Goal: Task Accomplishment & Management: Manage account settings

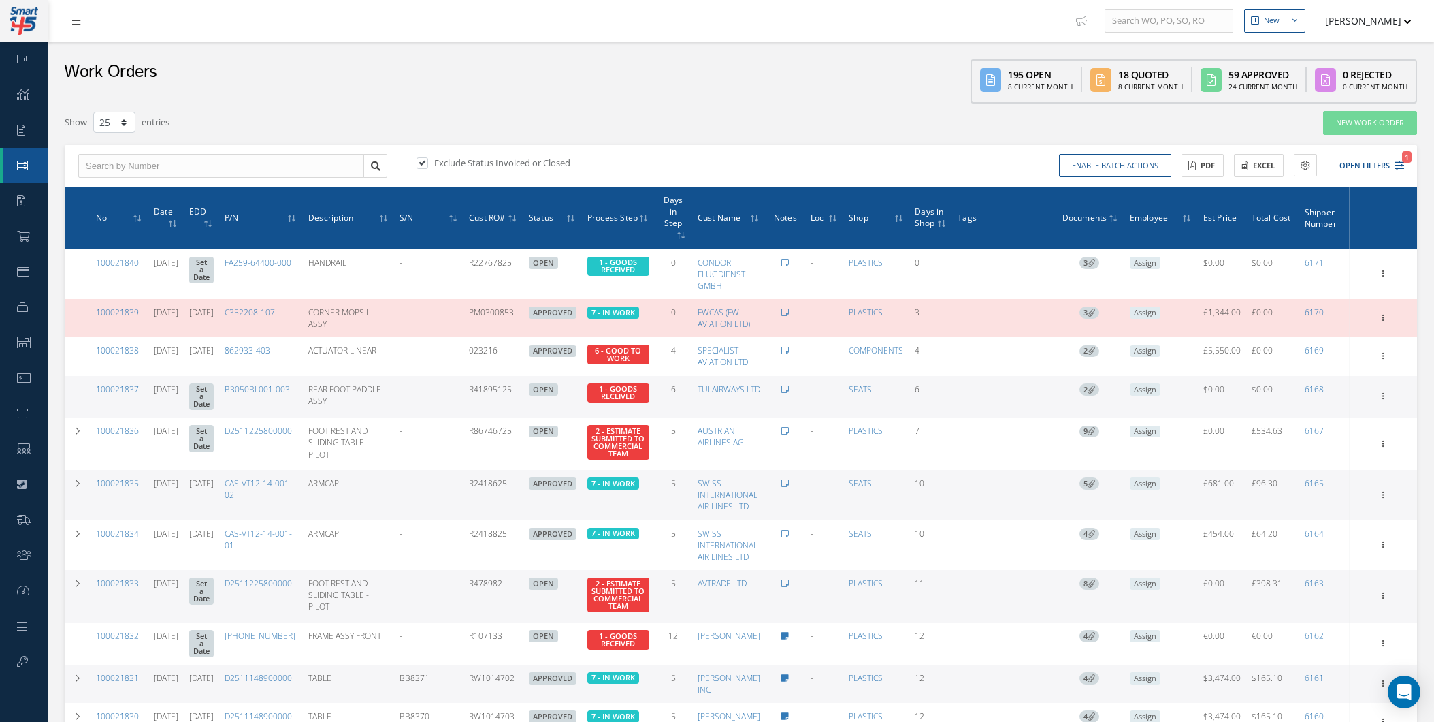
select select "25"
click at [1366, 130] on link "New Work Order" at bounding box center [1370, 123] width 94 height 24
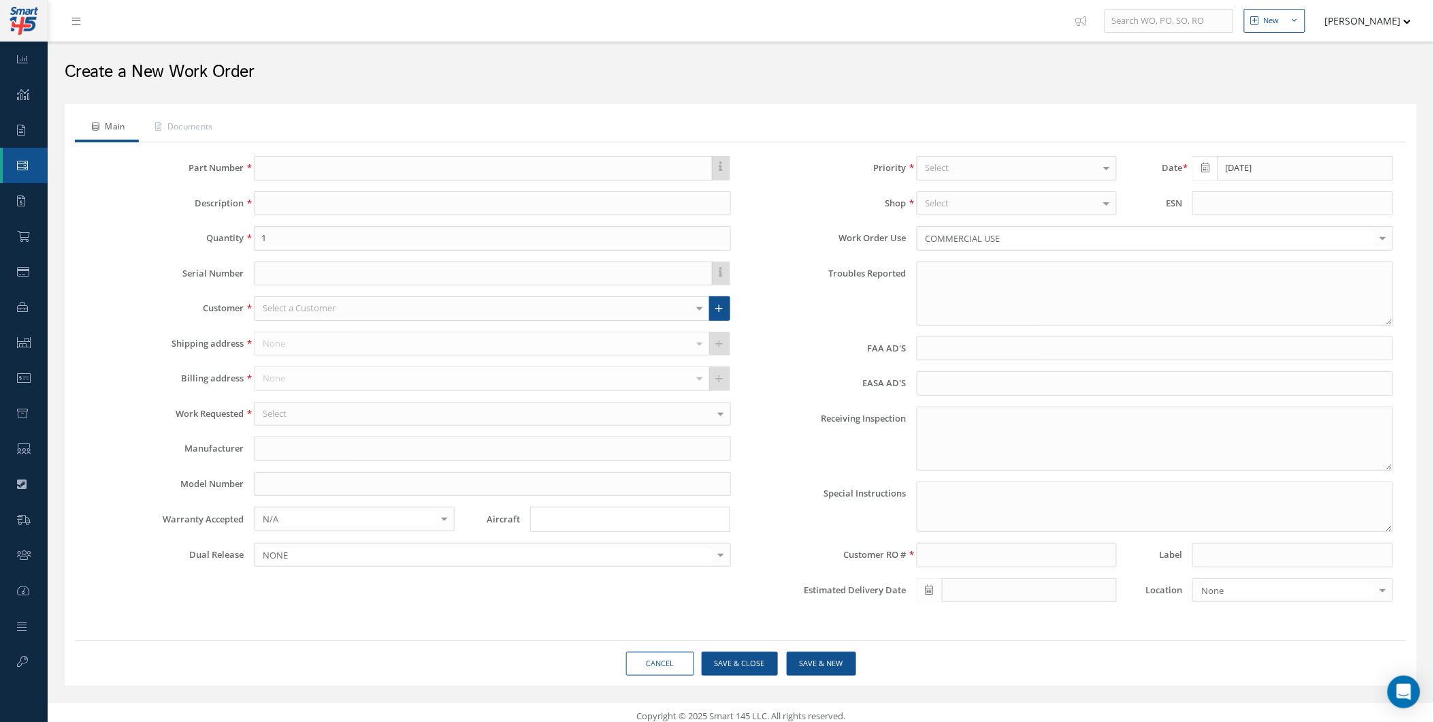
type textarea "NONE"
type input "NONE"
type textarea "NO VISUAL DAMAGE"
type textarea "PLEASE SEE R.O. FOR DETAILS"
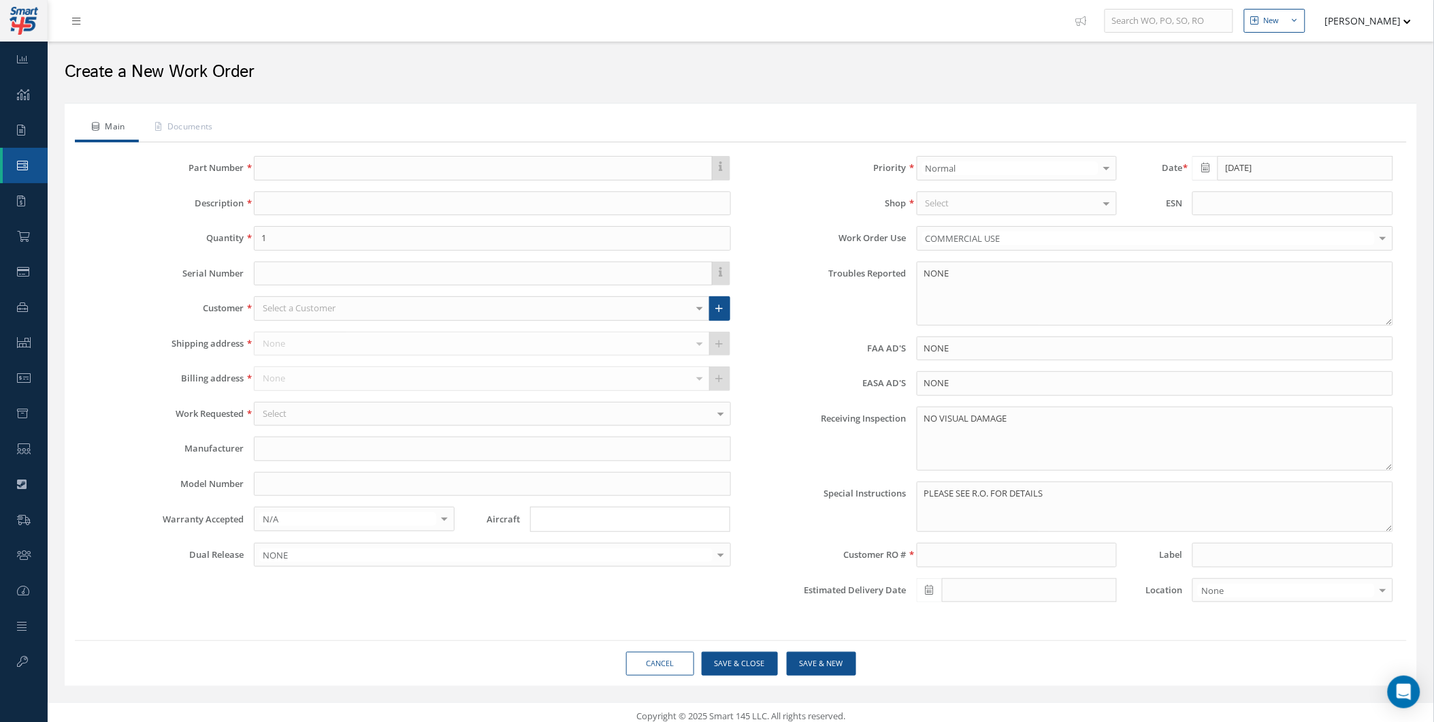
drag, startPoint x: 310, startPoint y: 147, endPoint x: 311, endPoint y: 154, distance: 6.8
click at [311, 147] on div "This part number doesn't have an up to date manual, and as a result, a work ord…" at bounding box center [741, 384] width 1332 height 484
click at [311, 154] on div "This part number doesn't have an up to date manual, and as a result, a work ord…" at bounding box center [741, 384] width 1332 height 484
click at [311, 161] on input "text" at bounding box center [483, 168] width 458 height 25
paste input "1L400107-17"
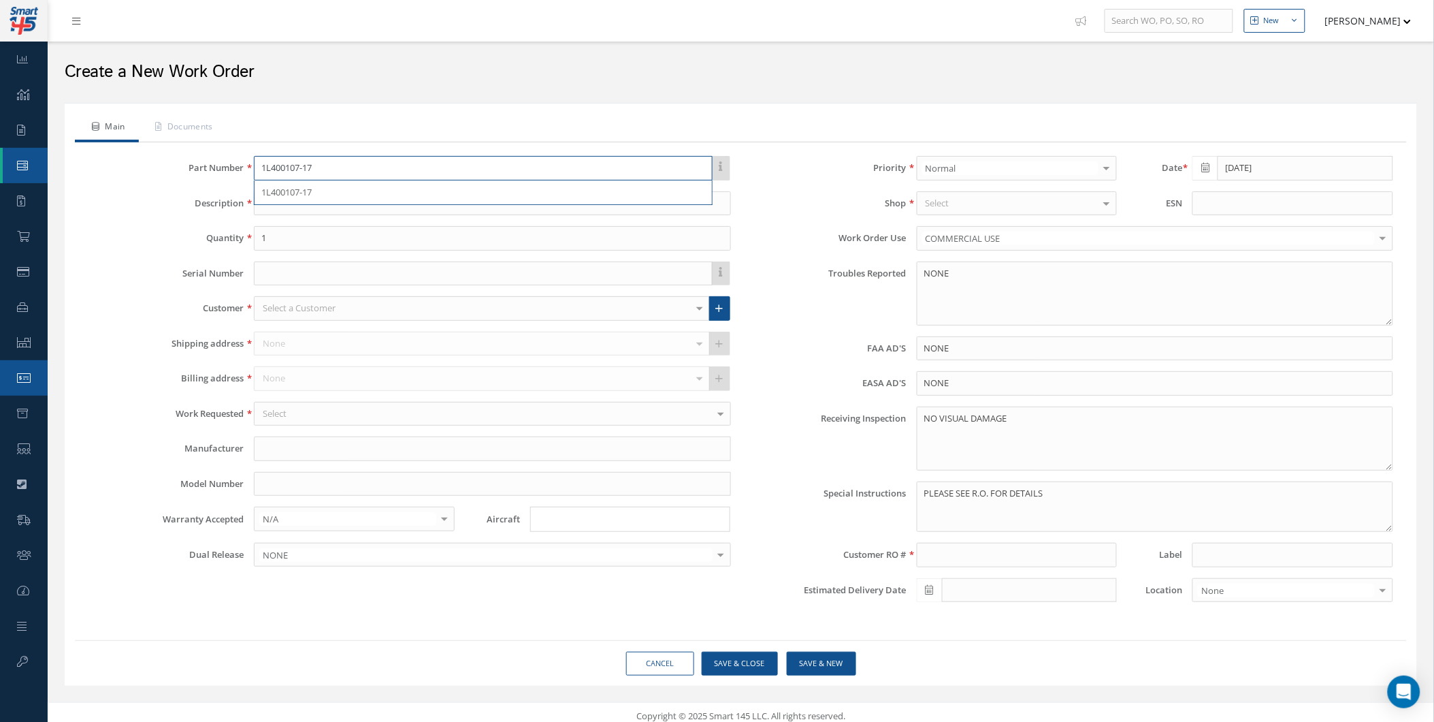
type input "1L400107-17"
click at [504, 160] on input "1L400107-17" at bounding box center [483, 168] width 458 height 25
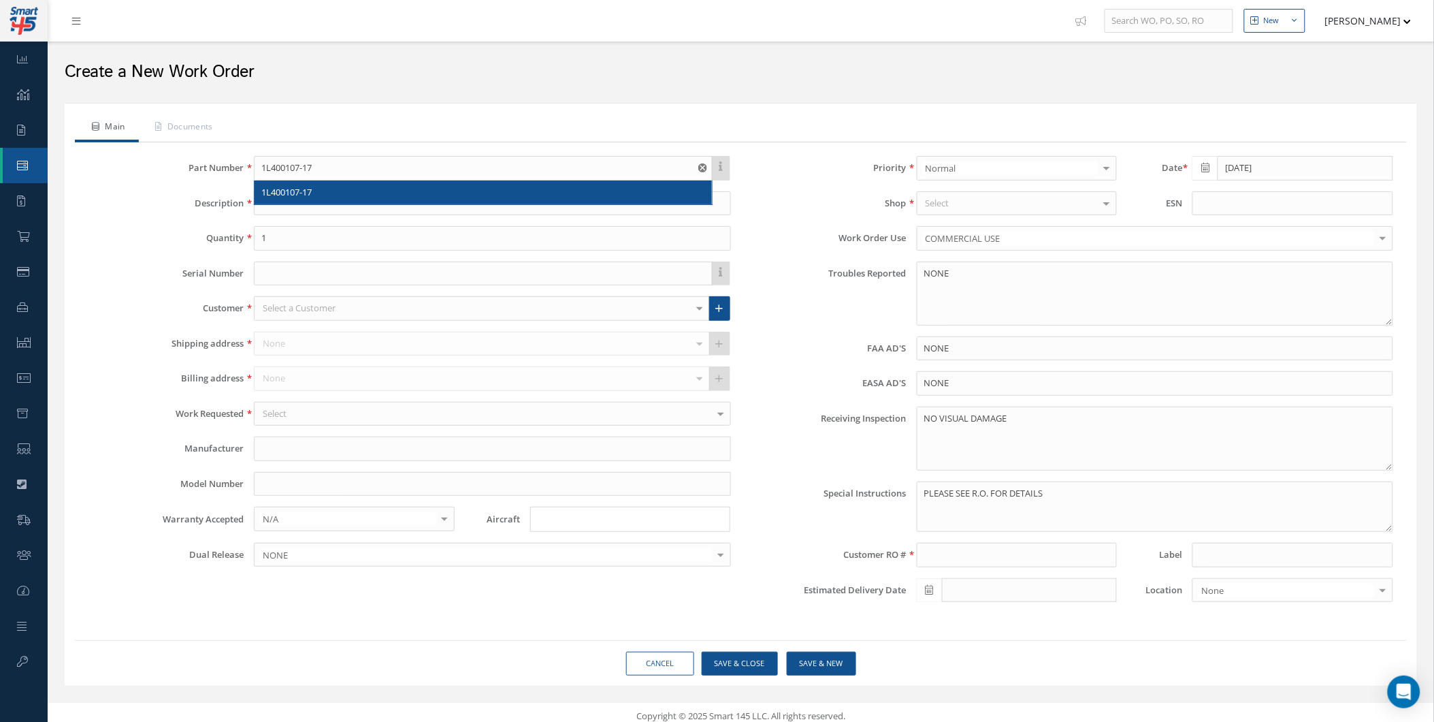
click at [452, 192] on div "1L400107-17" at bounding box center [482, 193] width 443 height 14
type input "SHROUD, TOILET"
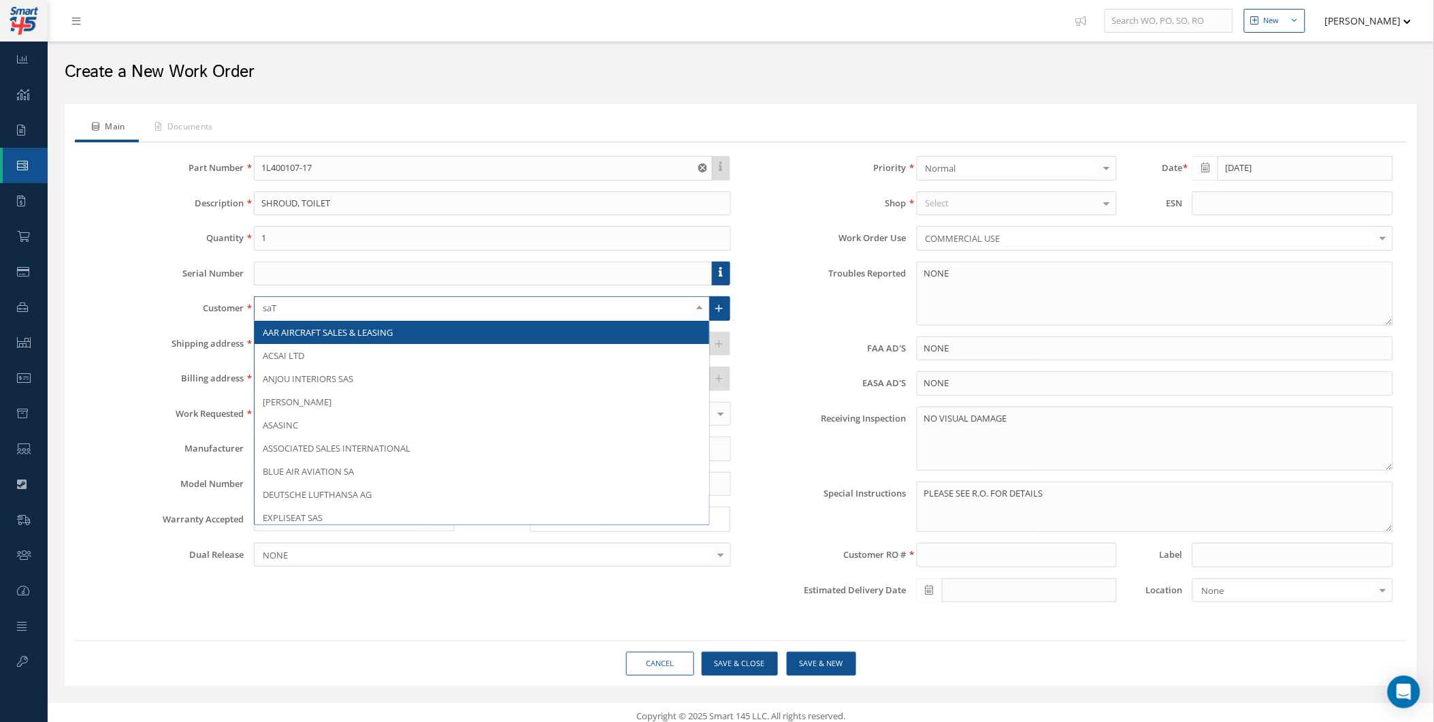
type input "saTT"
click at [310, 332] on span "SATTO REPAIR CENTER U.S.A." at bounding box center [321, 332] width 116 height 12
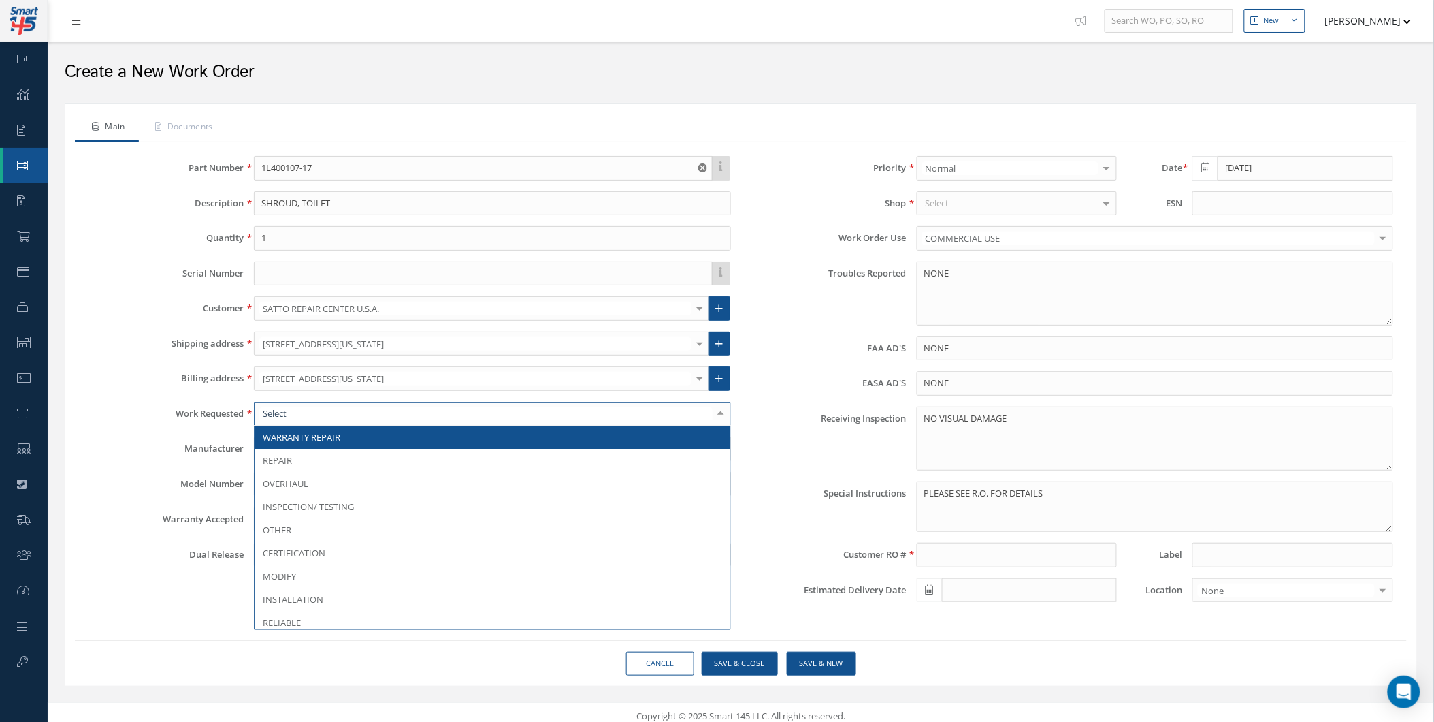
click at [304, 411] on div at bounding box center [492, 414] width 477 height 25
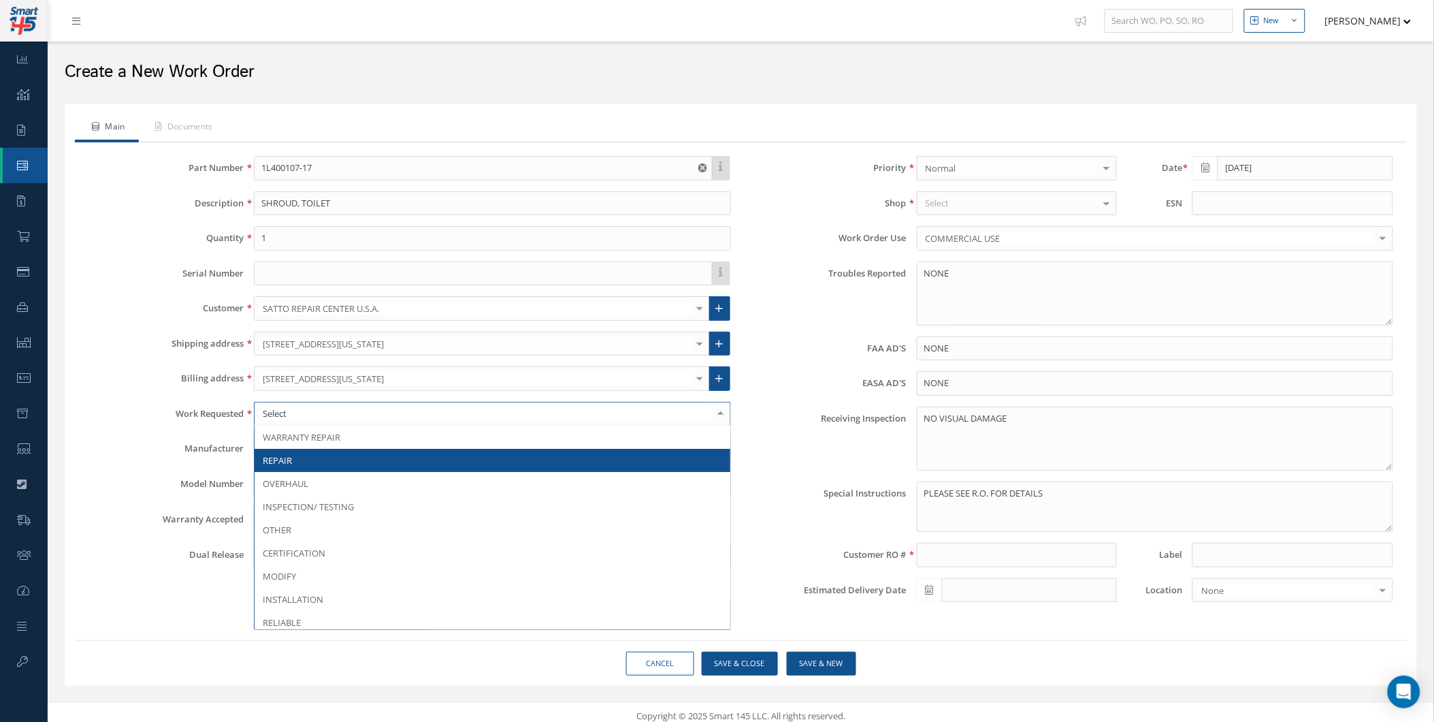
click at [286, 452] on span "REPAIR" at bounding box center [492, 460] width 475 height 23
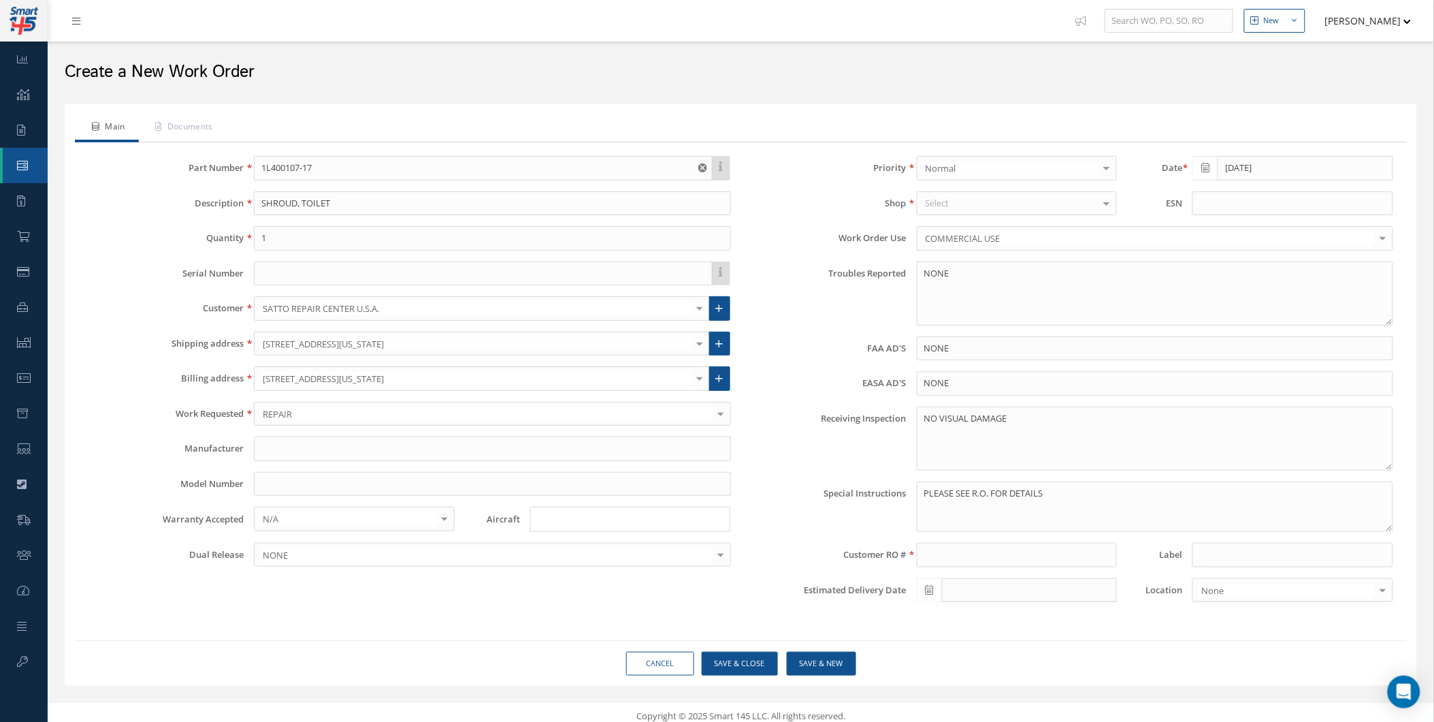
click at [1086, 196] on div "Select" at bounding box center [1017, 203] width 200 height 25
click at [1043, 263] on span "COMPOSITES" at bounding box center [1017, 272] width 199 height 23
click at [1033, 123] on ul "Main Documents" at bounding box center [741, 128] width 1332 height 29
click at [1012, 195] on div at bounding box center [1017, 203] width 200 height 25
click at [979, 245] on span "PLASTICS" at bounding box center [1017, 249] width 199 height 23
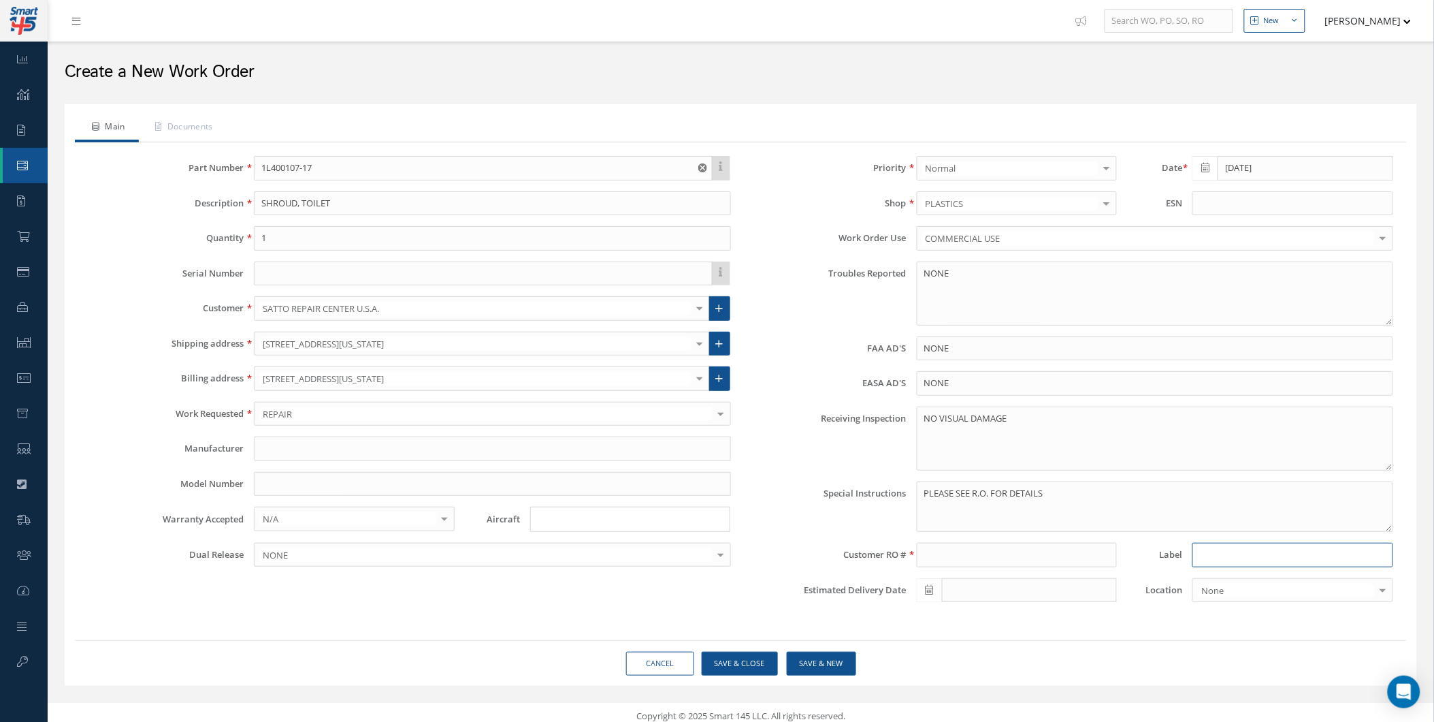
click at [1249, 556] on input at bounding box center [1293, 555] width 200 height 25
click at [933, 557] on input at bounding box center [1017, 555] width 200 height 25
click at [948, 557] on input at bounding box center [1017, 555] width 200 height 25
paste input "5506"
type input "5506"
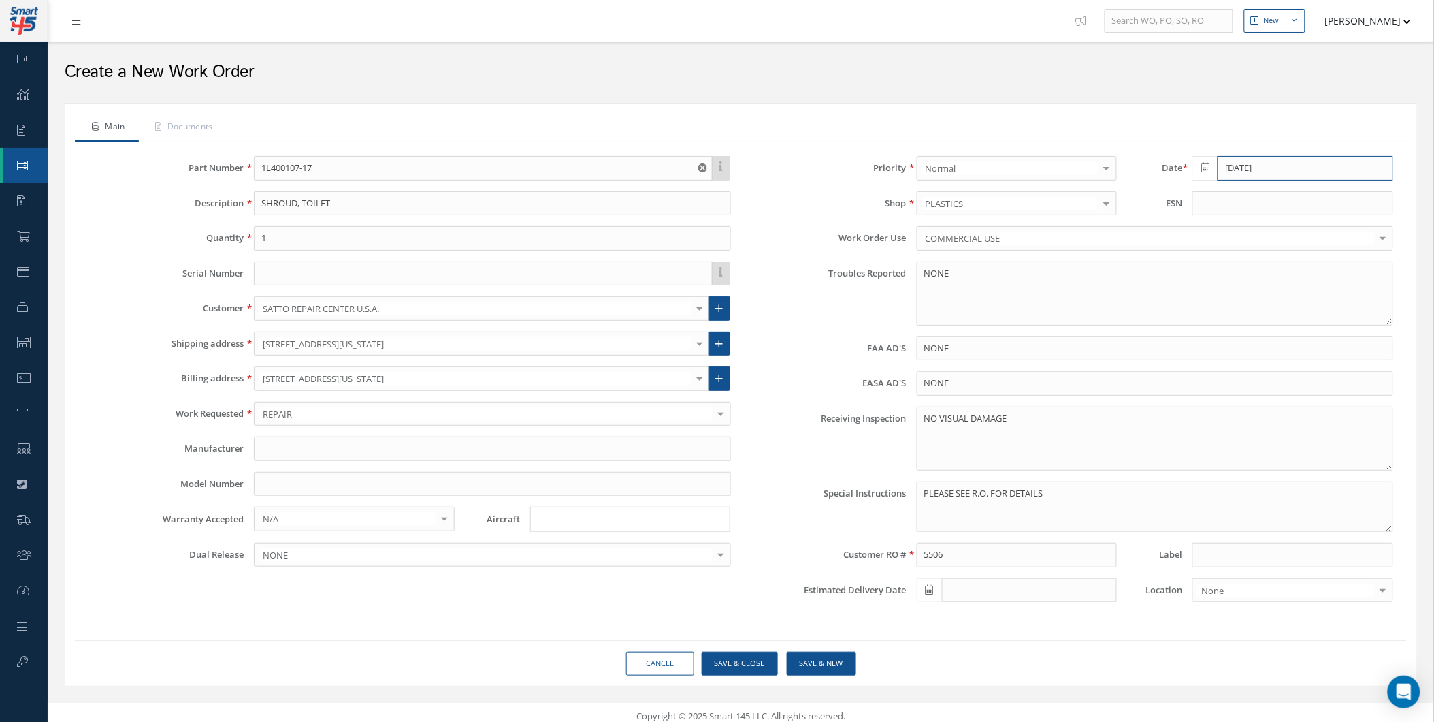
click at [1264, 179] on input "[DATE]" at bounding box center [1305, 168] width 175 height 25
click at [1219, 187] on th "August 2025" at bounding box center [1265, 191] width 102 height 20
click at [0, 0] on th "2025" at bounding box center [0, 0] width 0 height 0
click at [1210, 188] on th "«" at bounding box center [1203, 191] width 20 height 20
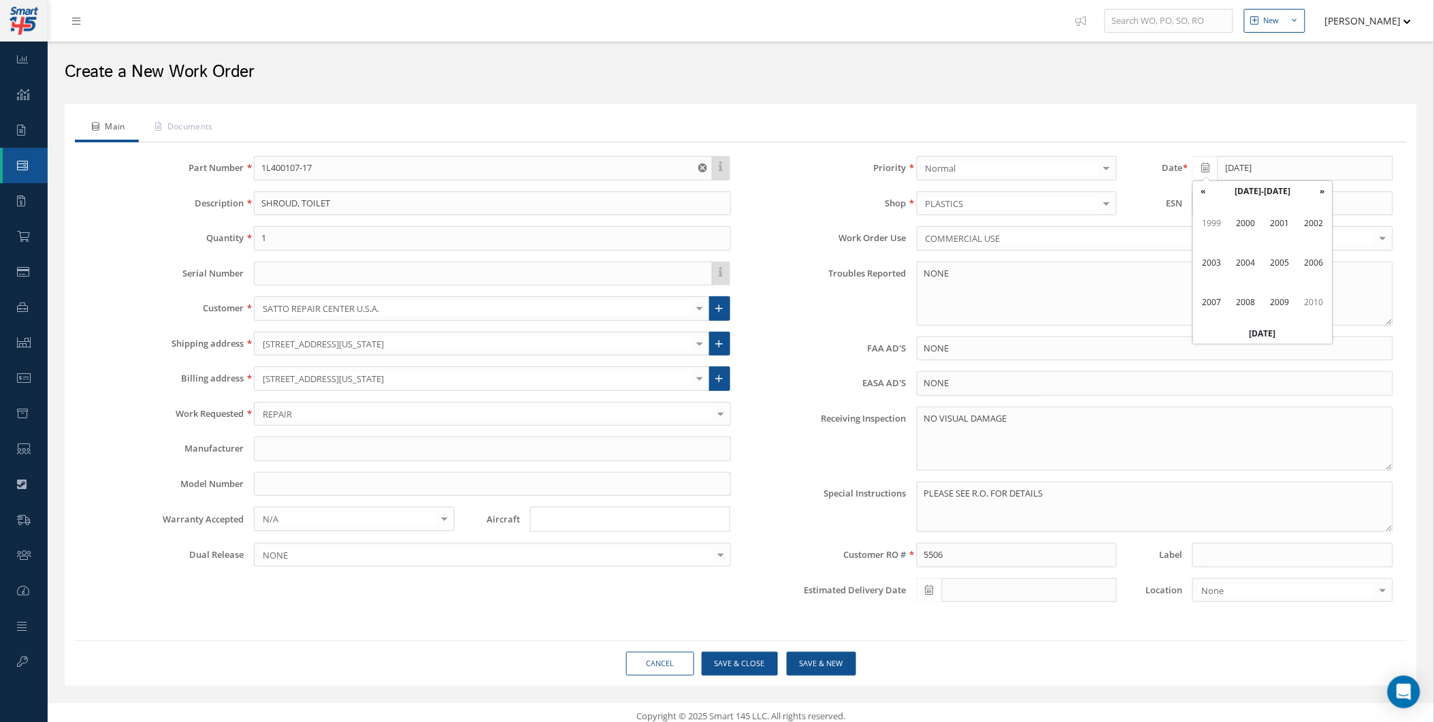
click at [1210, 188] on th "«" at bounding box center [1203, 191] width 20 height 20
click at [1198, 562] on input at bounding box center [1293, 555] width 200 height 25
click at [1199, 562] on input at bounding box center [1293, 555] width 200 height 25
paste input "08343CAS"
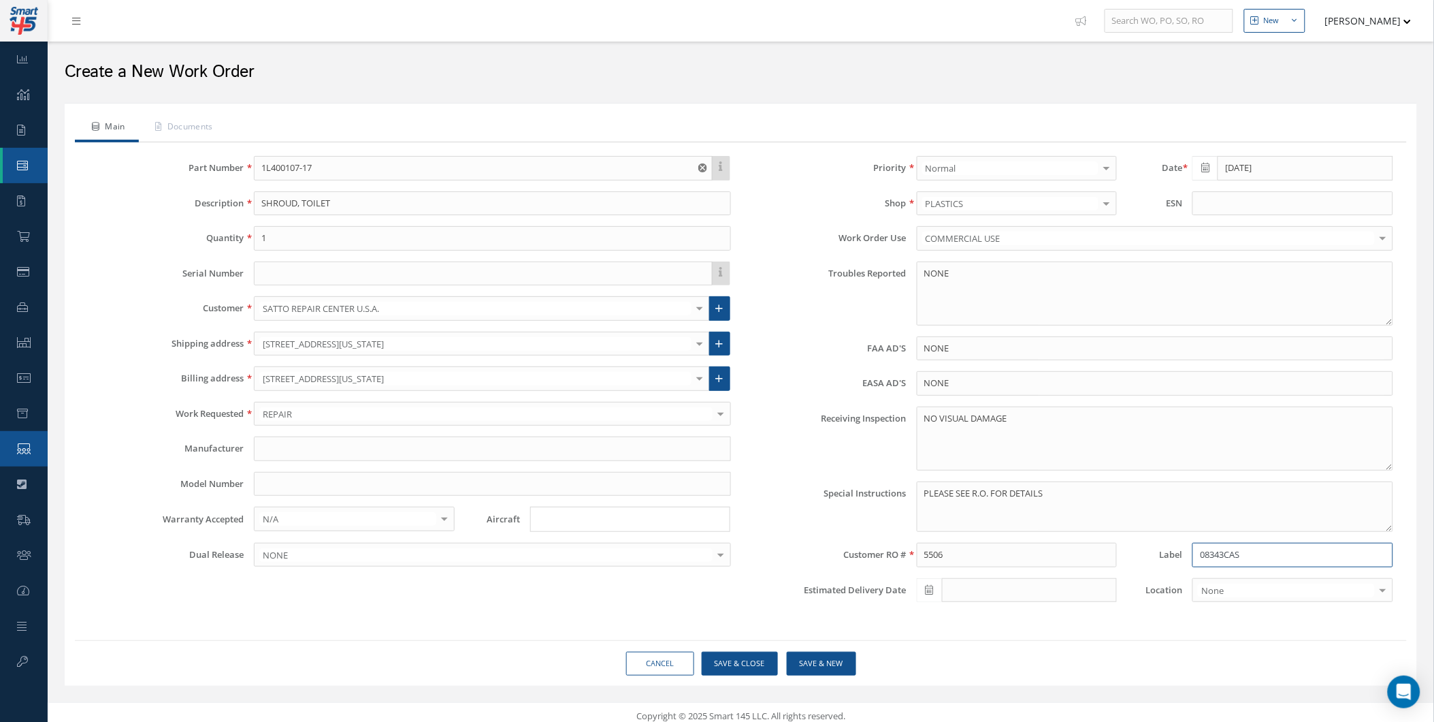
type input "08343CAS"
click at [1234, 176] on input "[DATE]" at bounding box center [1305, 168] width 175 height 25
click at [1234, 174] on input "[DATE]" at bounding box center [1305, 168] width 175 height 25
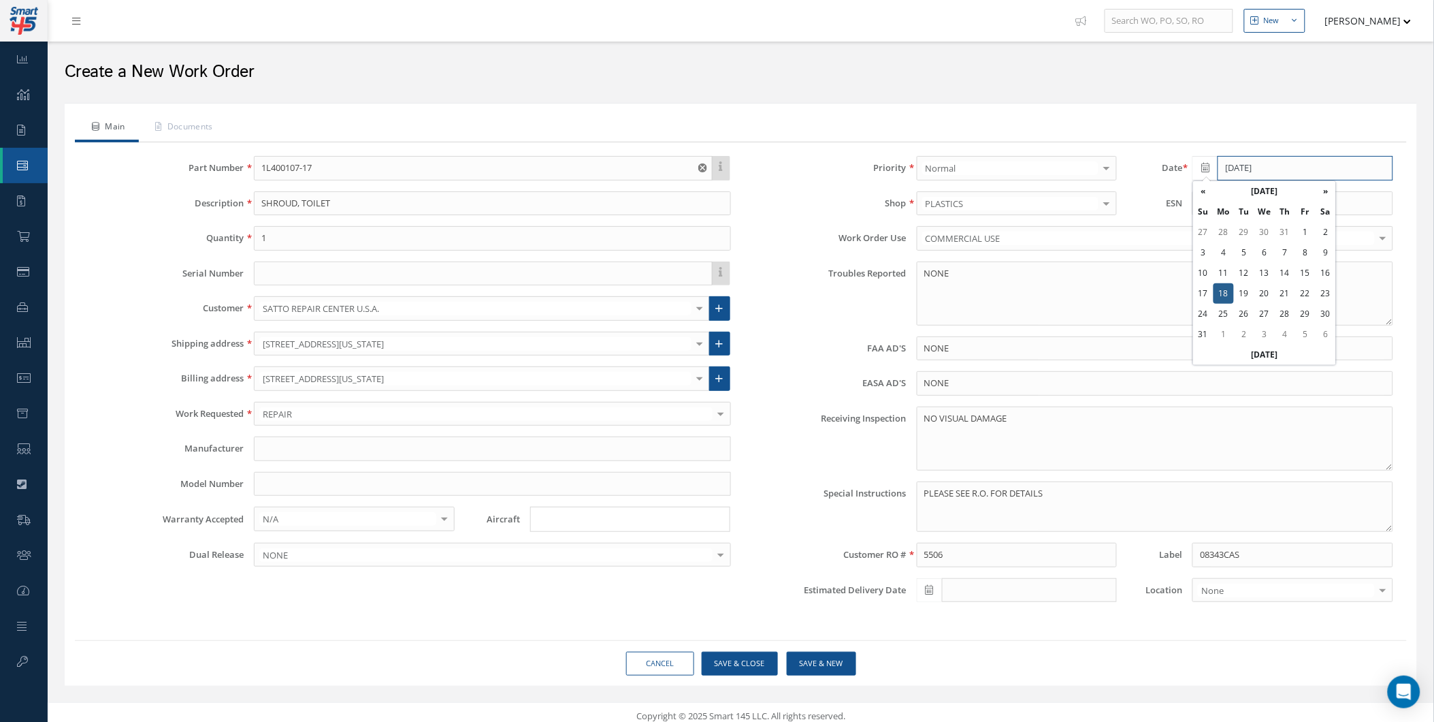
click at [1288, 172] on input "[DATE]" at bounding box center [1305, 168] width 175 height 25
drag, startPoint x: 1288, startPoint y: 172, endPoint x: 1202, endPoint y: 167, distance: 86.6
click at [1202, 167] on div "[DATE]" at bounding box center [1293, 168] width 200 height 25
drag, startPoint x: 1202, startPoint y: 167, endPoint x: 1214, endPoint y: 195, distance: 29.9
click at [1214, 195] on th "August 2025" at bounding box center [1265, 191] width 102 height 20
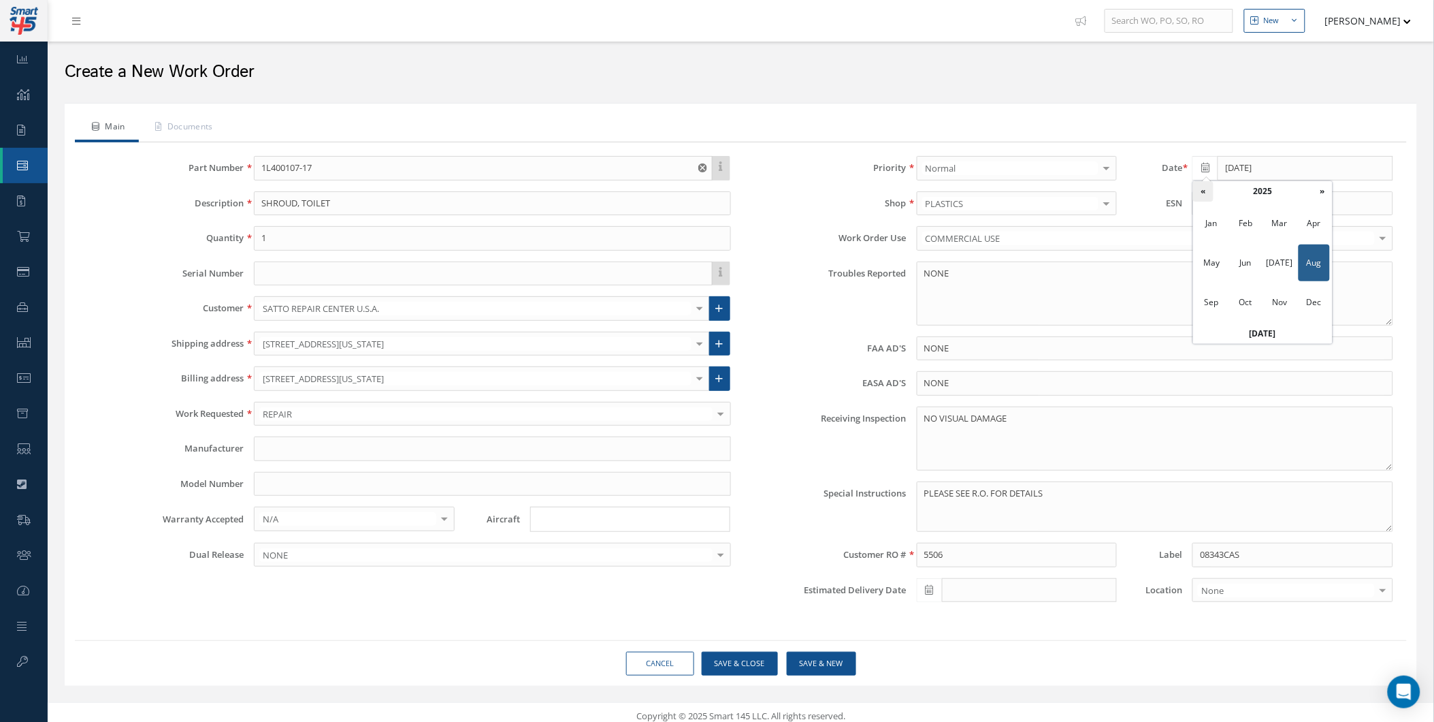
click at [1212, 193] on th "«" at bounding box center [1203, 191] width 20 height 20
click at [1237, 263] on span "Jun" at bounding box center [1246, 262] width 31 height 37
click at [1249, 270] on td "11" at bounding box center [1244, 273] width 20 height 20
type input "[DATE]"
click at [741, 656] on button "Save & Close" at bounding box center [740, 663] width 76 height 24
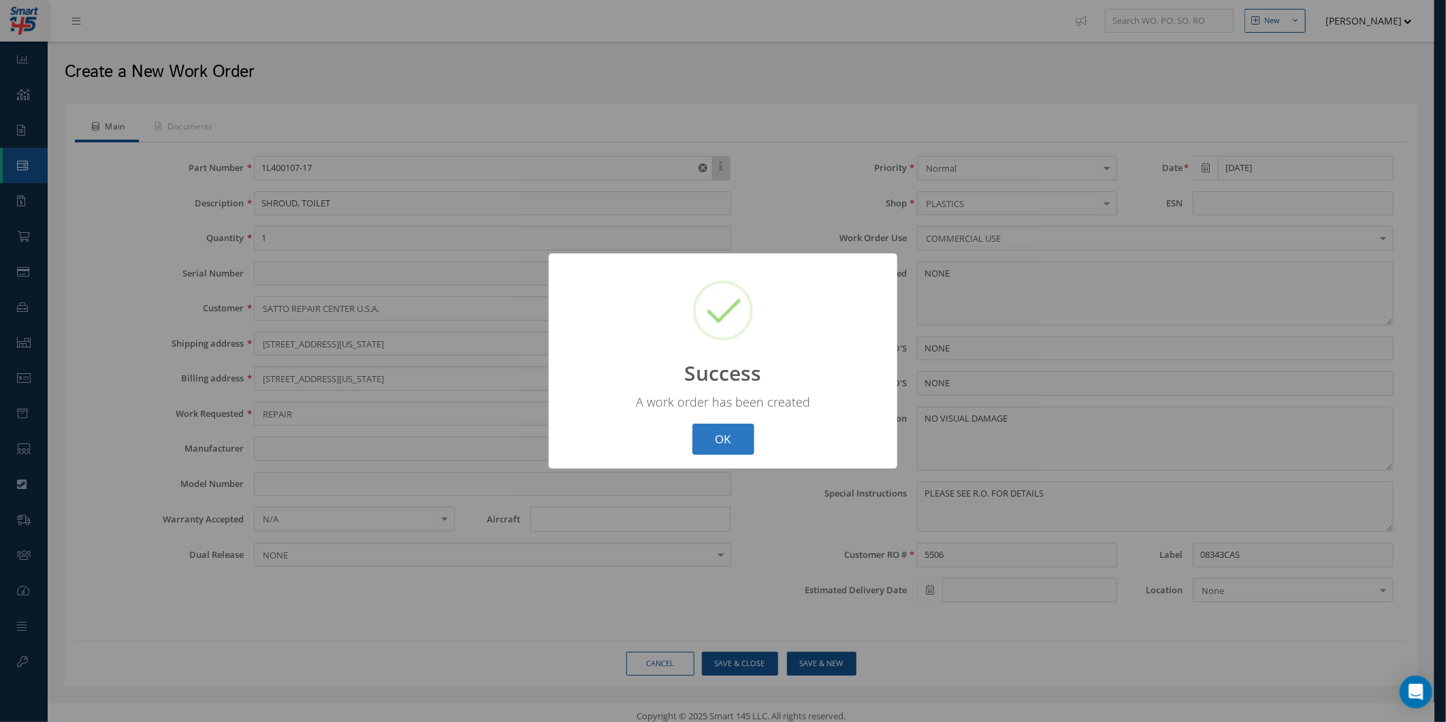
click at [703, 427] on button "OK" at bounding box center [723, 439] width 62 height 32
select select "25"
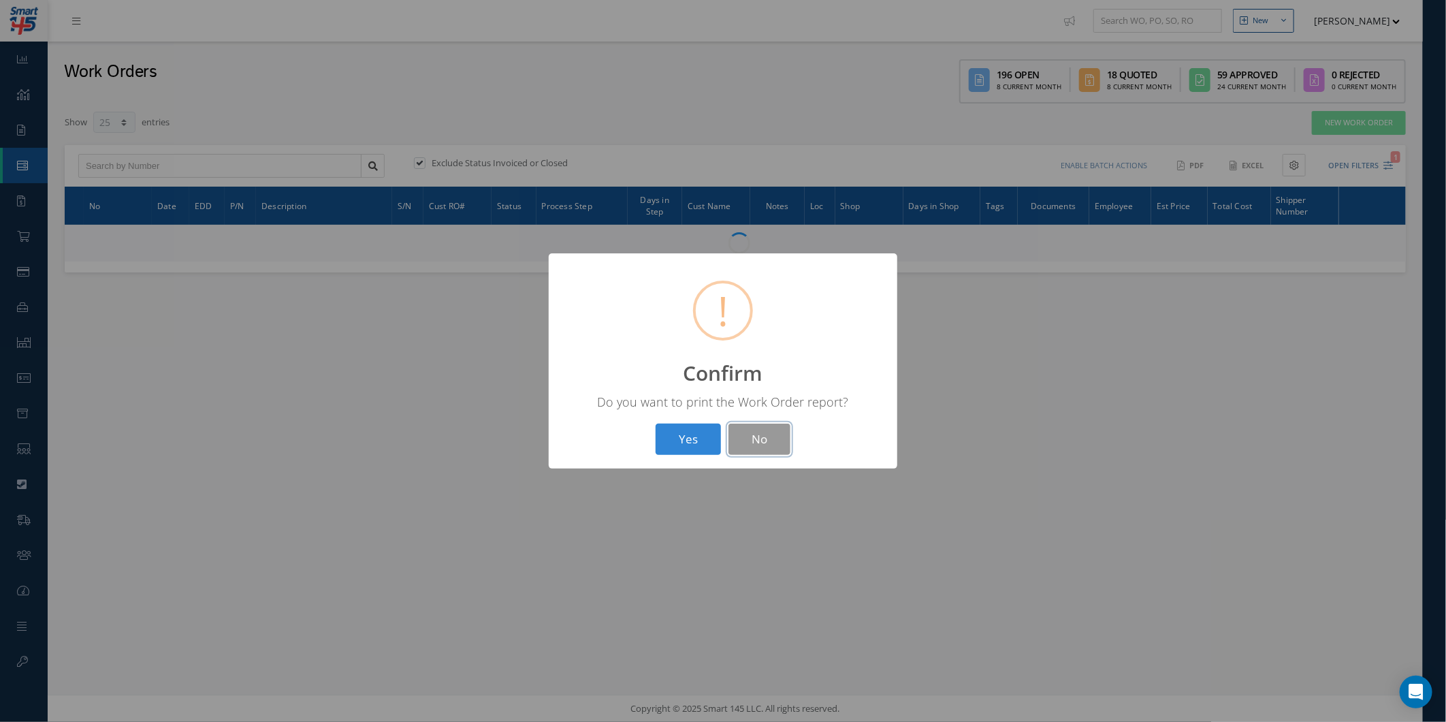
click at [756, 444] on button "No" at bounding box center [759, 439] width 62 height 32
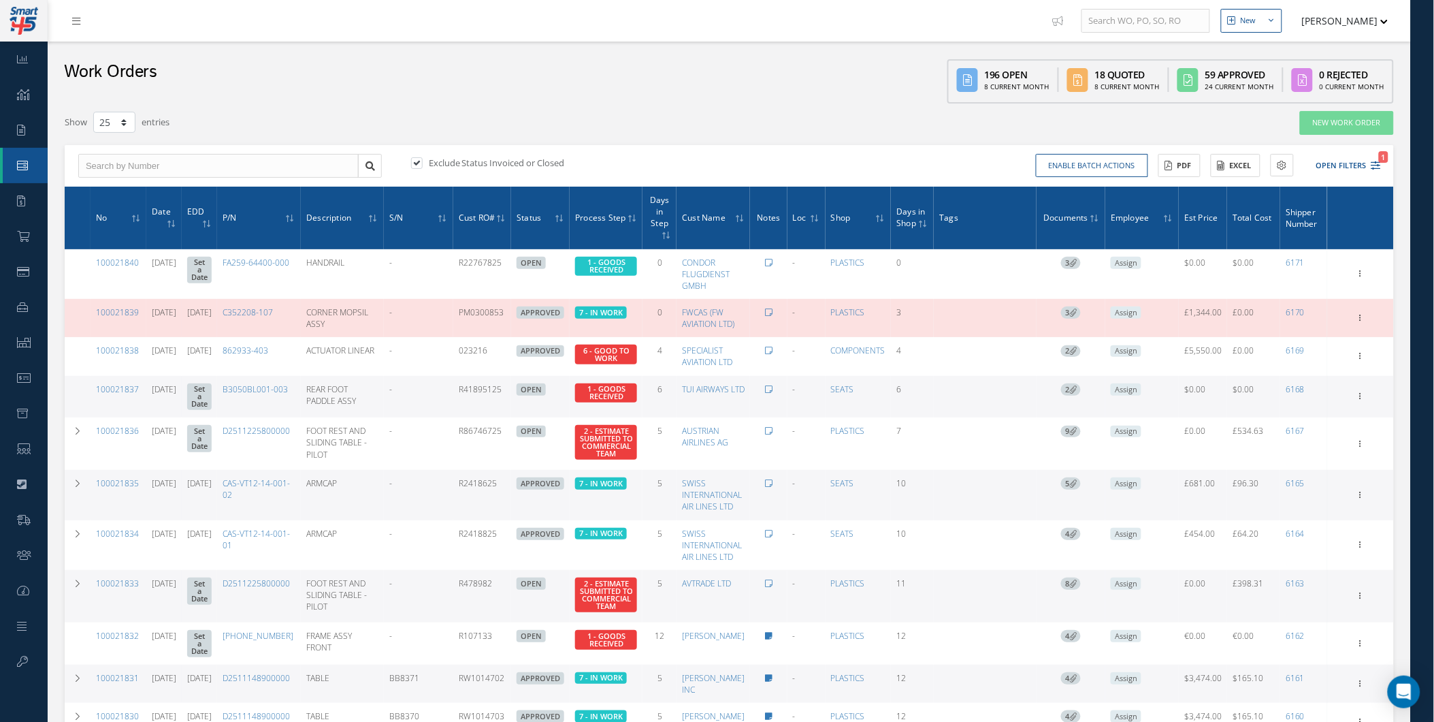
click at [98, 227] on th "No" at bounding box center [119, 218] width 56 height 63
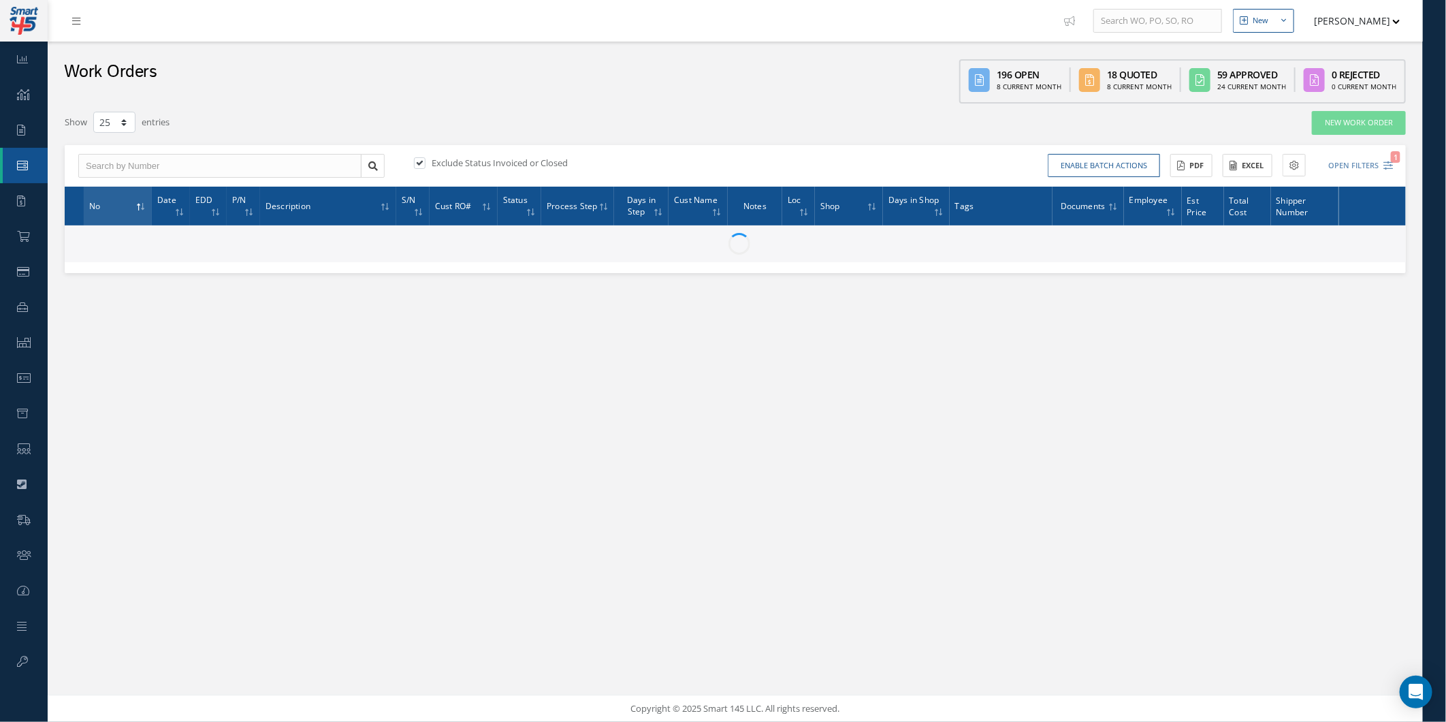
click at [105, 218] on th "No" at bounding box center [118, 206] width 68 height 39
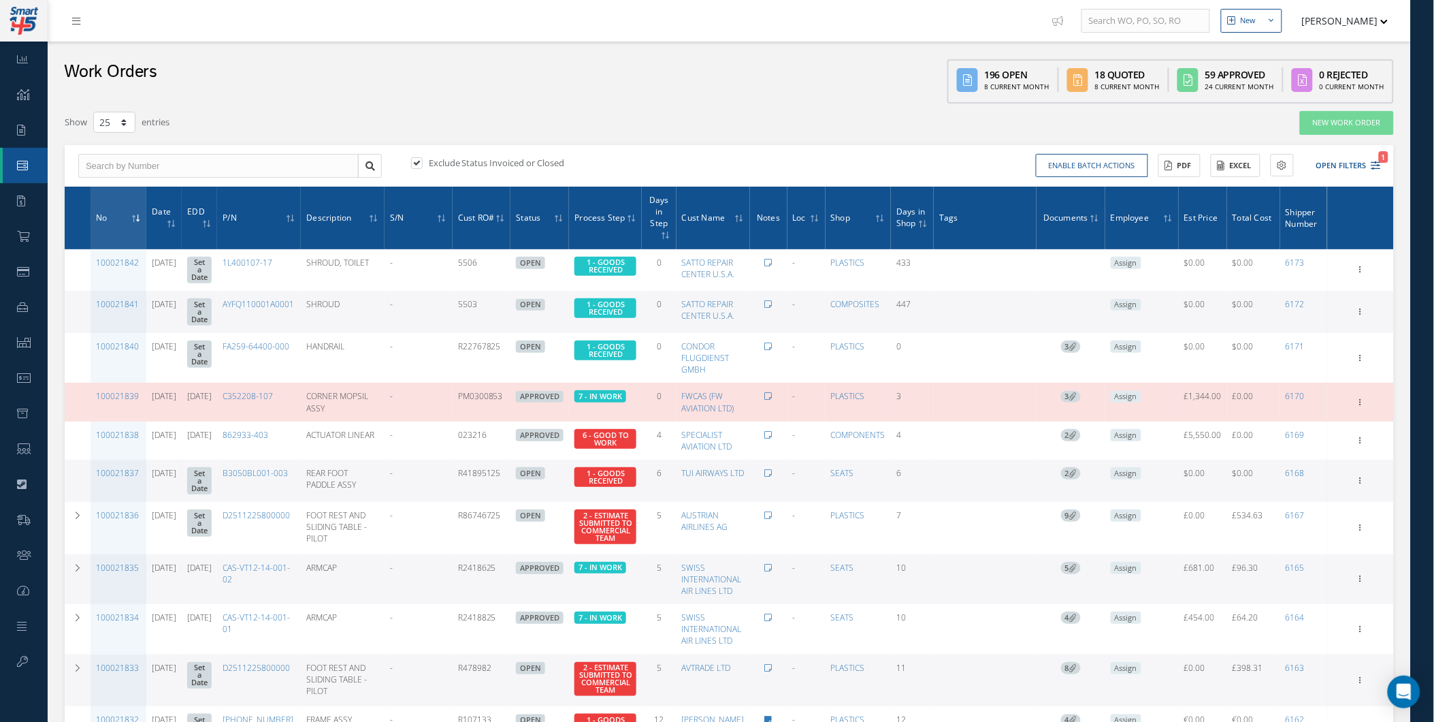
drag, startPoint x: 95, startPoint y: 231, endPoint x: 323, endPoint y: 117, distance: 254.5
click at [323, 117] on div "Show 10 25 50 100 entries" at bounding box center [448, 122] width 788 height 25
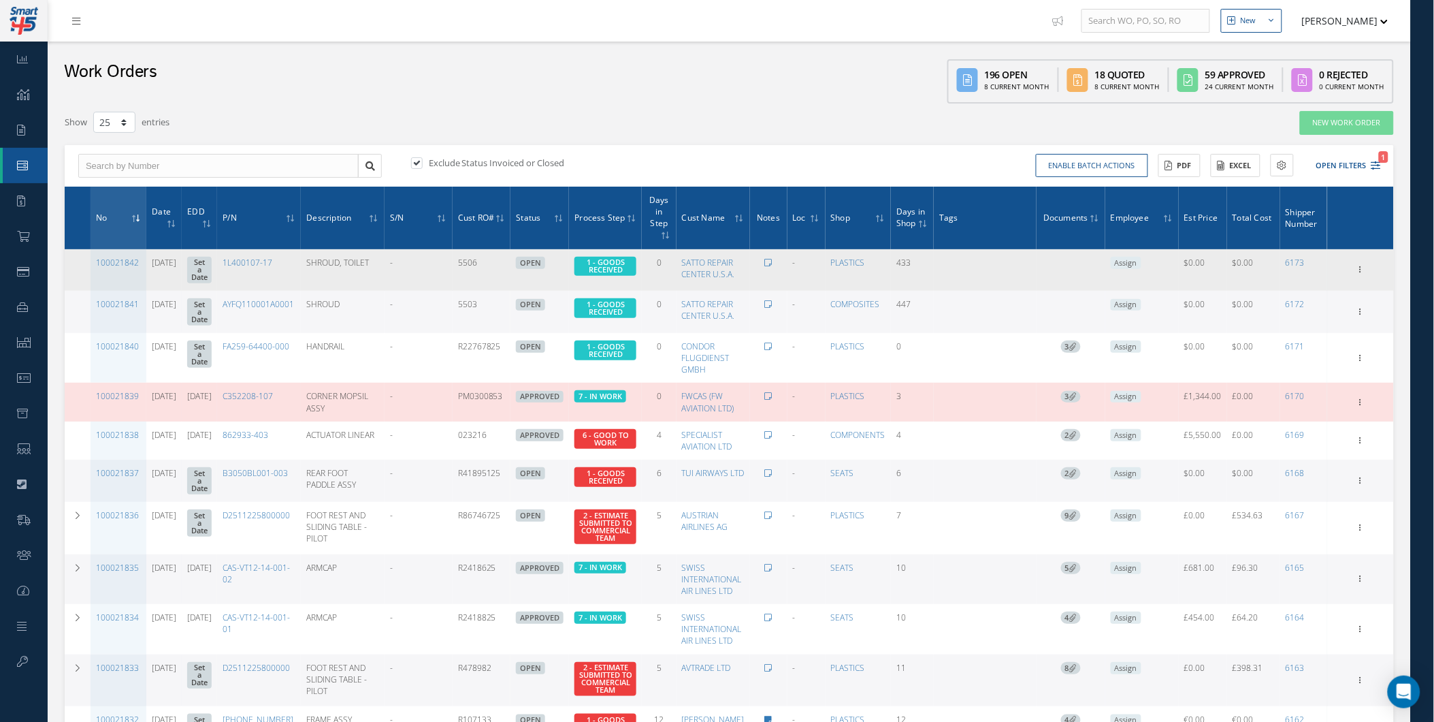
click at [1364, 257] on td "Show Edit Update Prefix Invoicing Close Send By Email Sub Work Orders Documents…" at bounding box center [1360, 270] width 67 height 42
click at [1364, 264] on icon at bounding box center [1361, 268] width 14 height 11
click at [1321, 291] on link "Edit" at bounding box center [1298, 296] width 108 height 18
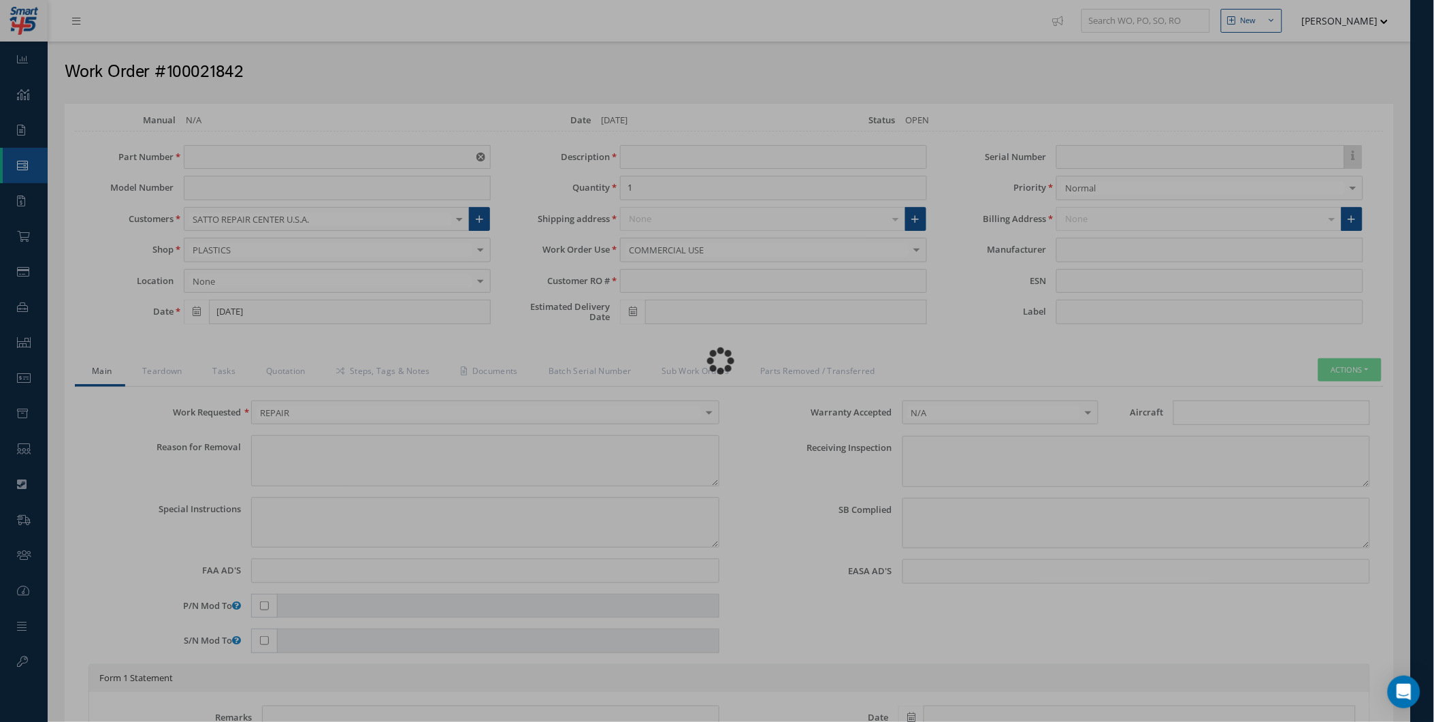
type input "1L400107-17"
type input "[DATE]"
type input "SHROUD, TOILET"
type input "5506"
type input "08343CAS"
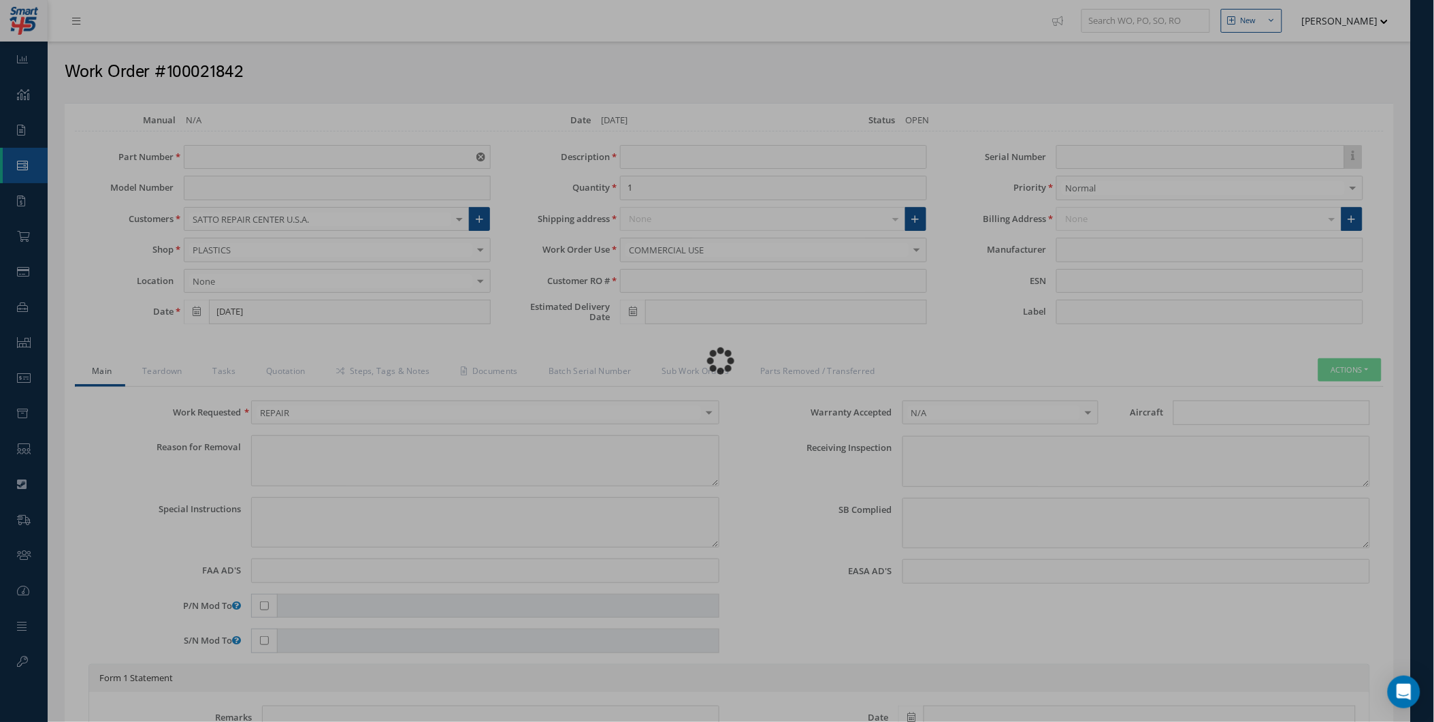
type textarea "NONE"
type textarea "PLEASE SEE R.O. FOR DETAILS"
type input "NONE"
type textarea "NO VISUAL DAMAGE"
type textarea "NONE"
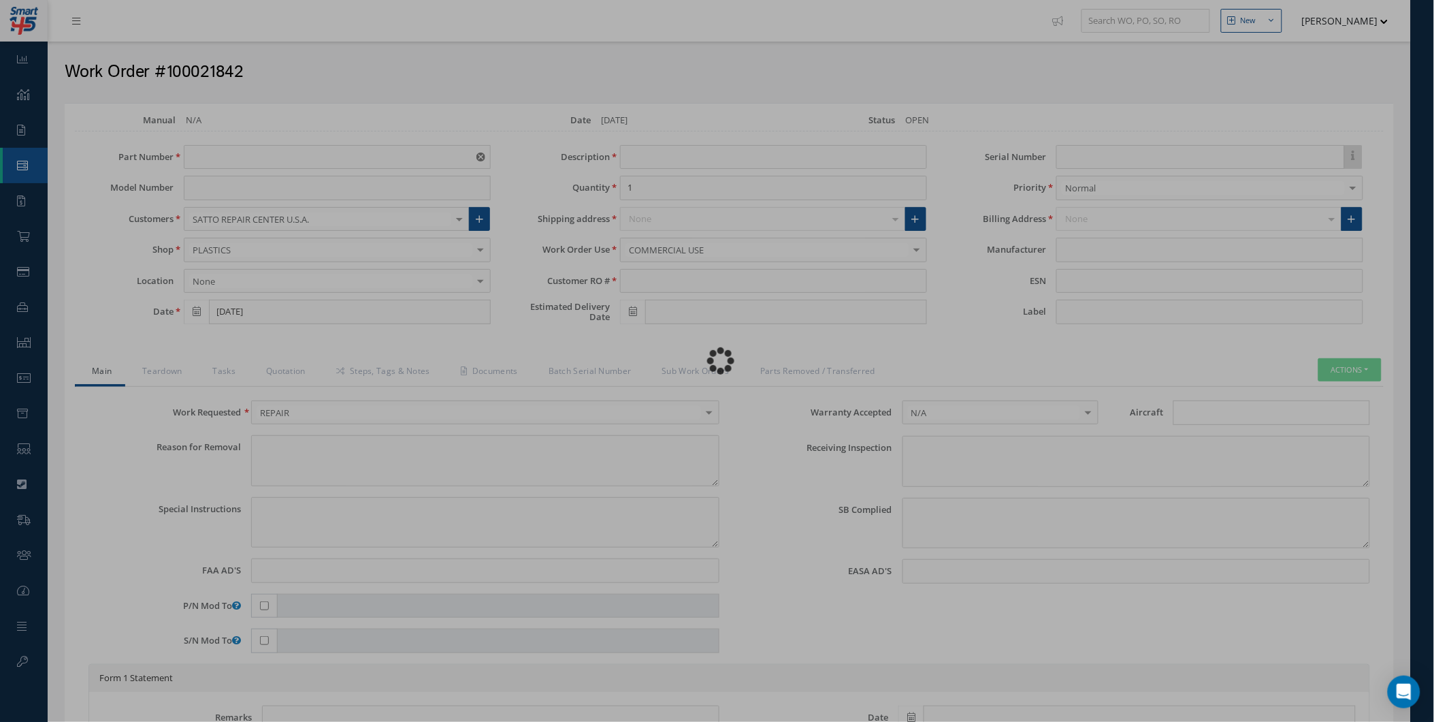
type input "NONE"
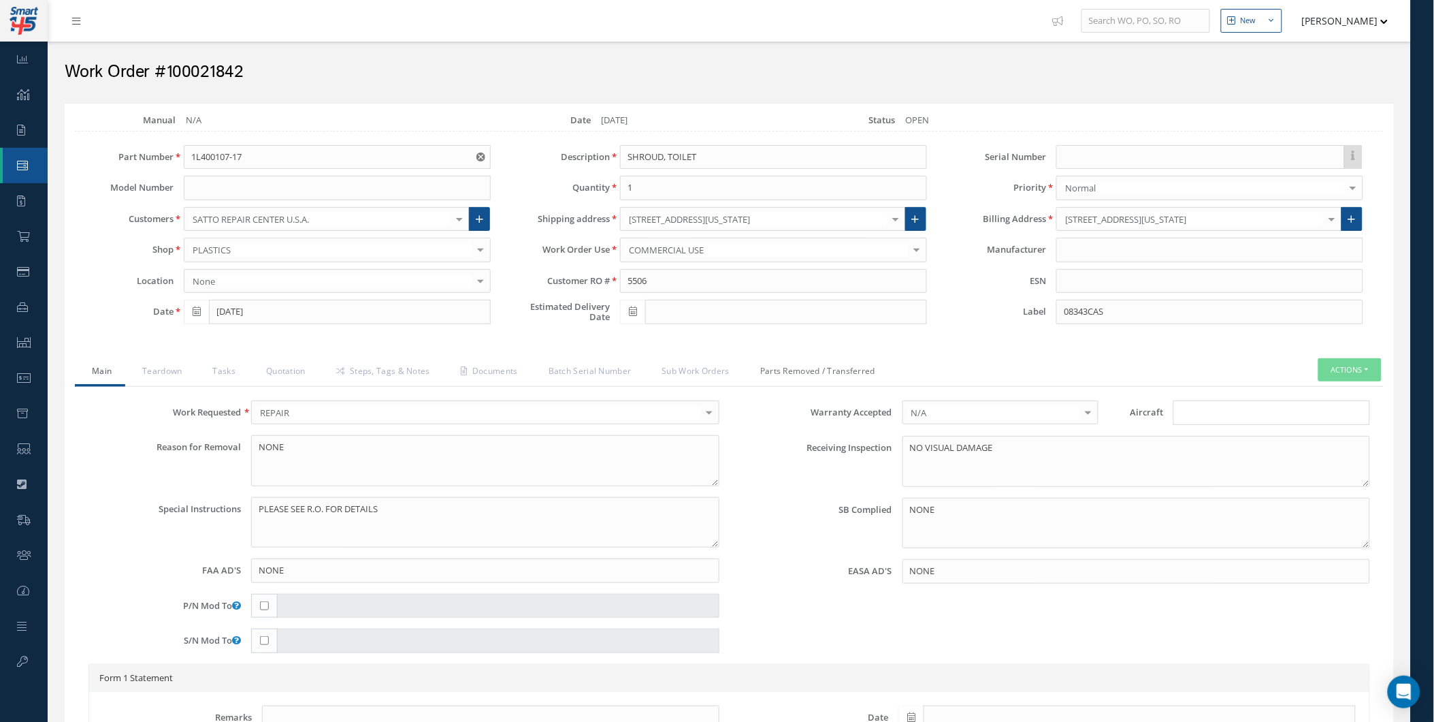
click at [792, 381] on link "Parts Removed / Transferred" at bounding box center [816, 372] width 146 height 29
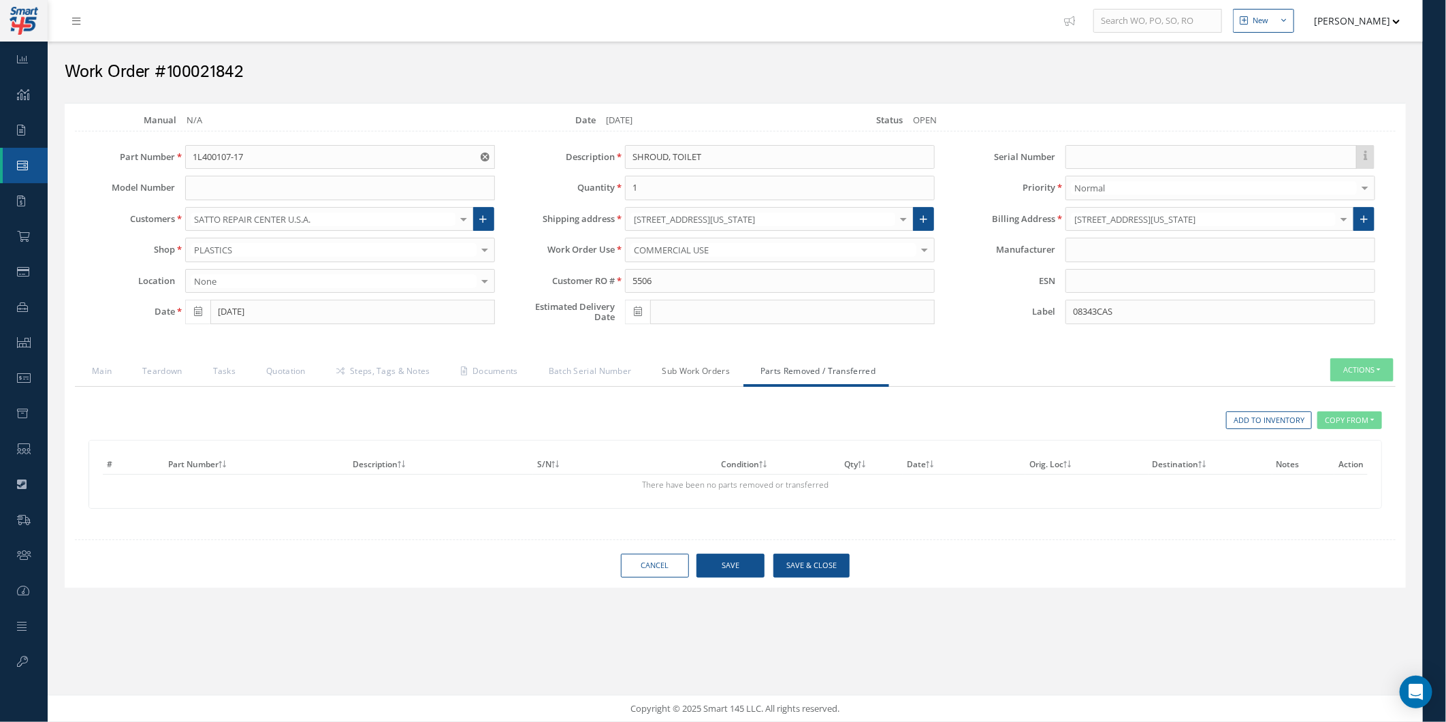
click at [706, 383] on link "Sub Work Orders" at bounding box center [694, 372] width 99 height 29
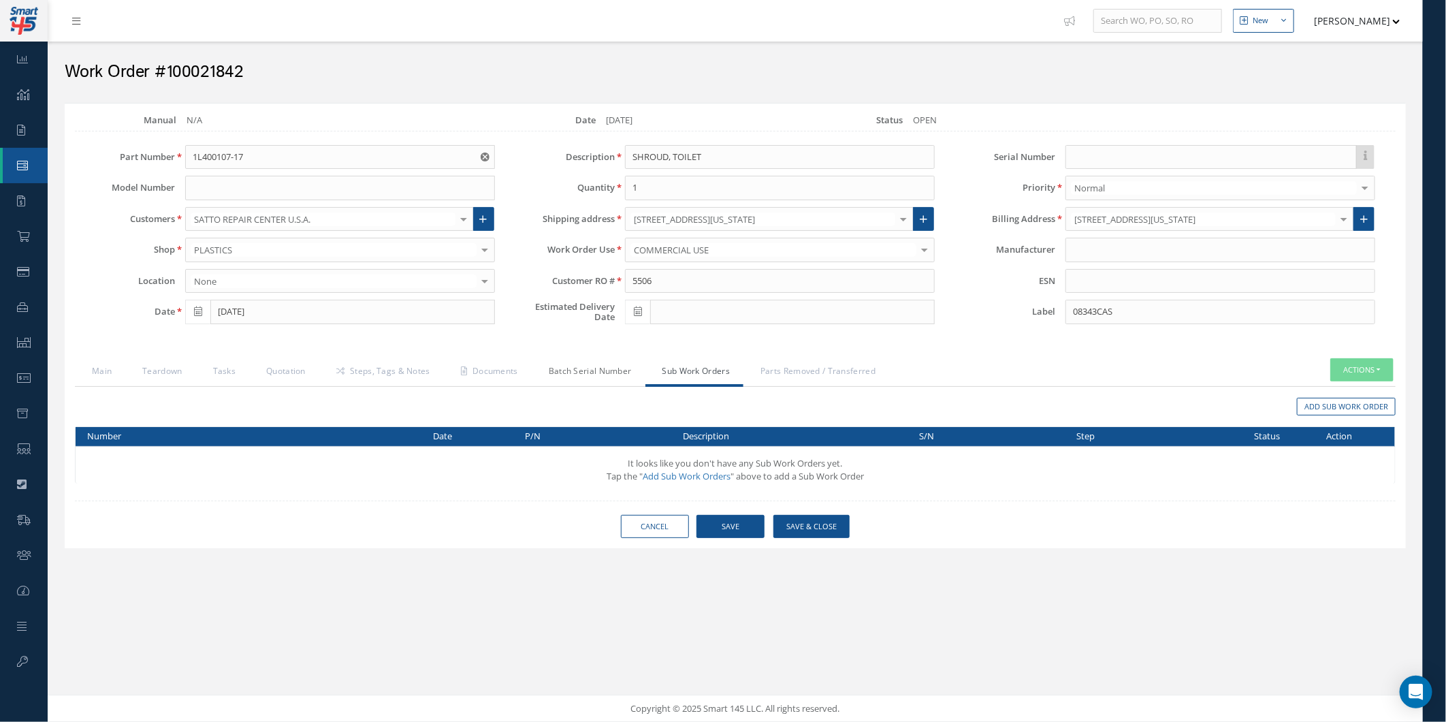
click at [586, 385] on link "Batch Serial Number" at bounding box center [589, 372] width 114 height 29
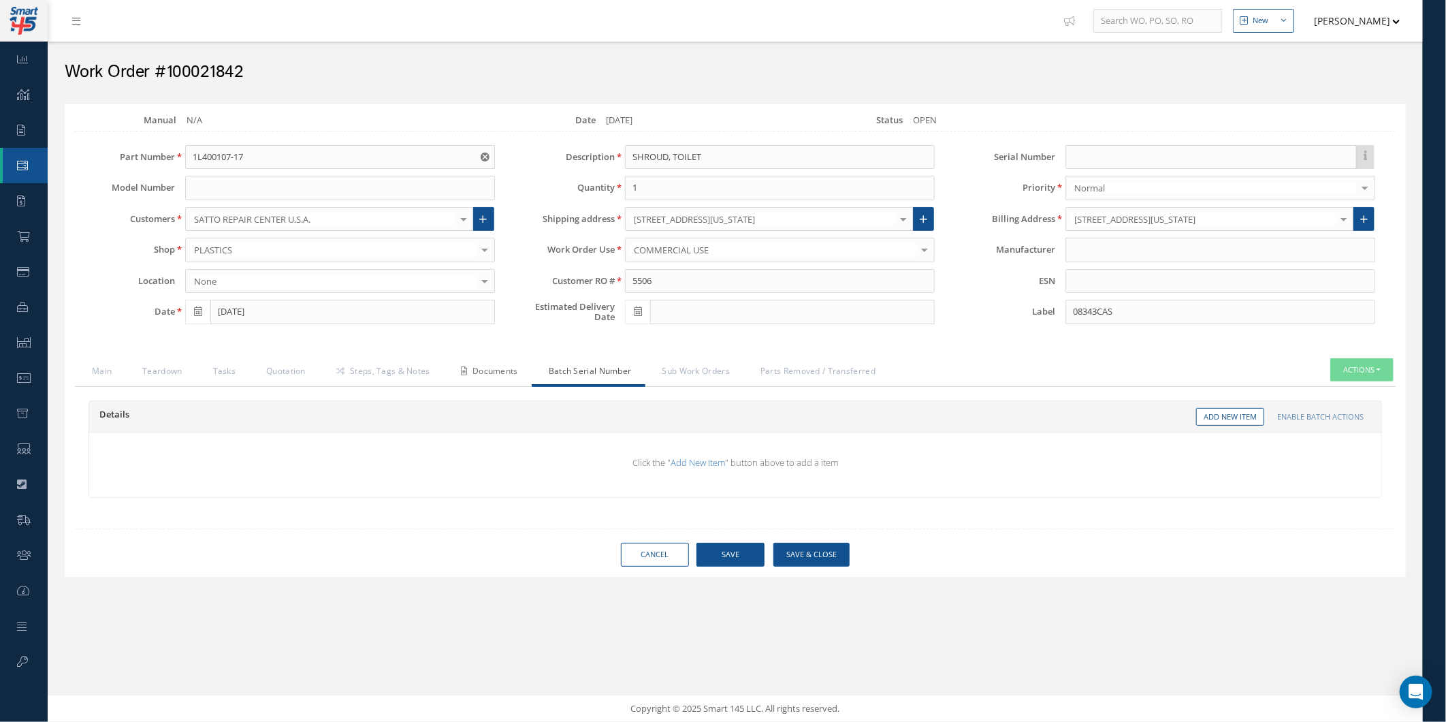
click at [506, 376] on link "Documents" at bounding box center [488, 372] width 88 height 29
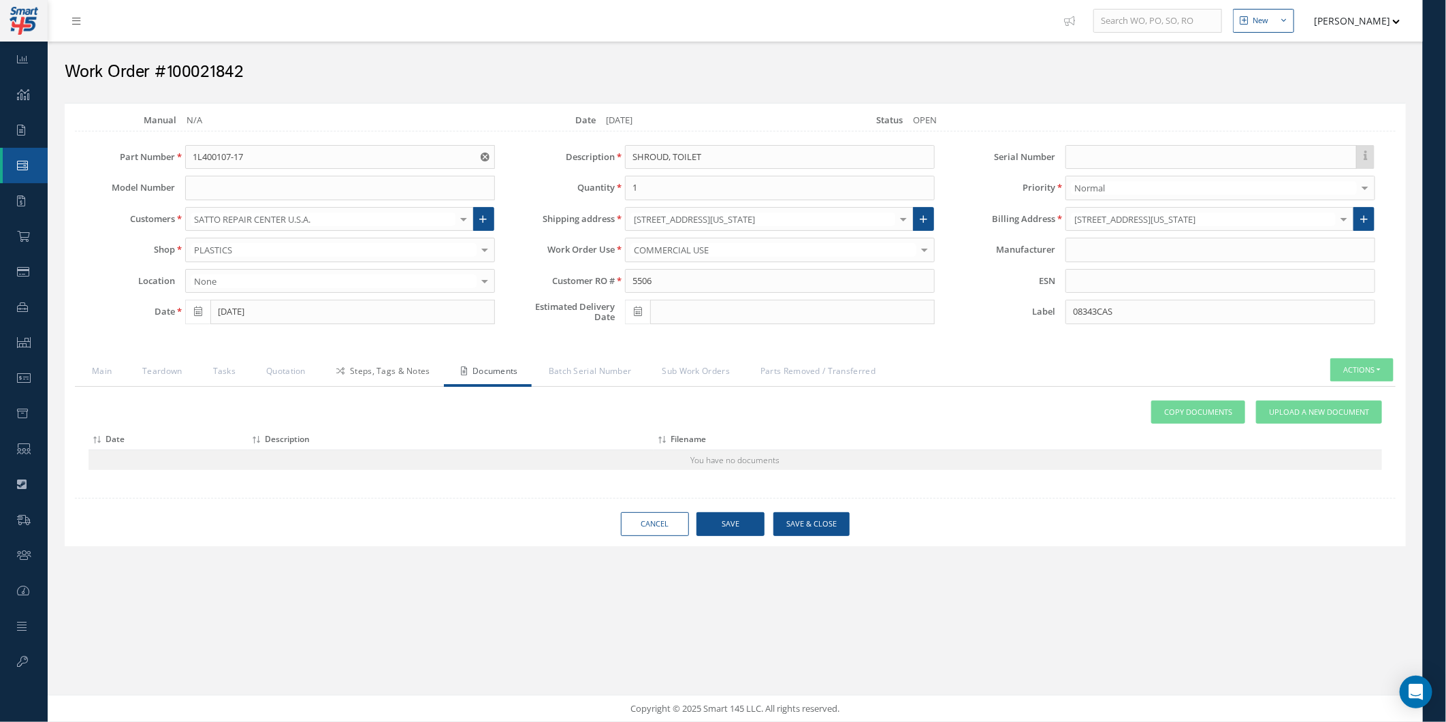
click at [383, 374] on link "Steps, Tags & Notes" at bounding box center [381, 372] width 125 height 29
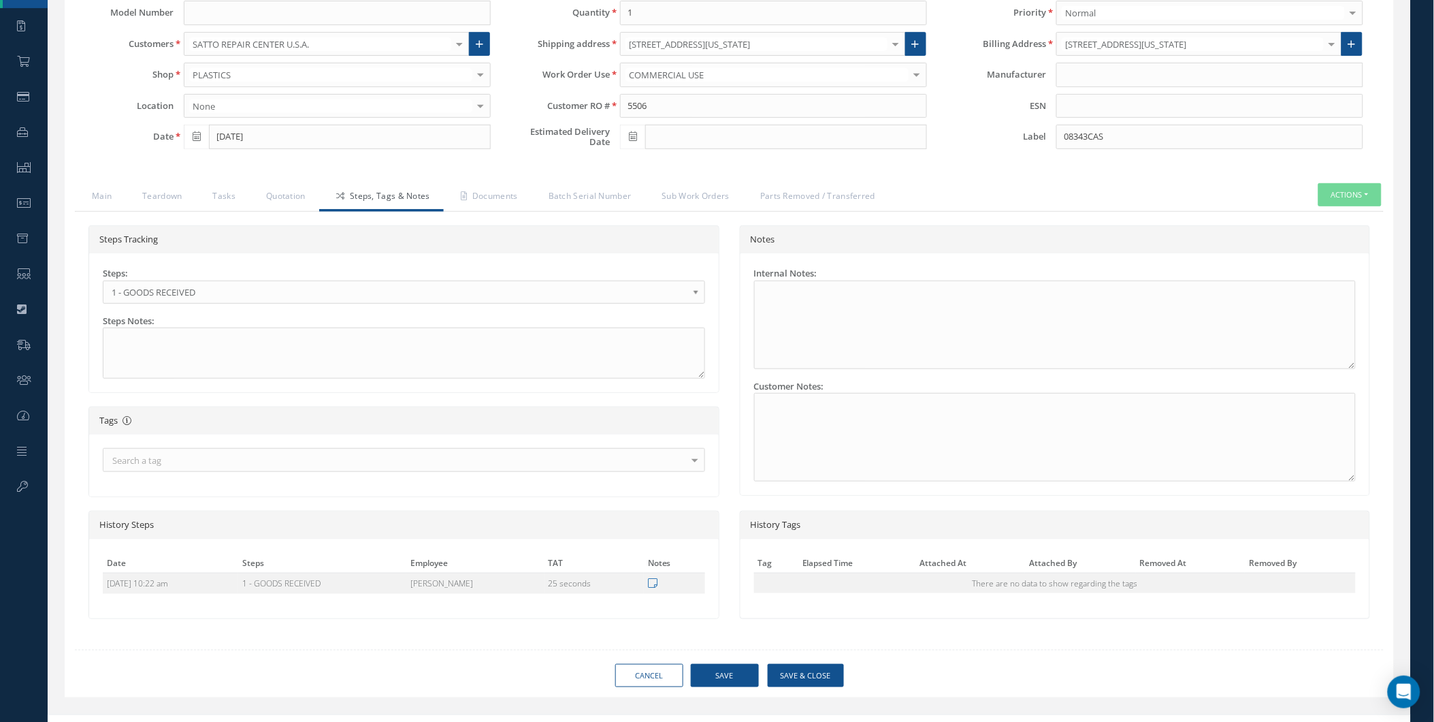
scroll to position [195, 0]
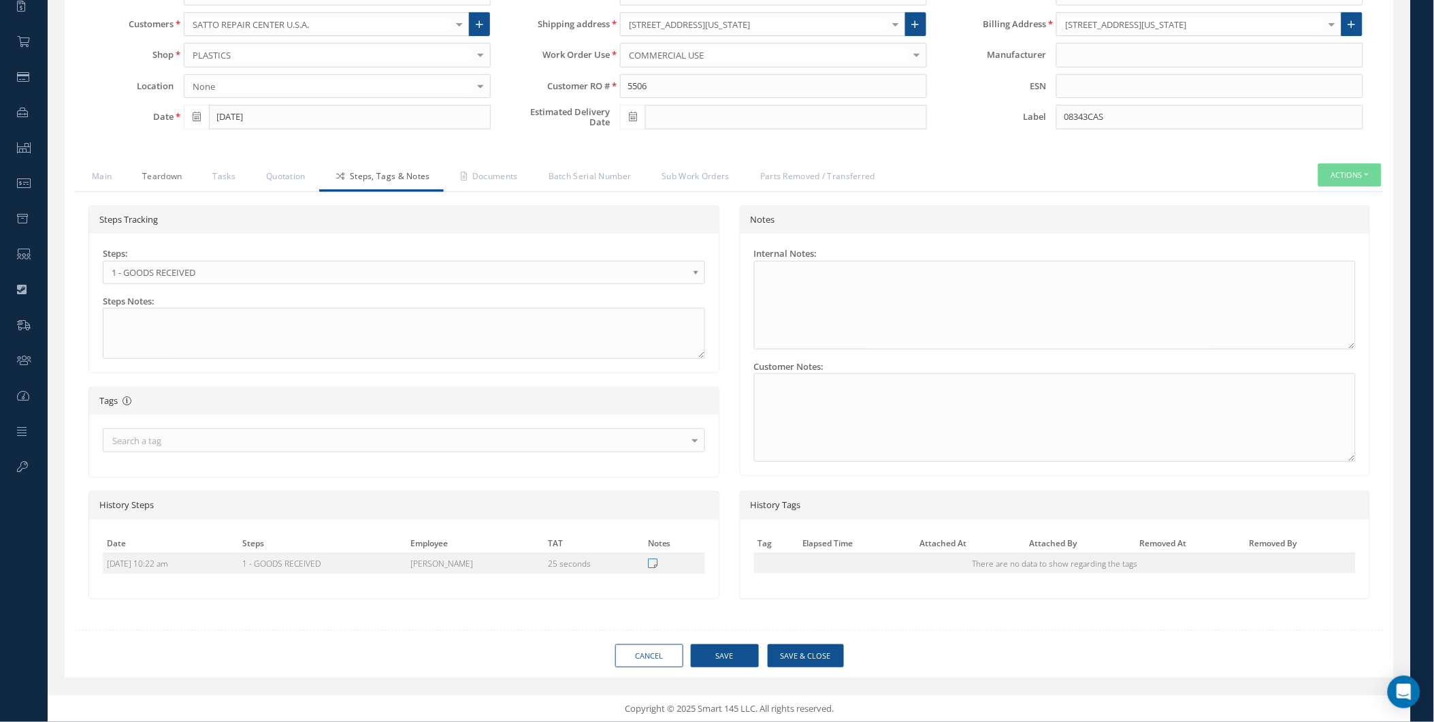
click at [176, 172] on link "Teardown" at bounding box center [160, 177] width 70 height 29
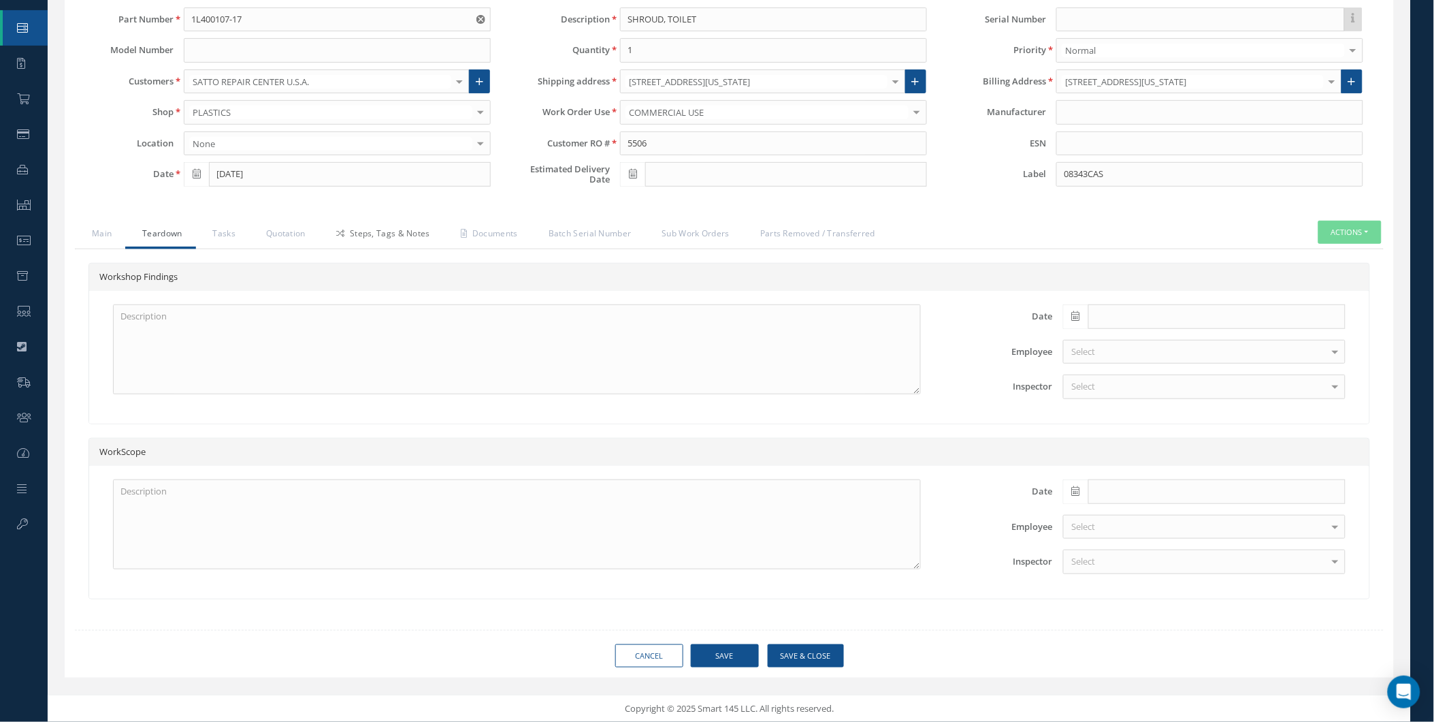
click at [324, 230] on link "Steps, Tags & Notes" at bounding box center [381, 235] width 125 height 29
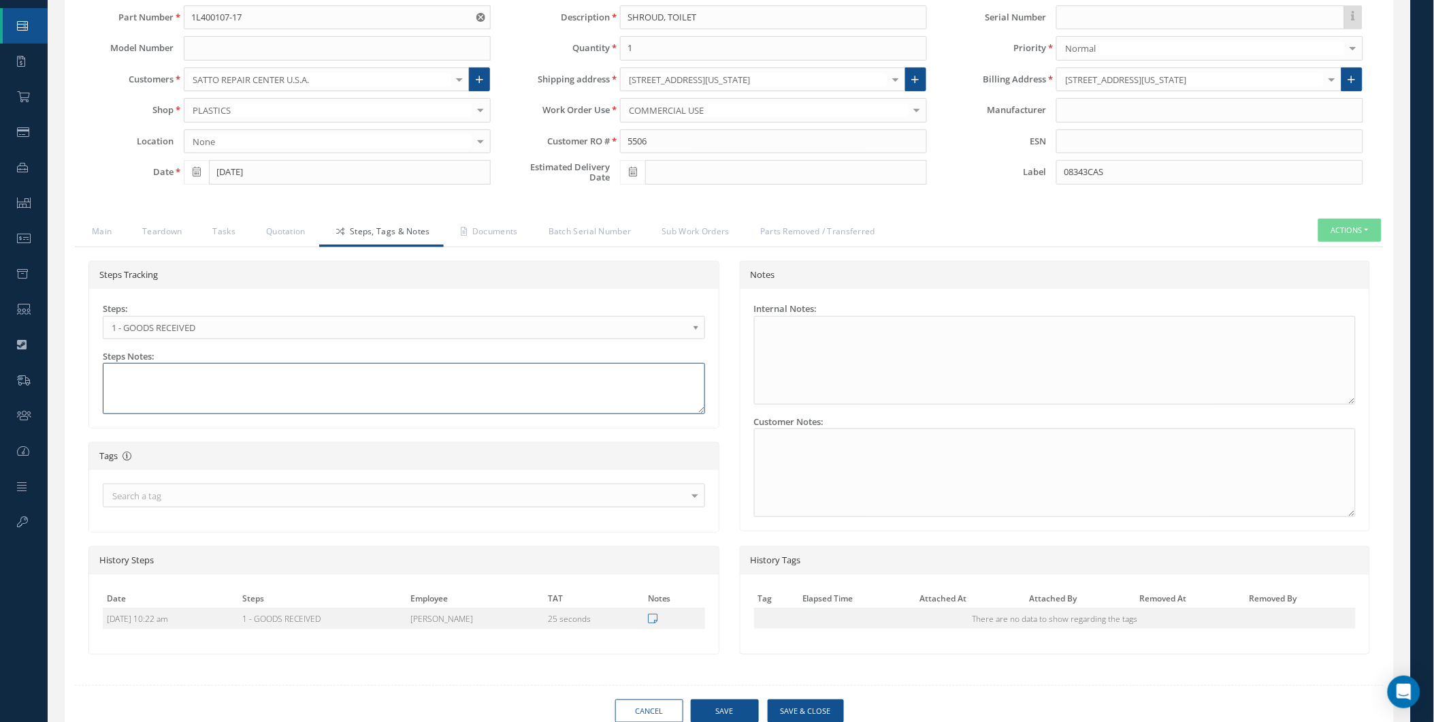
click at [405, 379] on textarea at bounding box center [404, 388] width 602 height 51
paste textarea "PENTAGON ORDER (08325CAS) - AWAITING INITIAL INSPECTION AND QUOTE"
click at [1087, 171] on input "08343CAS" at bounding box center [1210, 172] width 307 height 25
click at [208, 379] on textarea "PENTAGON ORDER (08325CAS) - AWAITING INITIAL INSPECTION AND QUOTE" at bounding box center [404, 388] width 602 height 51
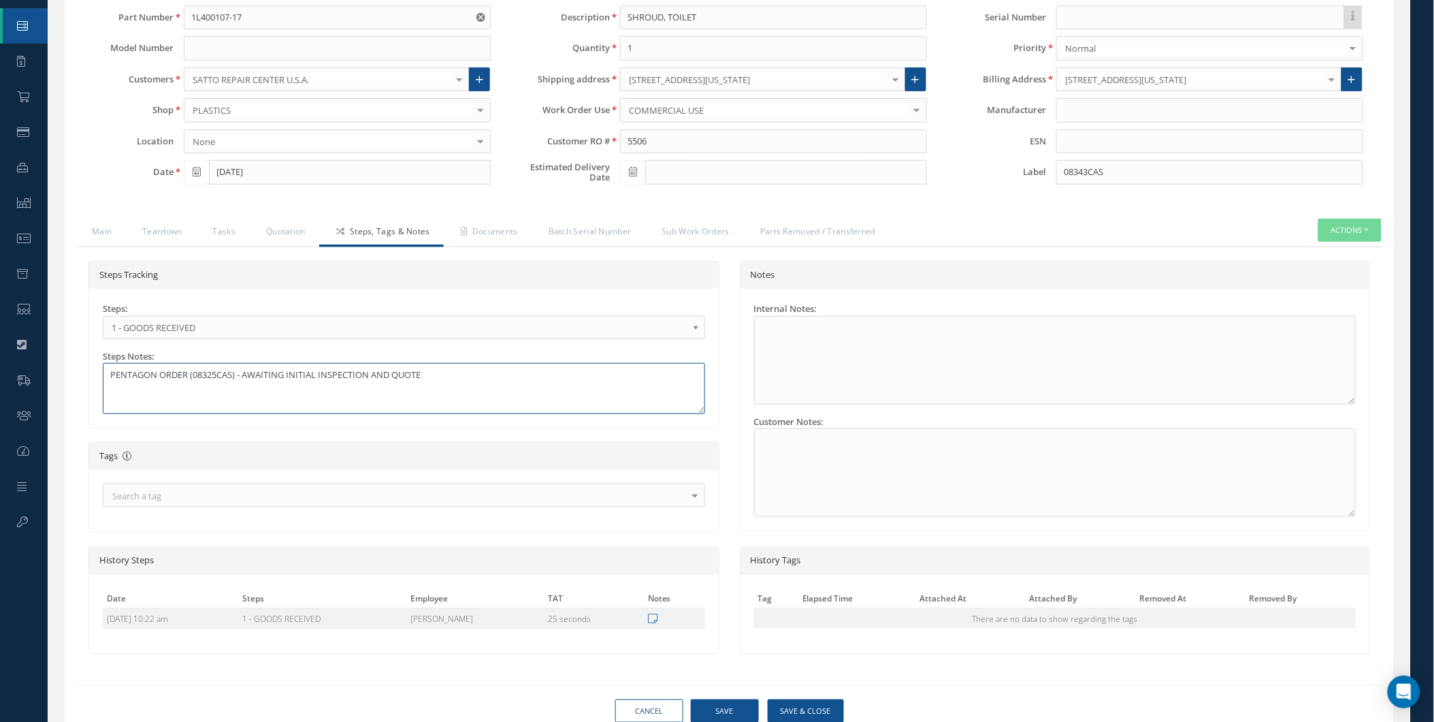
click at [208, 379] on textarea "PENTAGON ORDER (08325CAS) - AWAITING INITIAL INSPECTION AND QUOTE" at bounding box center [404, 388] width 602 height 51
paste textarea "43"
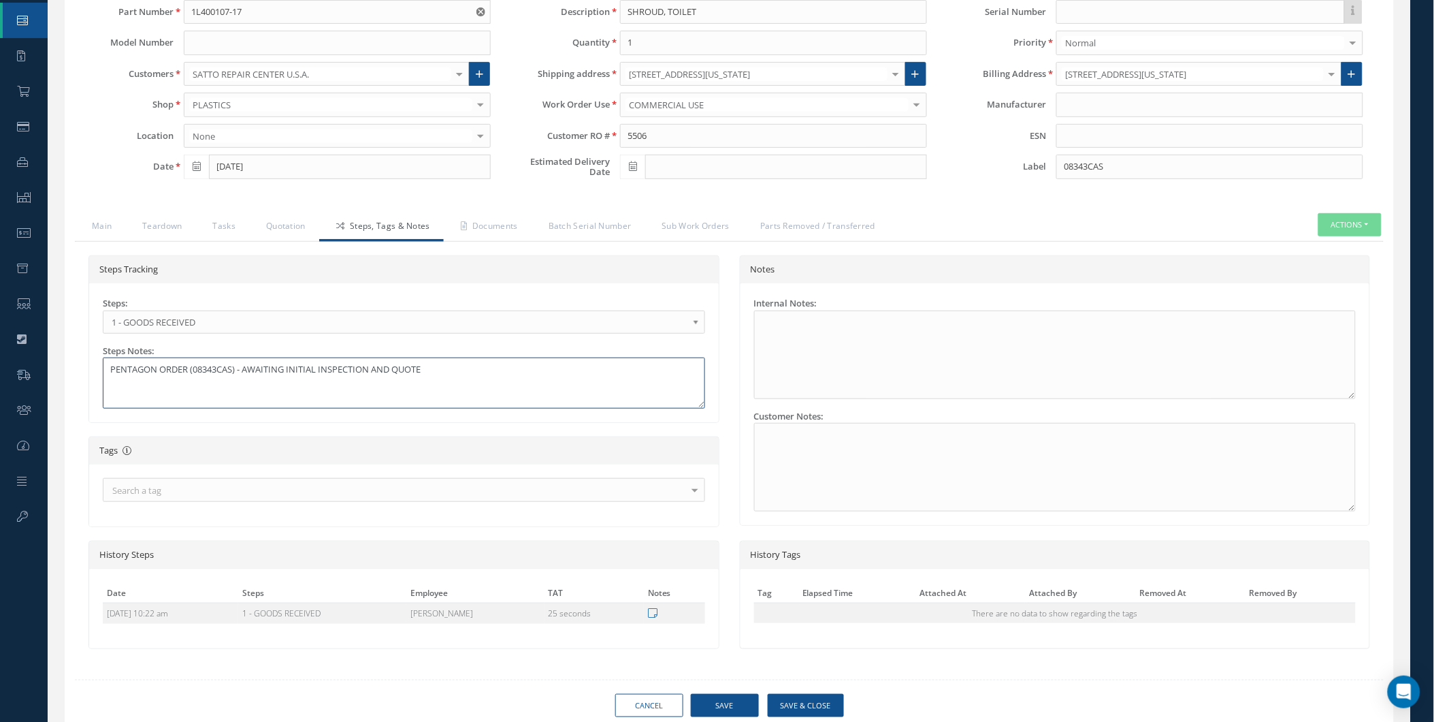
scroll to position [165, 0]
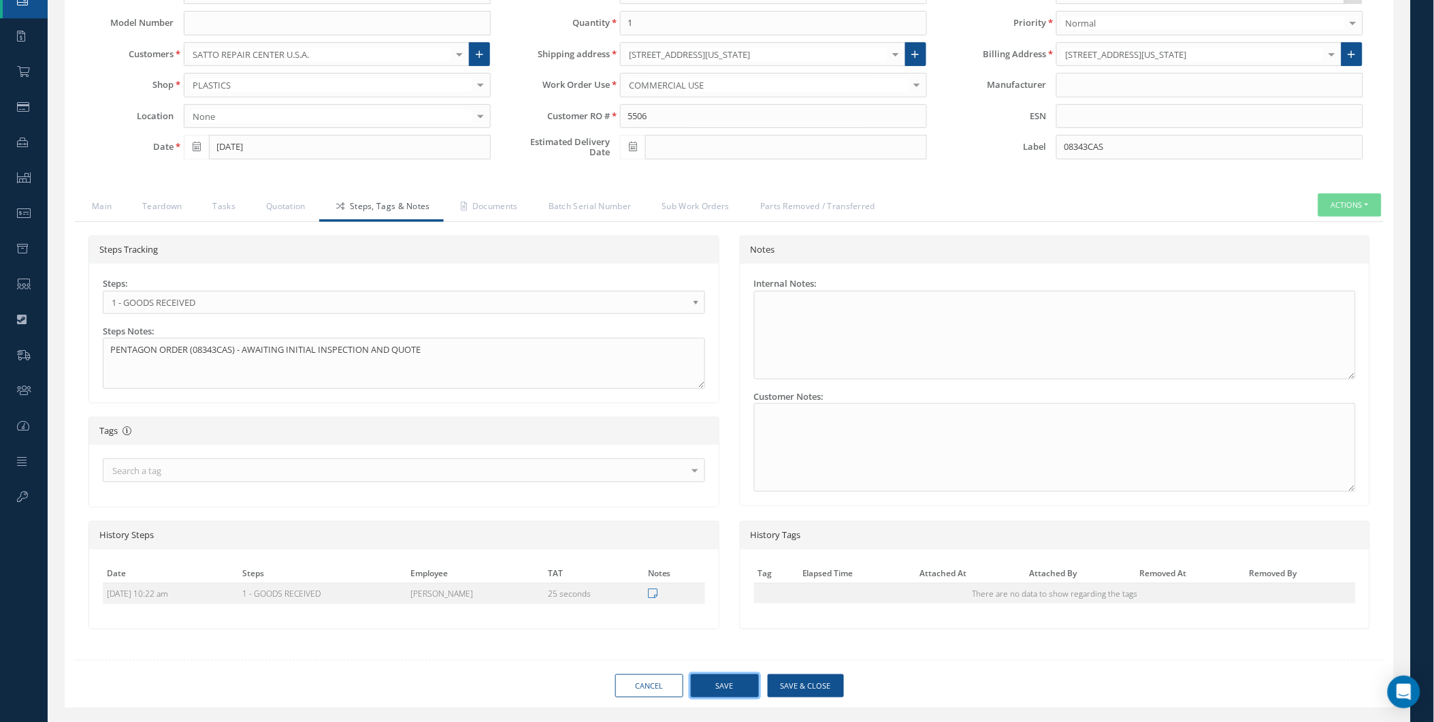
click at [730, 681] on button "Save" at bounding box center [725, 686] width 68 height 24
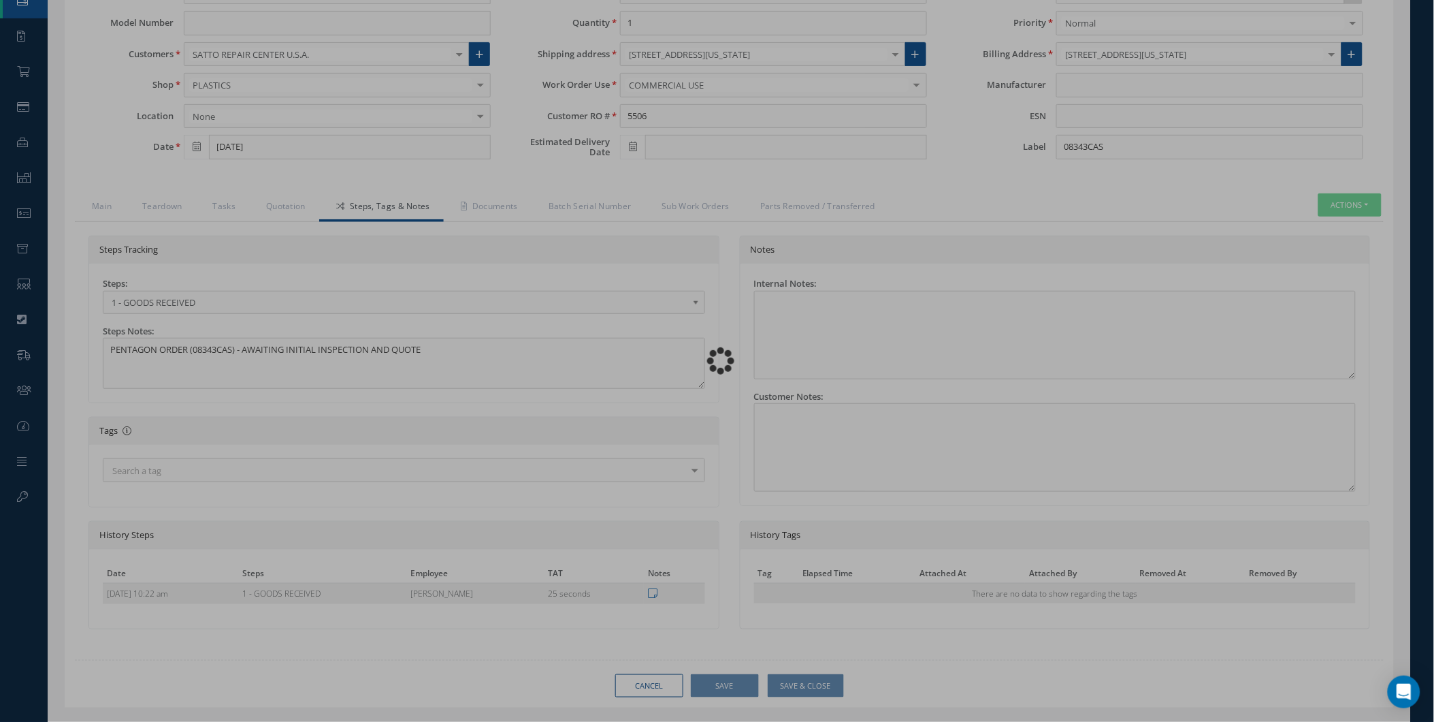
type textarea "PENTAGON ORDER (08343CAS) - AWAITING INITIAL INSPECTION AND QUOTE"
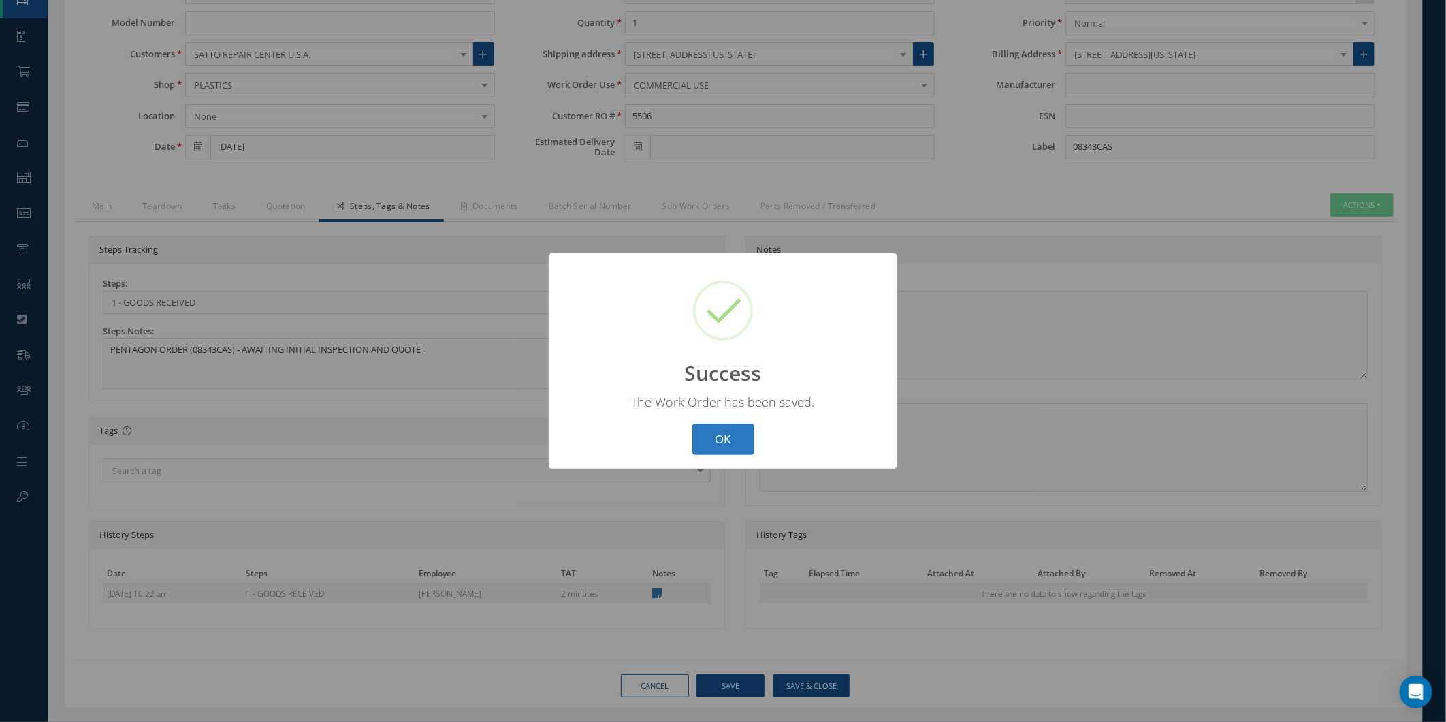
click at [708, 448] on button "OK" at bounding box center [723, 439] width 62 height 32
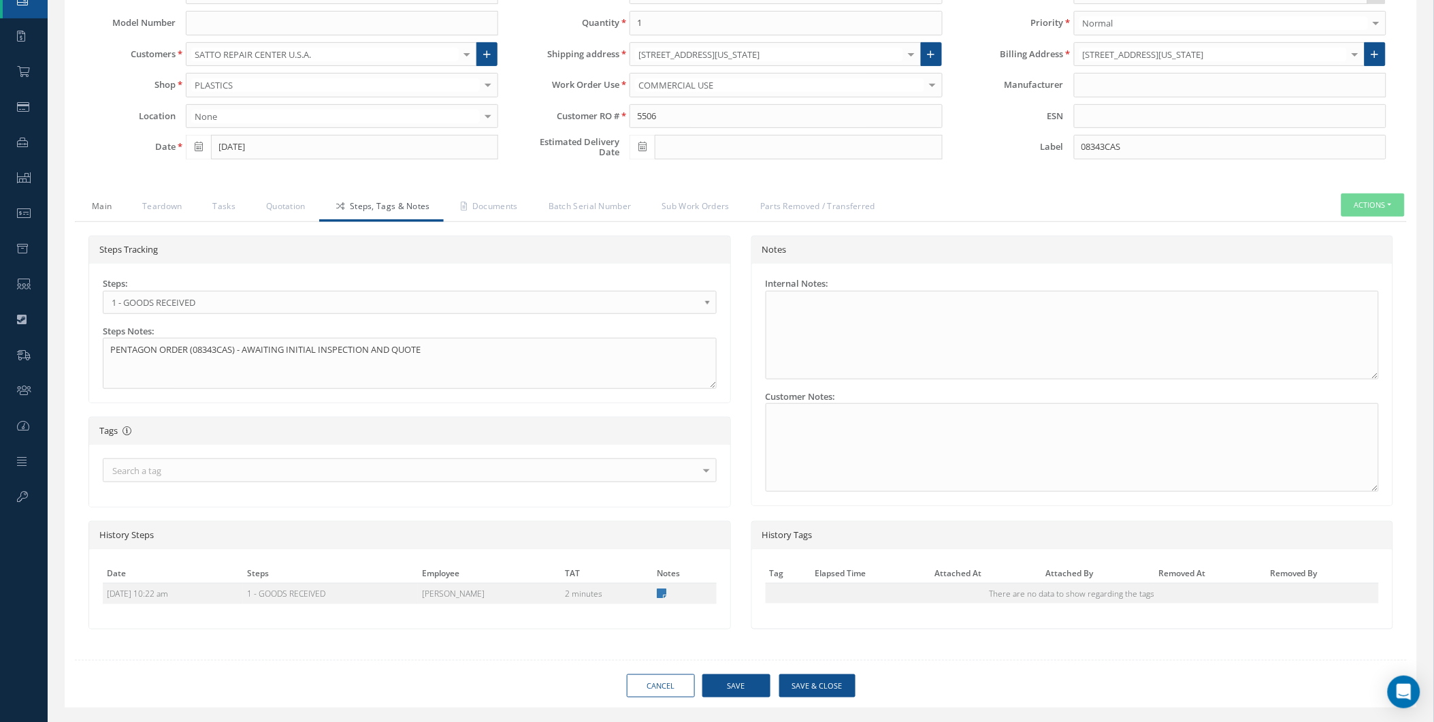
click at [91, 200] on link "Main" at bounding box center [100, 207] width 50 height 29
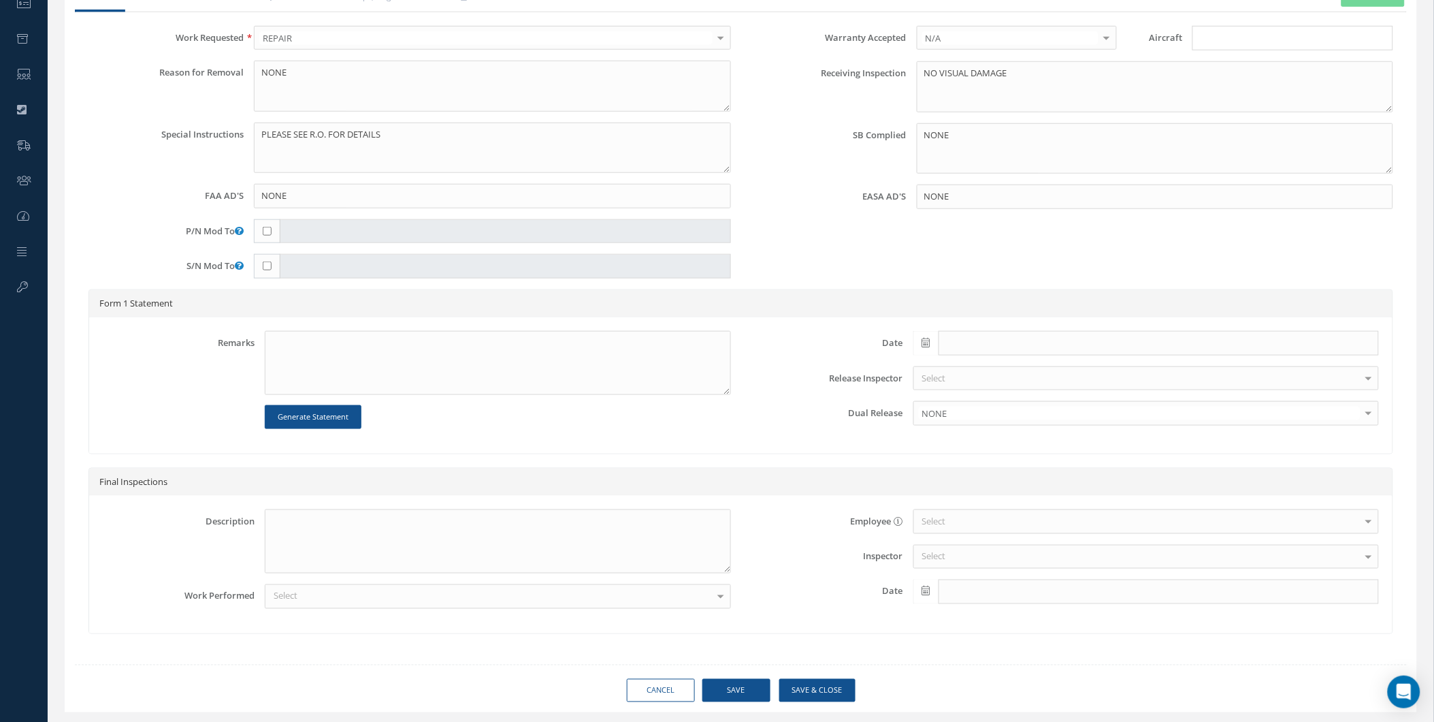
scroll to position [411, 0]
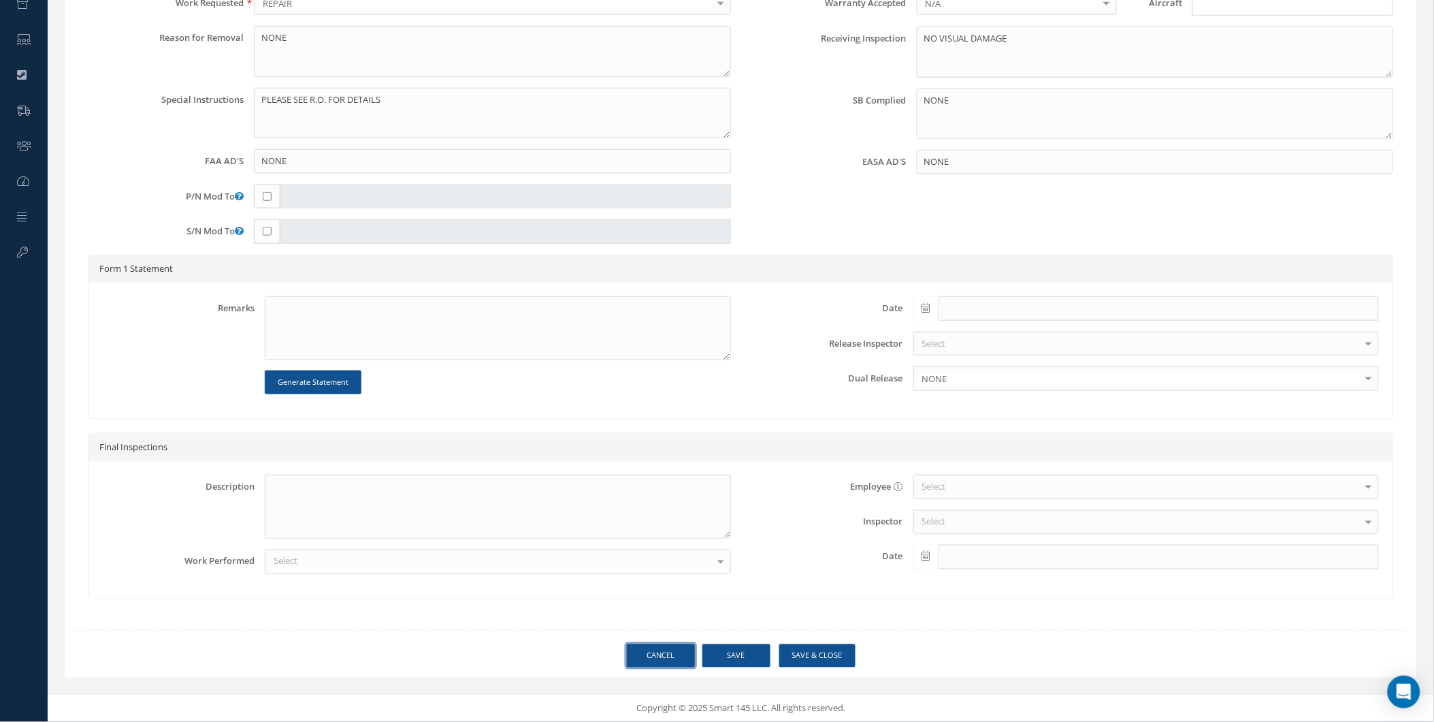
click at [679, 651] on link "Cancel" at bounding box center [661, 656] width 68 height 24
select select "25"
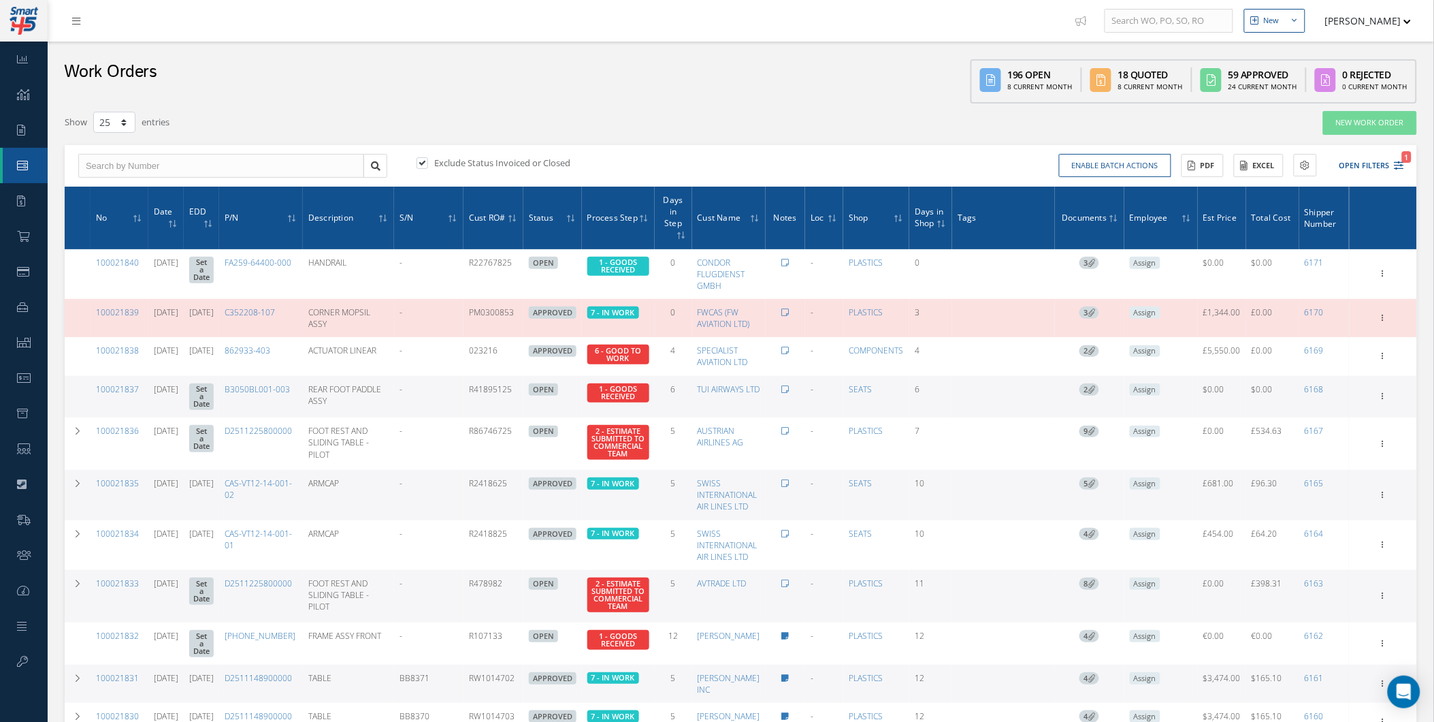
click at [75, 209] on th at bounding box center [78, 218] width 26 height 63
click at [84, 214] on th at bounding box center [78, 218] width 26 height 63
click at [97, 219] on th "No" at bounding box center [120, 218] width 58 height 63
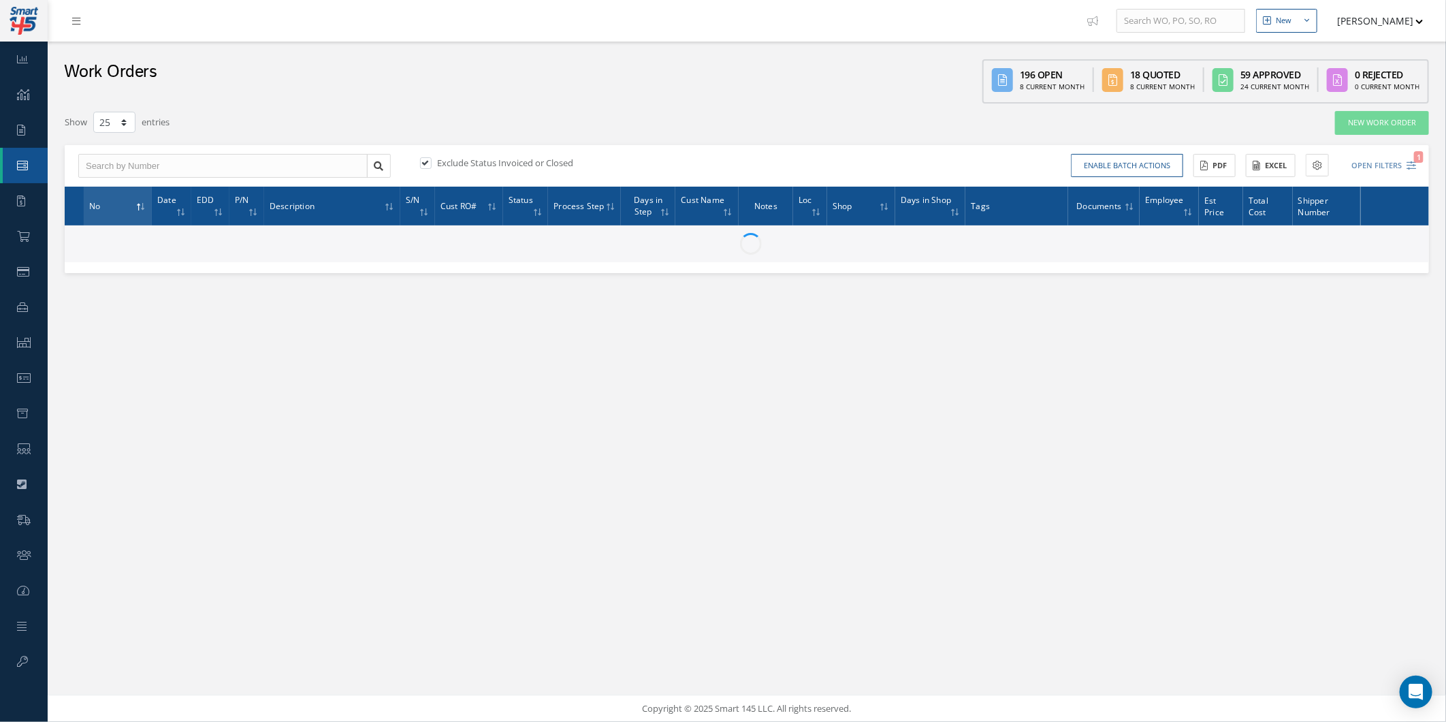
click at [91, 210] on th "No" at bounding box center [118, 206] width 68 height 39
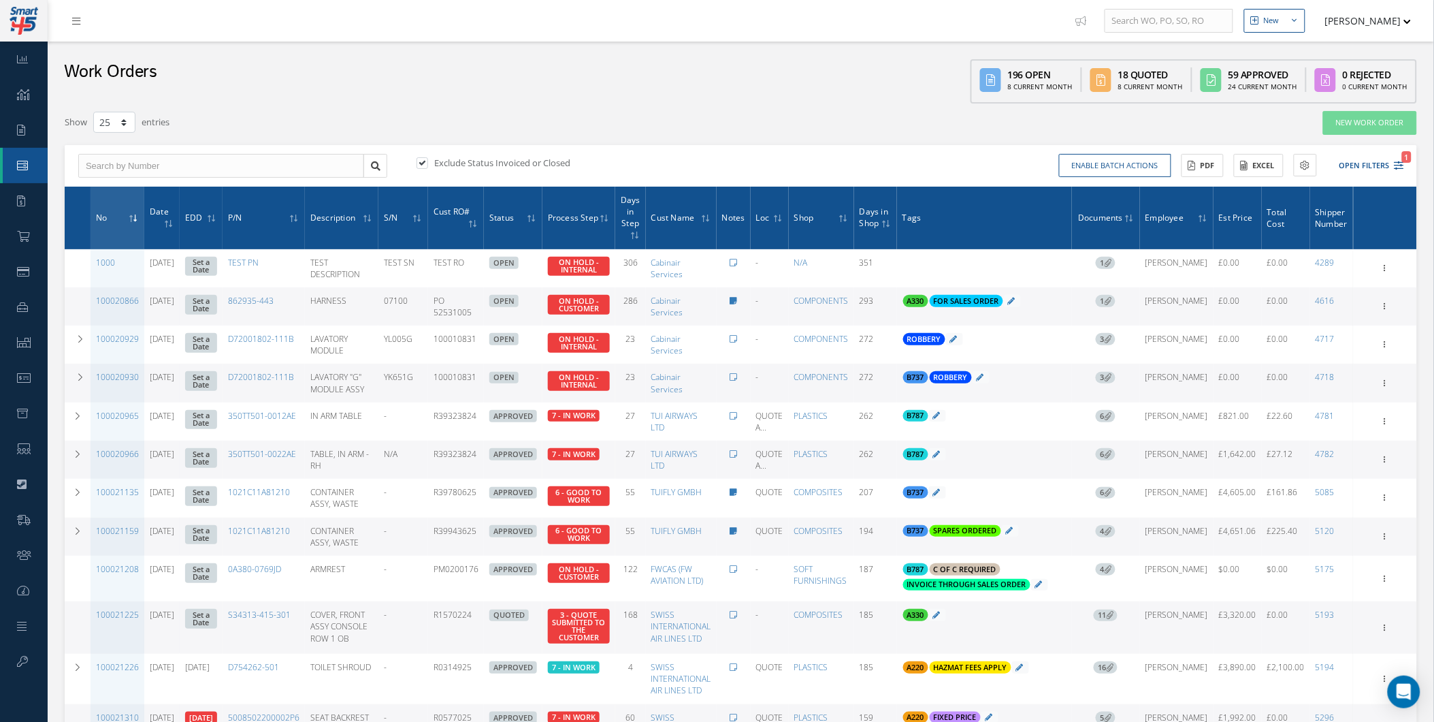
click at [91, 210] on th "No" at bounding box center [118, 218] width 54 height 63
click at [91, 208] on th "No" at bounding box center [118, 218] width 54 height 63
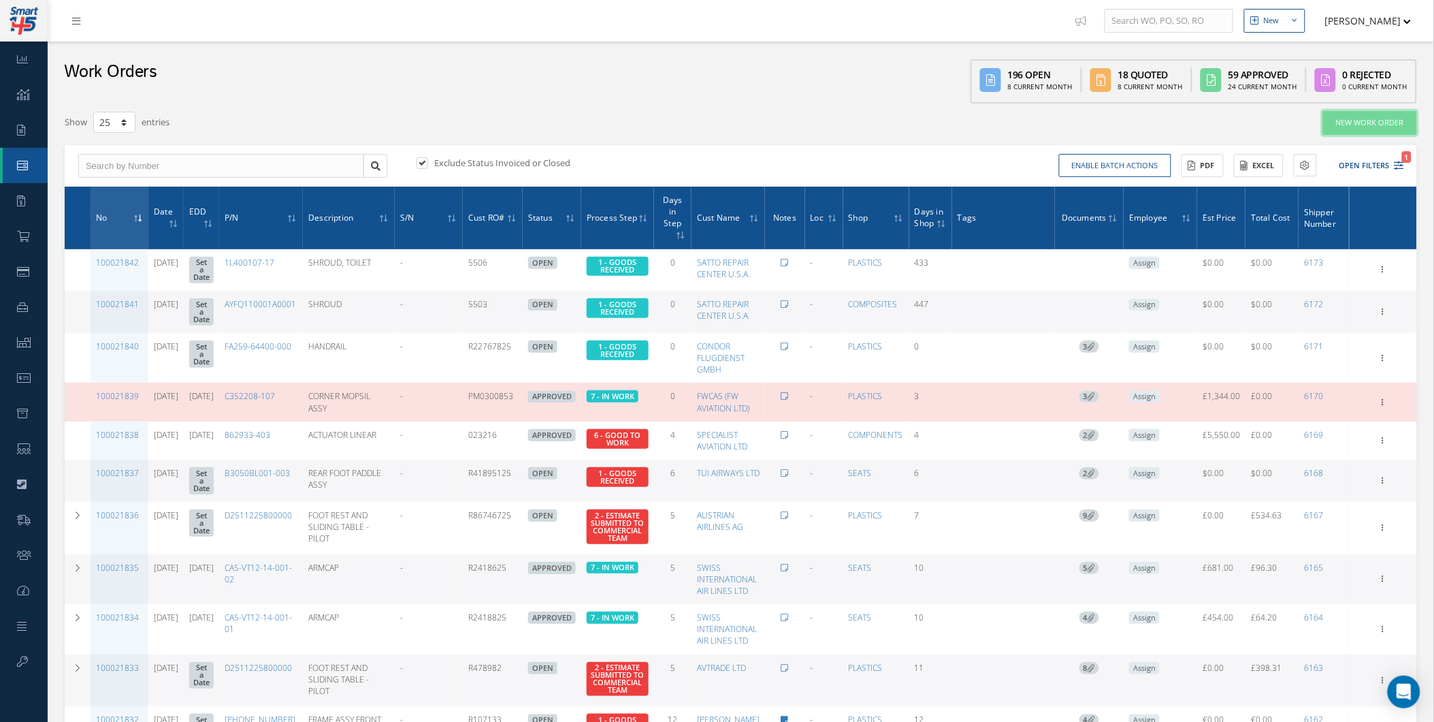
click at [1346, 127] on link "New Work Order" at bounding box center [1370, 123] width 94 height 24
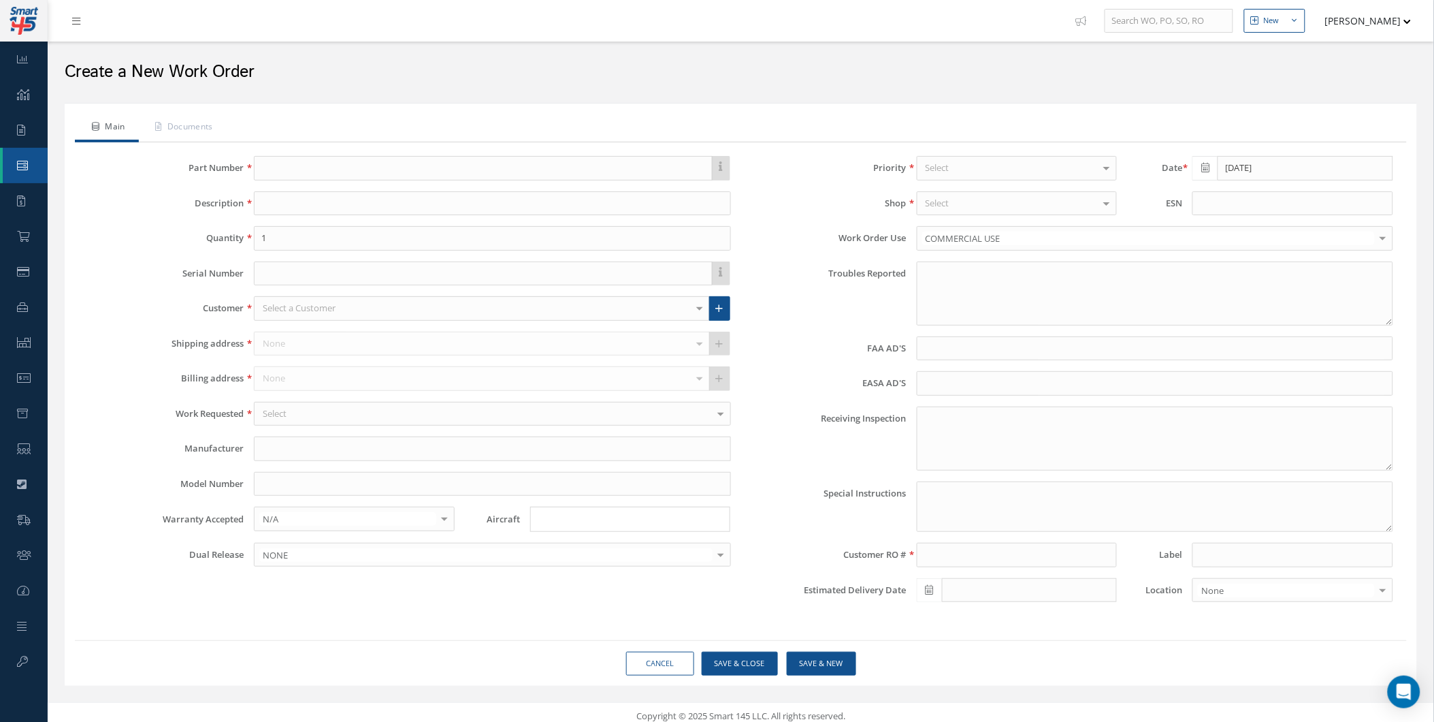
type textarea "NONE"
type input "NONE"
type textarea "NO VISUAL DAMAGE"
type textarea "PLEASE SEE R.O. FOR DETAILS"
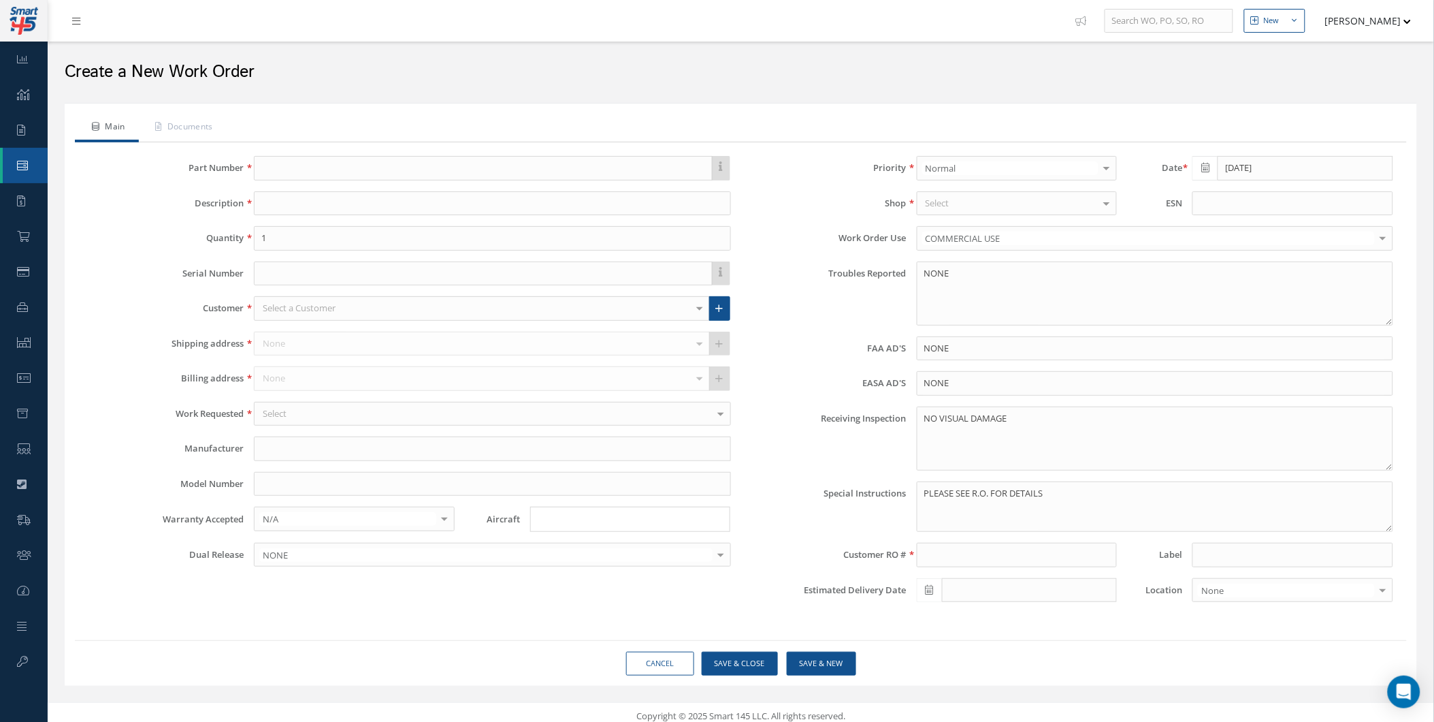
click at [407, 181] on div "Part Number Description Quantity 1 Serial Number Customer Select a Customer 1ST…" at bounding box center [409, 384] width 663 height 457
click at [411, 173] on input "text" at bounding box center [483, 168] width 458 height 25
paste input "G387163A1"
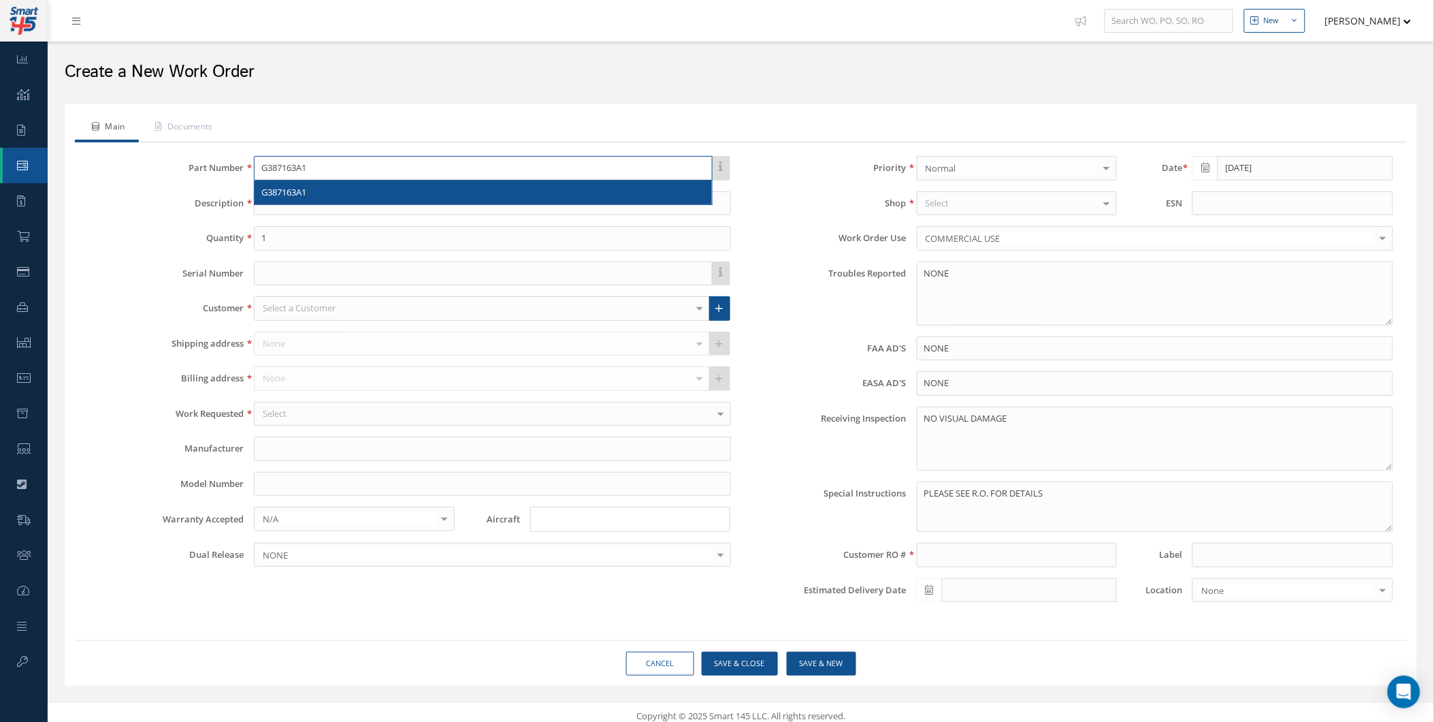
type input "G387163A1"
click at [389, 193] on div "G387163A1" at bounding box center [482, 193] width 443 height 14
type input "TOILET SHROUD"
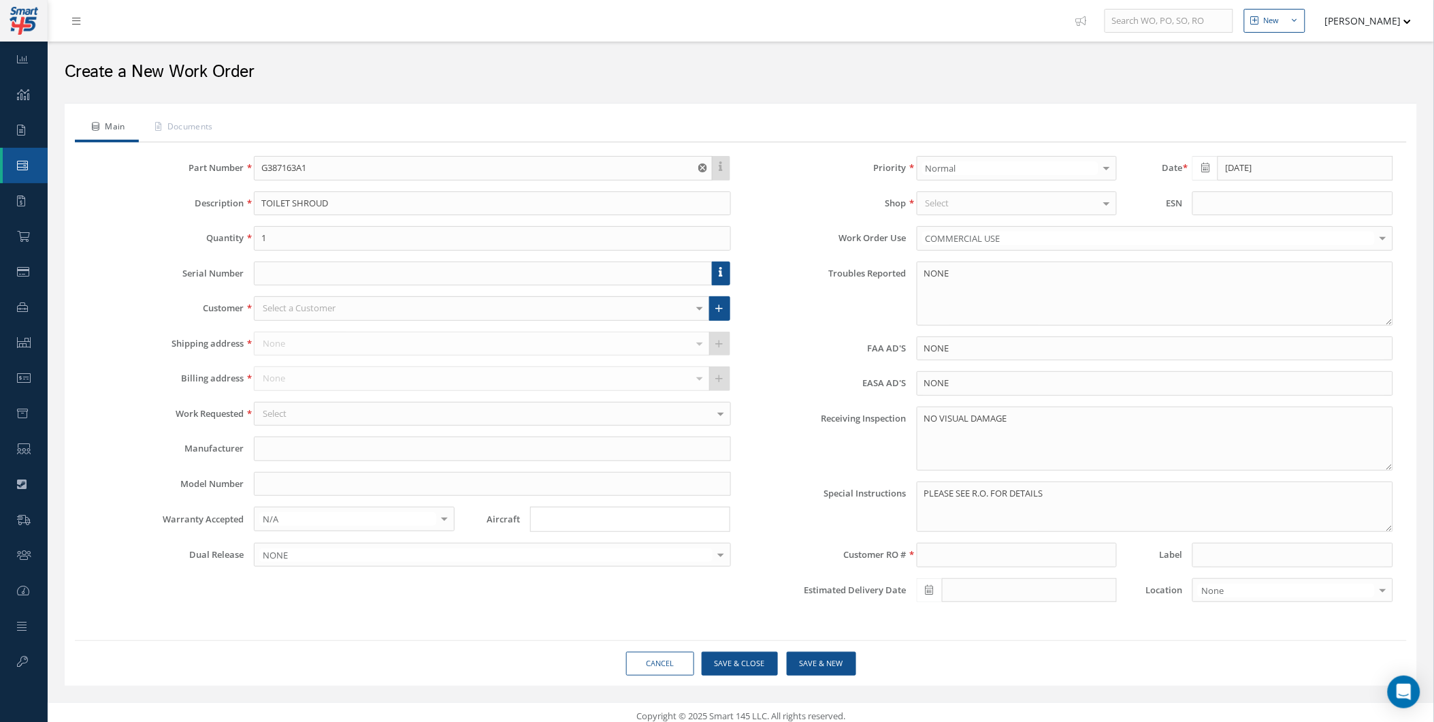
click at [353, 312] on div "Select a Customer" at bounding box center [481, 308] width 455 height 25
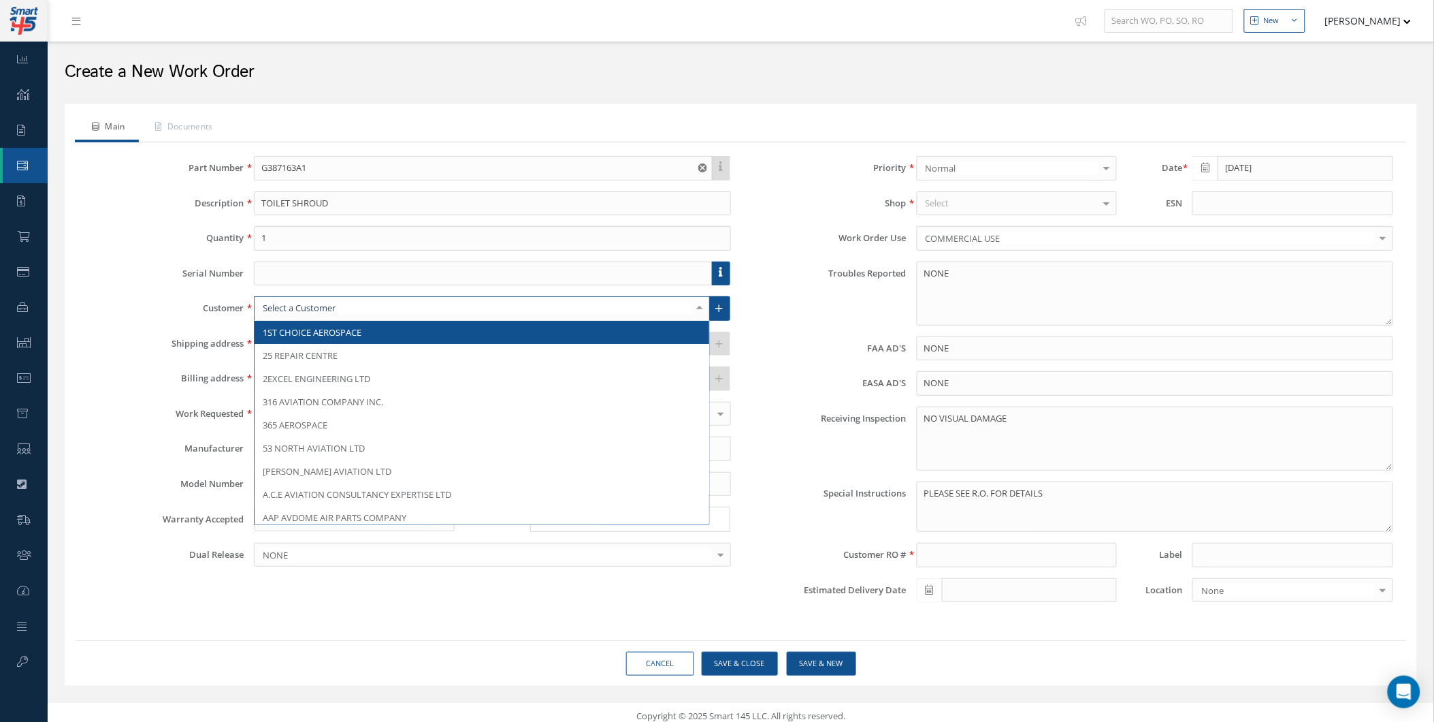
click at [353, 312] on input "text" at bounding box center [475, 308] width 432 height 13
type input "SATT"
click at [352, 334] on span "SATTO REPAIR CENTER U.S.A." at bounding box center [321, 332] width 116 height 12
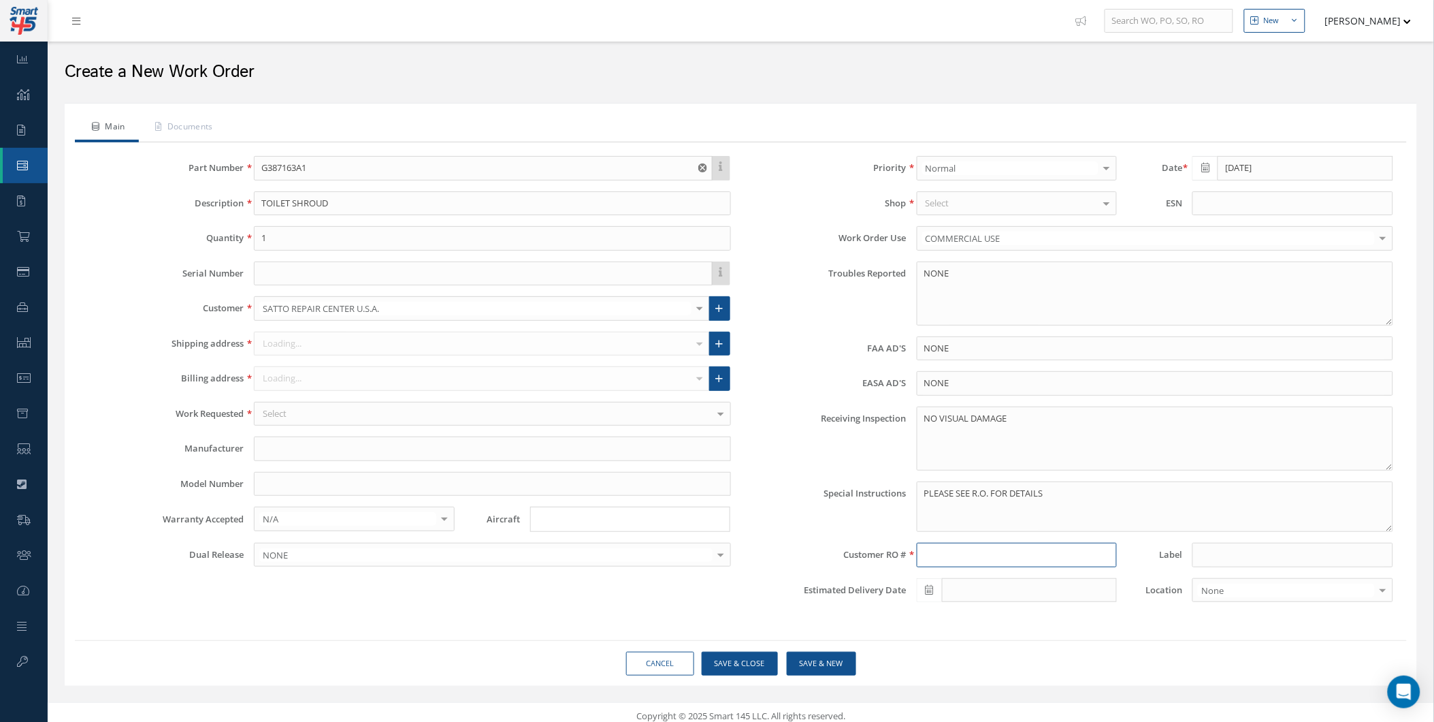
click at [982, 548] on input at bounding box center [1017, 555] width 200 height 25
type input "5507"
click at [1212, 554] on input at bounding box center [1293, 555] width 200 height 25
click at [1215, 553] on input at bounding box center [1293, 555] width 200 height 25
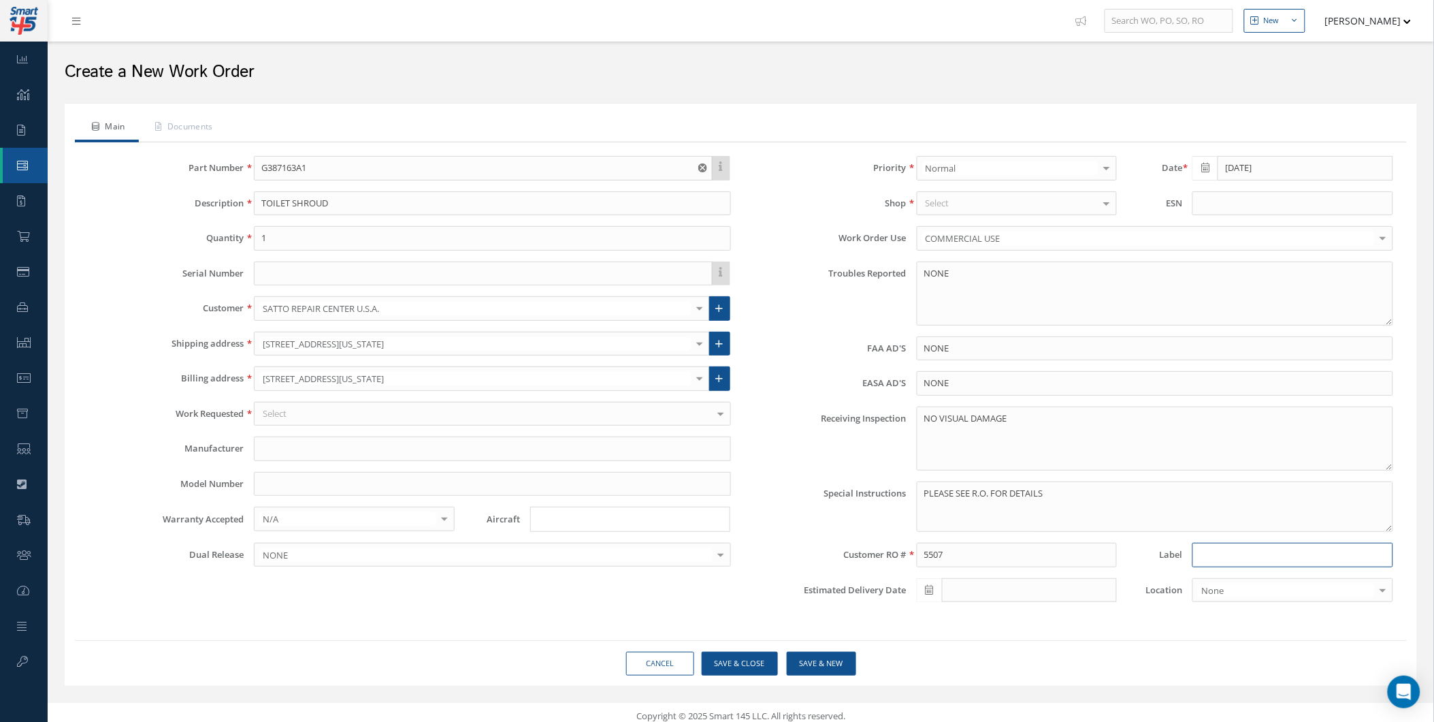
paste input "08344CAS"
type input "08344CAS"
click at [1224, 172] on input "[DATE]" at bounding box center [1305, 168] width 175 height 25
click at [1212, 184] on tr "« August 2025 »" at bounding box center [1264, 191] width 143 height 20
click at [1210, 184] on th "«" at bounding box center [1203, 191] width 20 height 20
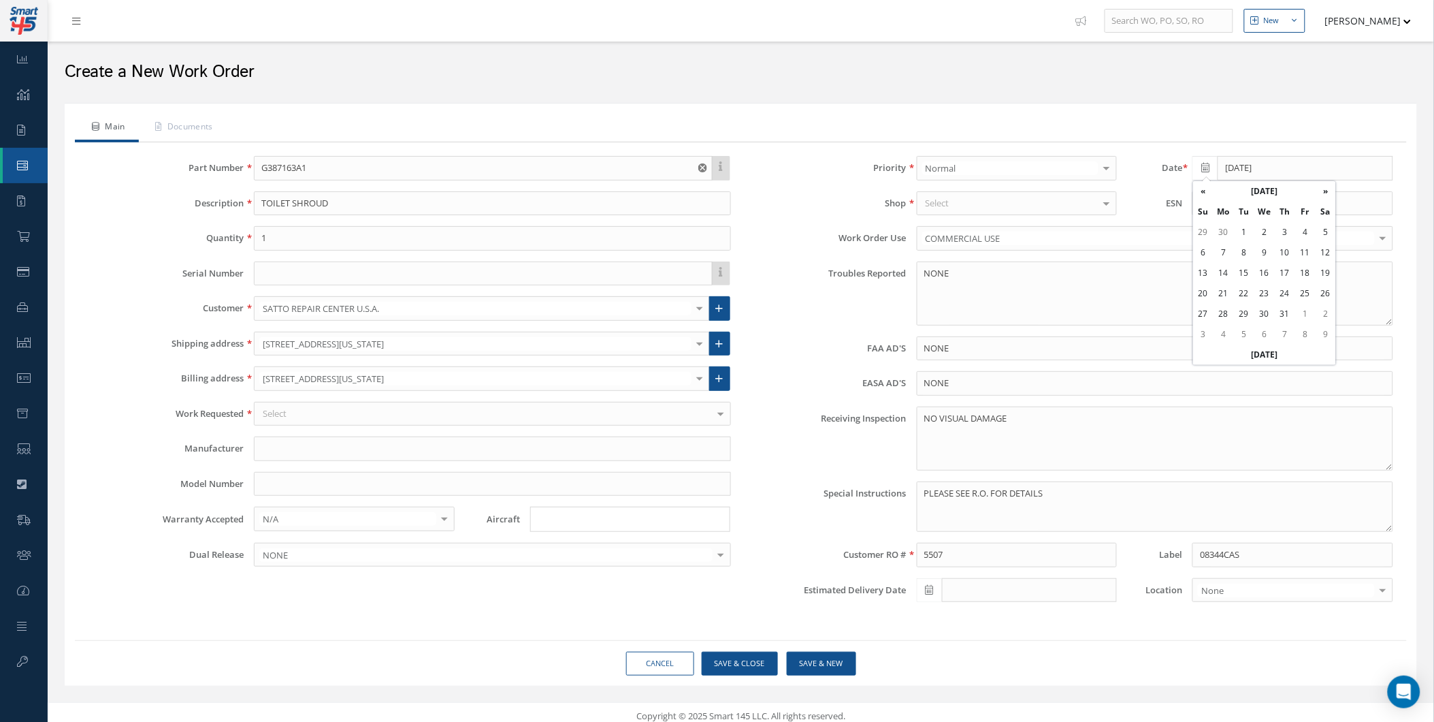
click at [1209, 184] on th "«" at bounding box center [1203, 191] width 20 height 20
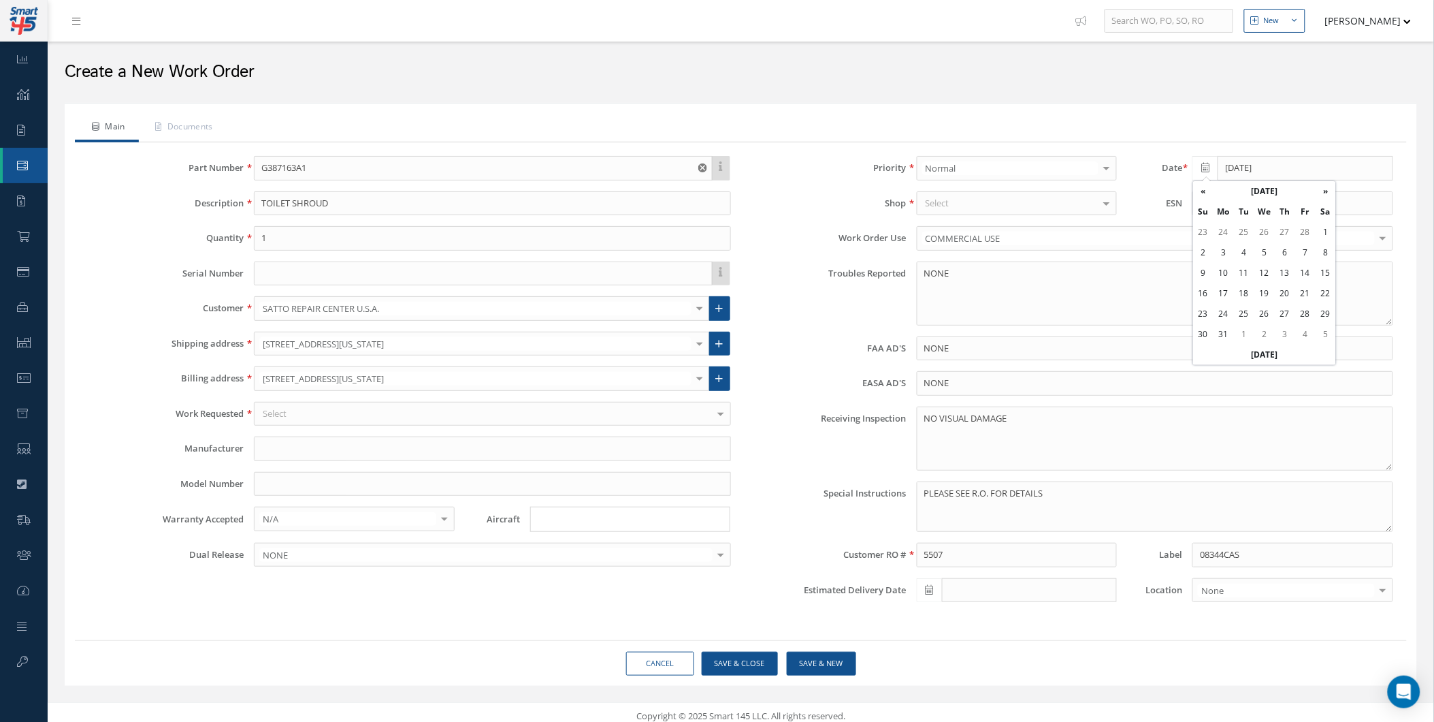
click at [1209, 184] on th "«" at bounding box center [1203, 191] width 20 height 20
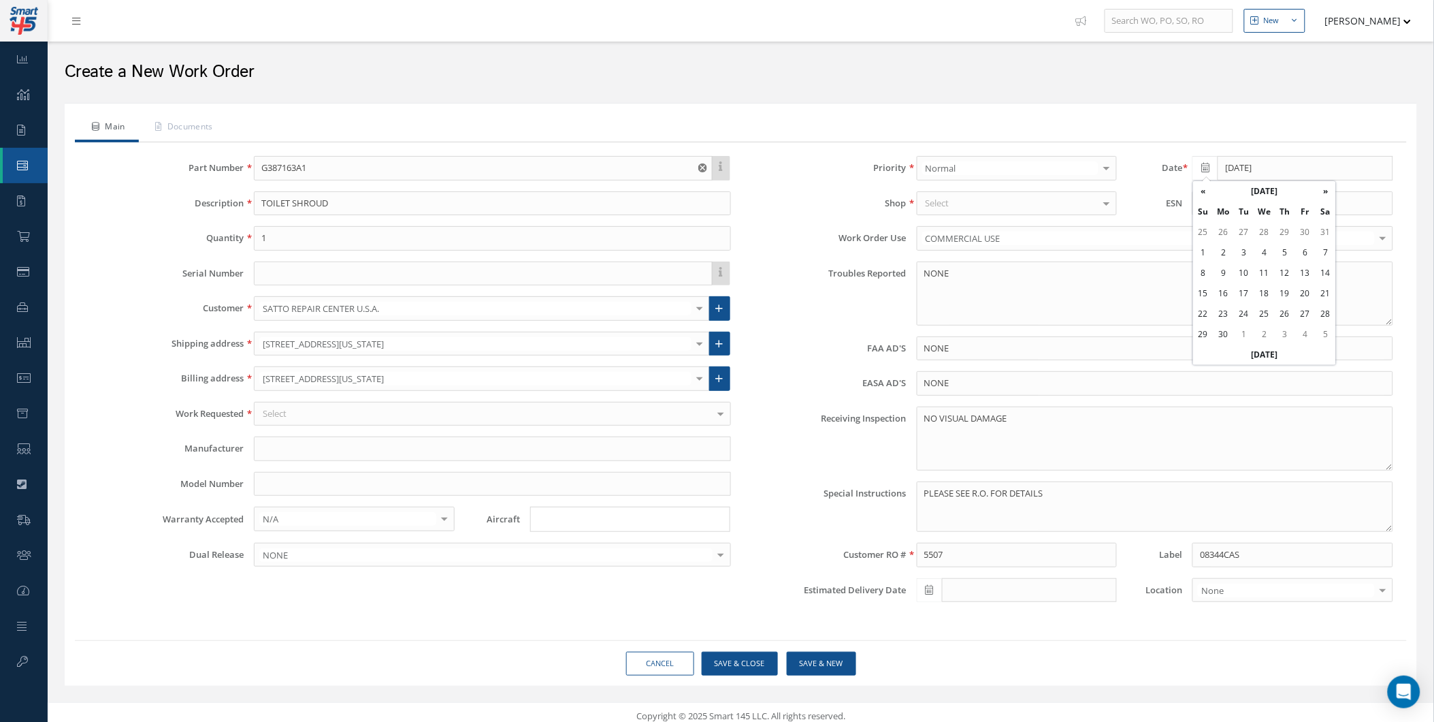
click at [1209, 184] on th "«" at bounding box center [1203, 191] width 20 height 20
click at [1242, 267] on td "11" at bounding box center [1244, 273] width 20 height 20
type input "[DATE]"
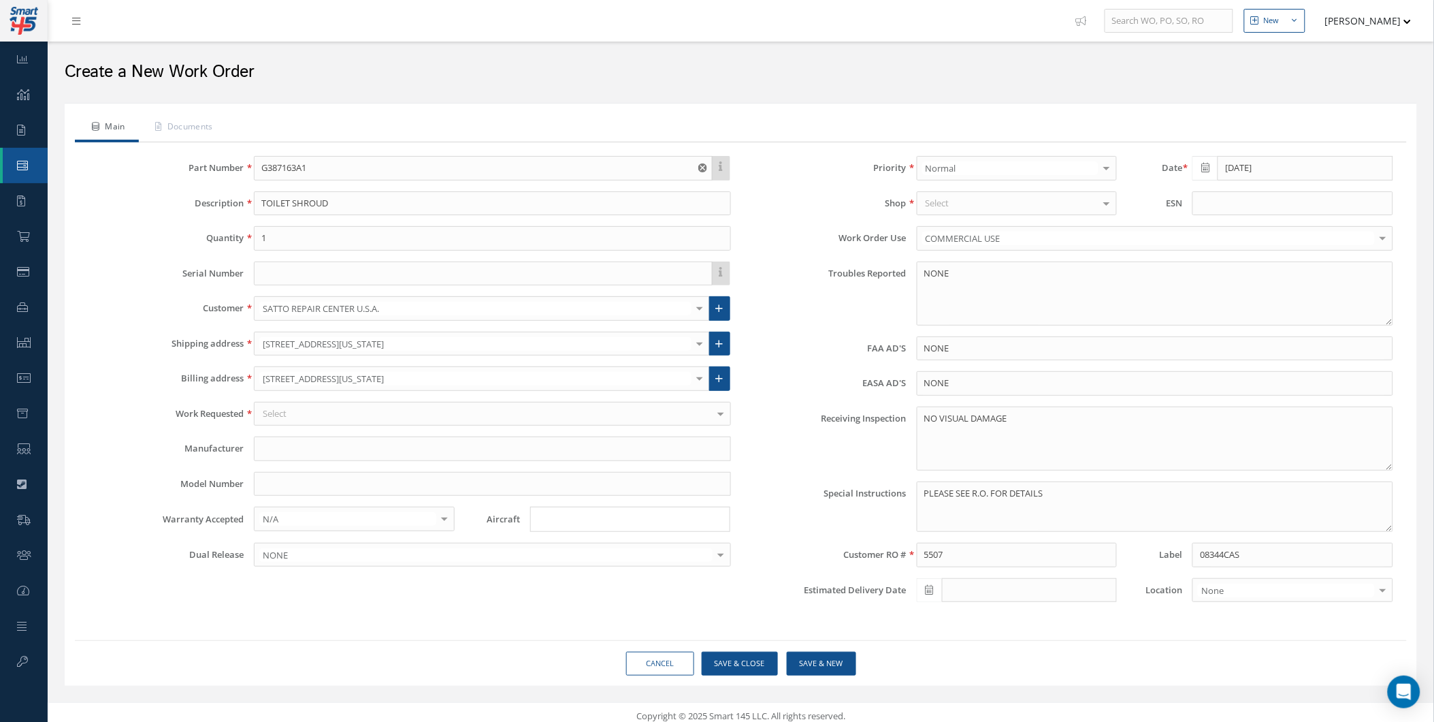
click at [987, 206] on div "Select" at bounding box center [1017, 203] width 200 height 25
click at [976, 244] on span "PLASTICS" at bounding box center [1017, 249] width 199 height 23
click at [986, 261] on span "COMPOSITES" at bounding box center [1017, 272] width 199 height 23
click at [387, 421] on div "Select" at bounding box center [492, 414] width 477 height 25
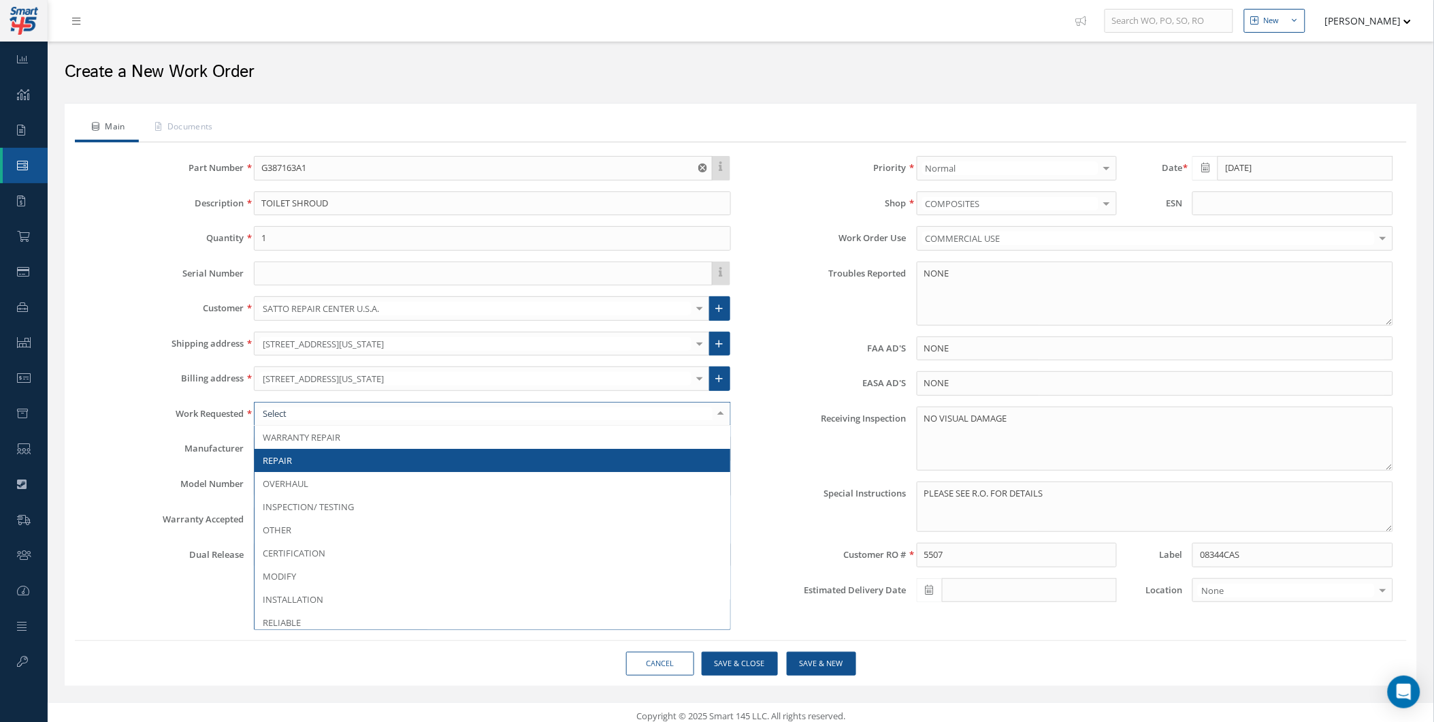
click at [342, 453] on span "REPAIR" at bounding box center [492, 460] width 475 height 23
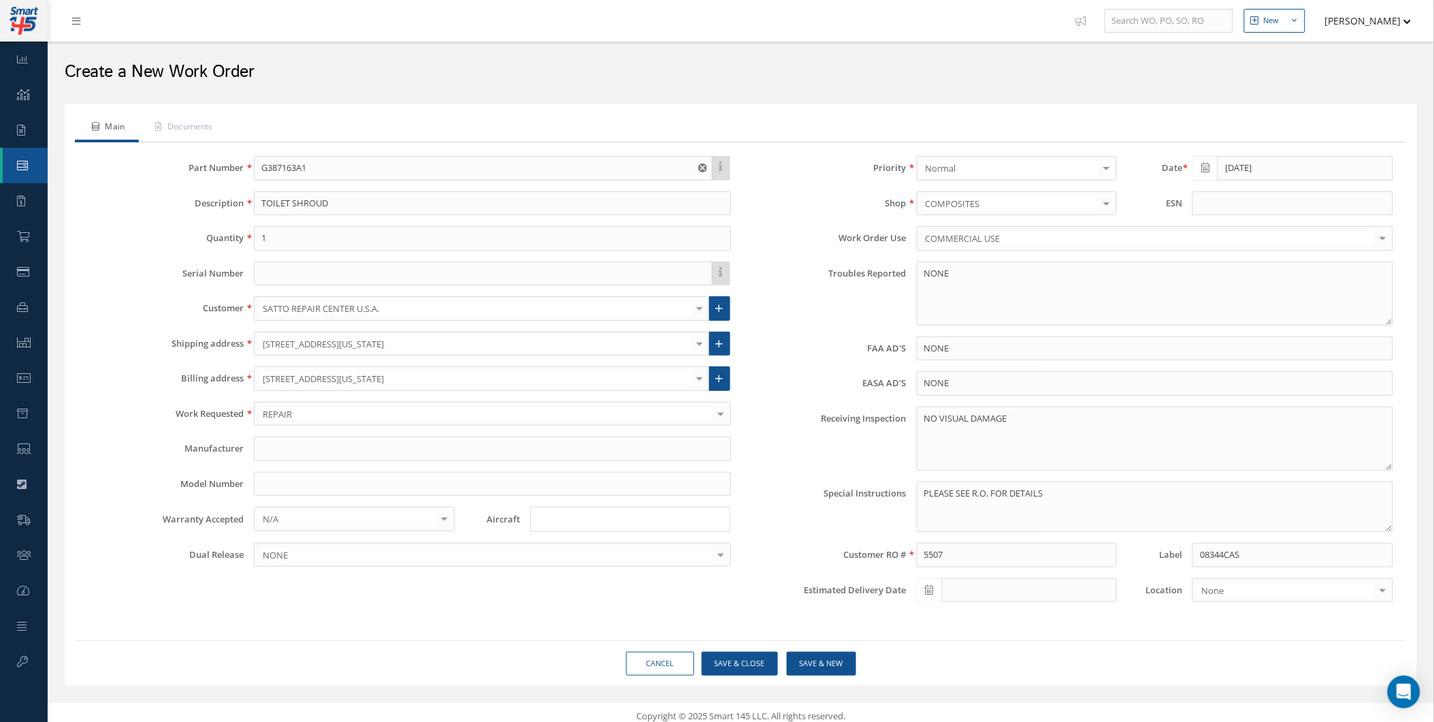
click at [609, 541] on div "Part Number G387163A1 Description TOILET SHROUD Quantity 1 Serial Number Custom…" at bounding box center [409, 384] width 663 height 457
click at [607, 546] on div "NONE" at bounding box center [492, 555] width 477 height 25
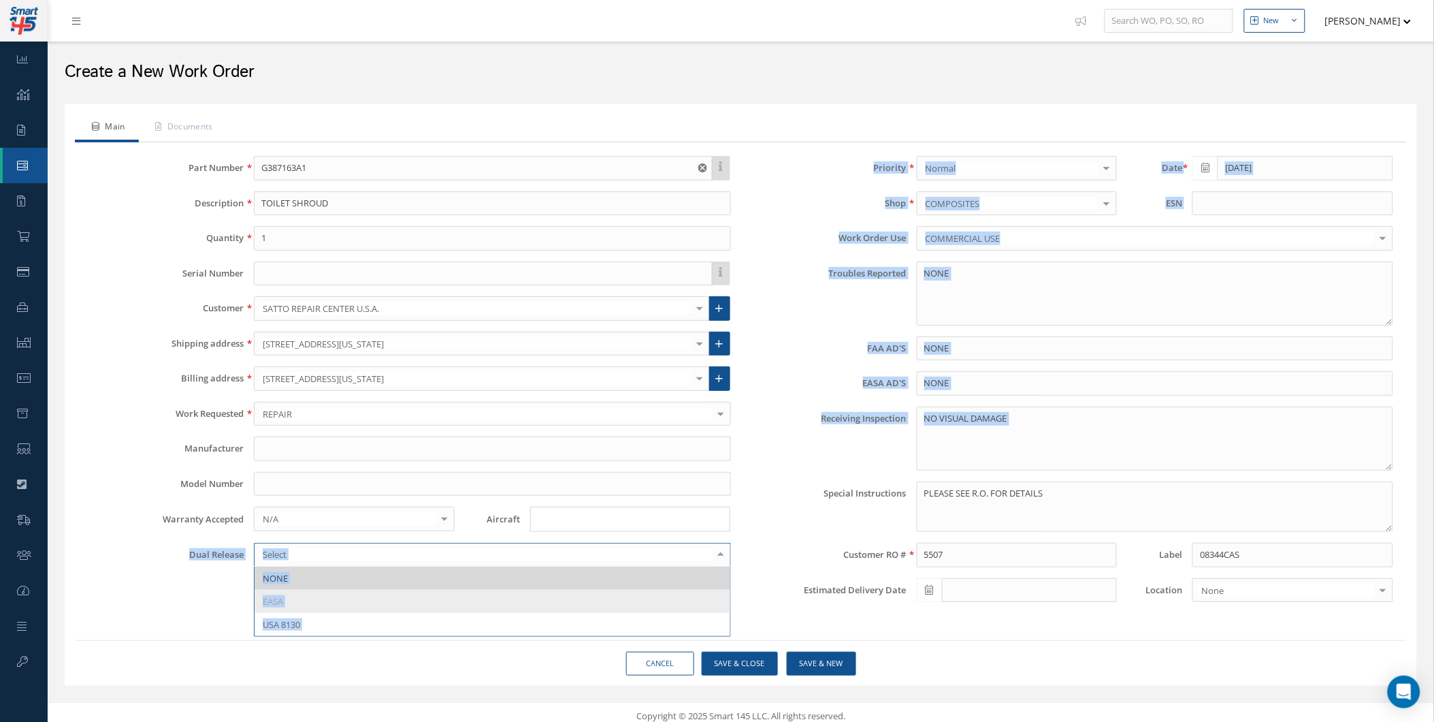
click at [741, 502] on div "Part Number G387163A1 Description TOILET SHROUD Quantity 1 Serial Number Custom…" at bounding box center [740, 384] width 1325 height 457
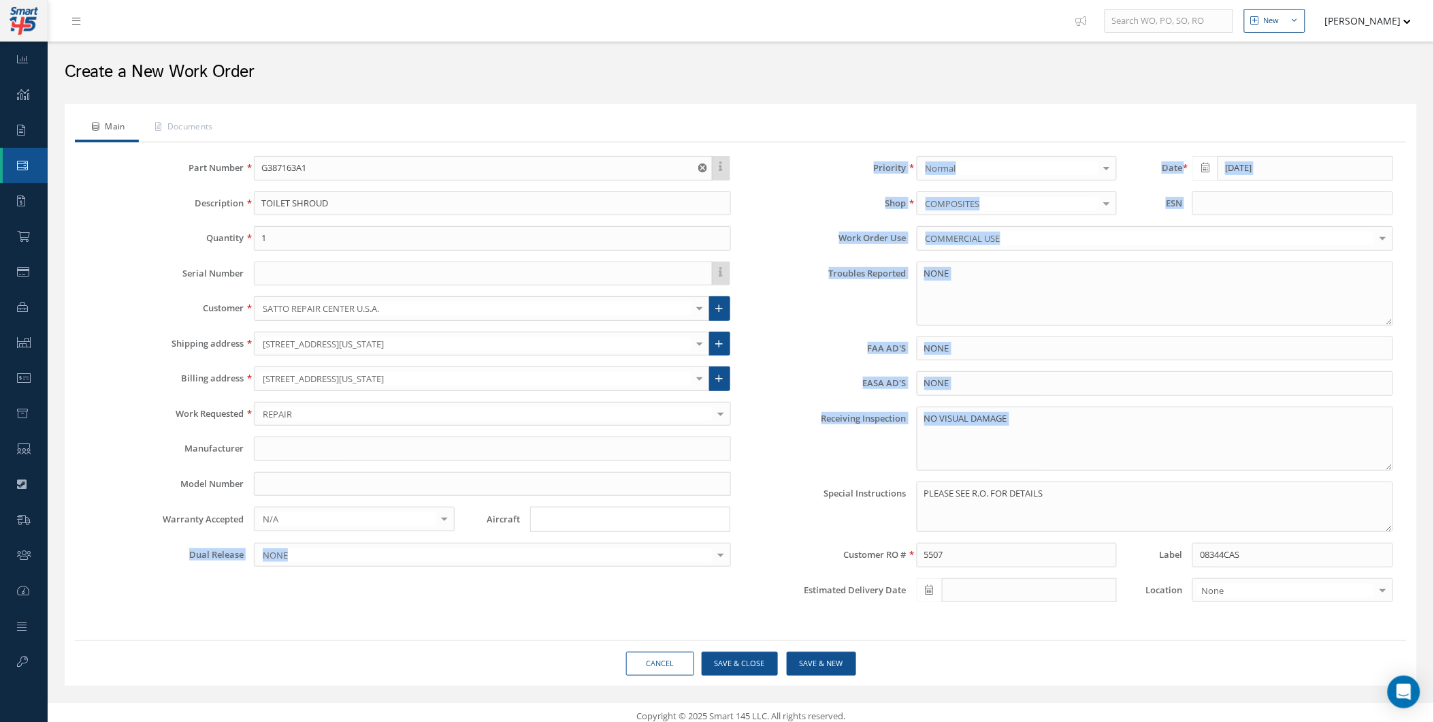
drag, startPoint x: 741, startPoint y: 502, endPoint x: 747, endPoint y: 530, distance: 27.9
click at [747, 530] on label "Special Instructions" at bounding box center [823, 506] width 165 height 51
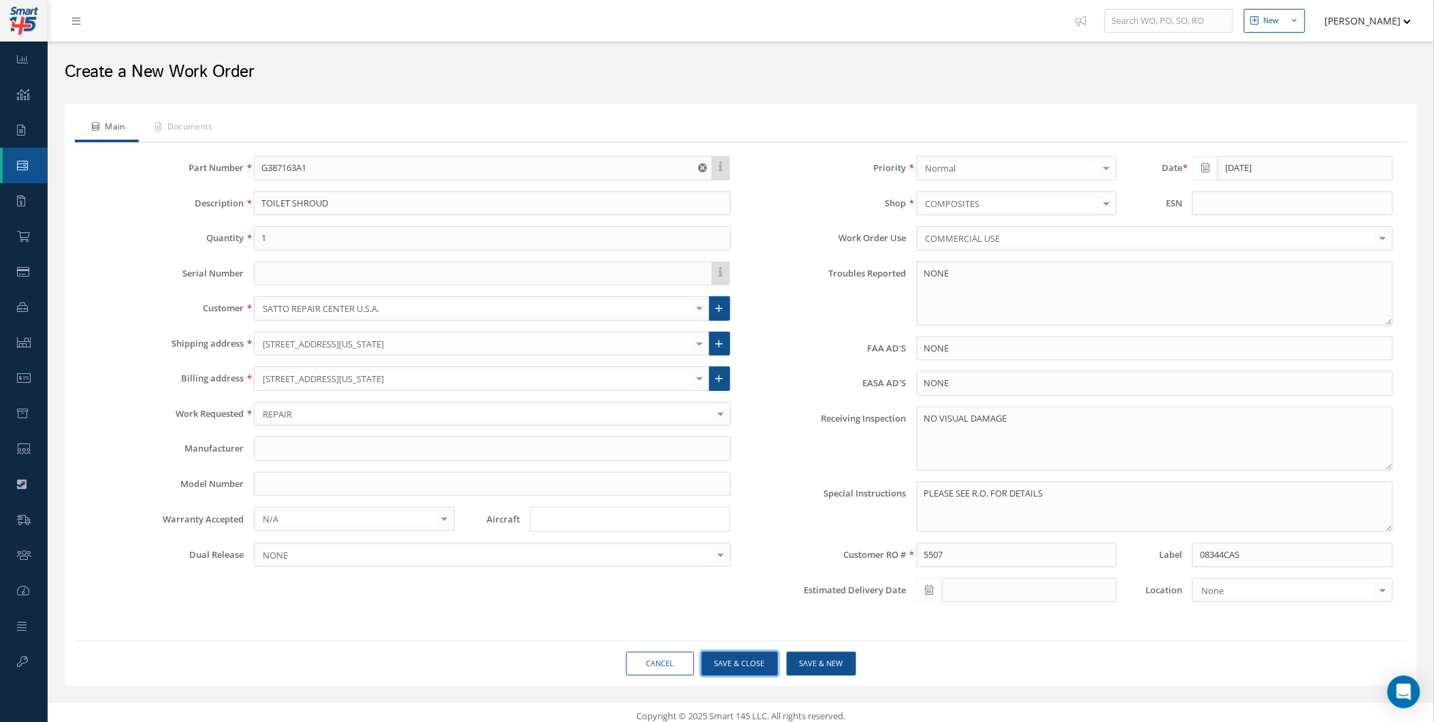
click at [739, 655] on button "Save & Close" at bounding box center [740, 663] width 76 height 24
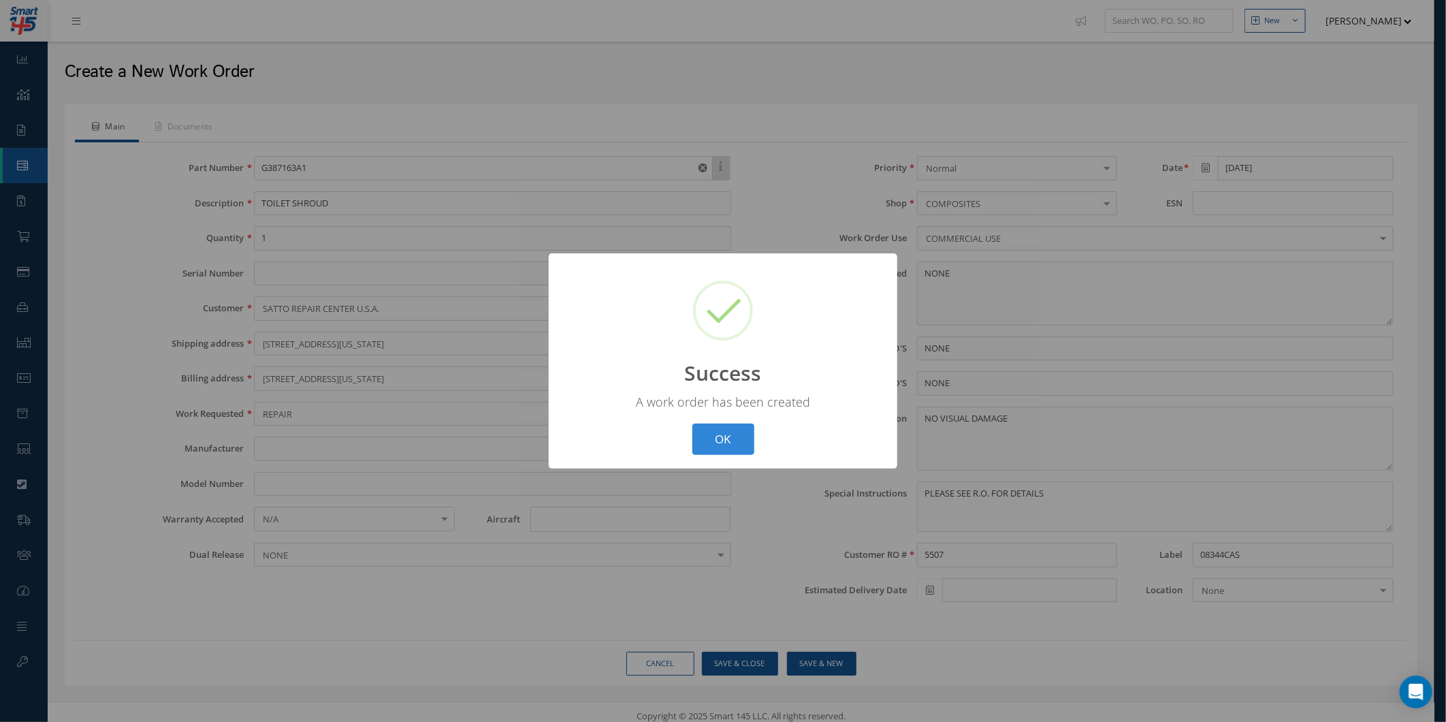
click at [732, 407] on div "A work order has been created" at bounding box center [722, 401] width 321 height 16
click at [717, 424] on div "? ! i Success × A work order has been created OK Cancel" at bounding box center [723, 361] width 349 height 216
click at [717, 427] on button "OK" at bounding box center [723, 439] width 62 height 32
select select "25"
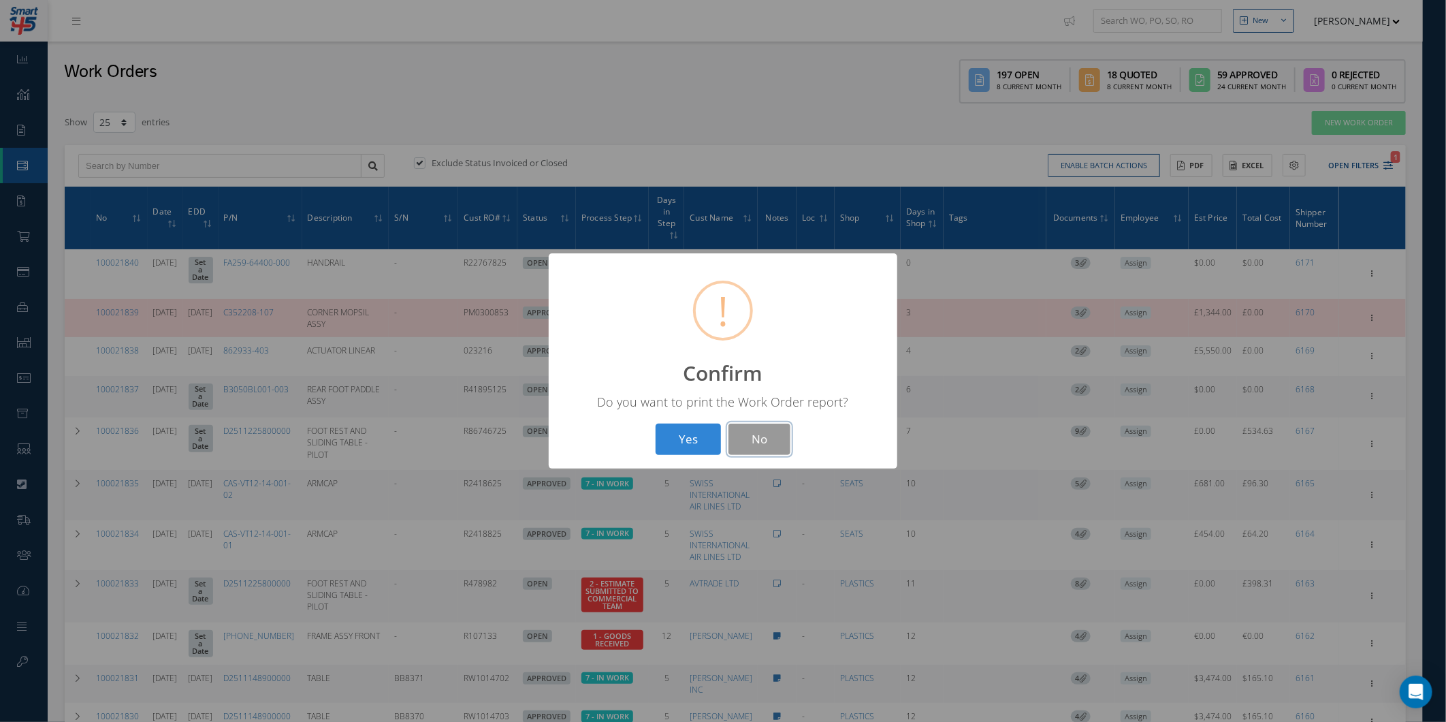
click at [749, 434] on button "No" at bounding box center [759, 439] width 62 height 32
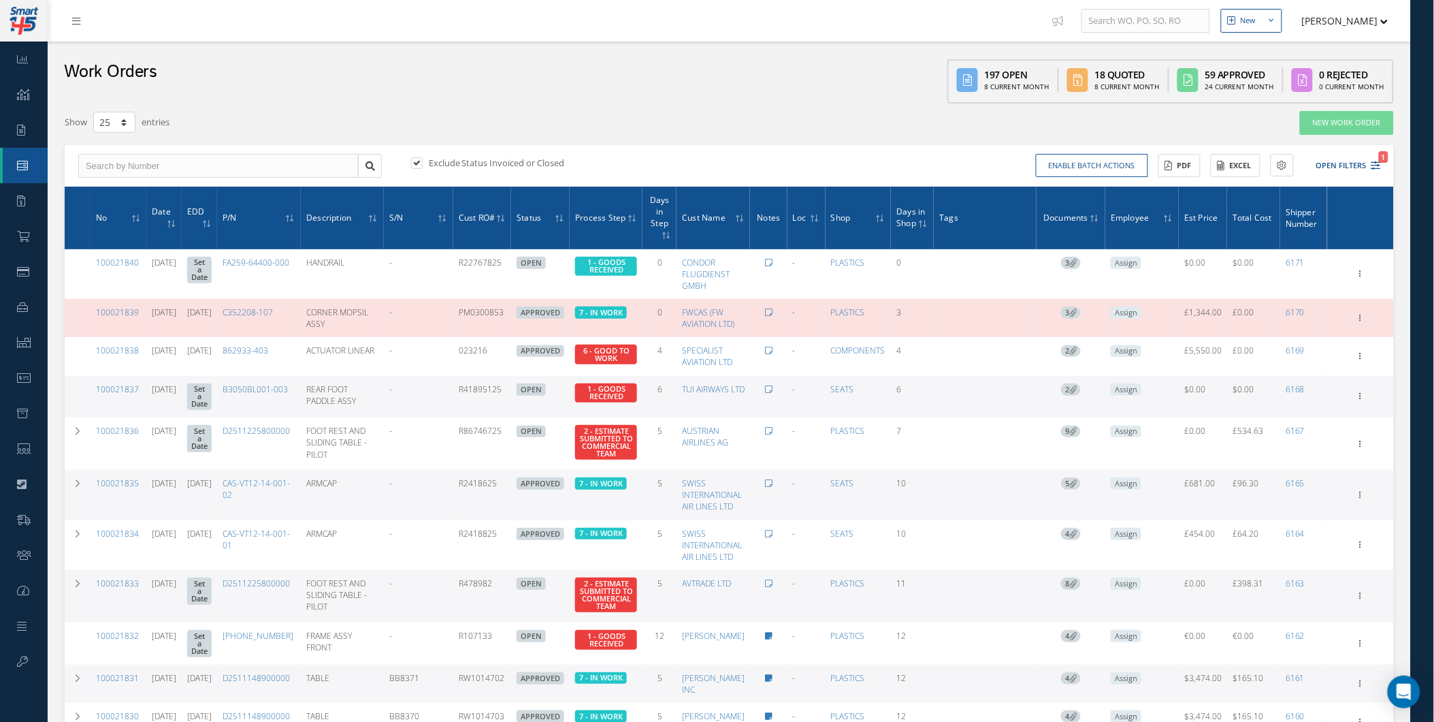
click at [133, 221] on icon at bounding box center [134, 218] width 4 height 8
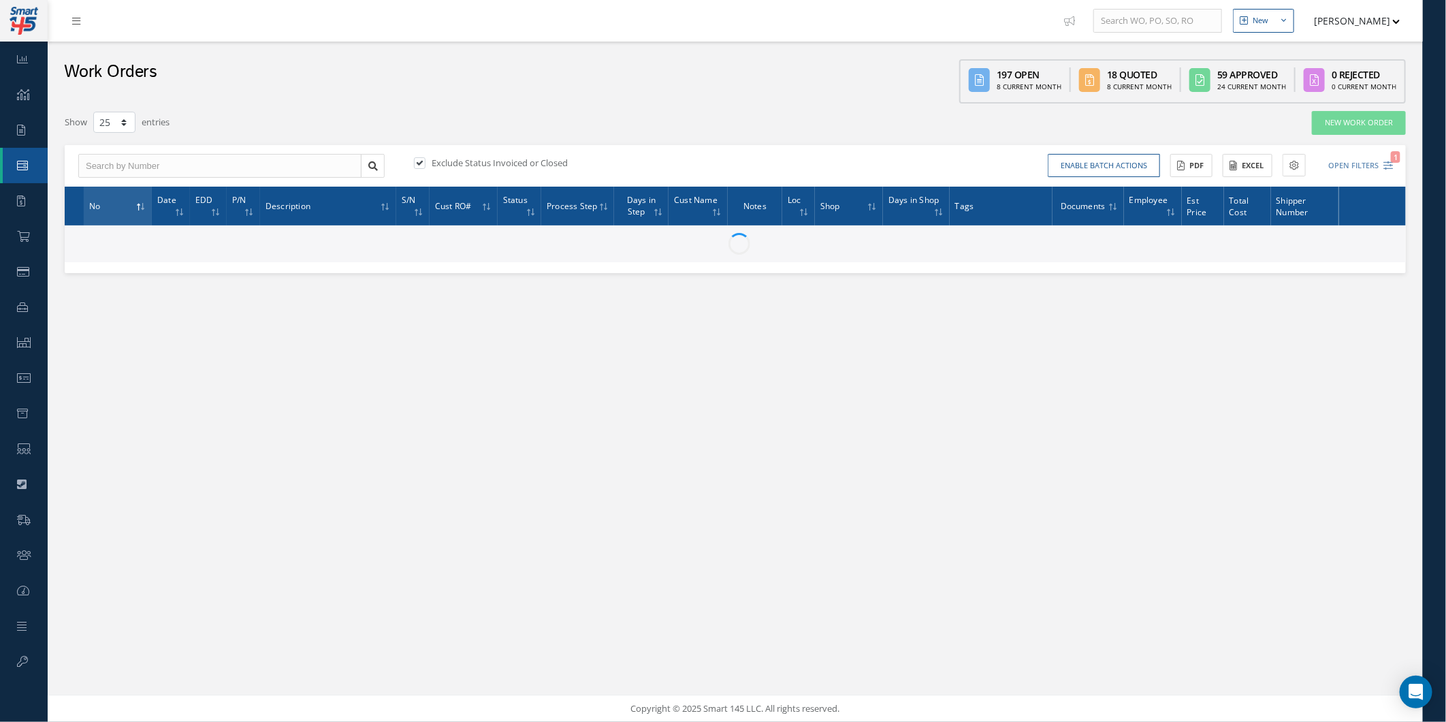
click at [133, 221] on th "No" at bounding box center [118, 206] width 68 height 39
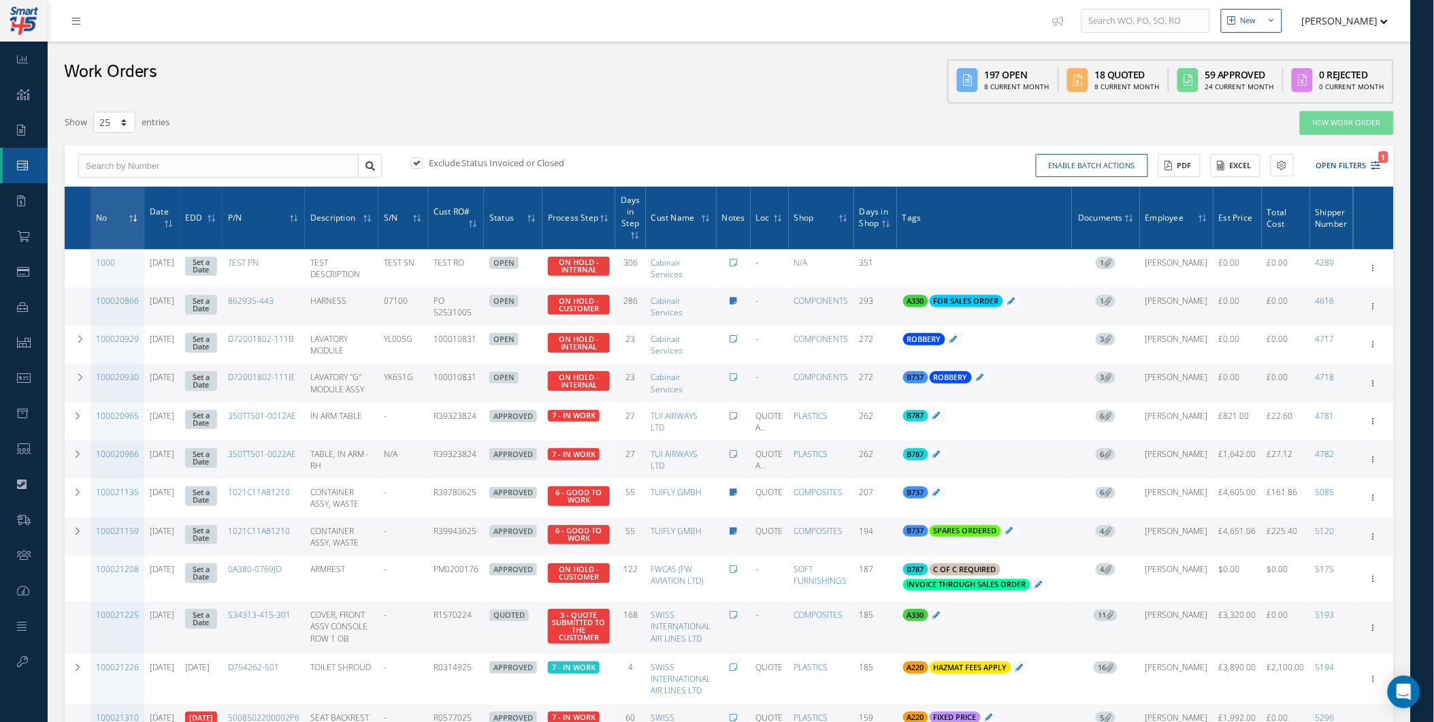
click at [134, 221] on icon at bounding box center [136, 218] width 4 height 8
click at [131, 213] on span at bounding box center [134, 218] width 10 height 12
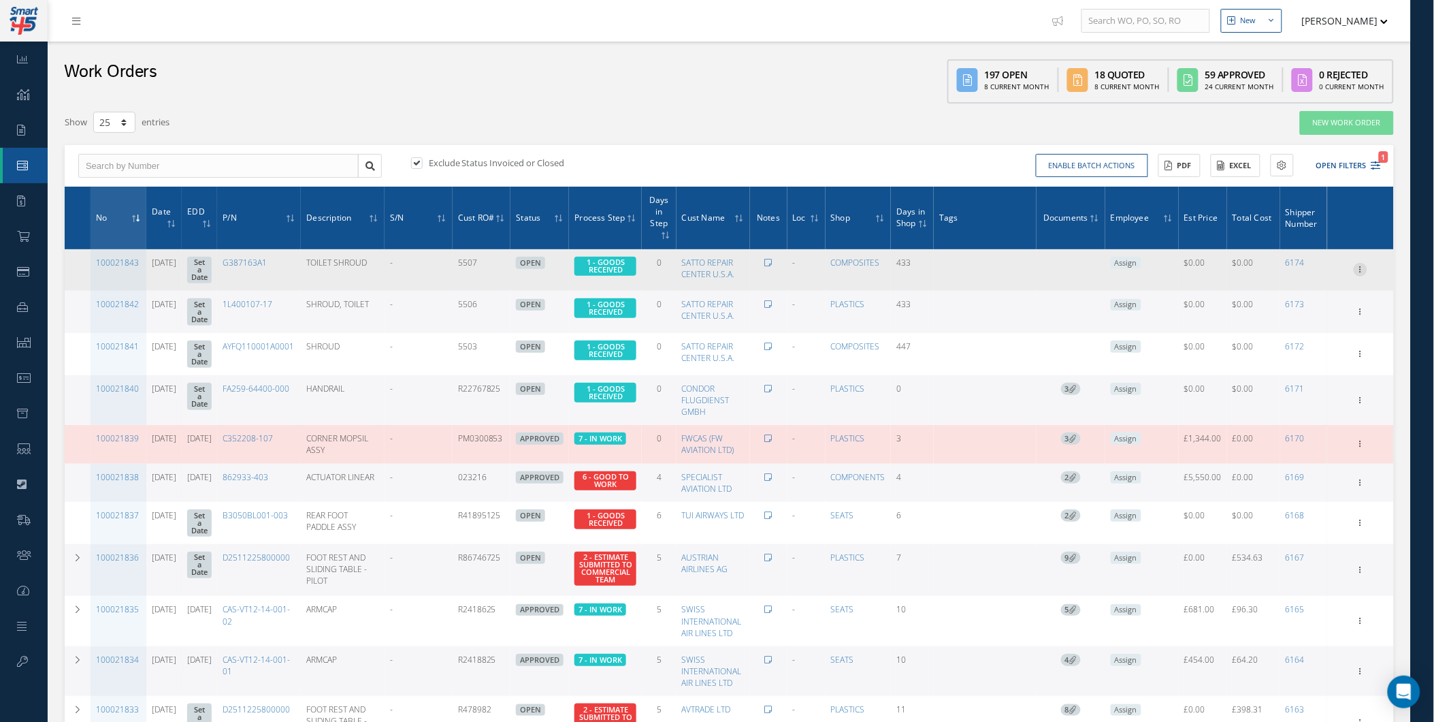
click at [1358, 265] on icon at bounding box center [1361, 268] width 14 height 11
click at [1296, 396] on link "Documents" at bounding box center [1298, 401] width 108 height 18
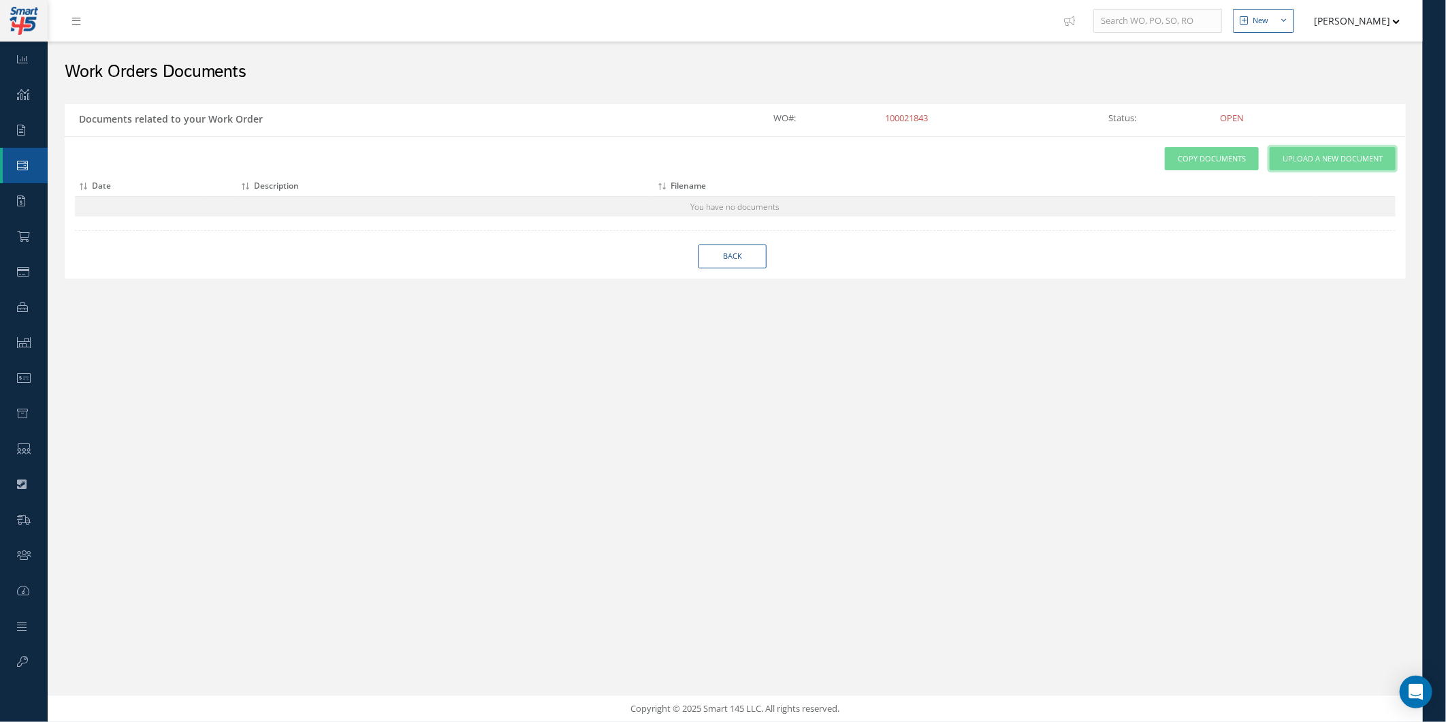
click at [1359, 162] on span "Upload a New Document" at bounding box center [1333, 159] width 100 height 12
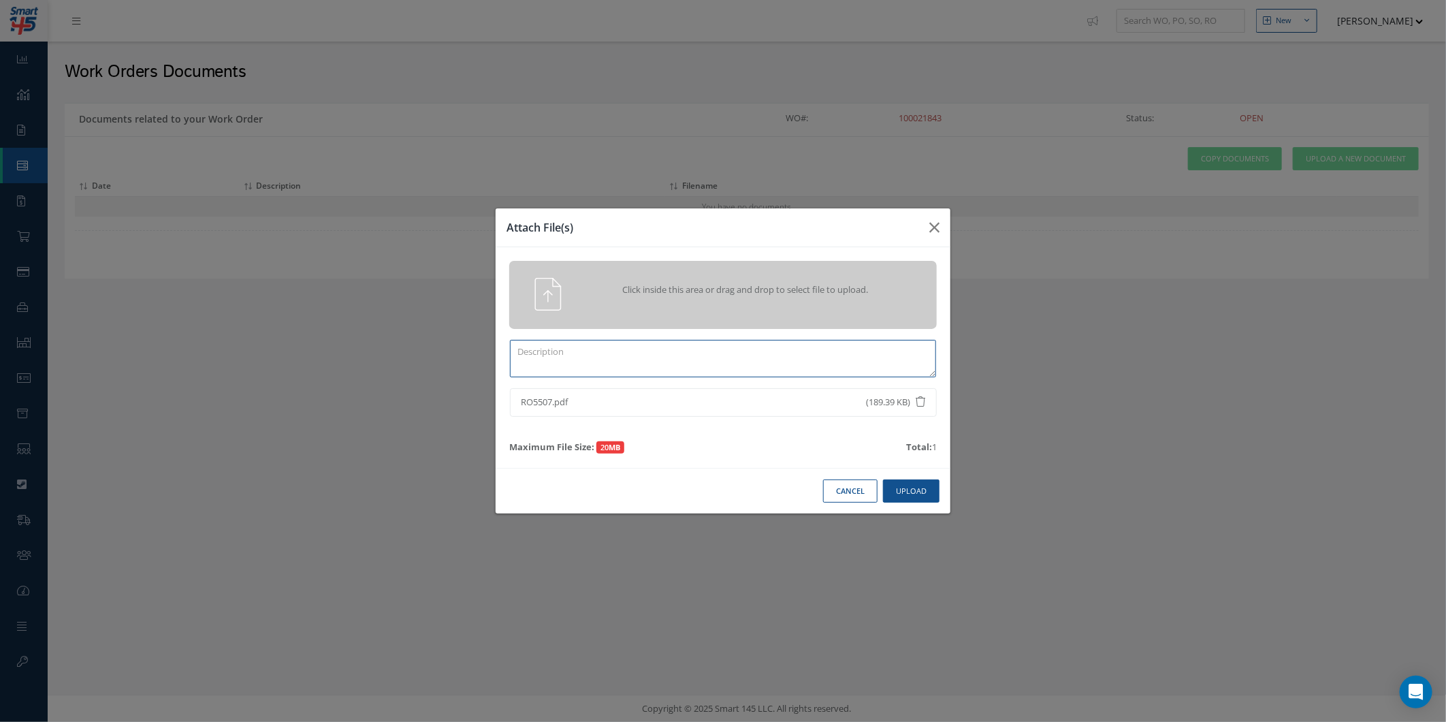
click at [568, 357] on textarea at bounding box center [723, 358] width 426 height 37
type textarea "c"
type textarea "CUSTOMER RO - 5507"
click at [892, 492] on button "Upload" at bounding box center [911, 491] width 57 height 24
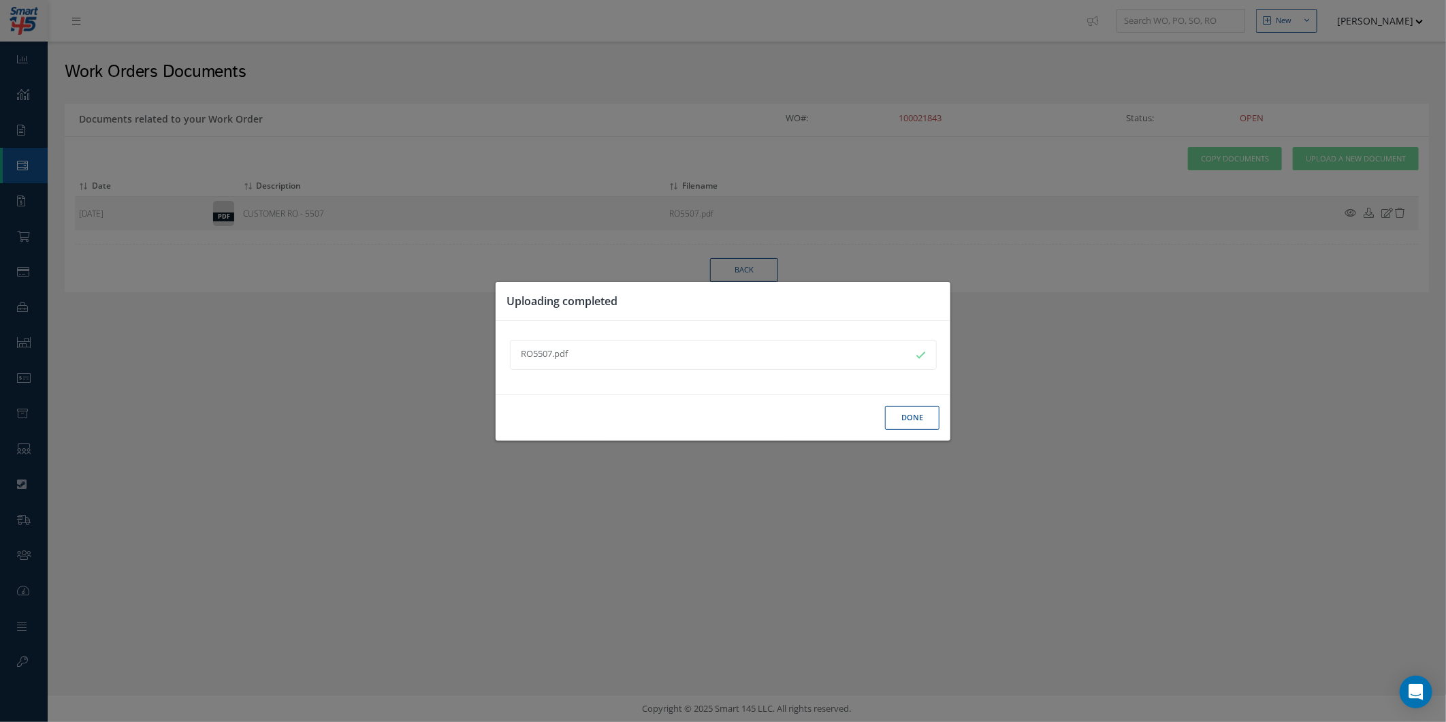
click at [906, 415] on button "Done" at bounding box center [912, 418] width 54 height 24
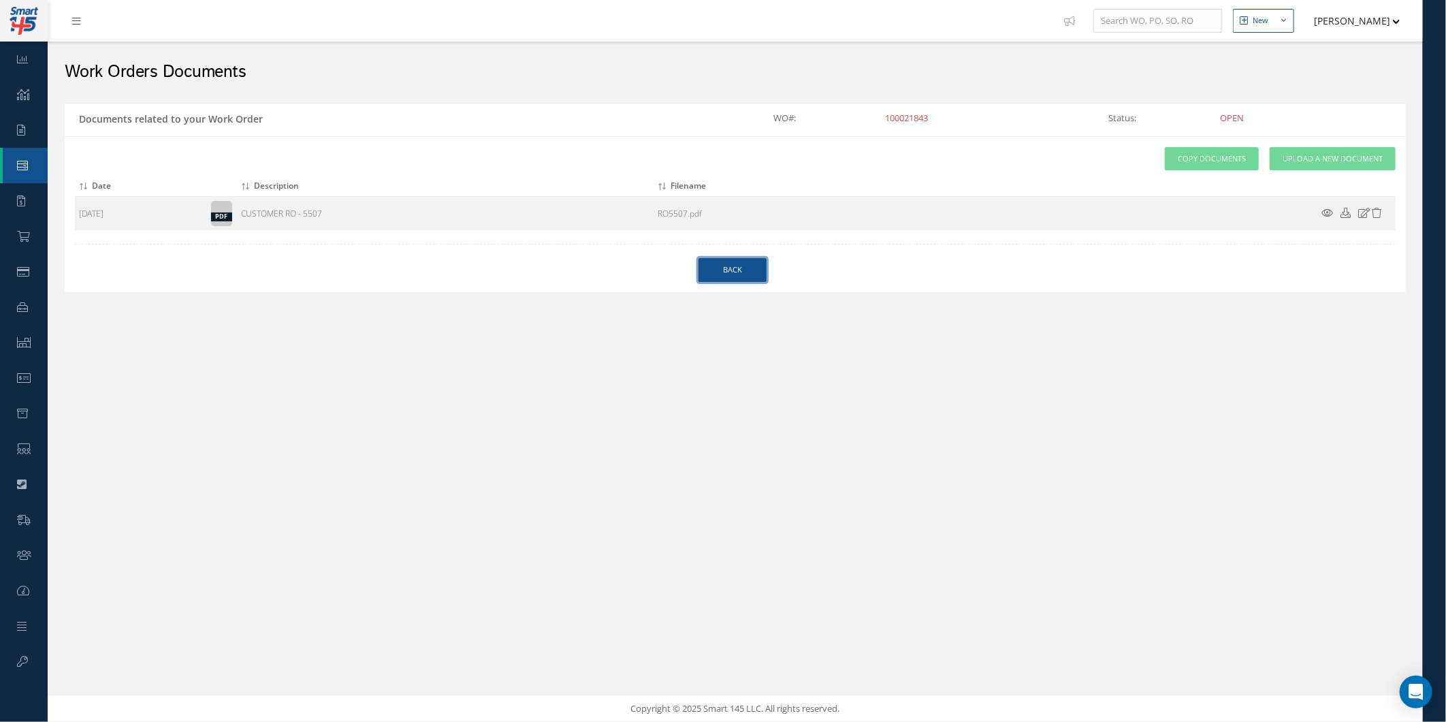
click at [750, 281] on link "Back" at bounding box center [732, 270] width 68 height 24
select select "25"
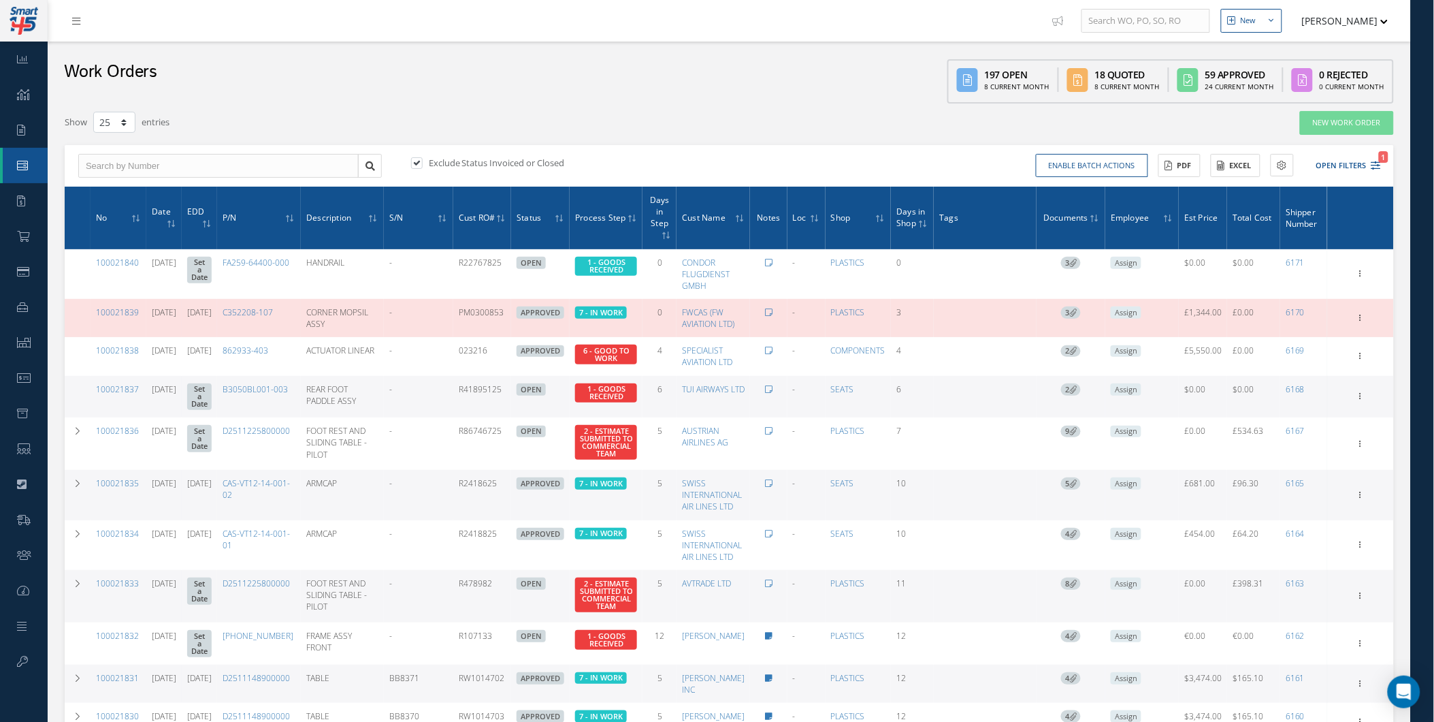
click at [123, 221] on th "No" at bounding box center [119, 218] width 56 height 63
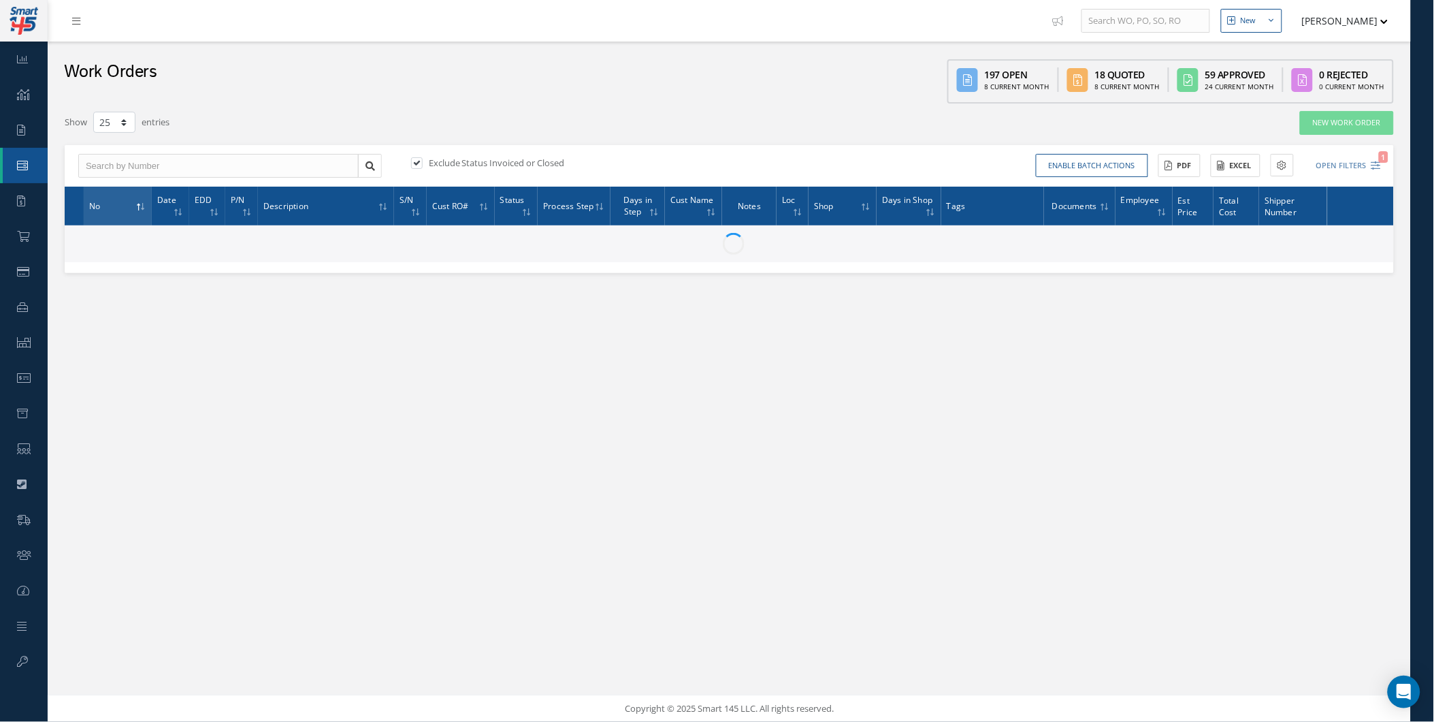
click at [123, 221] on th "No" at bounding box center [118, 206] width 68 height 39
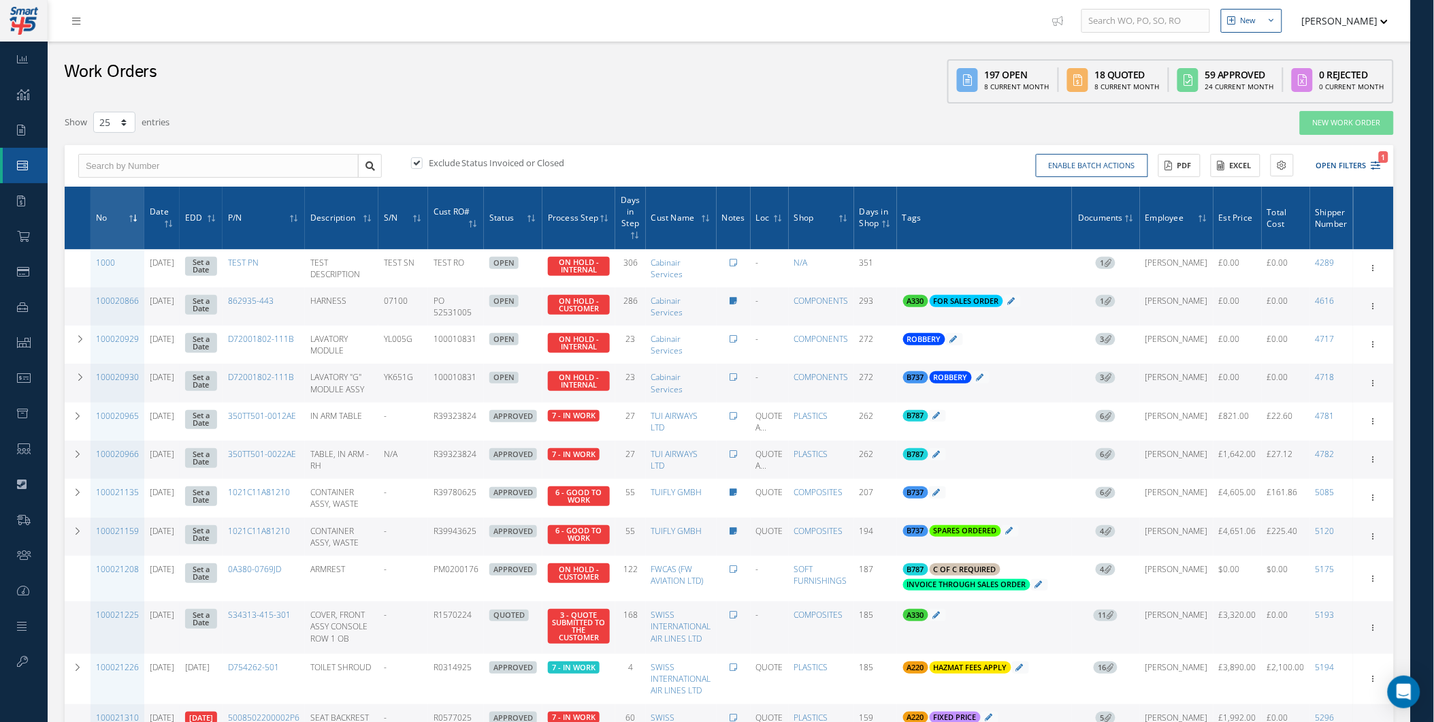
click at [123, 221] on th "No" at bounding box center [118, 218] width 54 height 63
click at [120, 227] on th "No" at bounding box center [118, 218] width 54 height 63
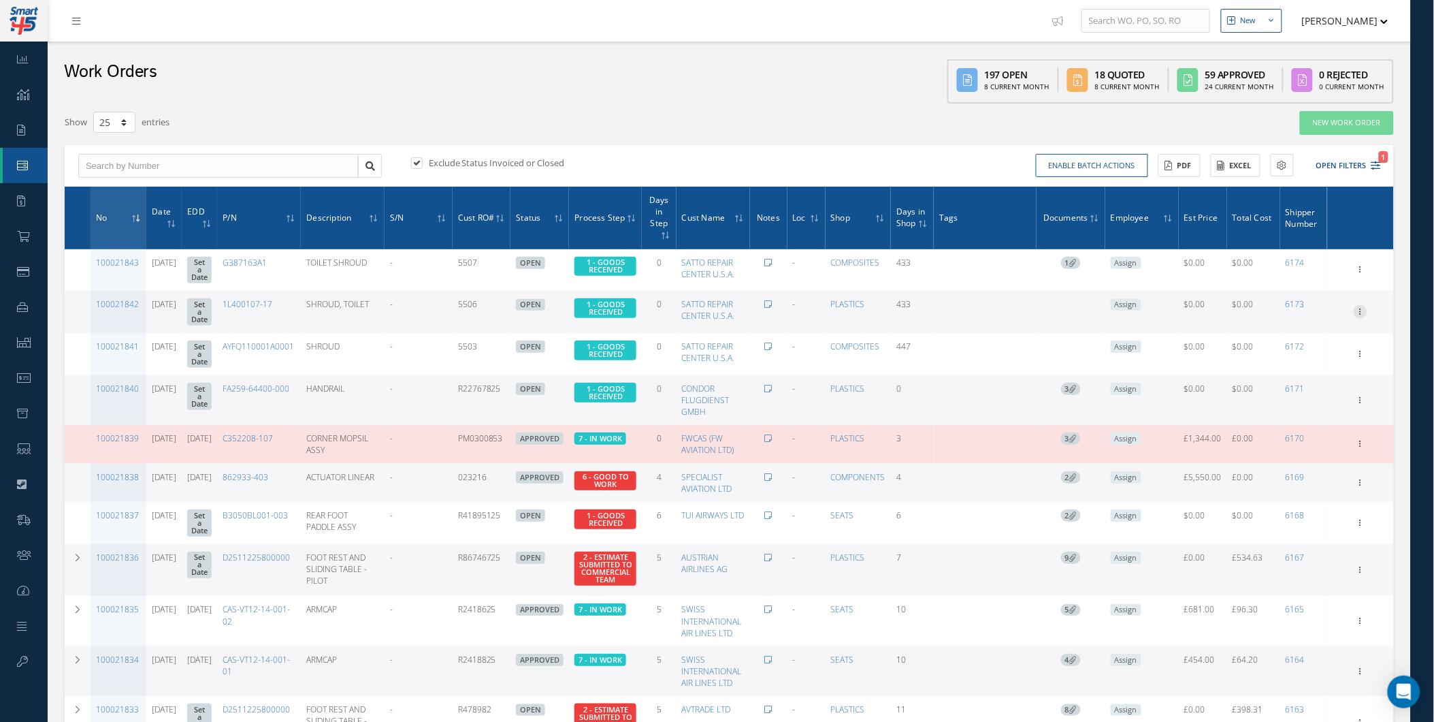
click at [1360, 274] on icon at bounding box center [1361, 268] width 14 height 11
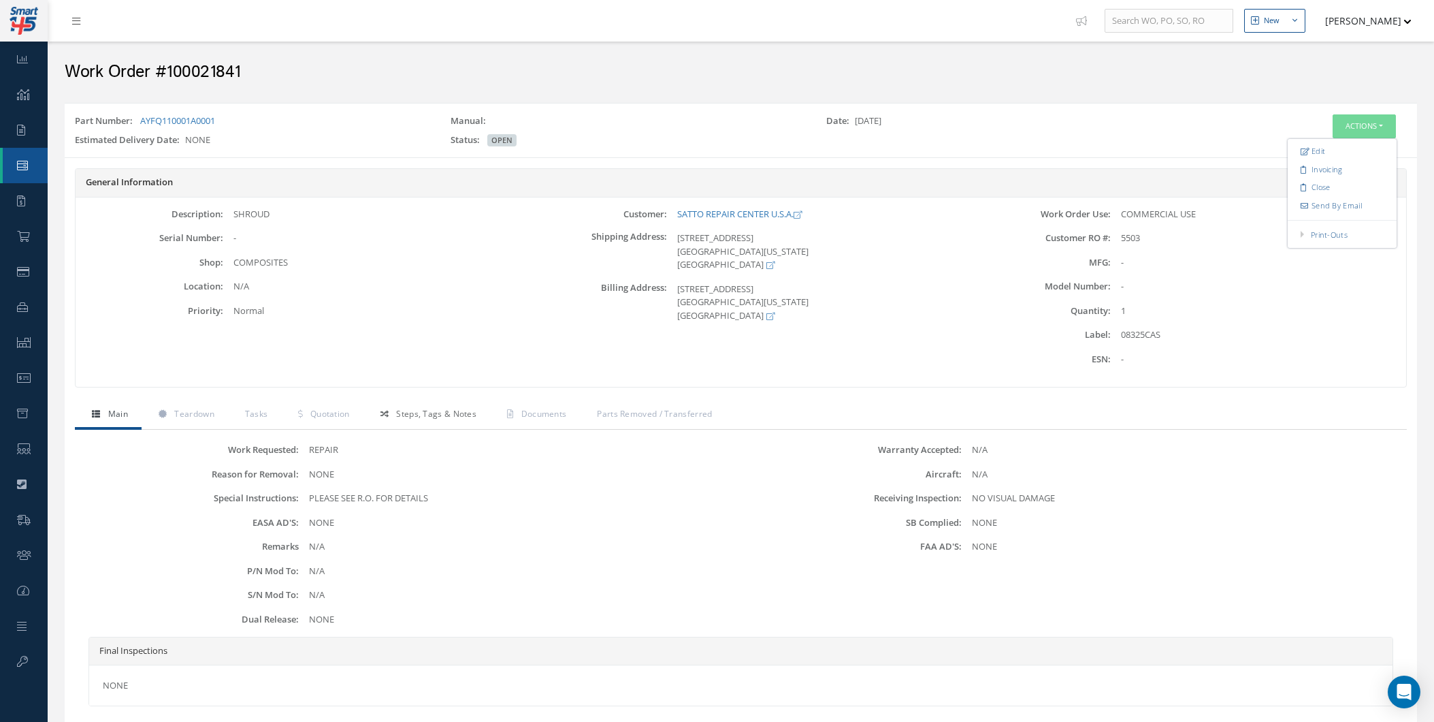
click at [366, 401] on link "Steps, Tags & Notes" at bounding box center [427, 415] width 127 height 29
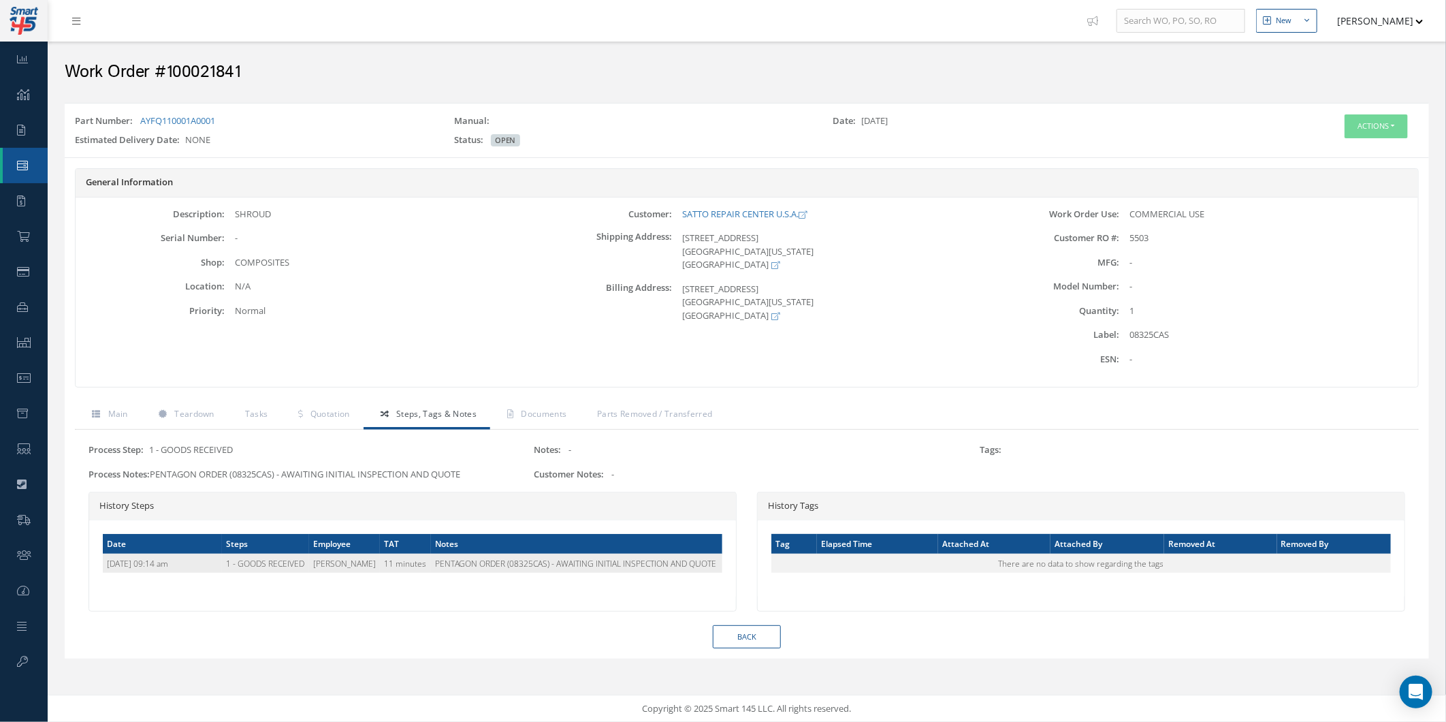
click at [431, 560] on td "PENTAGON ORDER (08325CAS) - AWAITING INITIAL INSPECTION AND QUOTE" at bounding box center [576, 562] width 291 height 19
drag, startPoint x: 434, startPoint y: 563, endPoint x: 724, endPoint y: 586, distance: 290.9
click at [724, 586] on div "Date Steps Employee TAT Notes 08/18/2025 09:14 am 1 - GOODS RECEIVED Yahya Mali…" at bounding box center [412, 558] width 647 height 77
copy div "PENTAGON ORDER (08325CAS) - AWAITING INITIAL INSPECTION AND QUOTE"
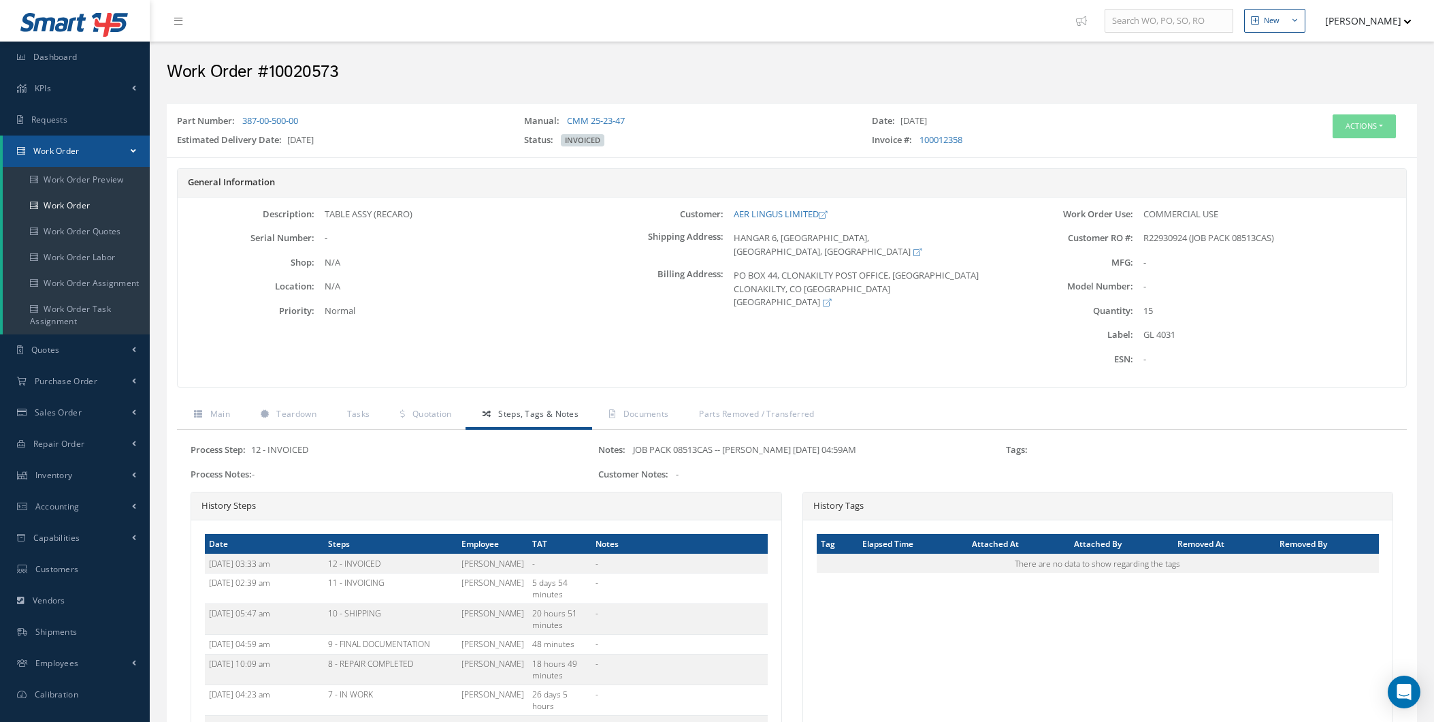
scroll to position [297, 0]
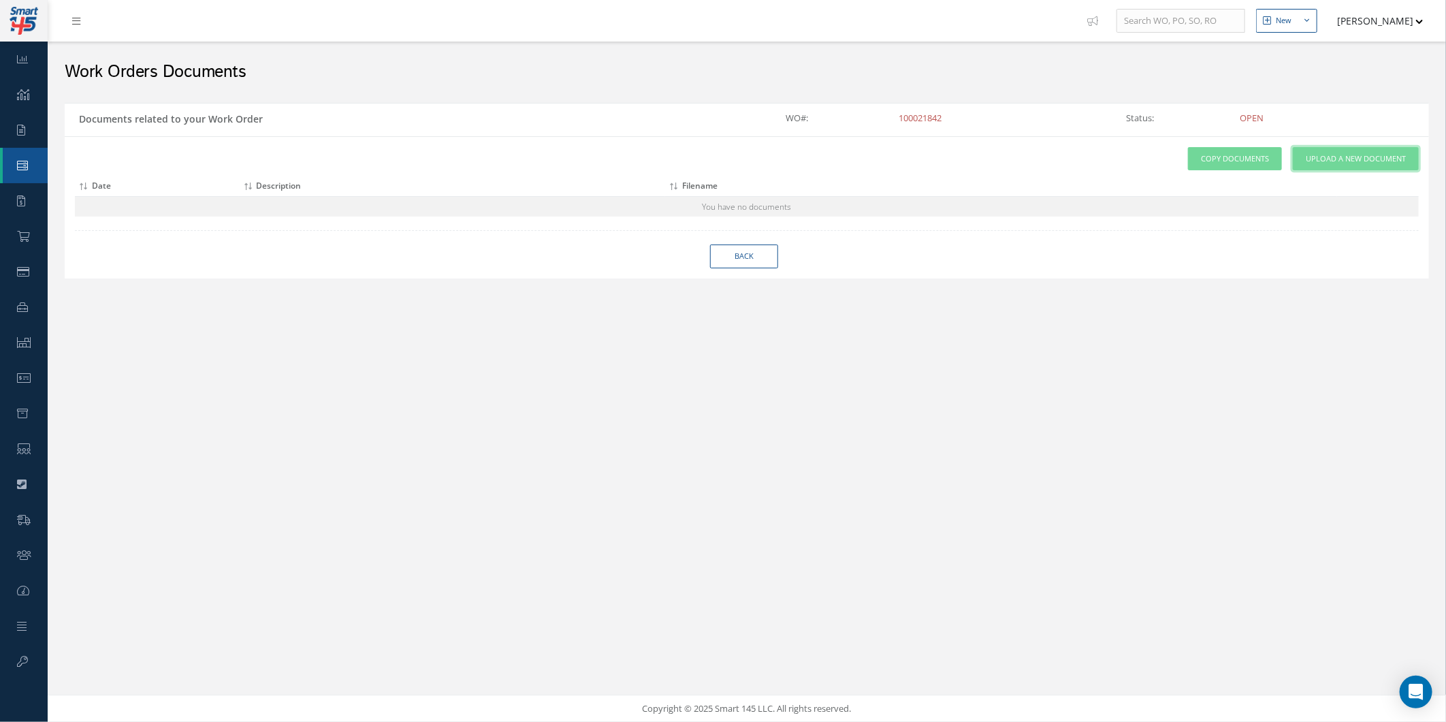
click at [1351, 152] on link "Upload a New Document" at bounding box center [1356, 159] width 126 height 24
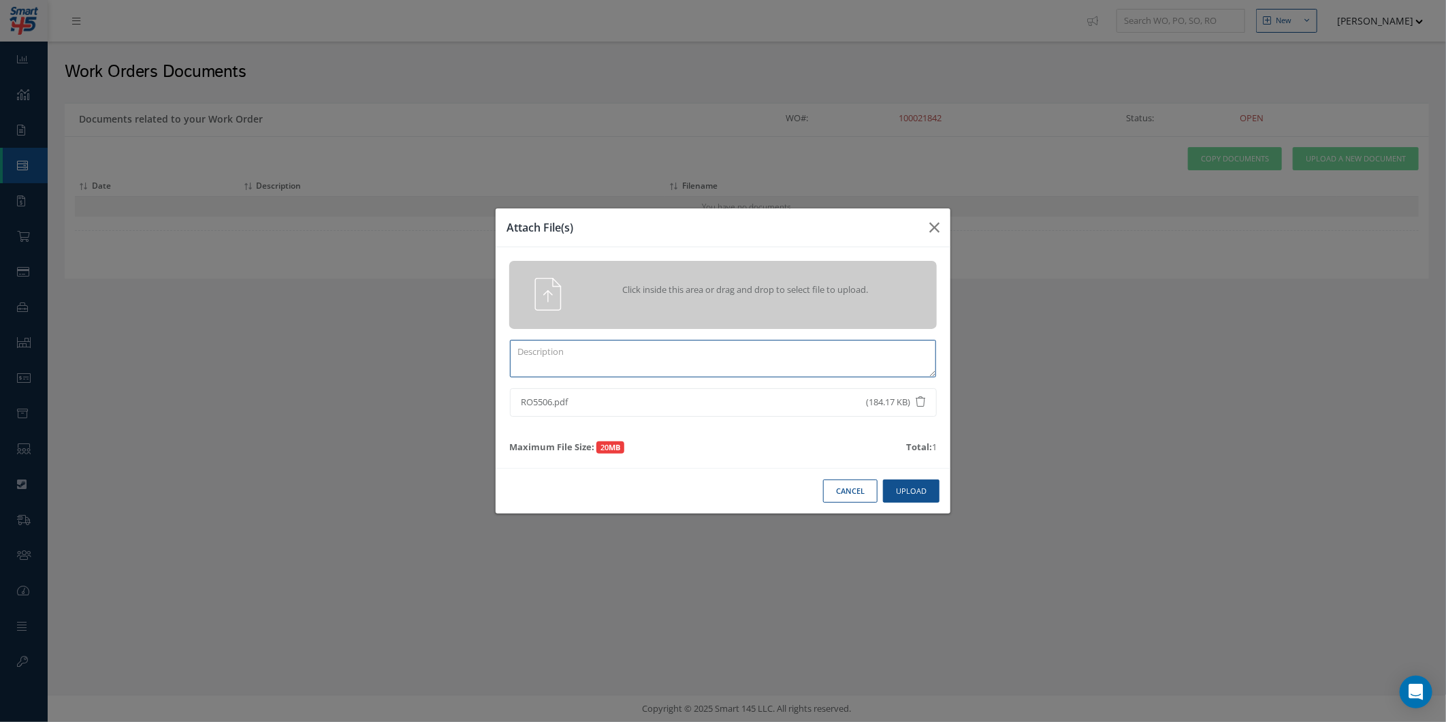
click at [654, 346] on textarea at bounding box center [723, 358] width 426 height 37
type textarea "c"
type textarea "CUSTOMER RO - 5506"
click at [927, 494] on button "Upload" at bounding box center [911, 491] width 57 height 24
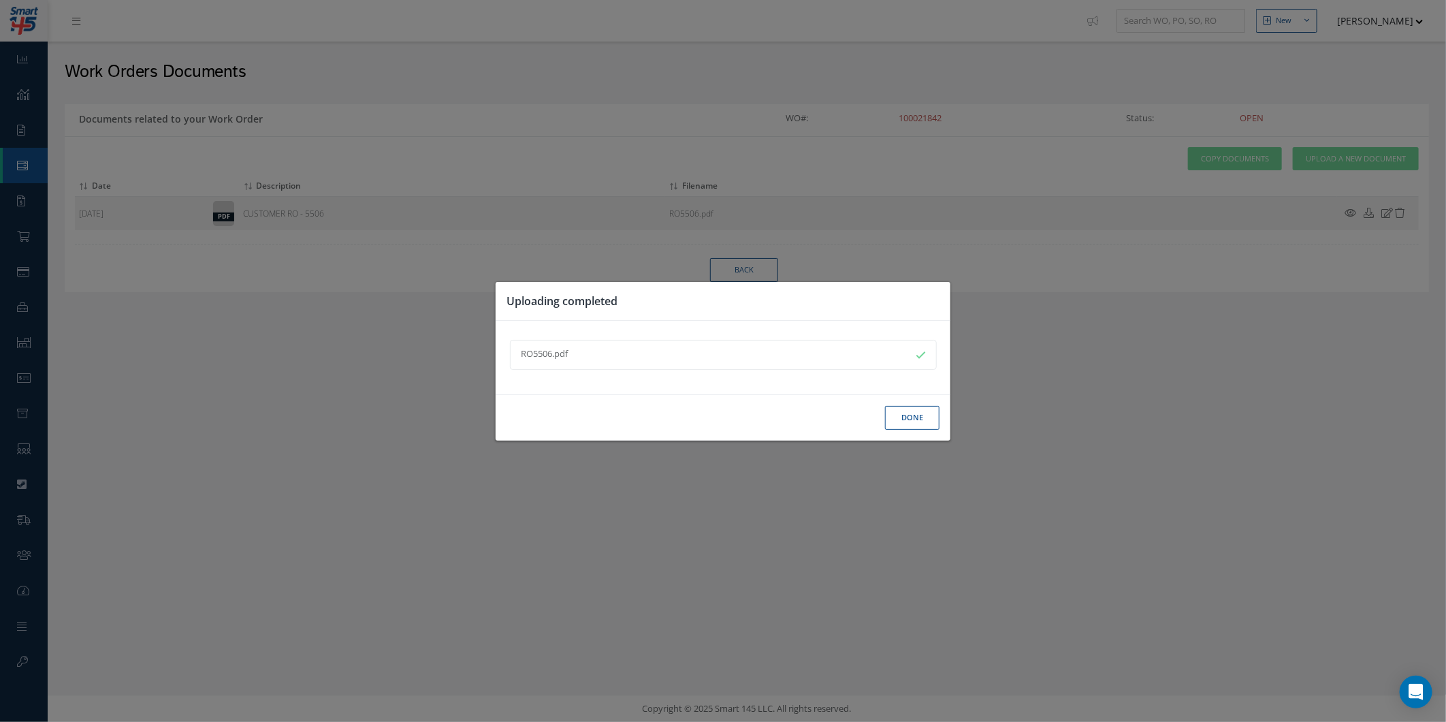
click at [0, 0] on div "Done" at bounding box center [0, 0] width 0 height 0
click at [913, 422] on button "Done" at bounding box center [912, 418] width 54 height 24
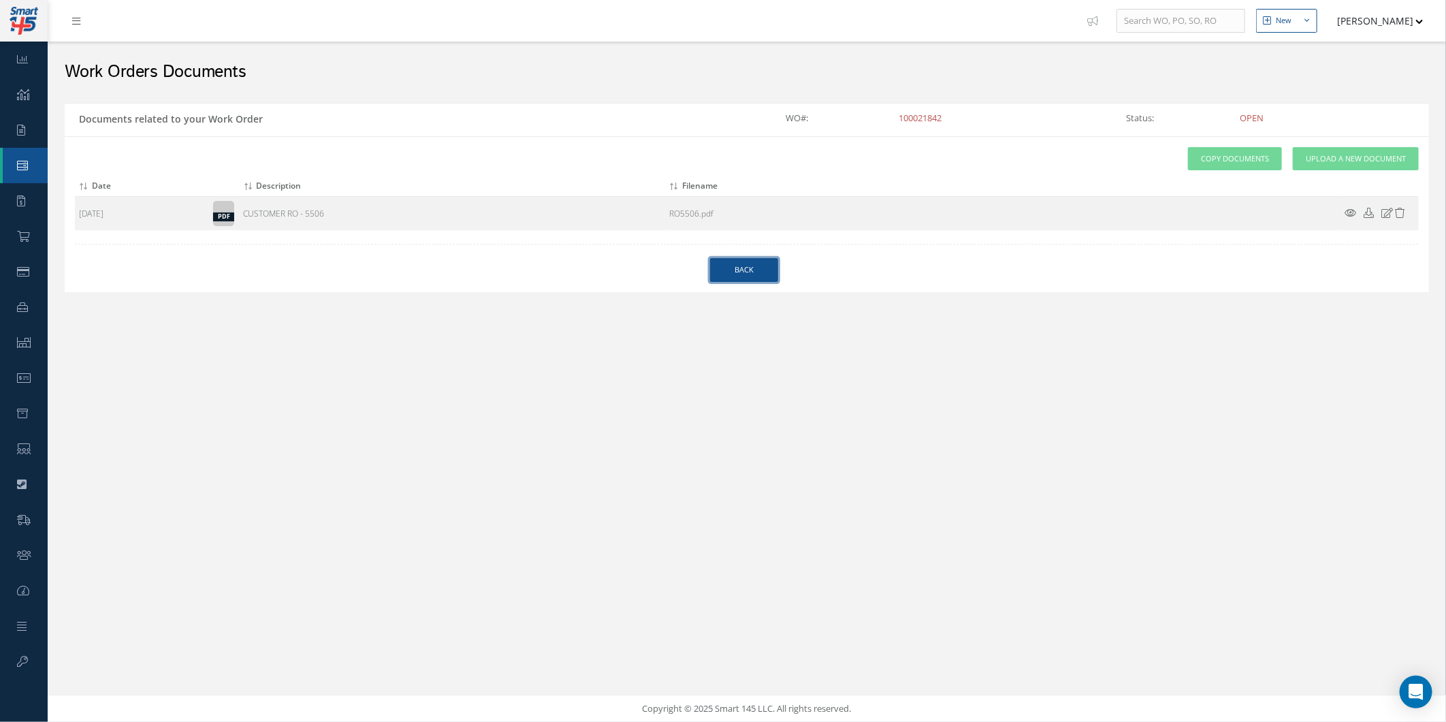
click at [745, 274] on link "Back" at bounding box center [744, 270] width 68 height 24
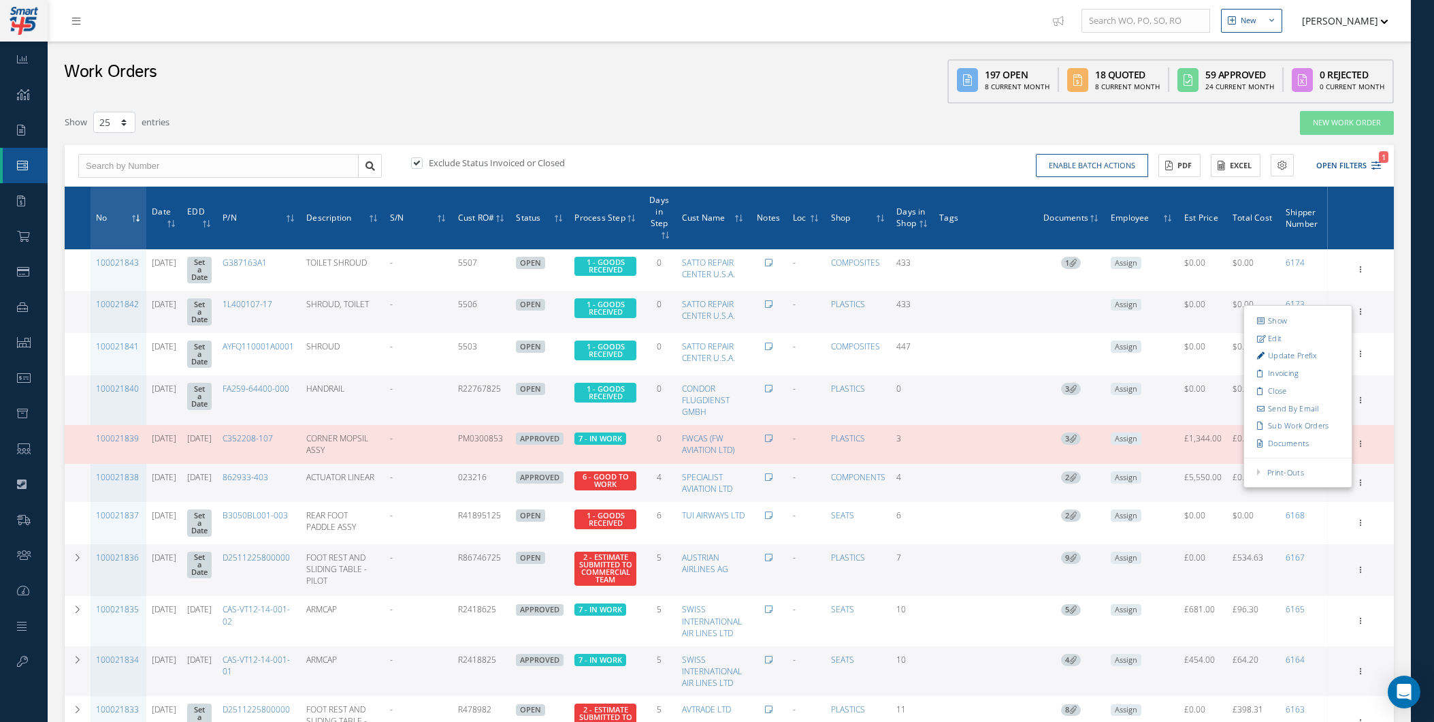
select select "25"
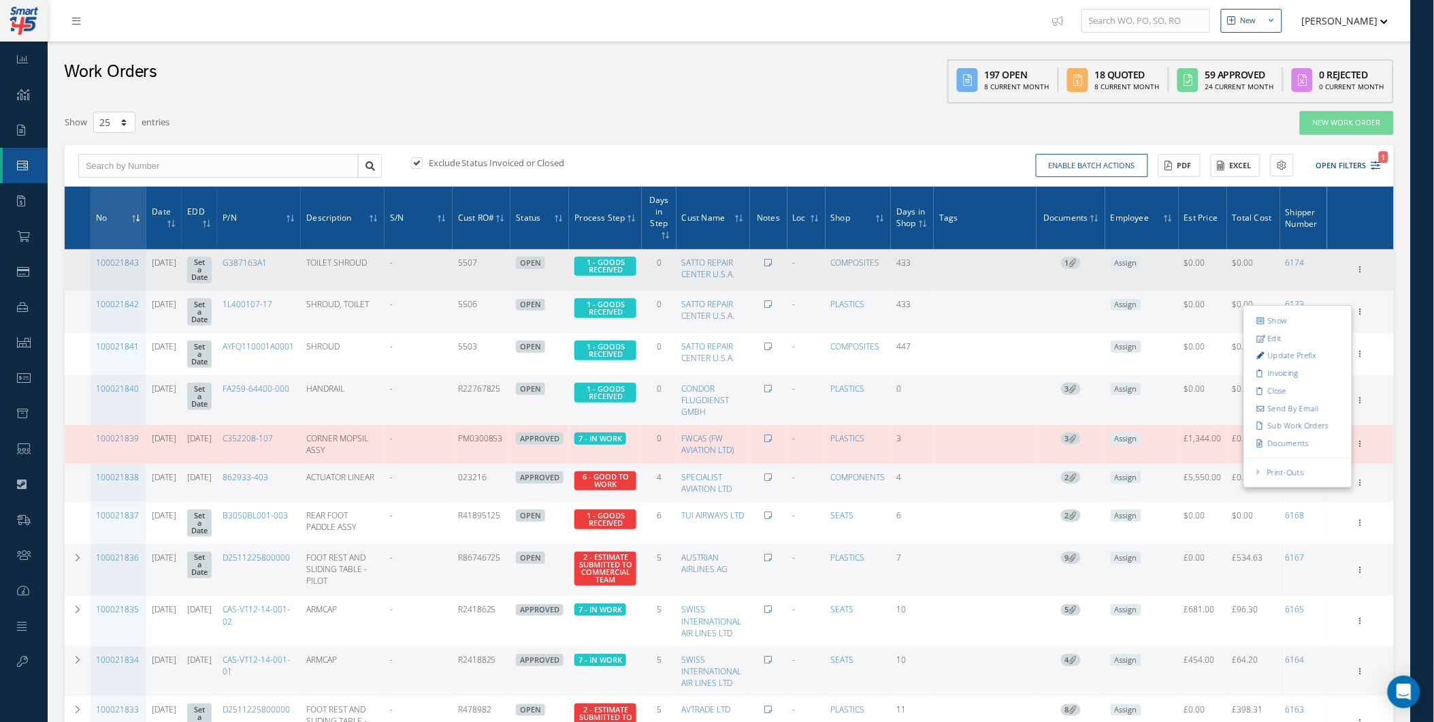
click at [1081, 262] on span "1" at bounding box center [1071, 263] width 20 height 12
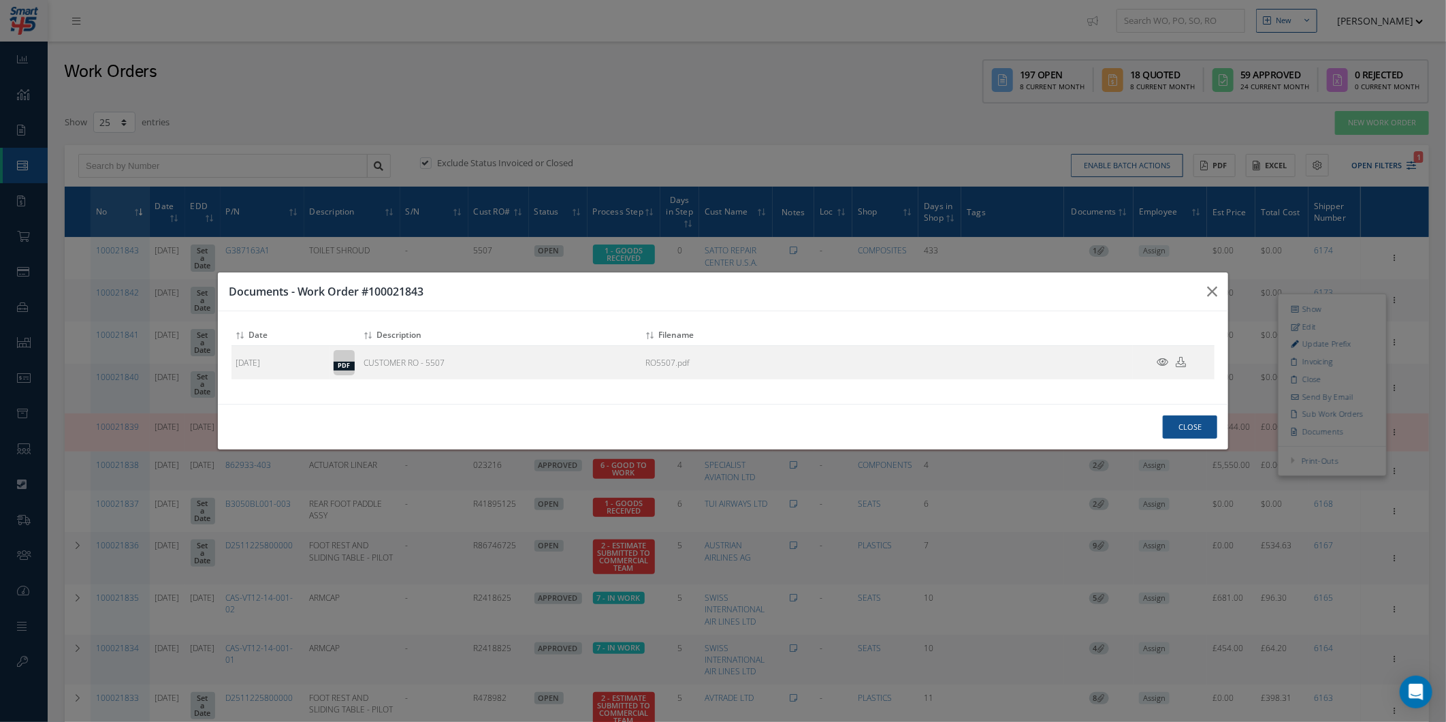
click at [0, 0] on div "Documents - Work Order #100021843 Attach File(s) Click inside this area or drag…" at bounding box center [0, 0] width 0 height 0
click at [0, 0] on icon "button" at bounding box center [0, 0] width 0 height 0
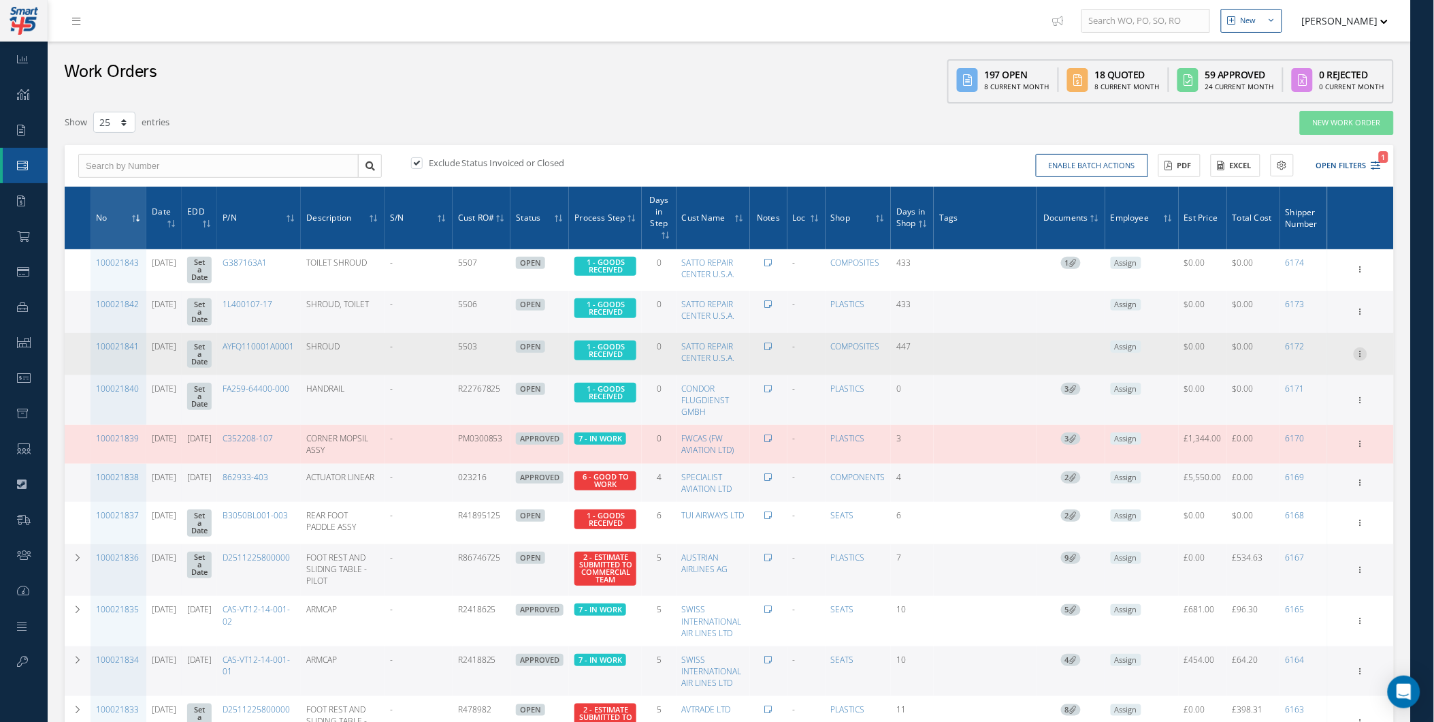
drag, startPoint x: 1365, startPoint y: 339, endPoint x: 1356, endPoint y: 336, distance: 9.3
click at [1365, 274] on icon at bounding box center [1361, 268] width 14 height 11
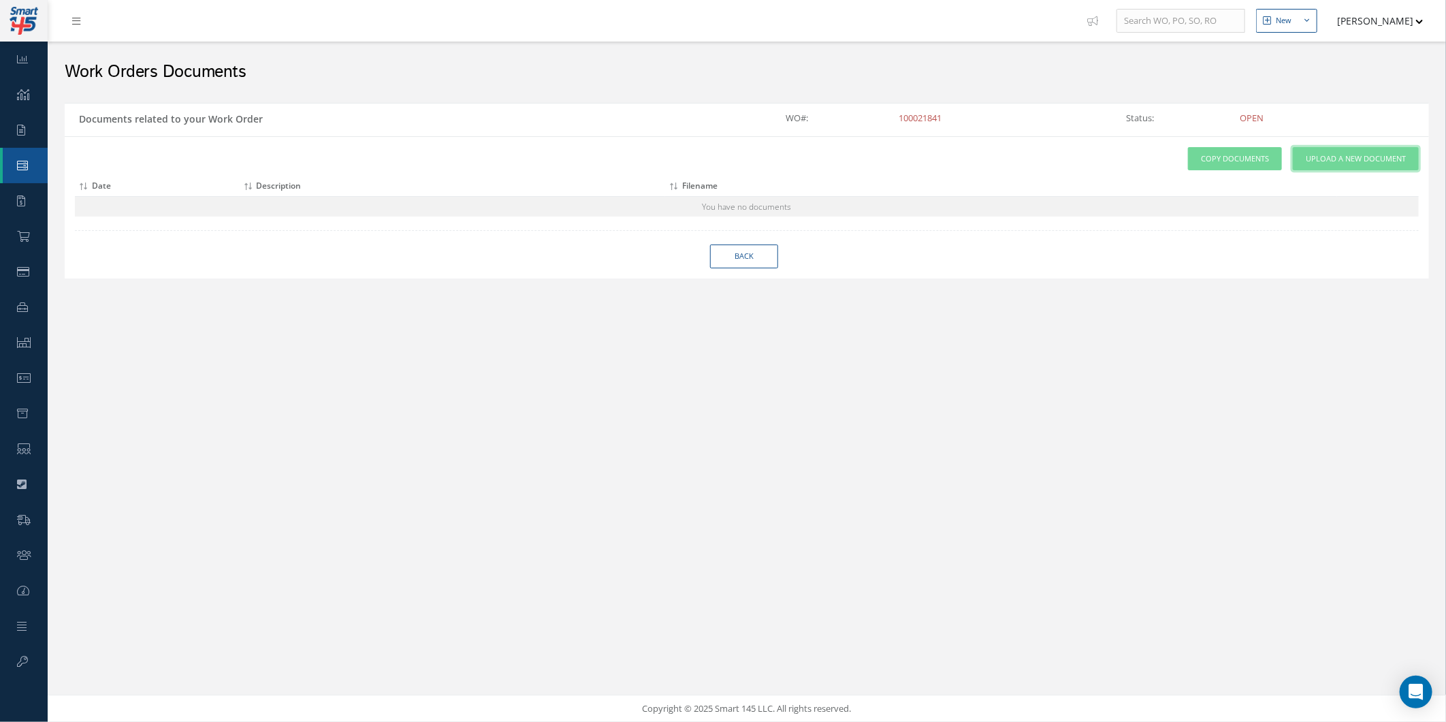
click at [1363, 161] on span "Upload a New Document" at bounding box center [1356, 159] width 100 height 12
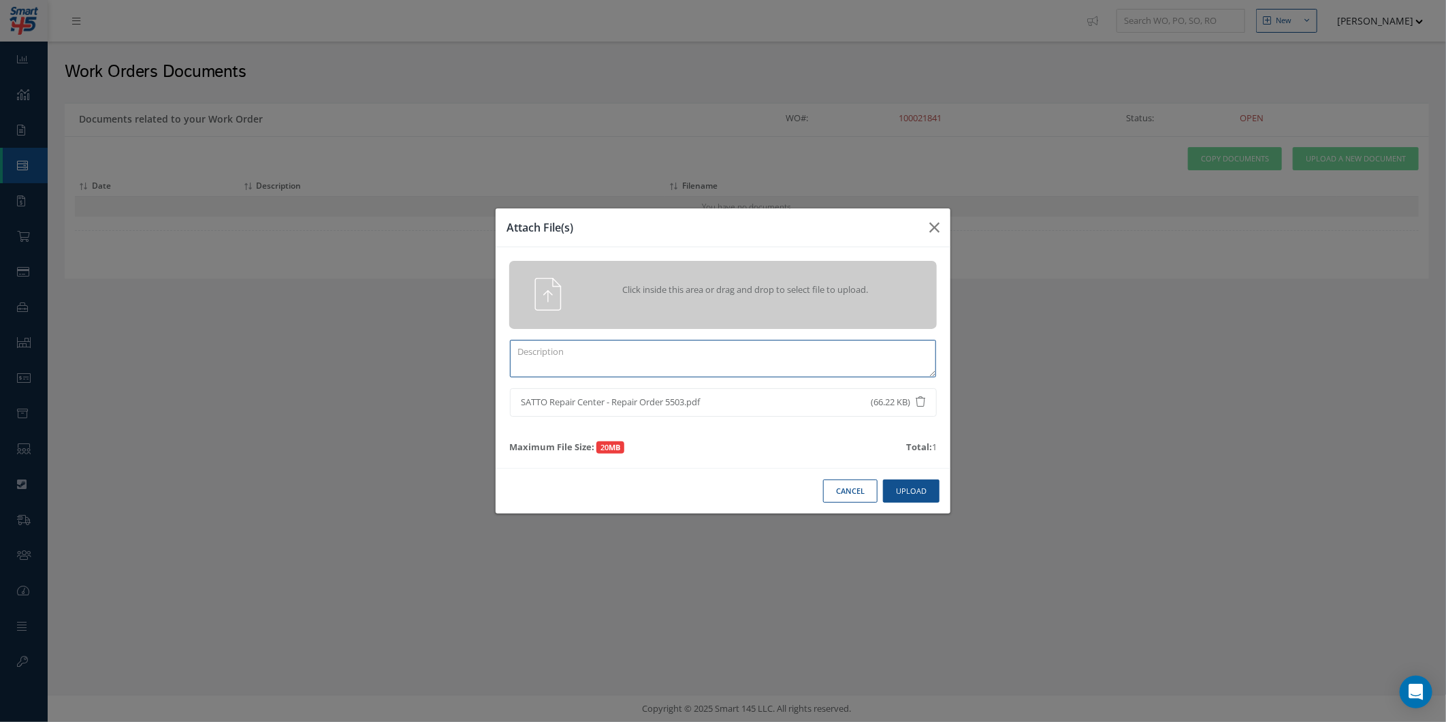
click at [645, 356] on textarea at bounding box center [723, 358] width 426 height 37
type textarea "c"
type textarea "CUSTOMER RO - 5503"
click at [924, 480] on button "Upload" at bounding box center [911, 491] width 57 height 24
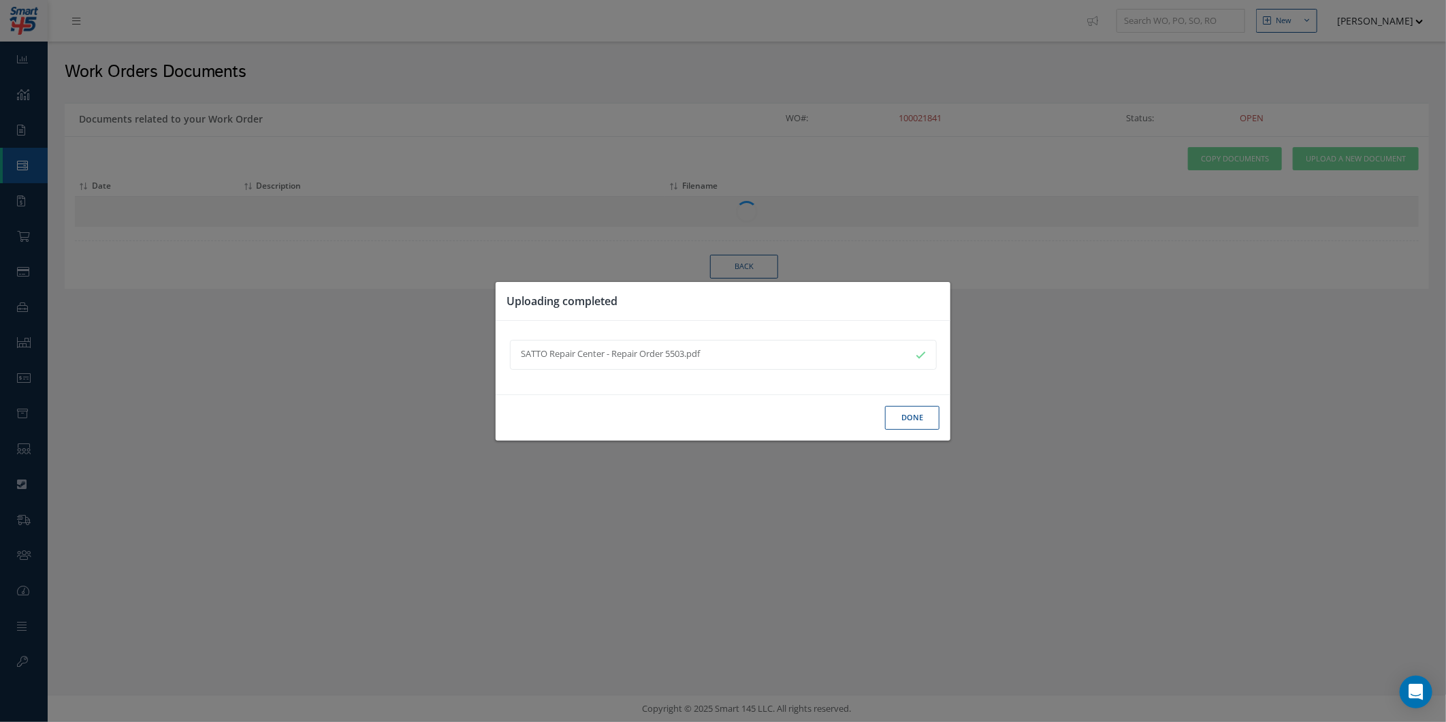
click at [0, 0] on div "Done" at bounding box center [0, 0] width 0 height 0
click at [928, 421] on button "Done" at bounding box center [912, 418] width 54 height 24
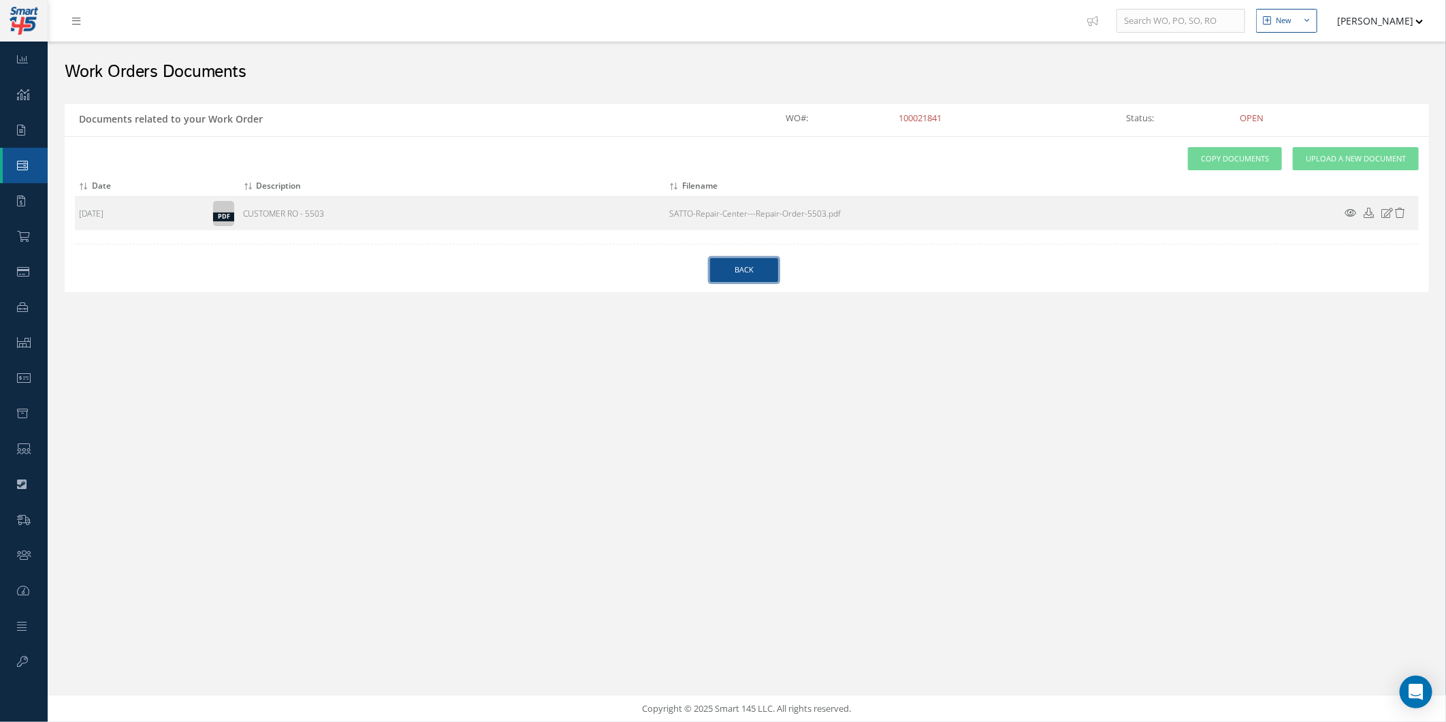
click at [731, 259] on link "Back" at bounding box center [744, 270] width 68 height 24
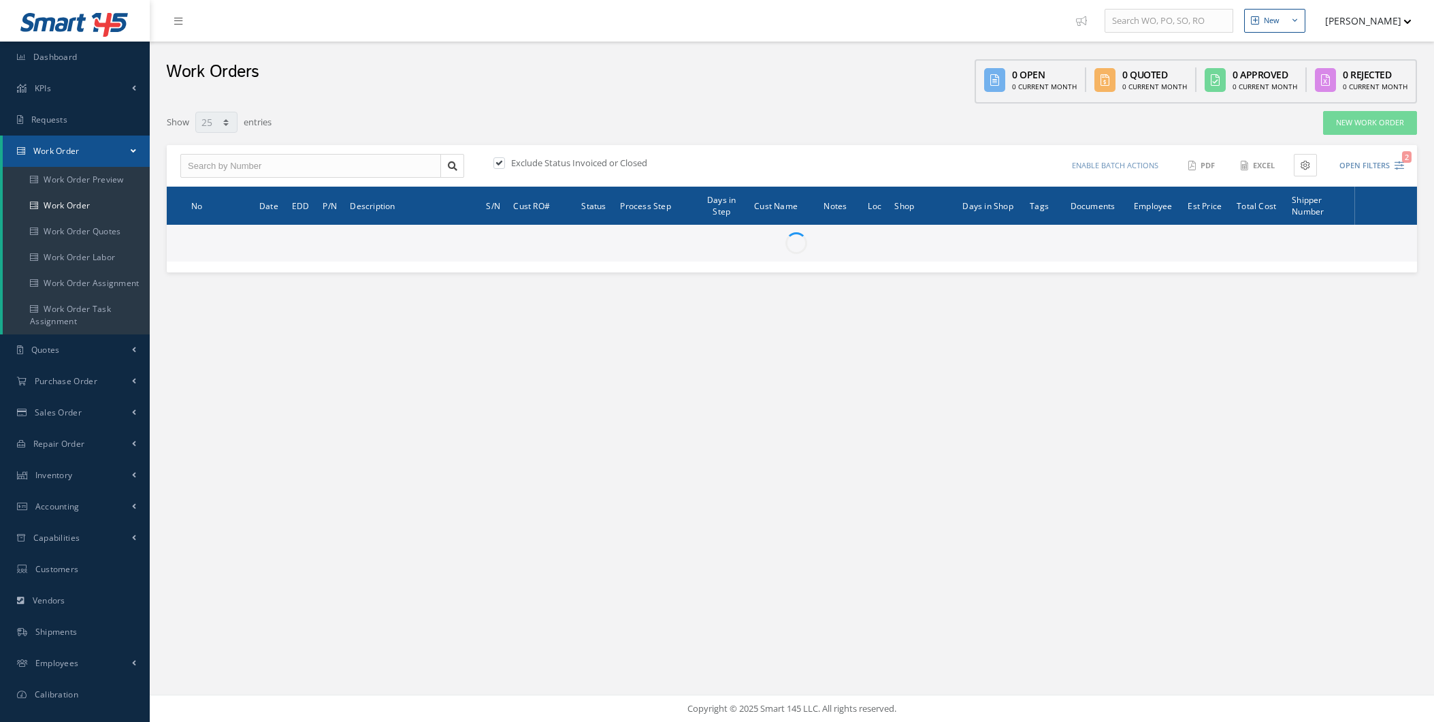
select select "25"
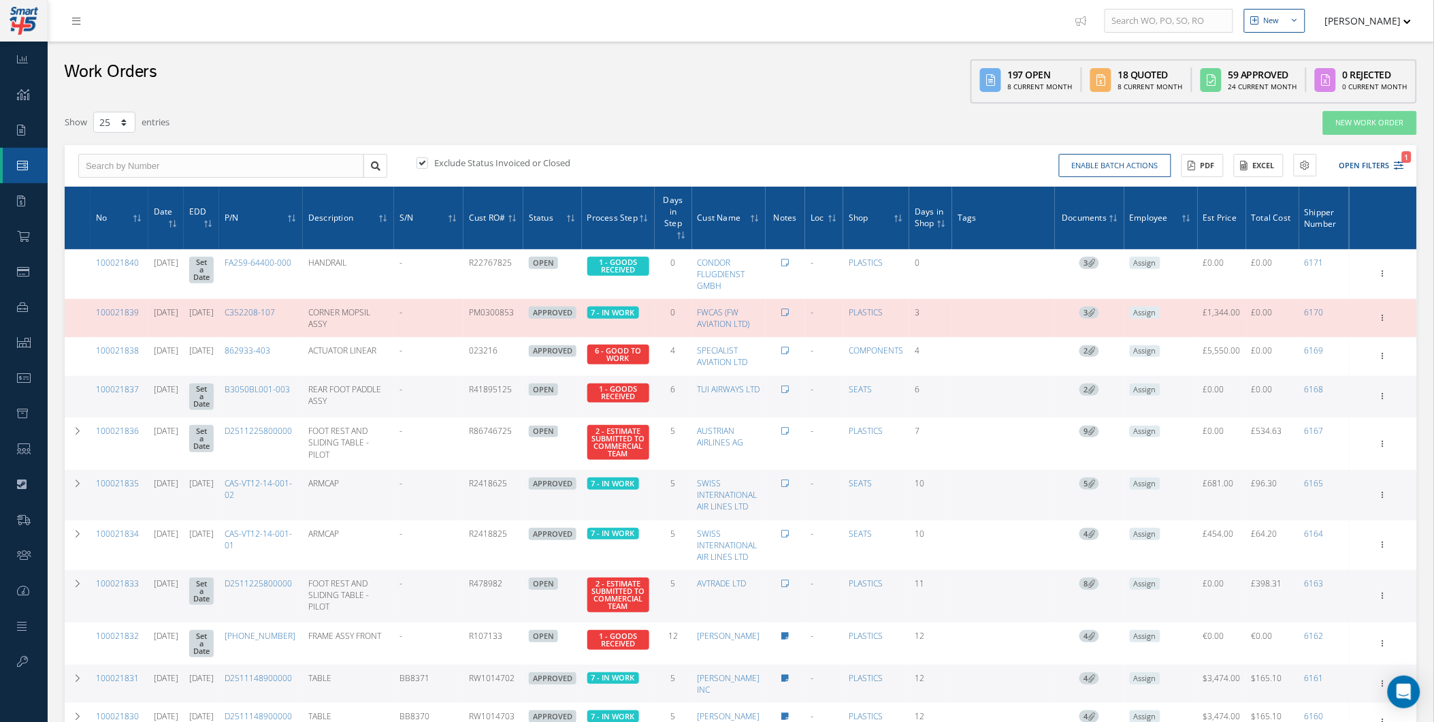
click at [110, 221] on th "No" at bounding box center [120, 218] width 58 height 63
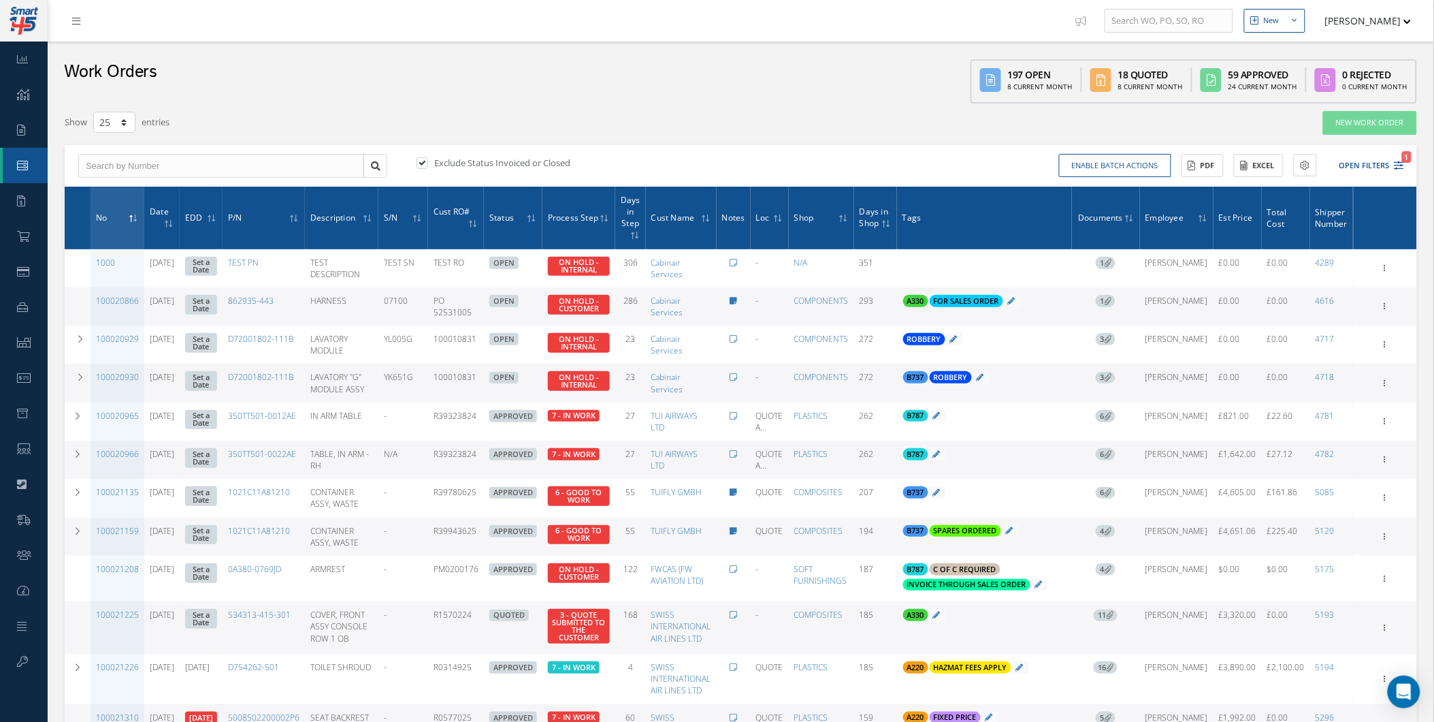
click at [110, 221] on th "No" at bounding box center [118, 218] width 54 height 63
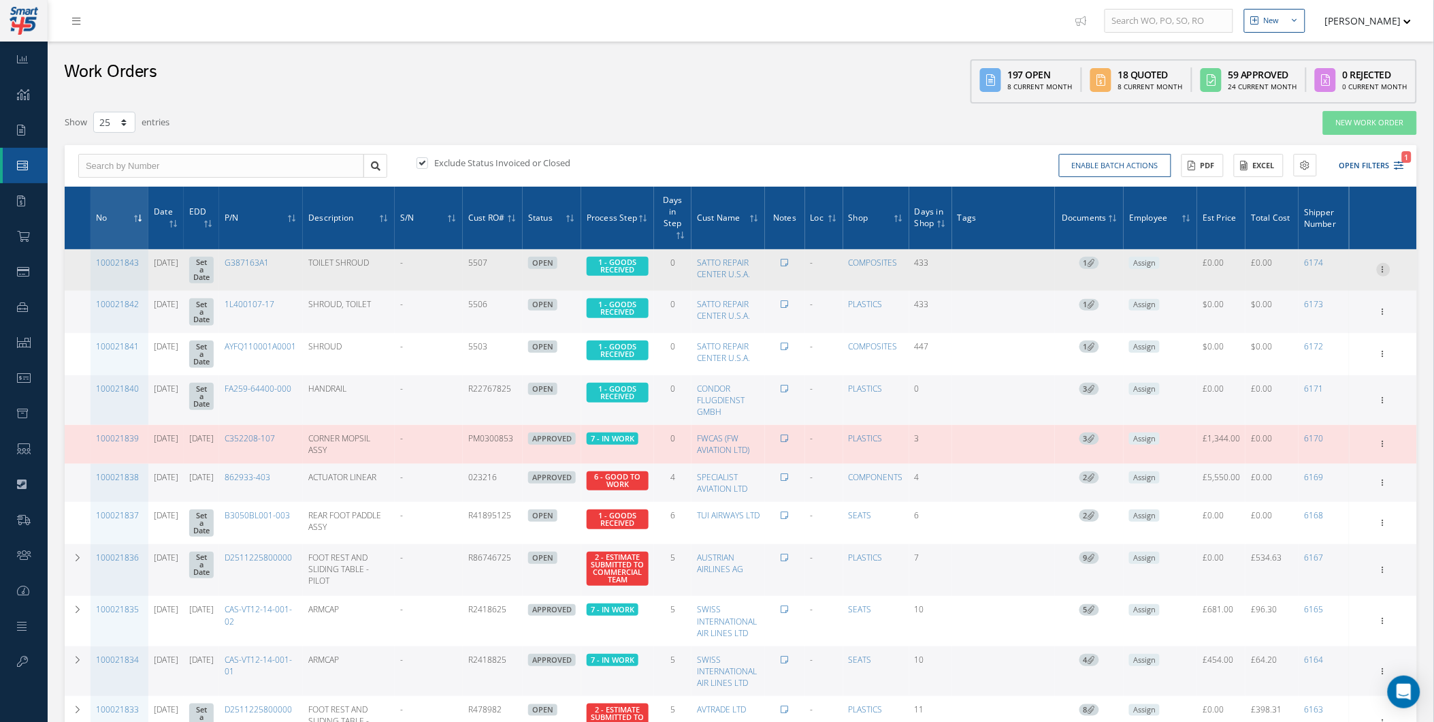
drag, startPoint x: 1375, startPoint y: 263, endPoint x: 1385, endPoint y: 270, distance: 11.7
click at [1377, 265] on div "Show Edit Update Prefix Invoicing Close Send By Email Sub Work Orders Documents…" at bounding box center [1383, 269] width 63 height 16
click at [1385, 270] on icon at bounding box center [1384, 268] width 14 height 11
click at [1346, 290] on link "Edit" at bounding box center [1322, 296] width 108 height 18
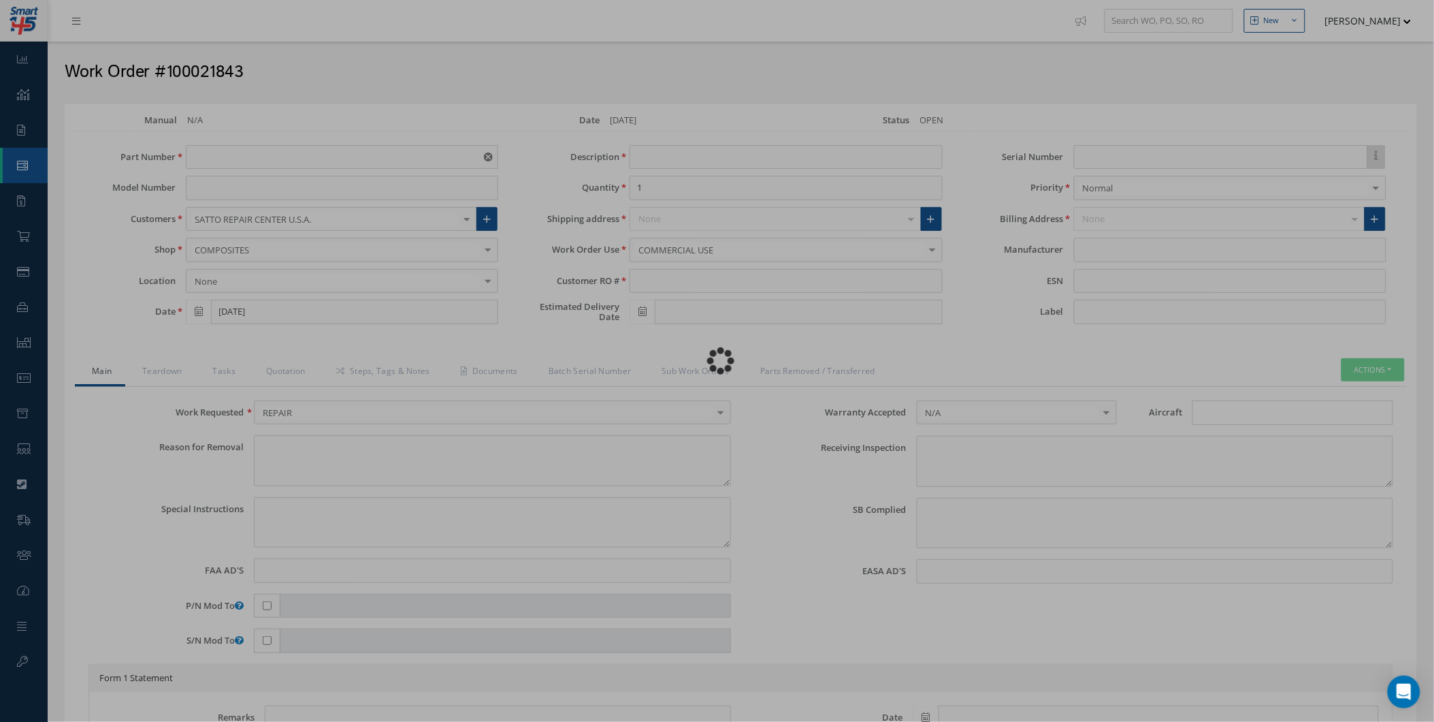
type input "G387163A1"
type input "[DATE]"
type input "TOILET SHROUD"
type input "5507"
type input "08344CAS"
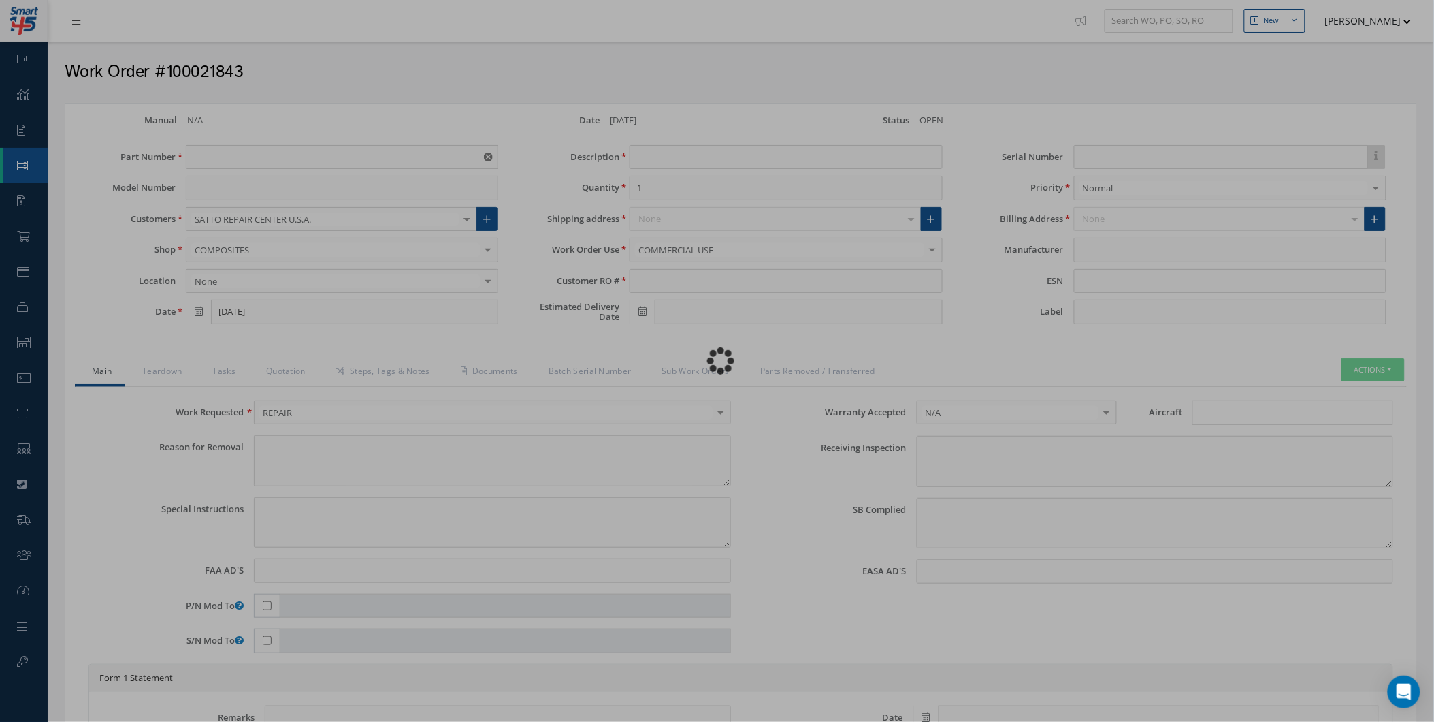
type textarea "NONE"
type textarea "PLEASE SEE R.O. FOR DETAILS"
type input "NONE"
type textarea "NO VISUAL DAMAGE"
type textarea "NONE"
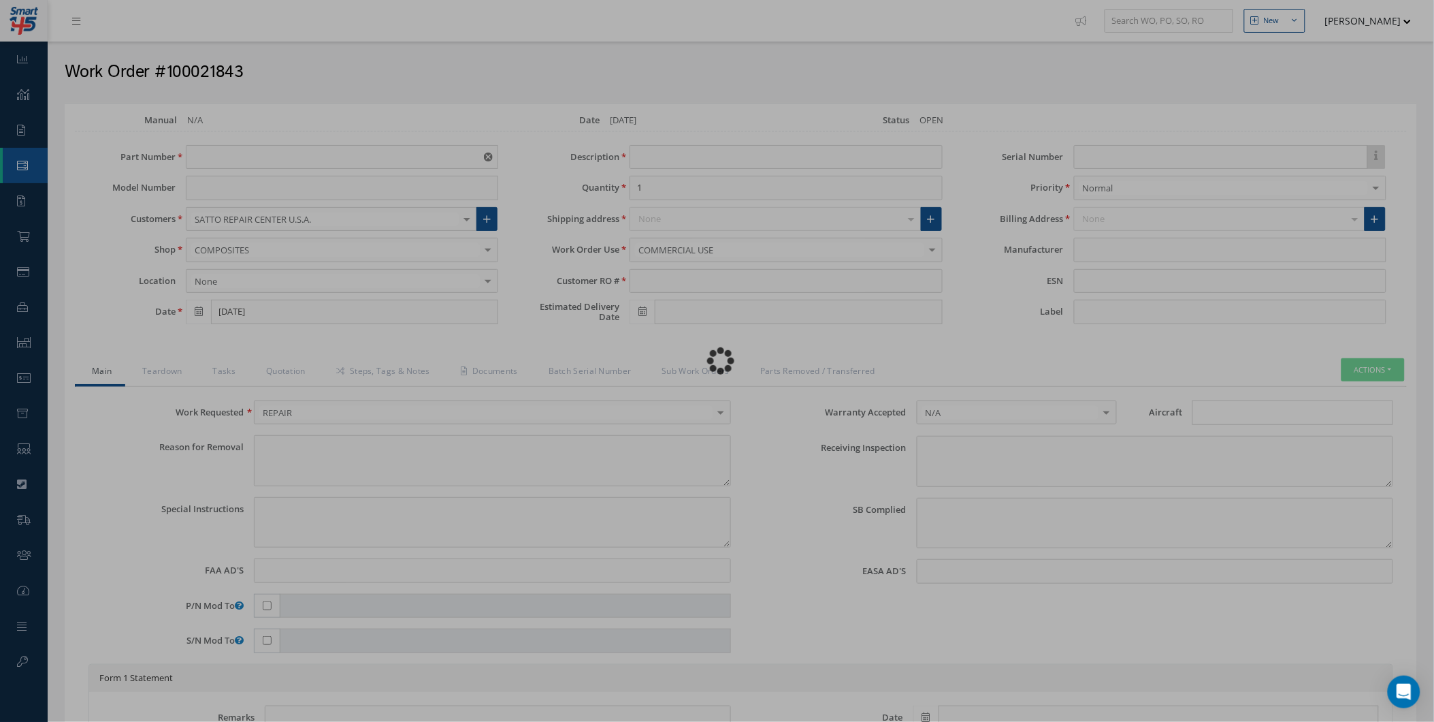
type input "NONE"
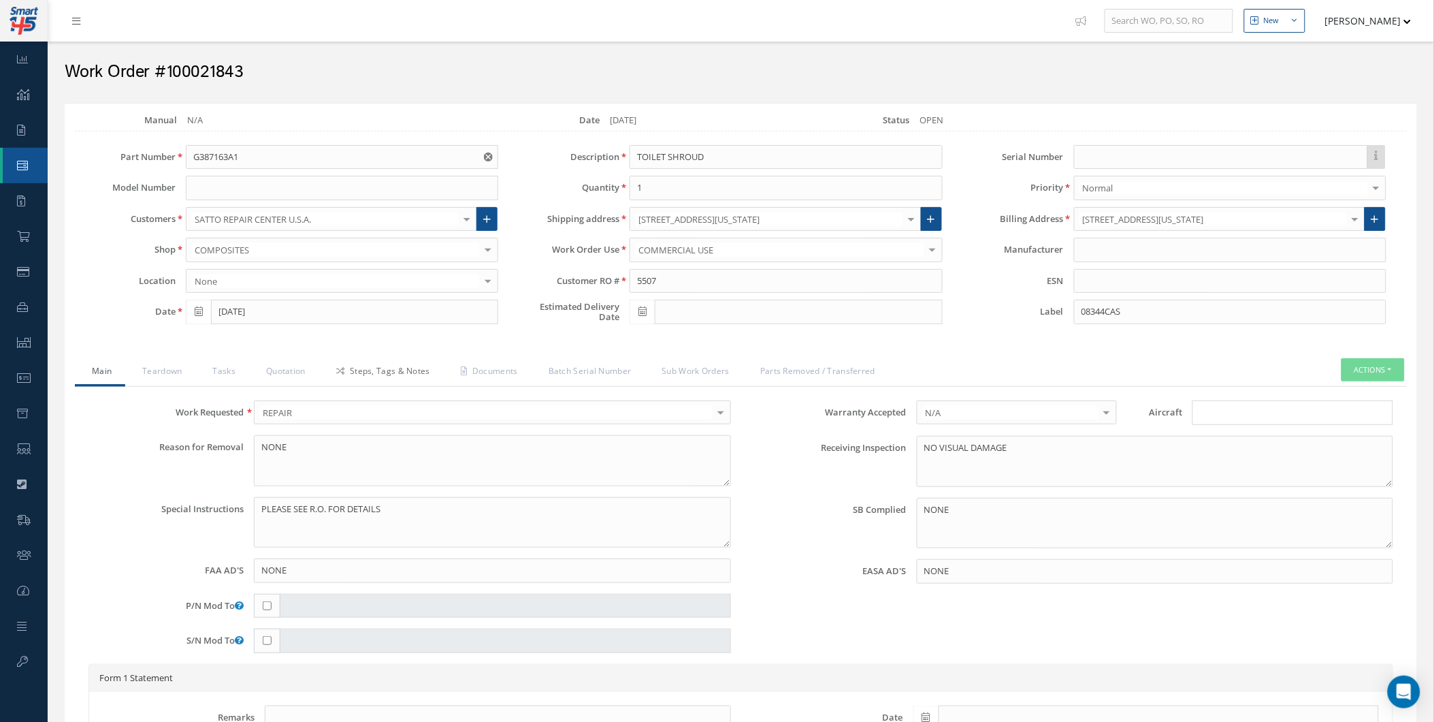
click at [395, 362] on link "Steps, Tags & Notes" at bounding box center [381, 372] width 125 height 29
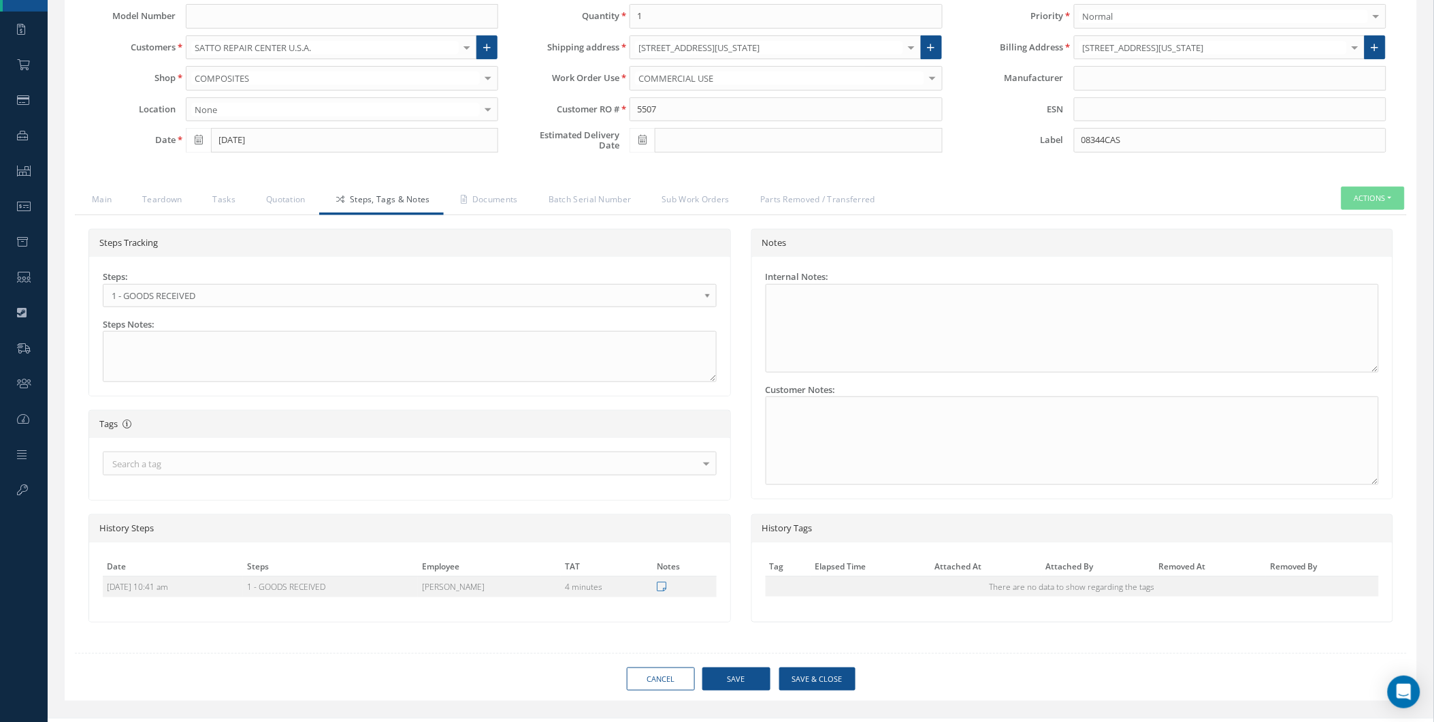
scroll to position [195, 0]
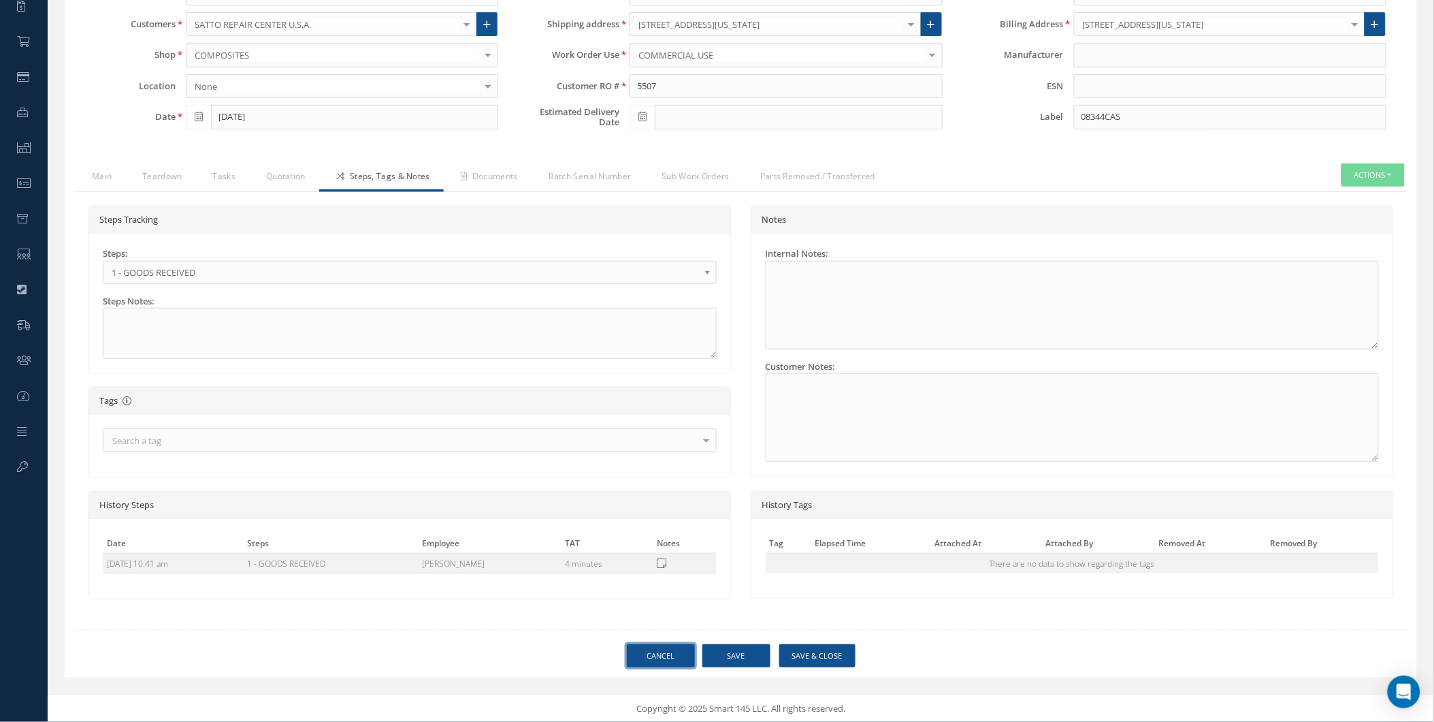
click at [647, 655] on link "Cancel" at bounding box center [661, 656] width 68 height 24
select select "25"
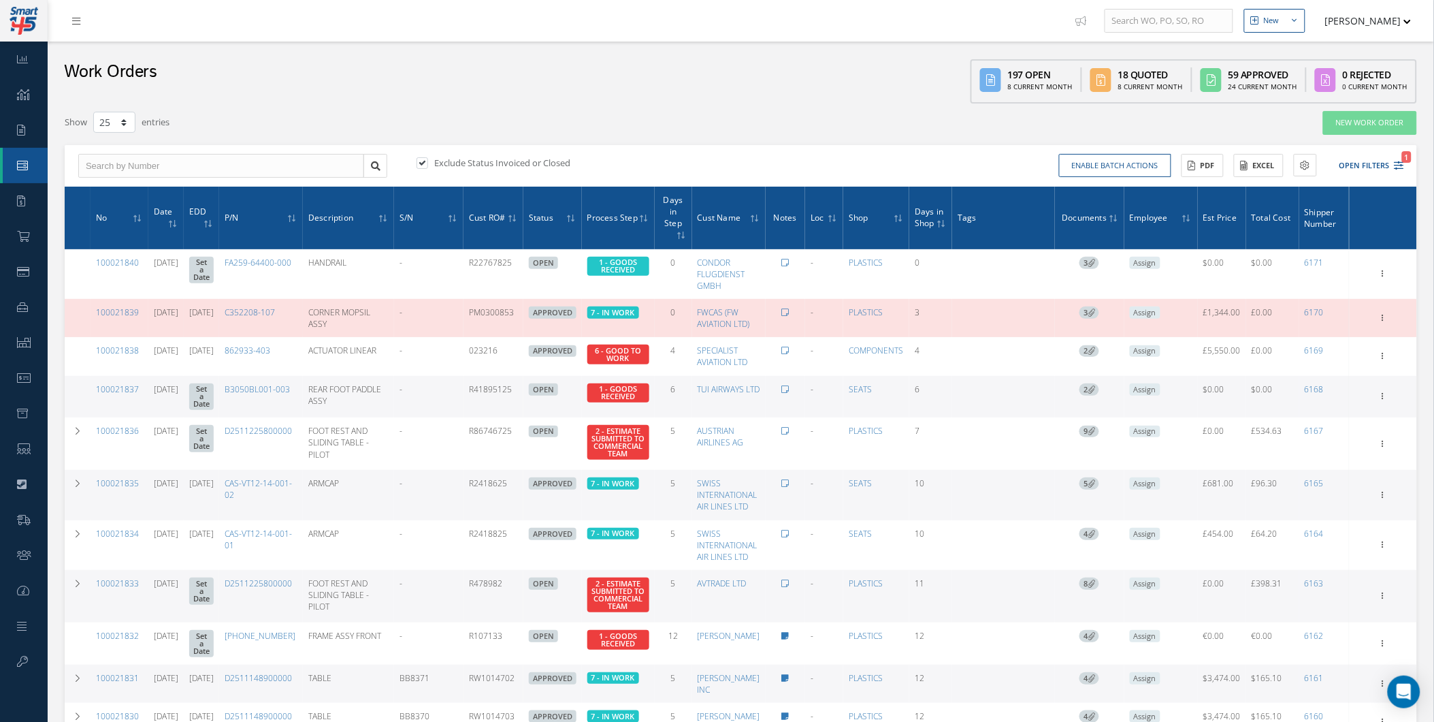
click at [113, 221] on th "No" at bounding box center [120, 218] width 58 height 63
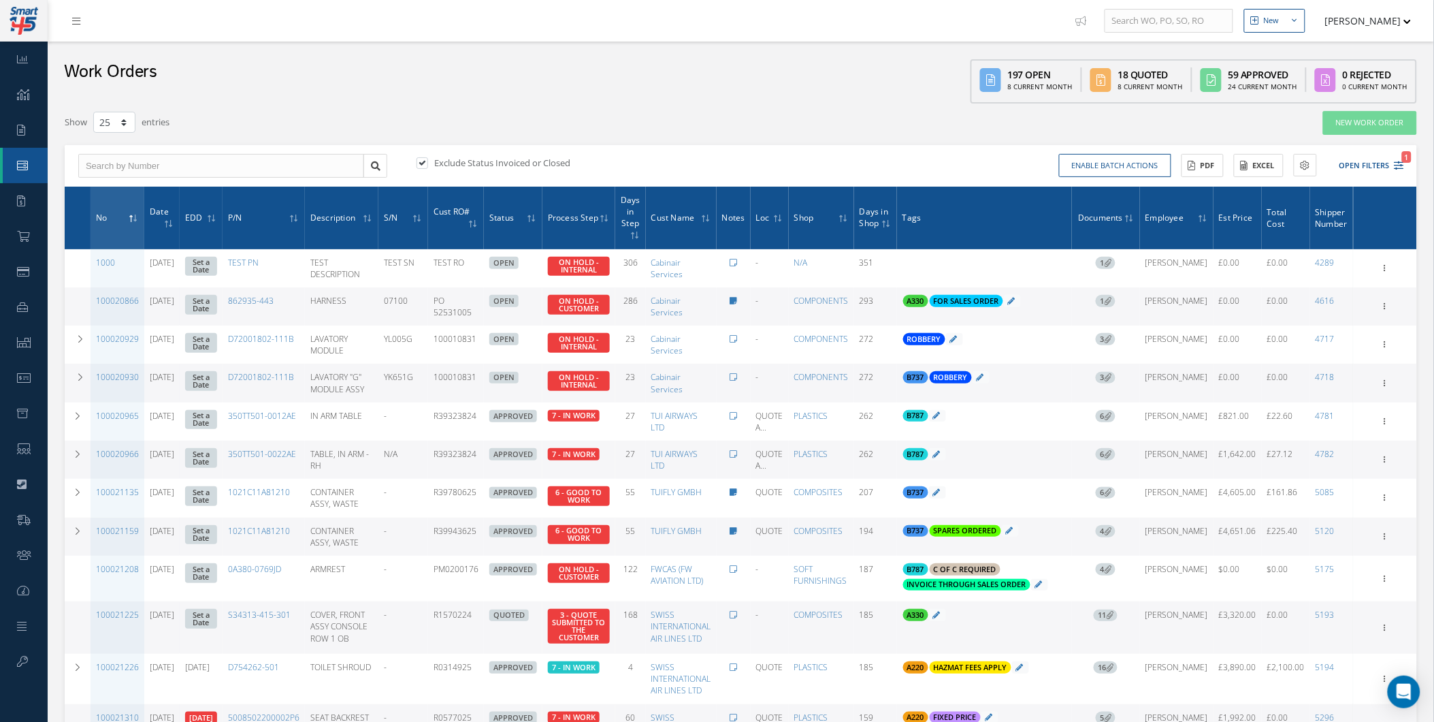
click at [124, 200] on th "No" at bounding box center [118, 218] width 54 height 63
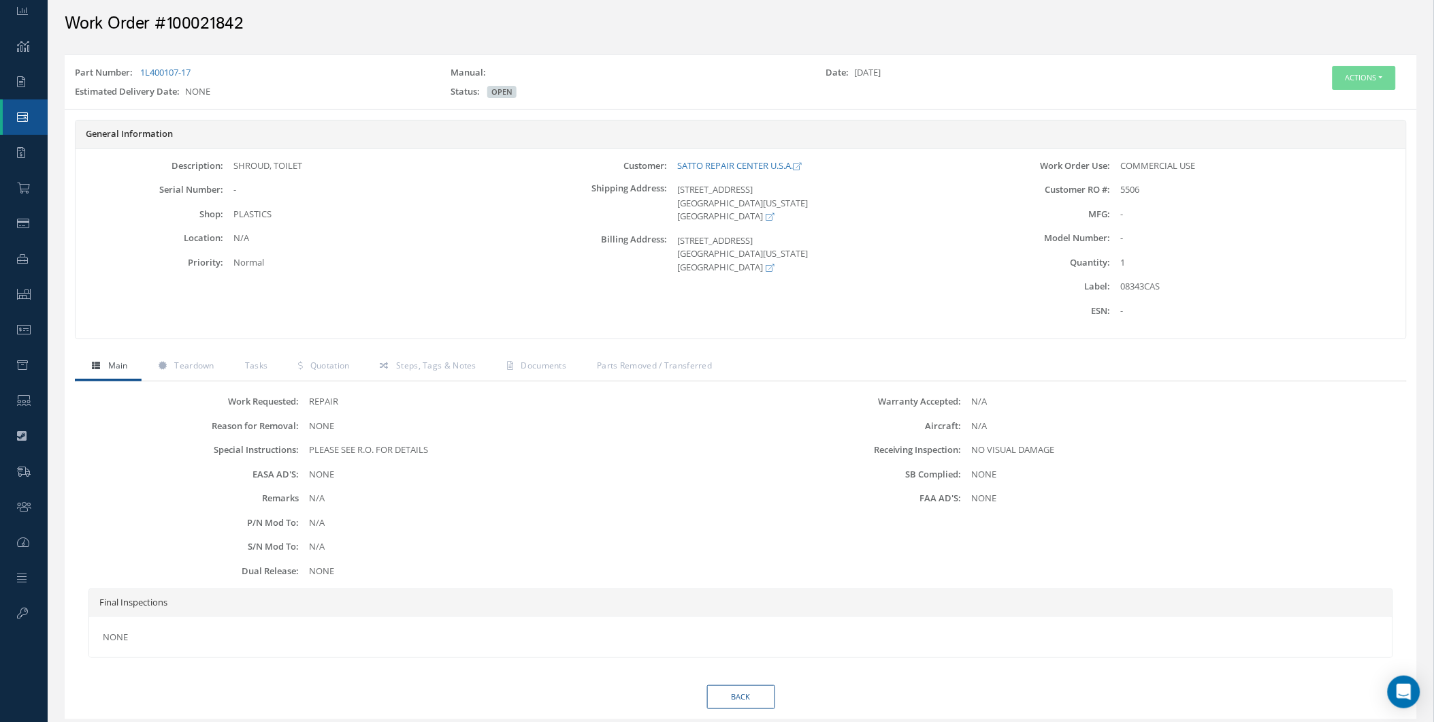
scroll to position [90, 0]
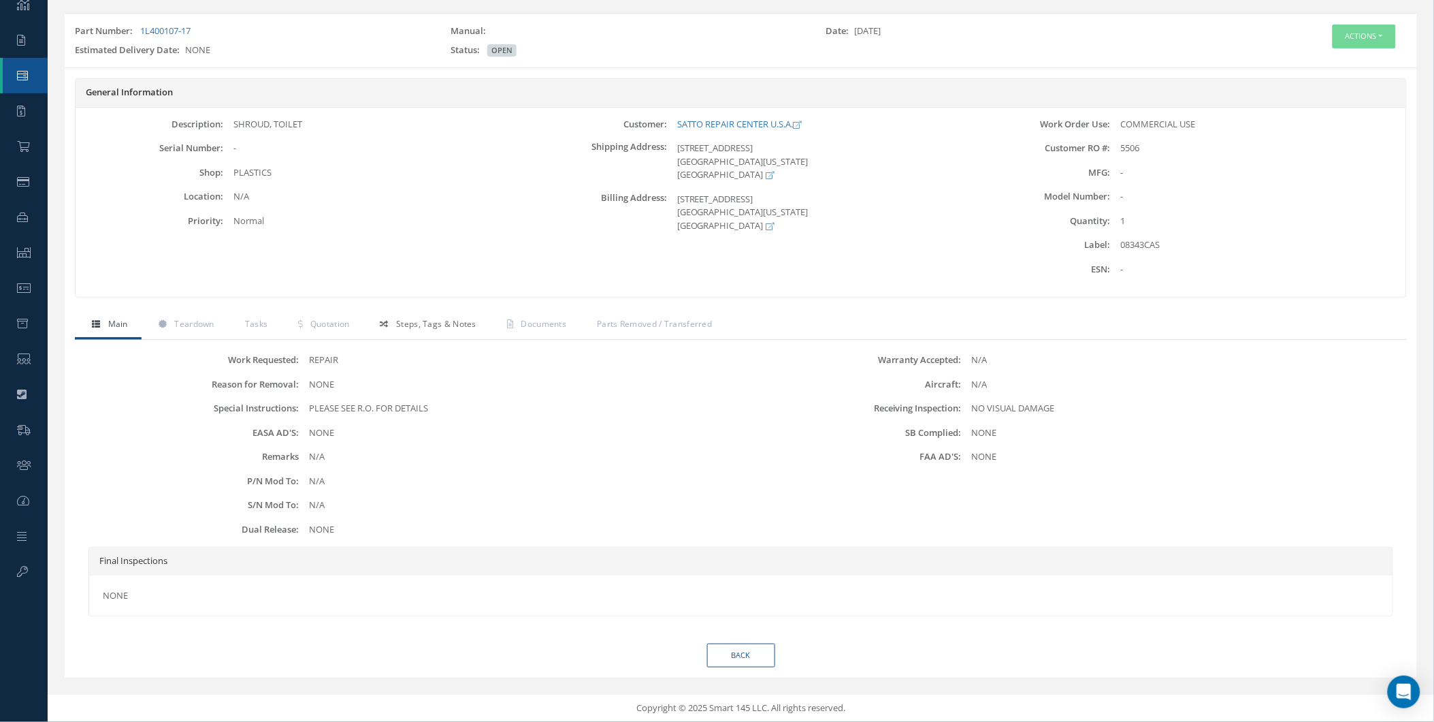
click at [427, 335] on link "Steps, Tags & Notes" at bounding box center [427, 325] width 127 height 29
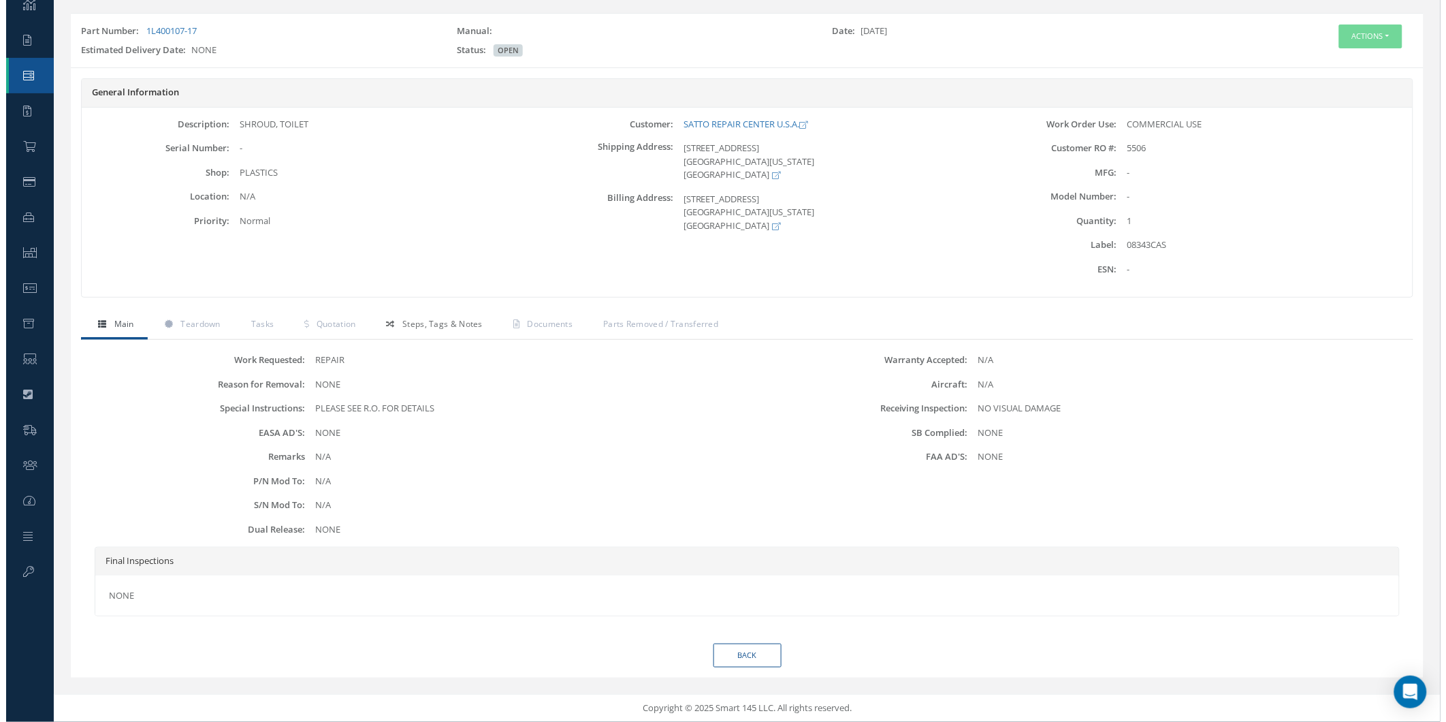
scroll to position [0, 0]
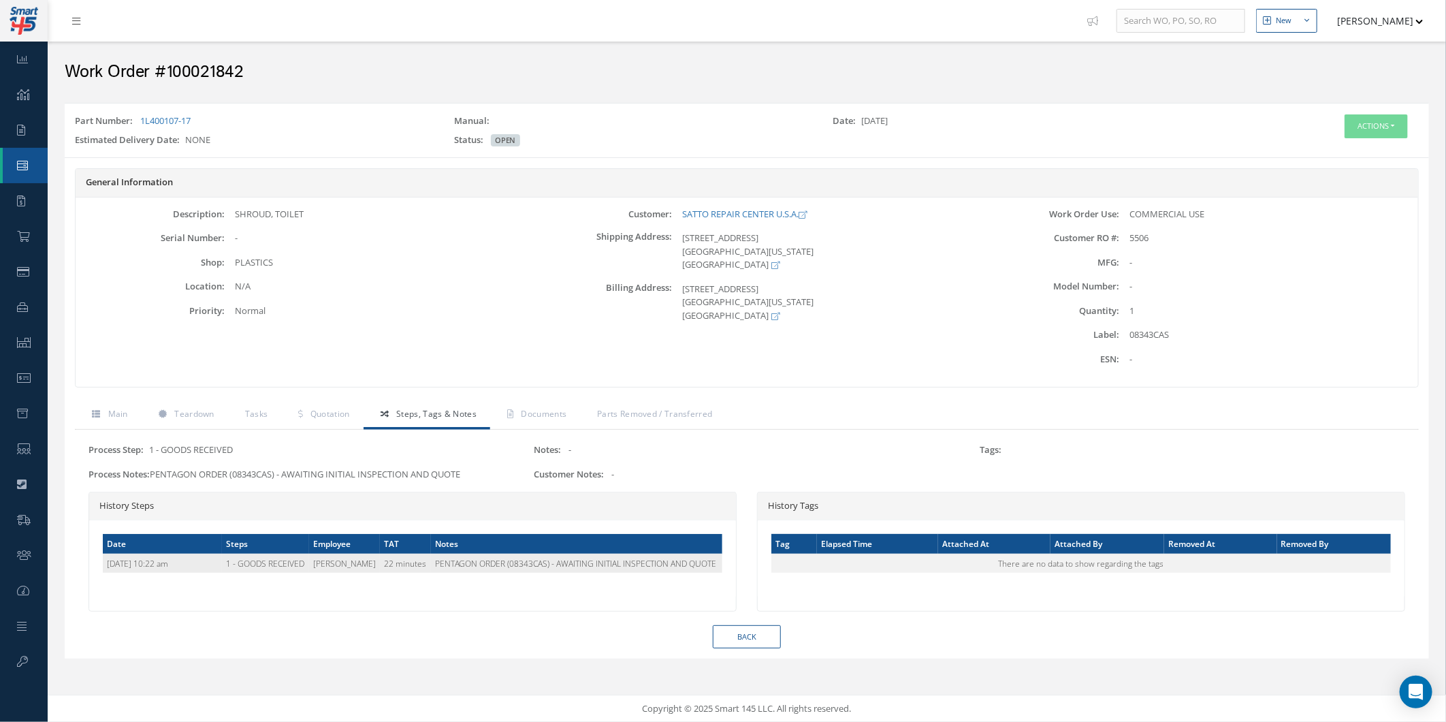
drag, startPoint x: 424, startPoint y: 565, endPoint x: 712, endPoint y: 565, distance: 288.0
click at [709, 566] on td "PENTAGON ORDER (08343CAS) - AWAITING INITIAL INSPECTION AND QUOTE" at bounding box center [576, 562] width 291 height 19
click at [709, 565] on td "PENTAGON ORDER (08343CAS) - AWAITING INITIAL INSPECTION AND QUOTE" at bounding box center [576, 562] width 291 height 19
click at [708, 565] on td "PENTAGON ORDER (08343CAS) - AWAITING INITIAL INSPECTION AND QUOTE" at bounding box center [576, 562] width 291 height 19
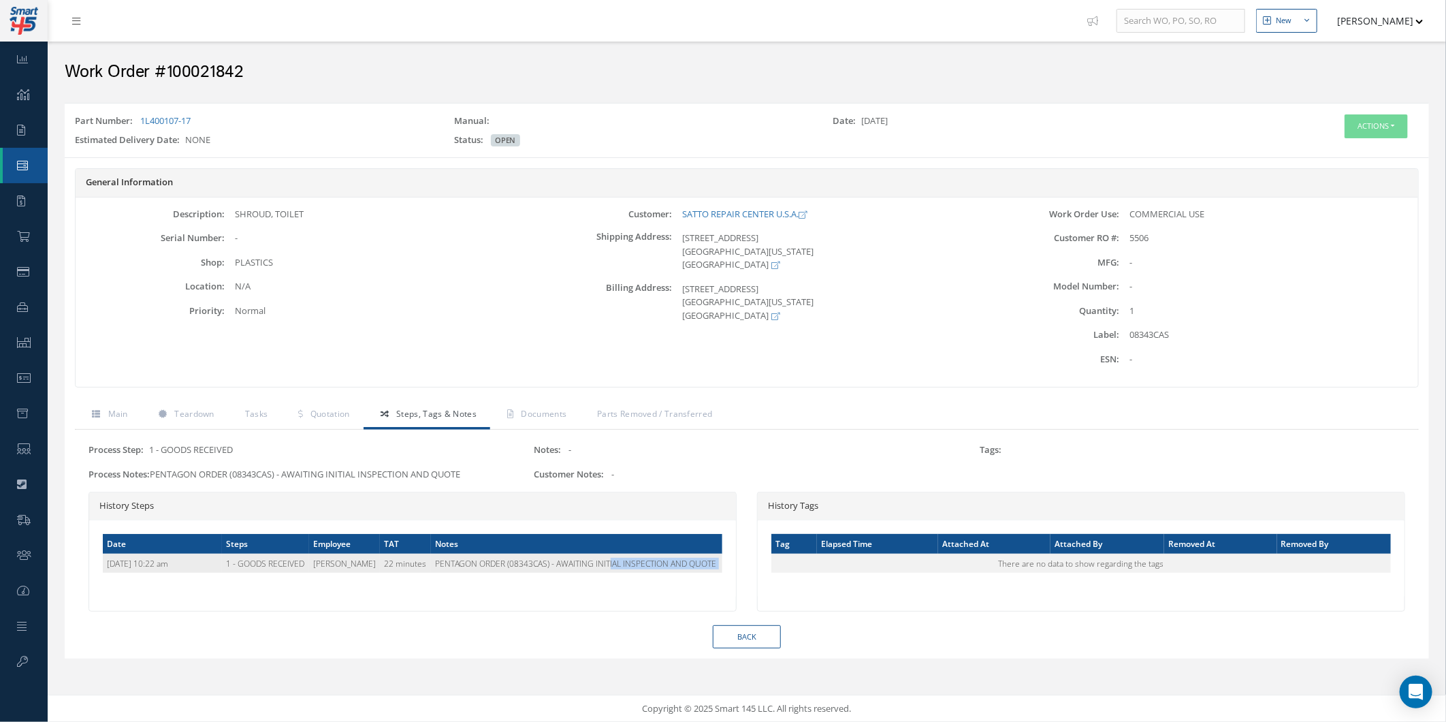
drag, startPoint x: 708, startPoint y: 565, endPoint x: 634, endPoint y: 567, distance: 74.2
click at [634, 567] on td "PENTAGON ORDER (08343CAS) - AWAITING INITIAL INSPECTION AND QUOTE" at bounding box center [576, 562] width 291 height 19
drag, startPoint x: 703, startPoint y: 563, endPoint x: 422, endPoint y: 570, distance: 281.2
click at [431, 570] on td "PENTAGON ORDER (08343CAS) - AWAITING INITIAL INSPECTION AND QUOTE" at bounding box center [576, 562] width 291 height 19
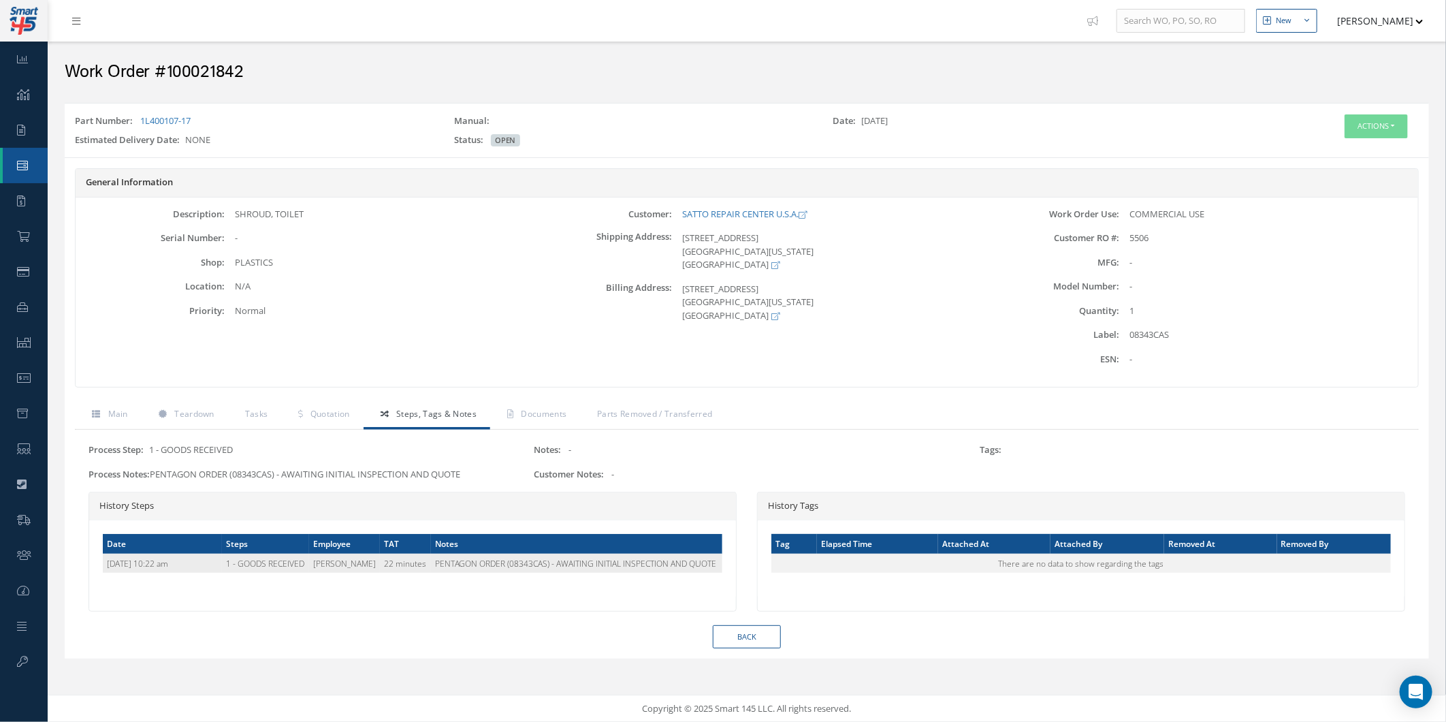
copy td "PENTAGON ORDER (08343CAS) - AWAITING INITIAL INSPECTION AND QUOTE"
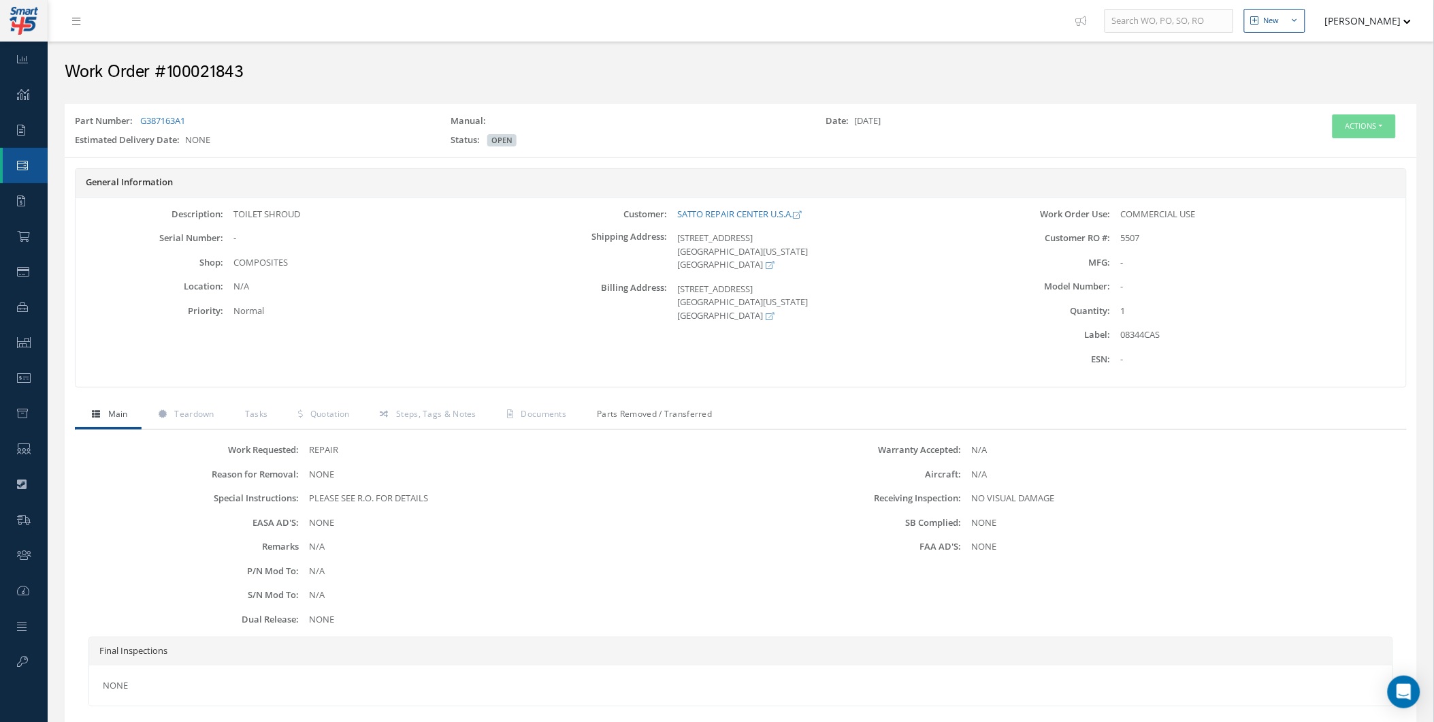
click at [581, 412] on link "Parts Removed / Transferred" at bounding box center [653, 415] width 146 height 29
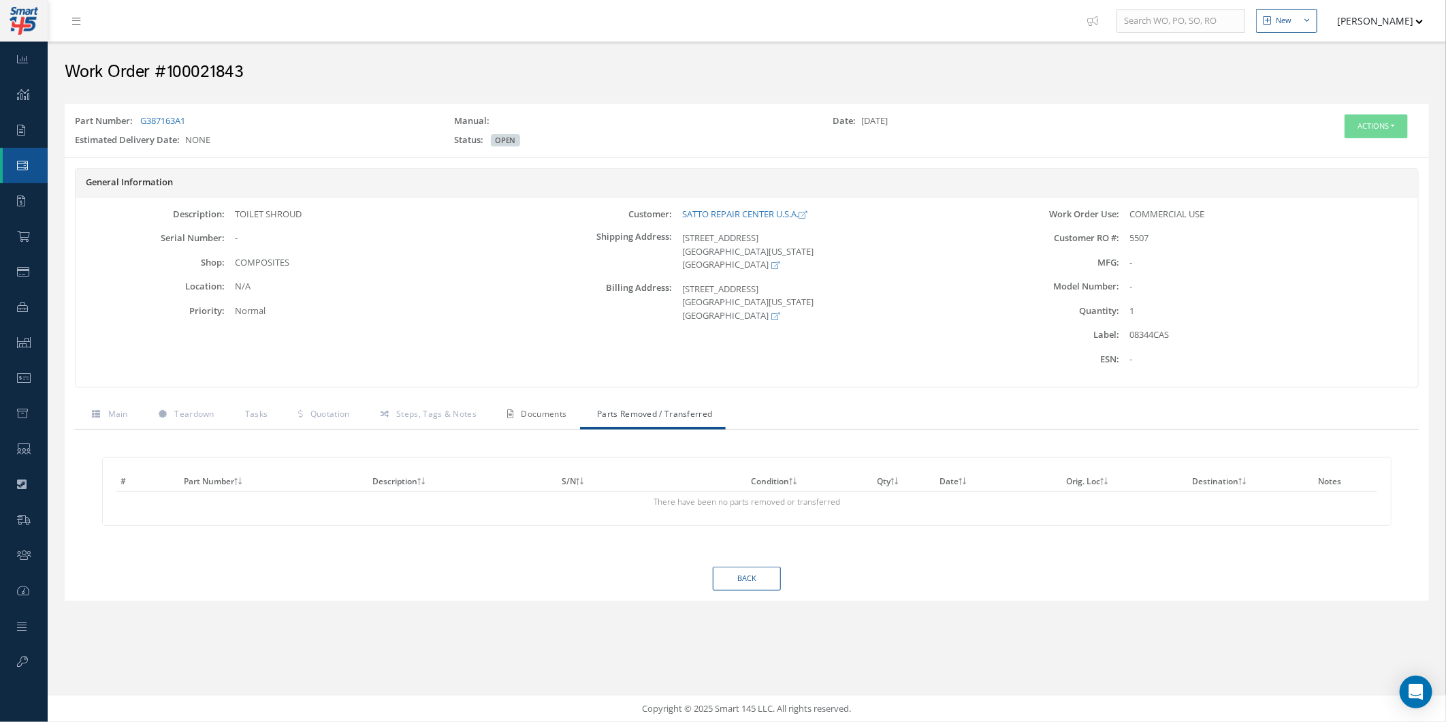
click at [547, 418] on span "Documents" at bounding box center [544, 414] width 46 height 12
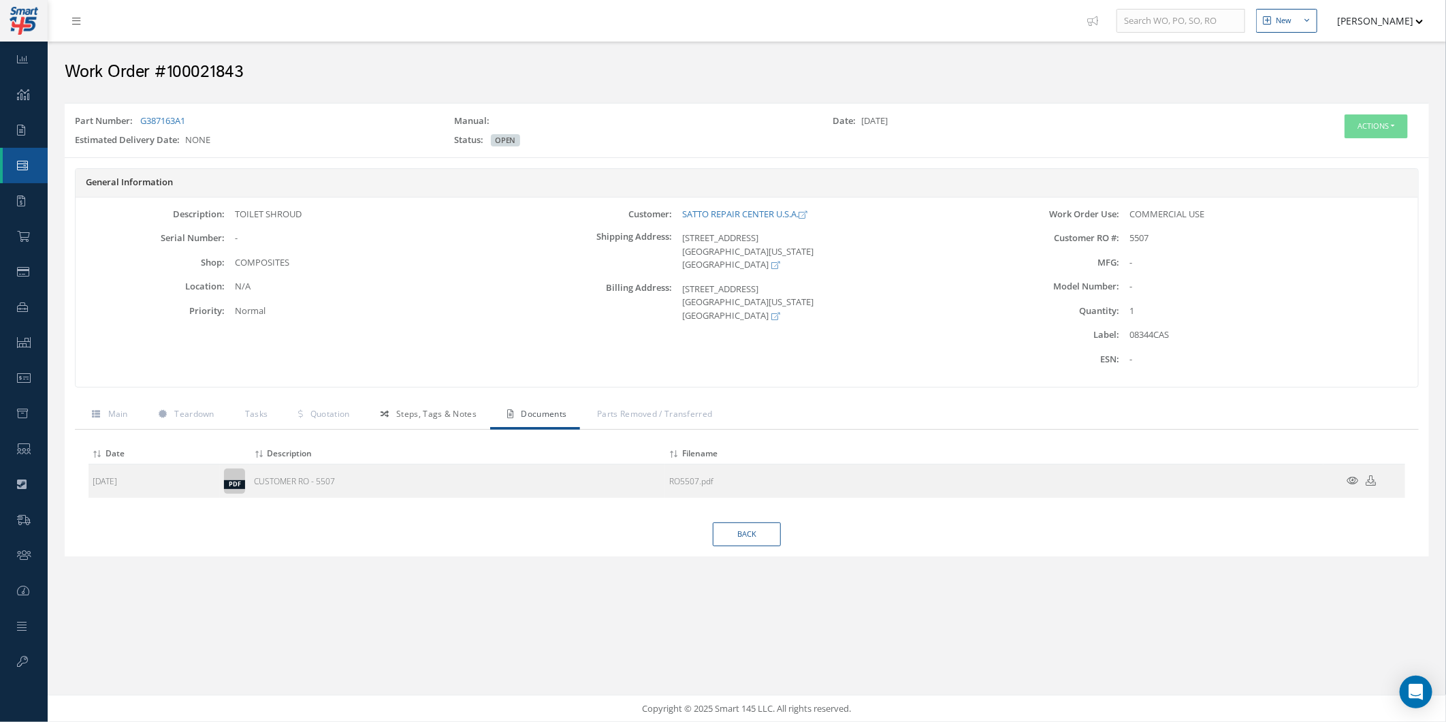
click at [421, 413] on span "Steps, Tags & Notes" at bounding box center [436, 414] width 80 height 12
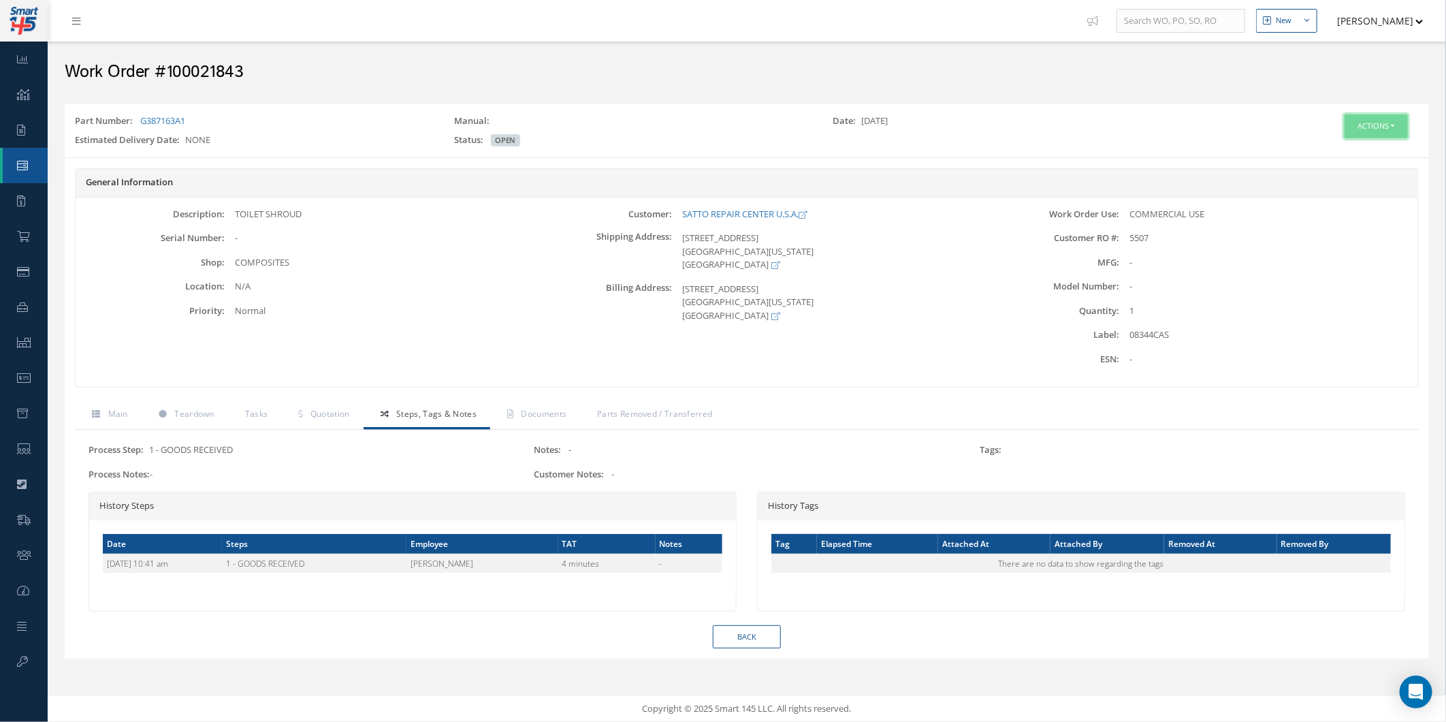
click at [1351, 129] on button "Actions" at bounding box center [1376, 126] width 63 height 24
click at [1342, 151] on link "Edit" at bounding box center [1354, 151] width 109 height 18
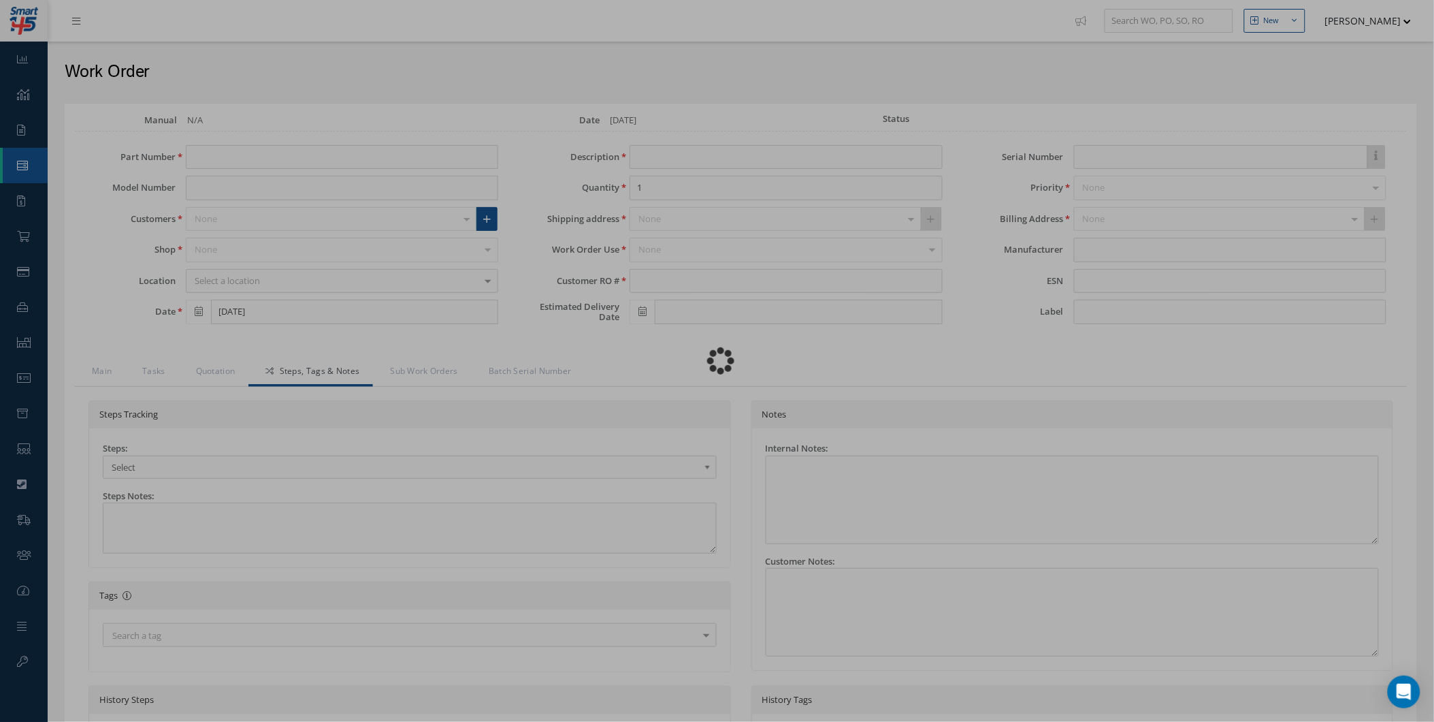
click at [718, 361] on div "Loading…" at bounding box center [718, 361] width 0 height 0
type input "G387163A1"
type input "[DATE]"
type input "TOILET SHROUD"
type input "5507"
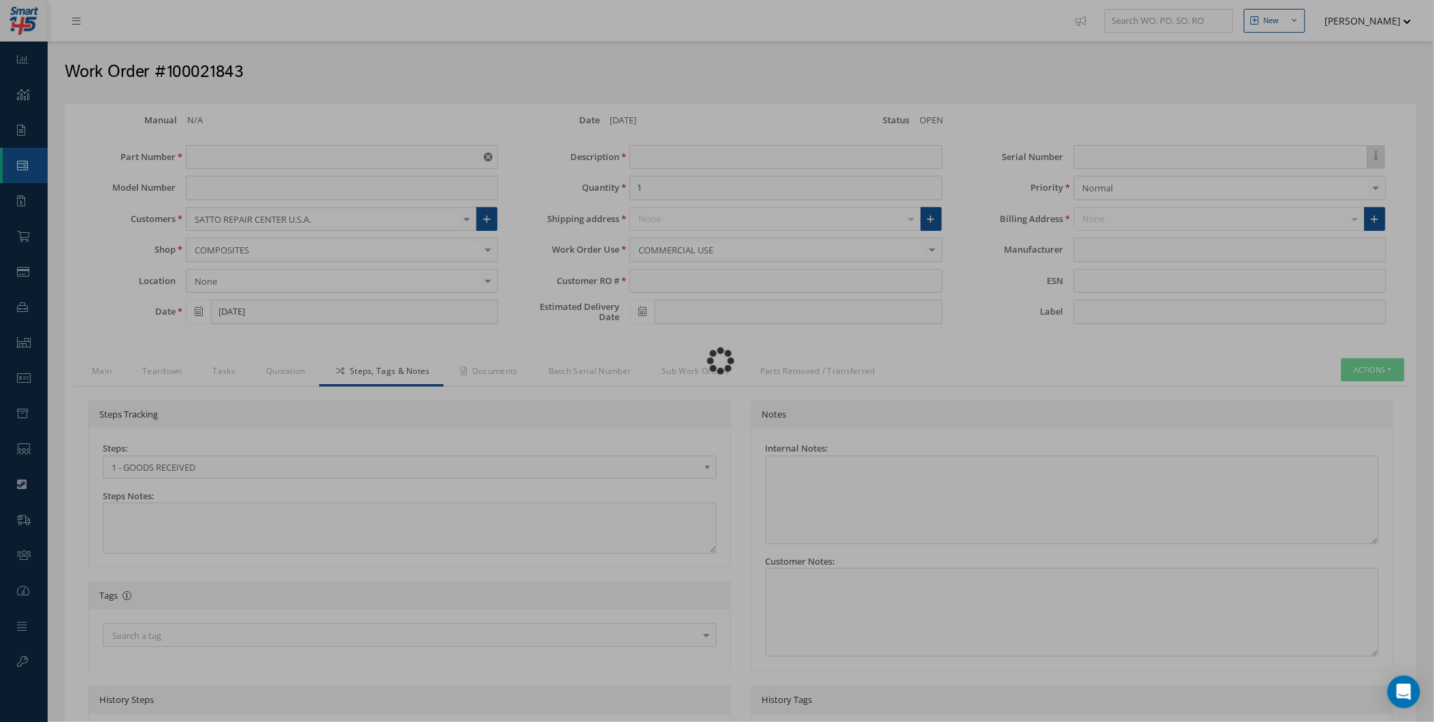
type input "08344CAS"
click at [718, 361] on div "Loading…" at bounding box center [718, 361] width 0 height 0
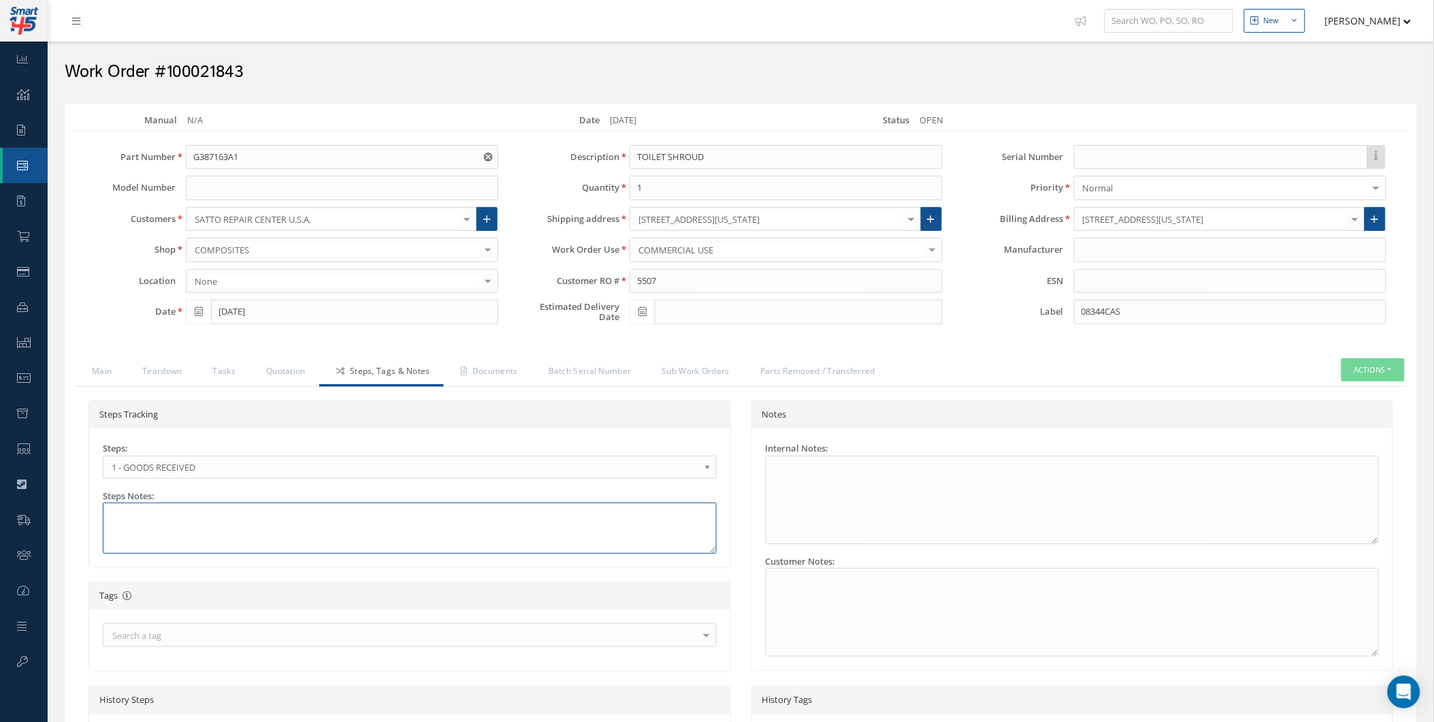
click at [248, 525] on textarea at bounding box center [410, 527] width 614 height 51
paste textarea "PENTAGON ORDER (08343CAS) - AWAITING INITIAL INSPECTION AND QUOTE"
click at [111, 519] on textarea "PENTAGON ORDER (08343CAS) - AWAITING INITIAL INSPECTION AND QUOTE" at bounding box center [410, 527] width 614 height 51
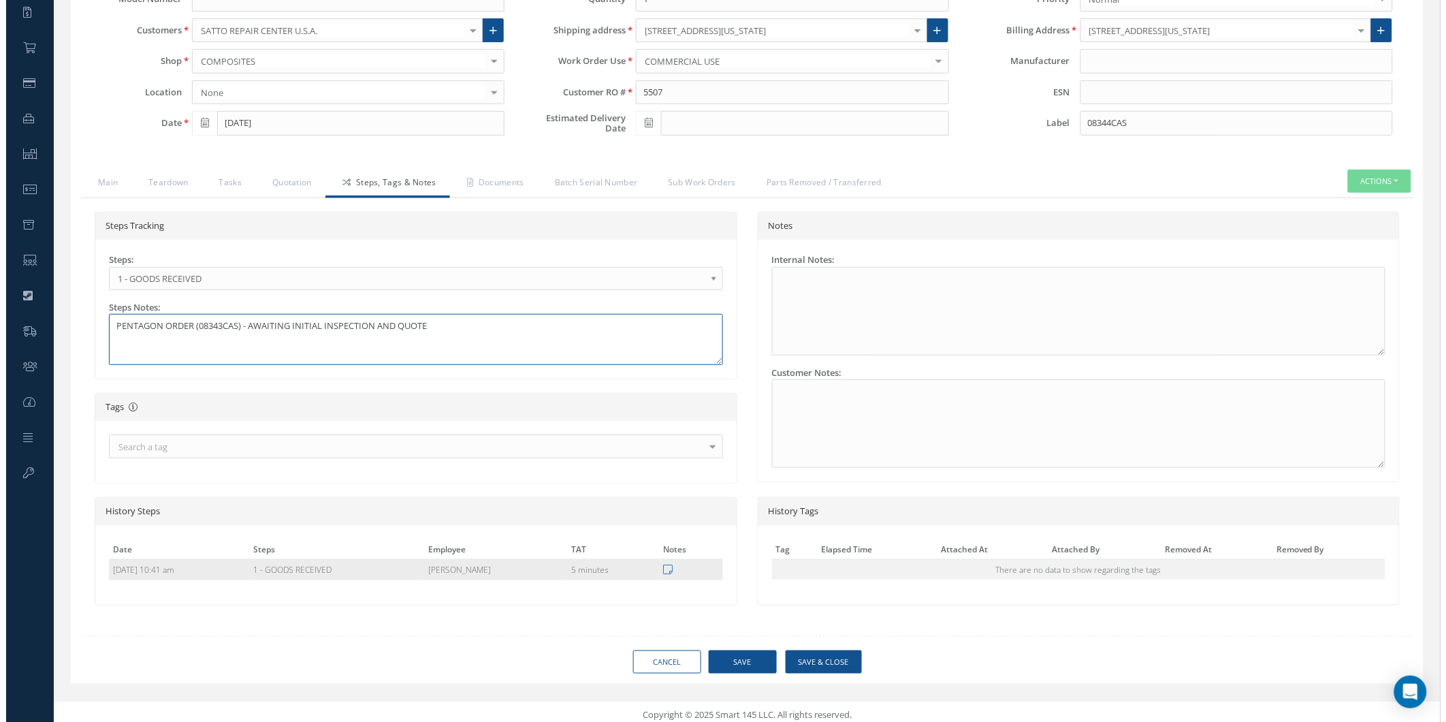
scroll to position [195, 0]
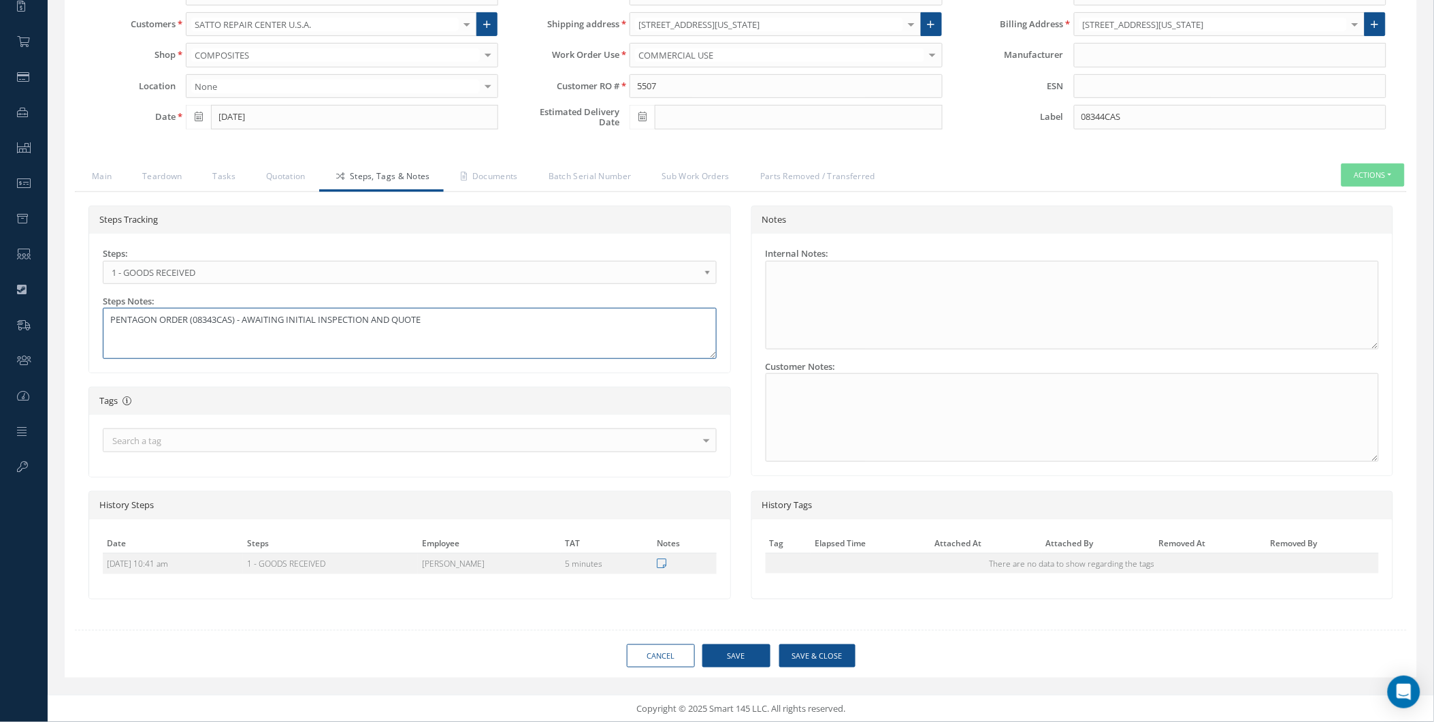
type textarea "PENTAGON ORDER (08343CAS) - AWAITING INITIAL INSPECTION AND QUOTE"
click at [801, 652] on button "Save & Close" at bounding box center [817, 656] width 76 height 24
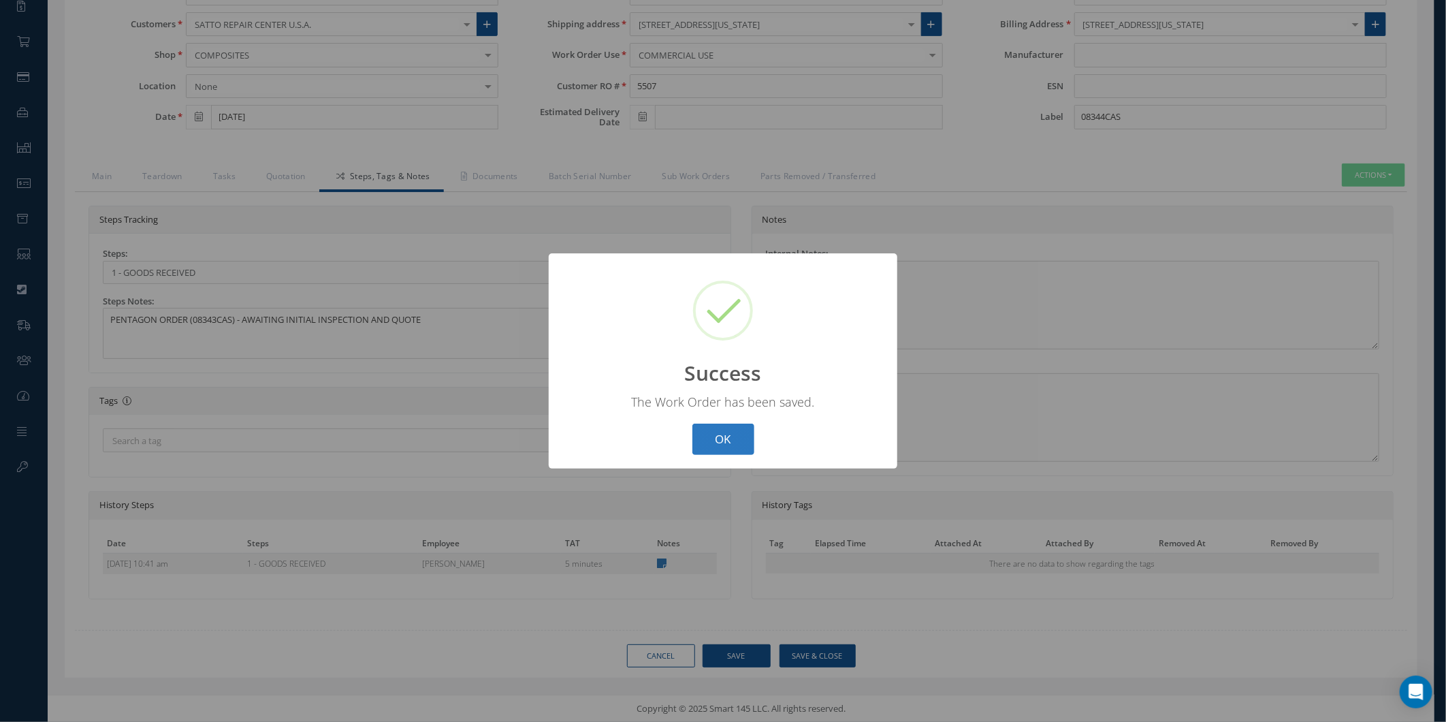
click at [726, 454] on button "OK" at bounding box center [723, 439] width 62 height 32
select select "25"
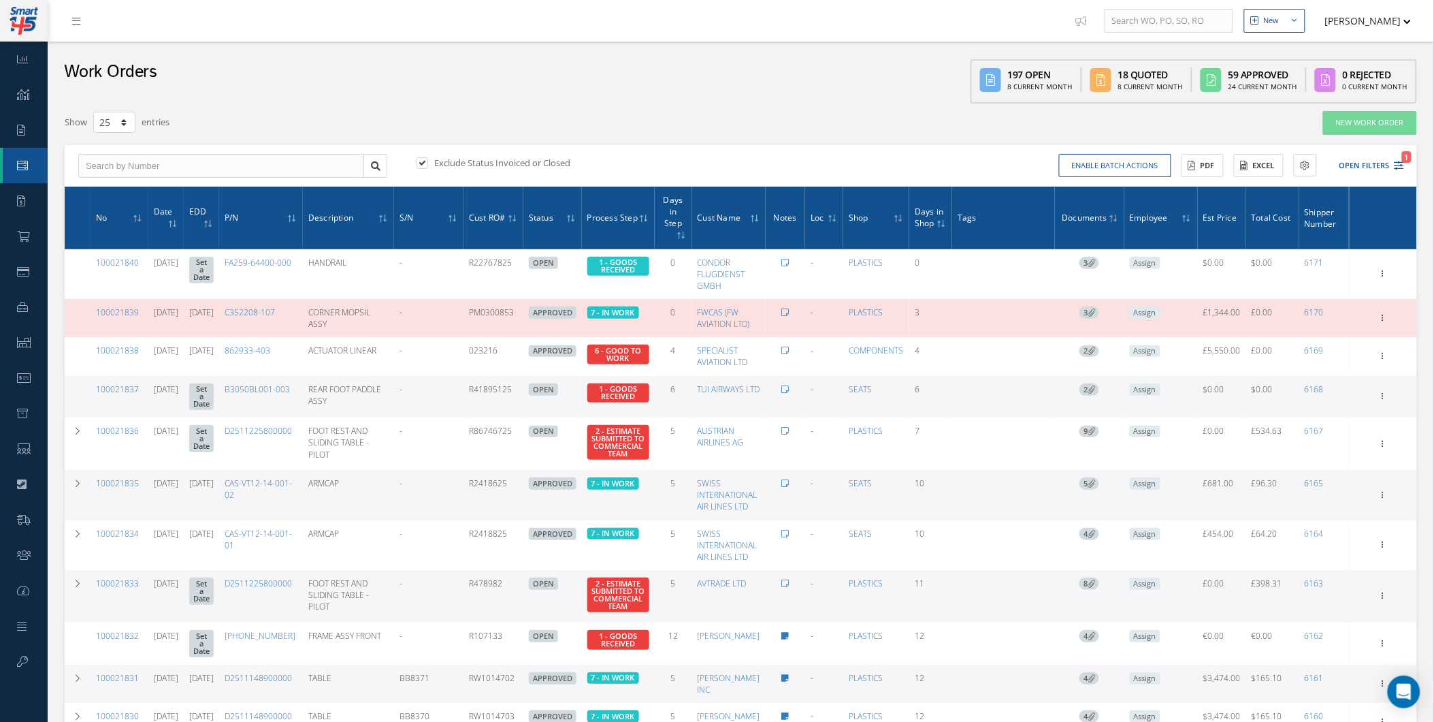
click at [148, 219] on th "Date" at bounding box center [165, 218] width 35 height 63
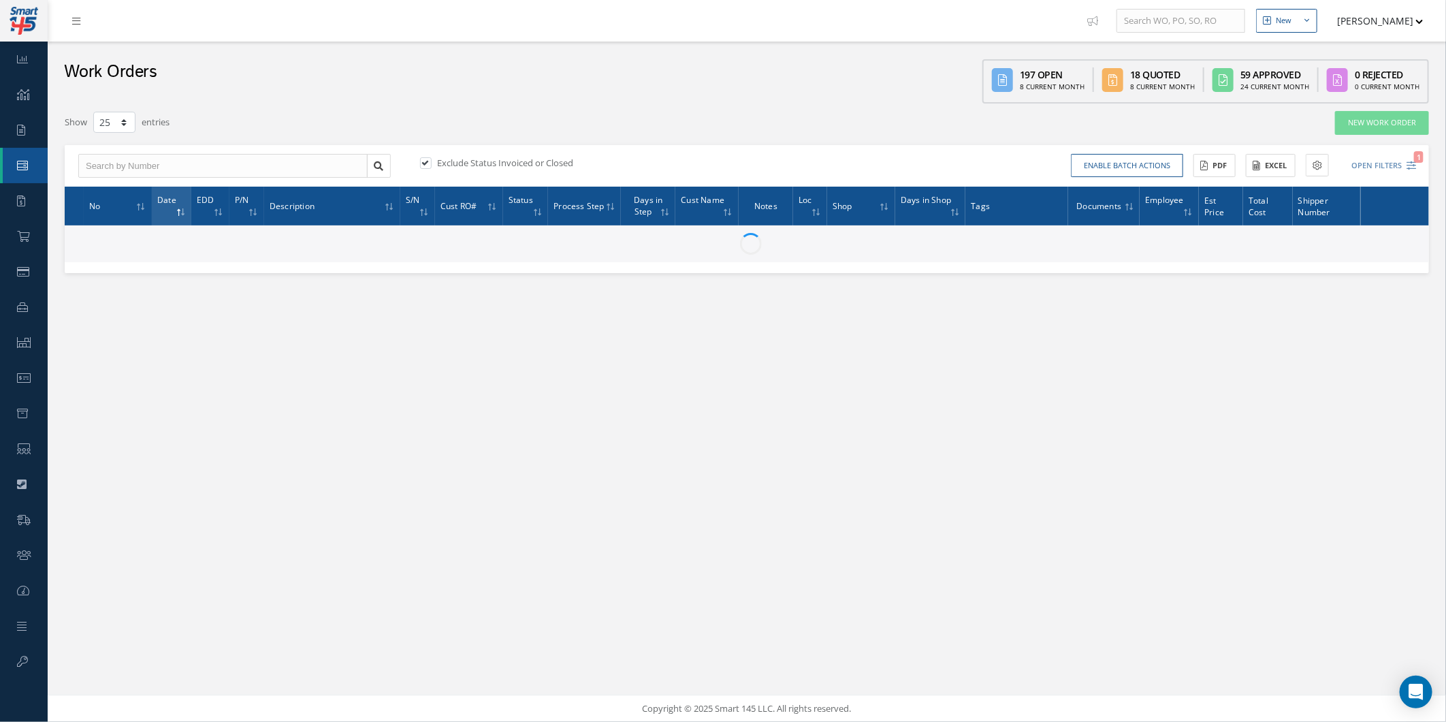
drag, startPoint x: 142, startPoint y: 218, endPoint x: 135, endPoint y: 208, distance: 11.7
click at [136, 208] on th "No" at bounding box center [118, 206] width 68 height 39
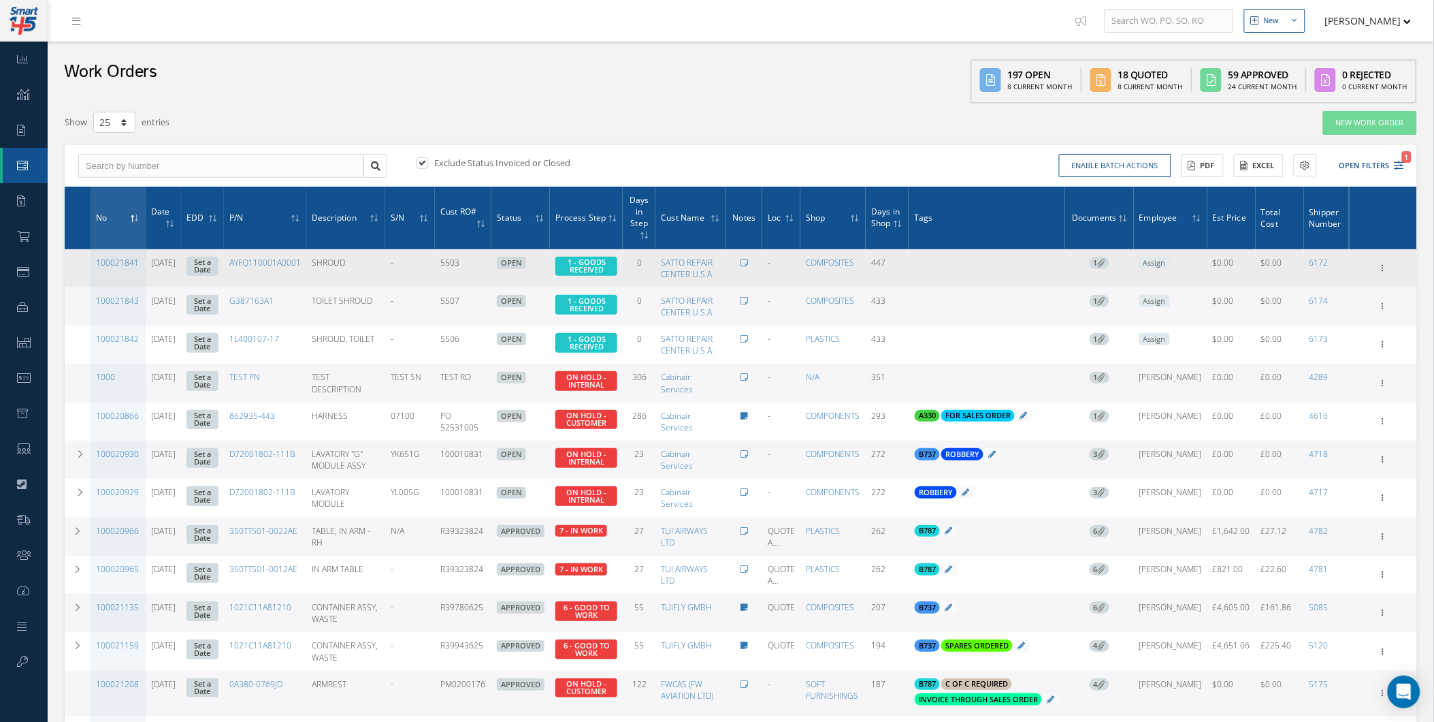
click at [1110, 266] on span "1" at bounding box center [1100, 263] width 20 height 12
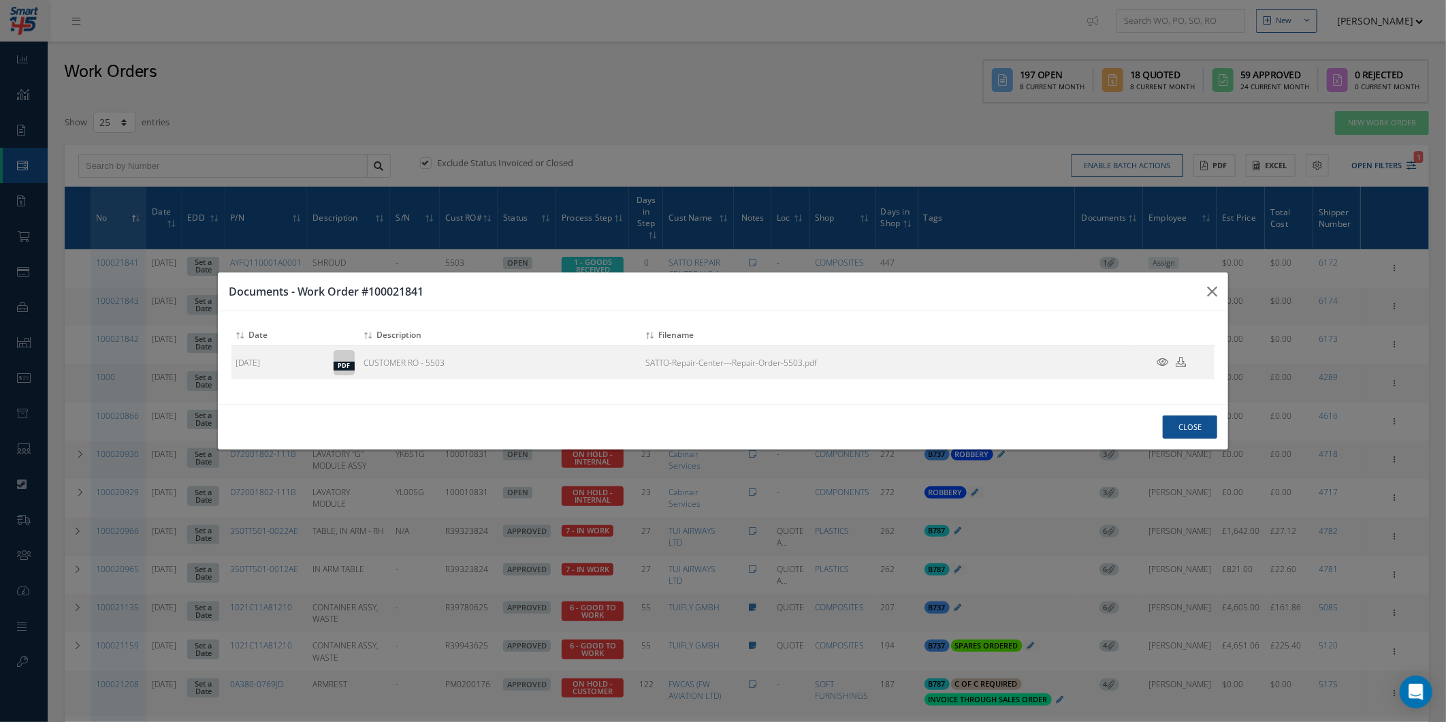
click at [0, 0] on div "Documents - Work Order #100021841 Attach File(s) Click inside this area or drag…" at bounding box center [0, 0] width 0 height 0
click at [0, 0] on button "button" at bounding box center [0, 0] width 0 height 0
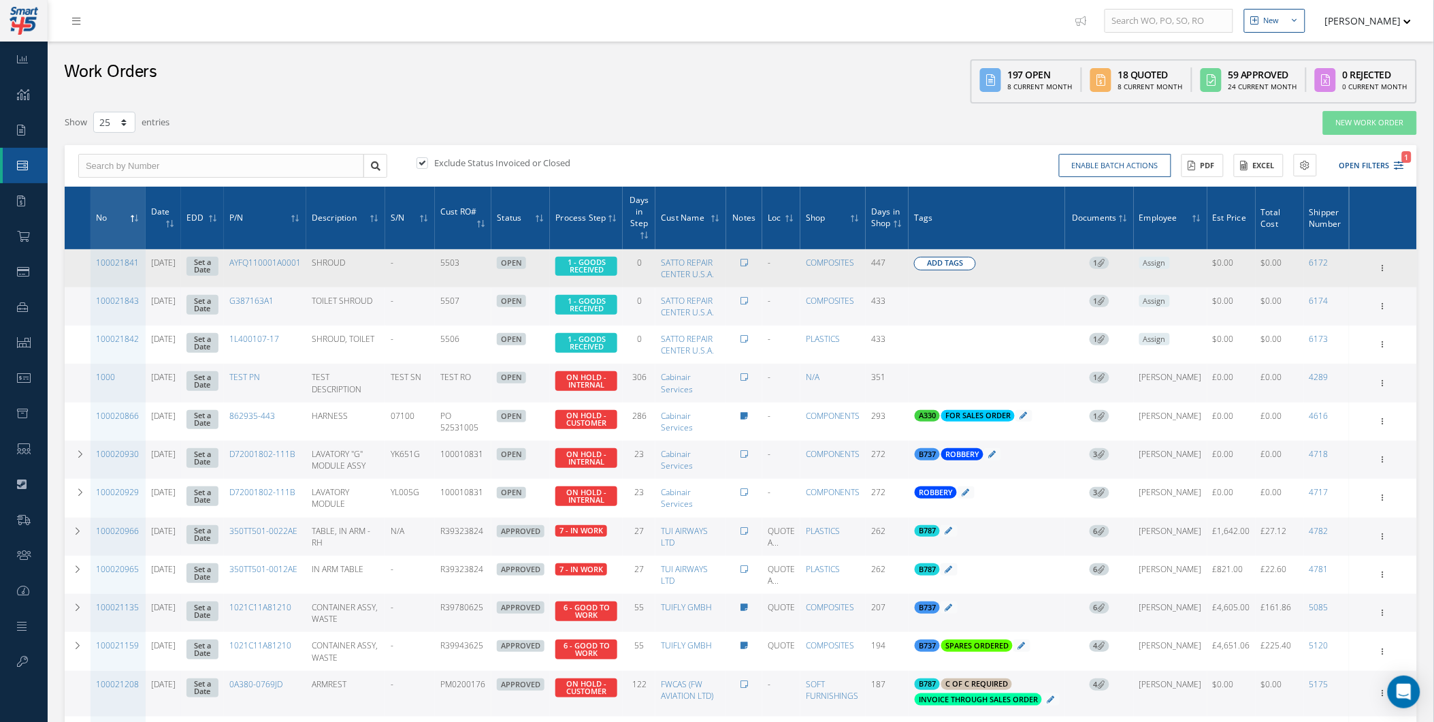
click at [963, 267] on span "Add Tags" at bounding box center [945, 263] width 36 height 12
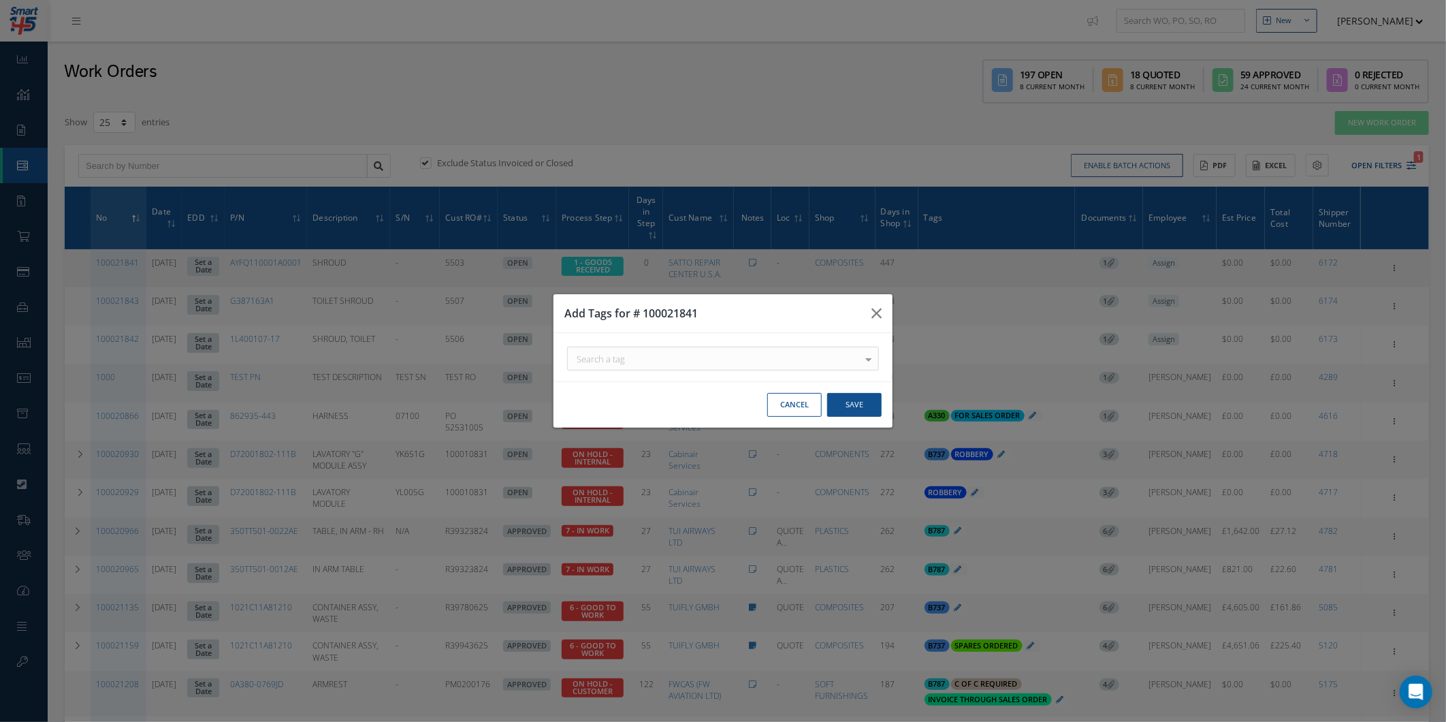
click at [975, 270] on div "Add Tags for # 100021841 Search a tag 21G ORDER For use on 21G Orders. A220 FIT…" at bounding box center [723, 361] width 1446 height 722
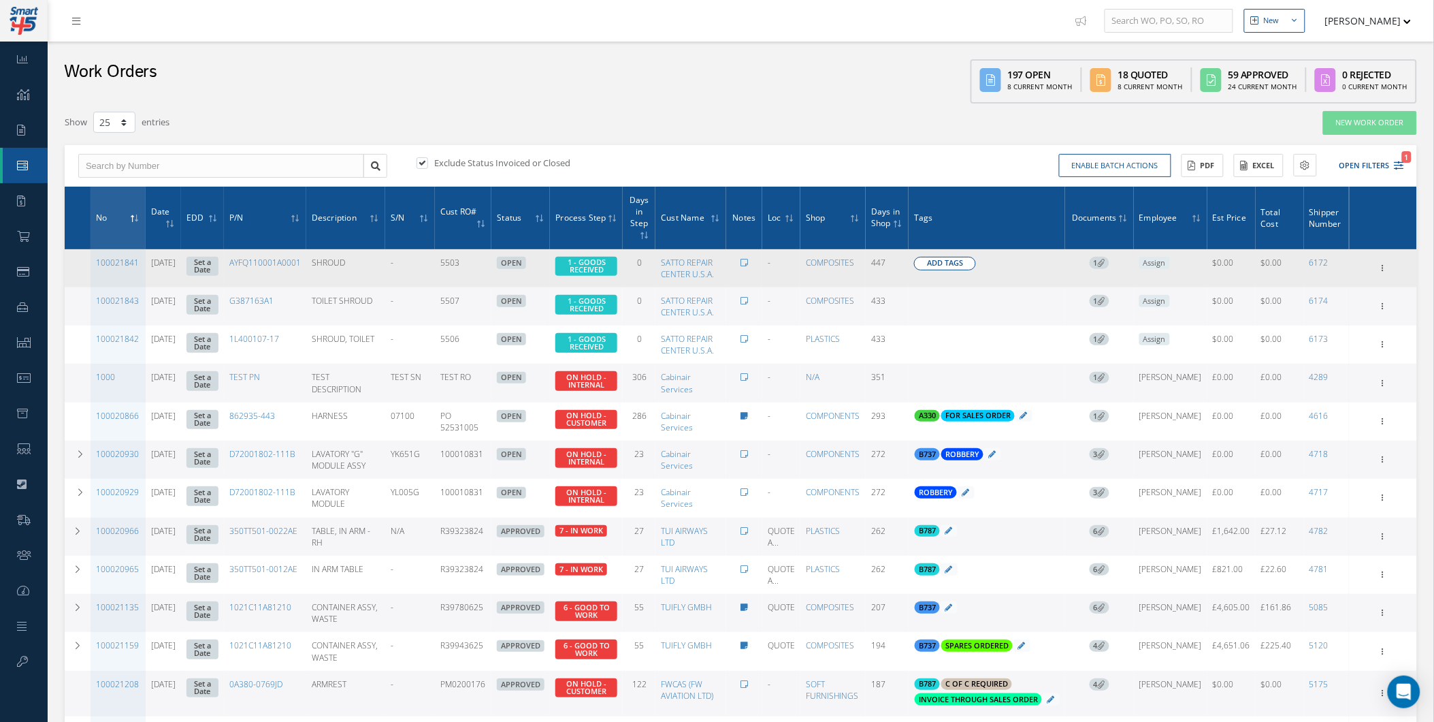
click at [948, 268] on button "Add Tags" at bounding box center [945, 264] width 62 height 14
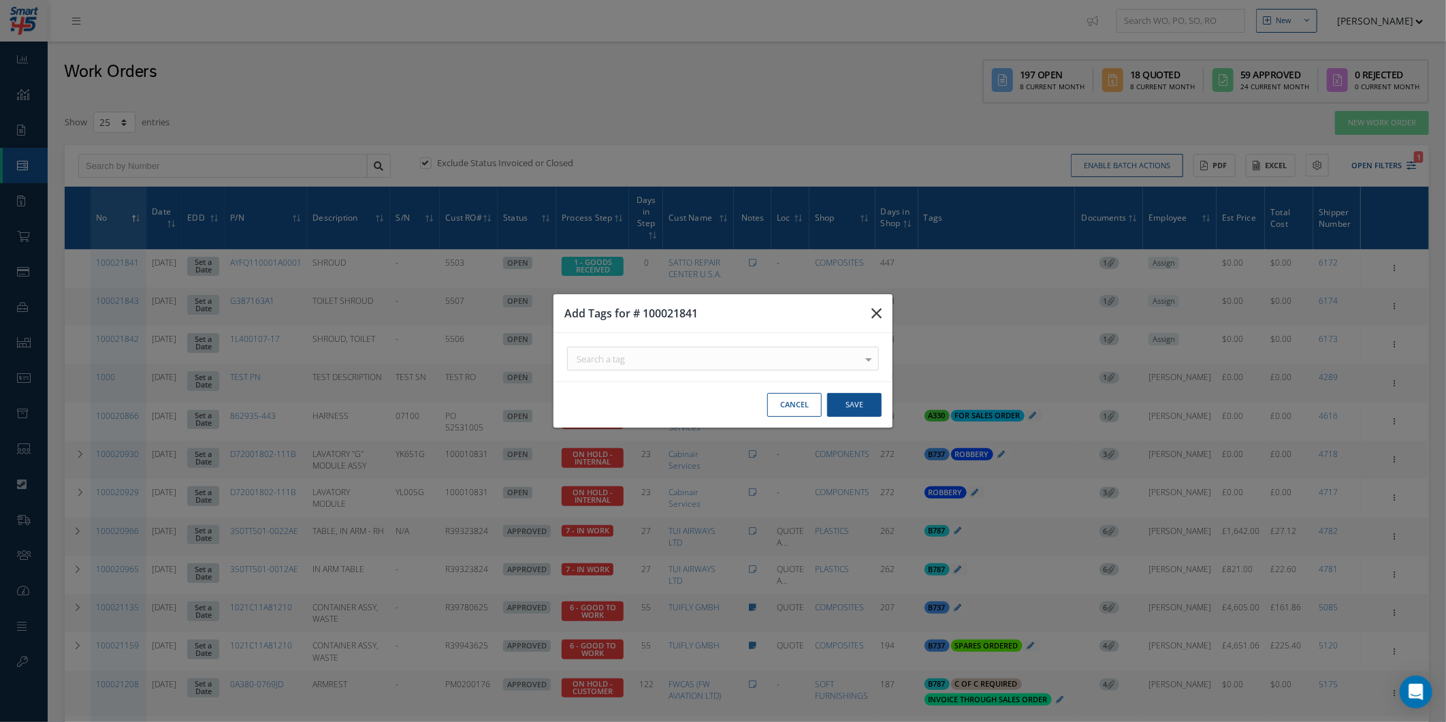
drag, startPoint x: 871, startPoint y: 314, endPoint x: 881, endPoint y: 317, distance: 9.9
click at [872, 315] on icon "button" at bounding box center [876, 313] width 10 height 16
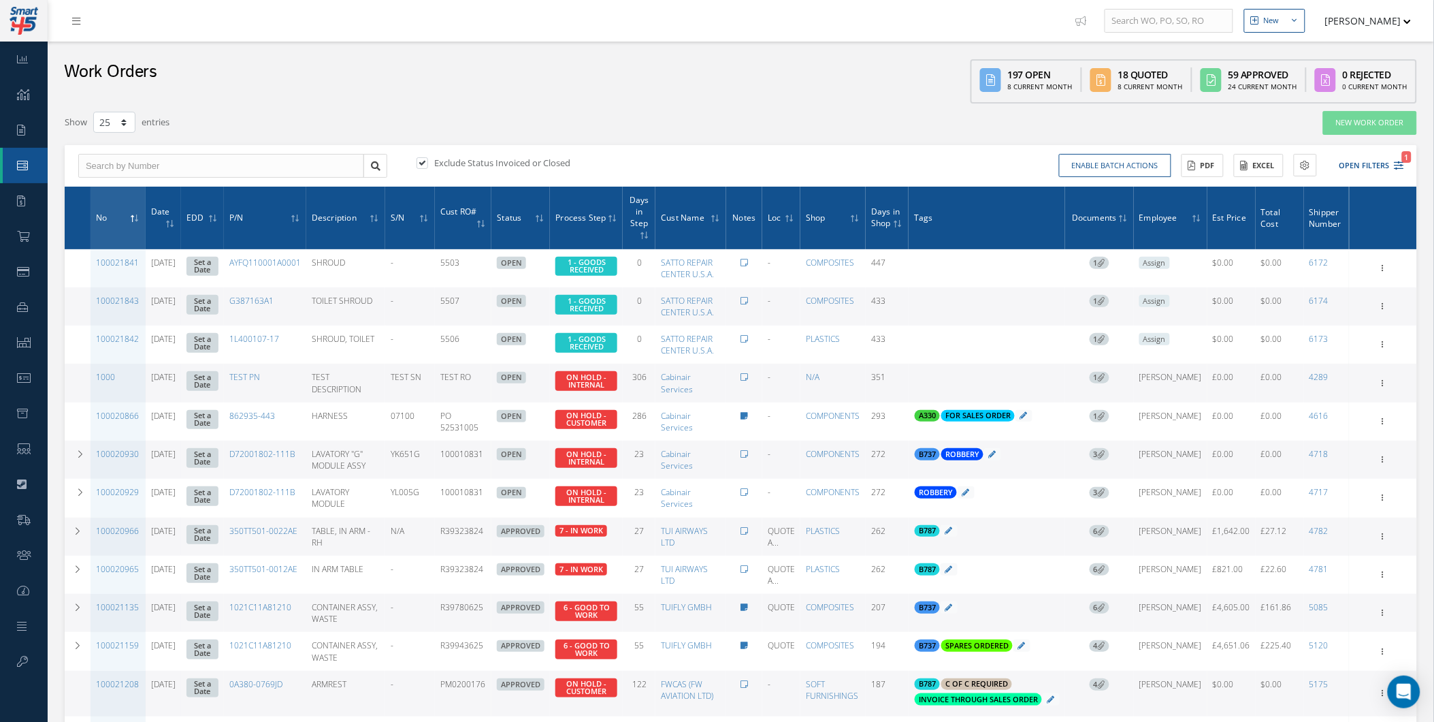
click at [866, 316] on td "COMPOSITES" at bounding box center [833, 306] width 65 height 38
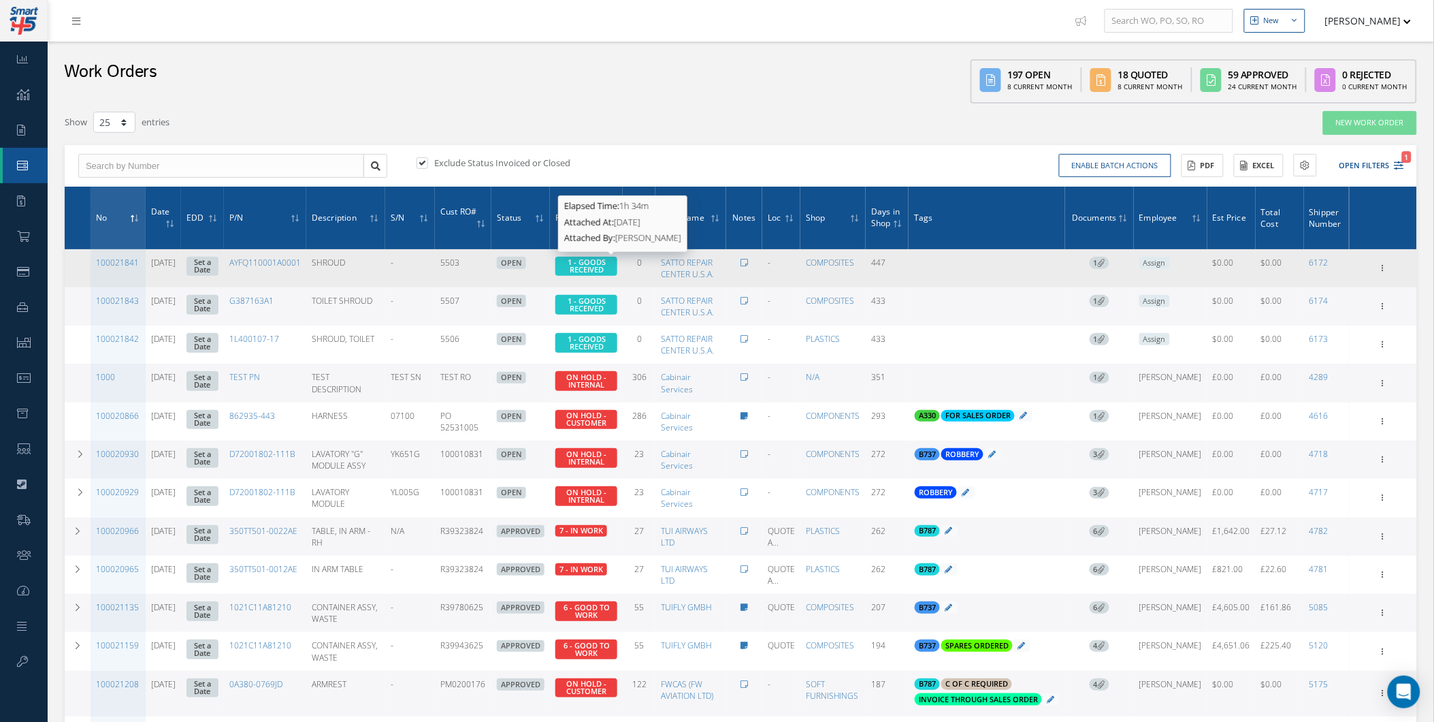
click at [606, 261] on span "1 - GOODS RECEIVED" at bounding box center [587, 266] width 38 height 18
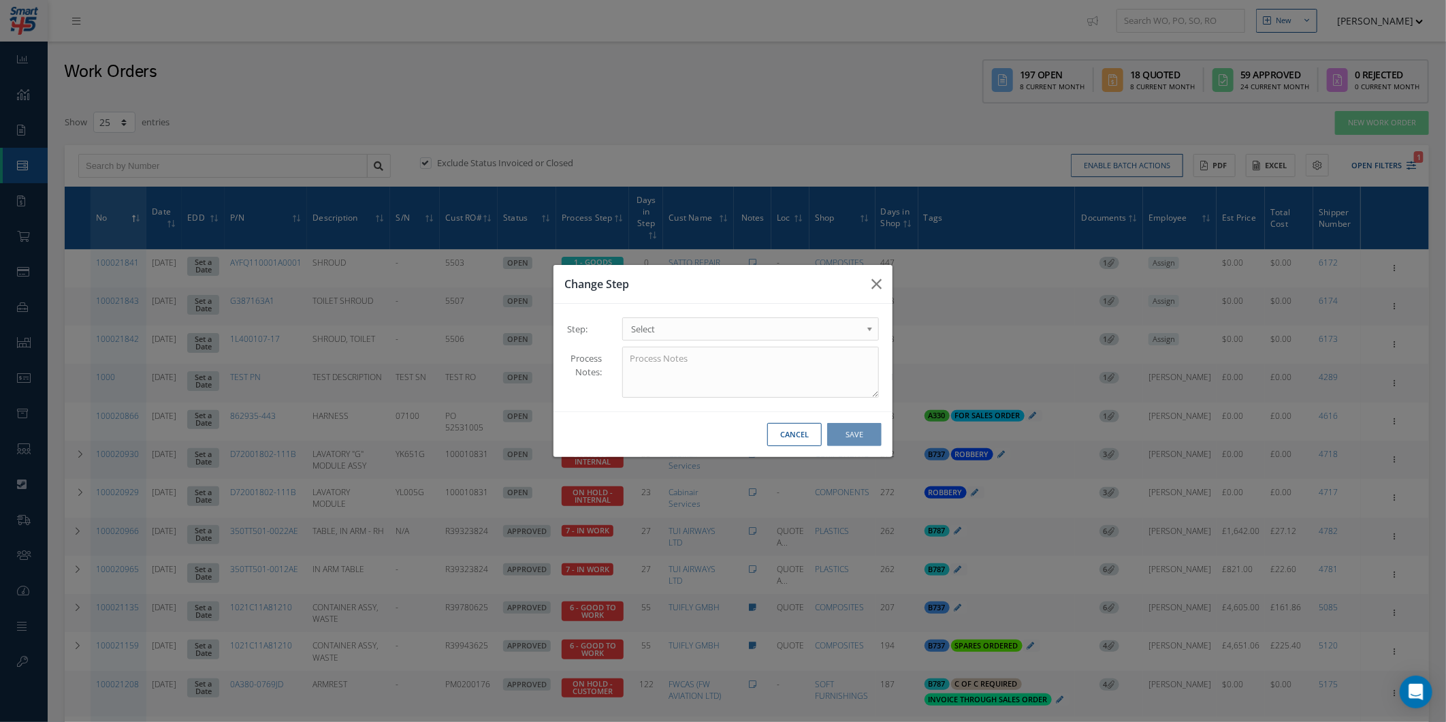
click at [664, 311] on div "Step: 1.1- AWAITING CONTRACT REVIEW 2 - ESTIMATE SUBMITTED TO COMMERCIAL TEAM 2…" at bounding box center [722, 358] width 339 height 108
click at [665, 315] on div "Step: 1.1- AWAITING CONTRACT REVIEW 2 - ESTIMATE SUBMITTED TO COMMERCIAL TEAM 2…" at bounding box center [722, 358] width 339 height 108
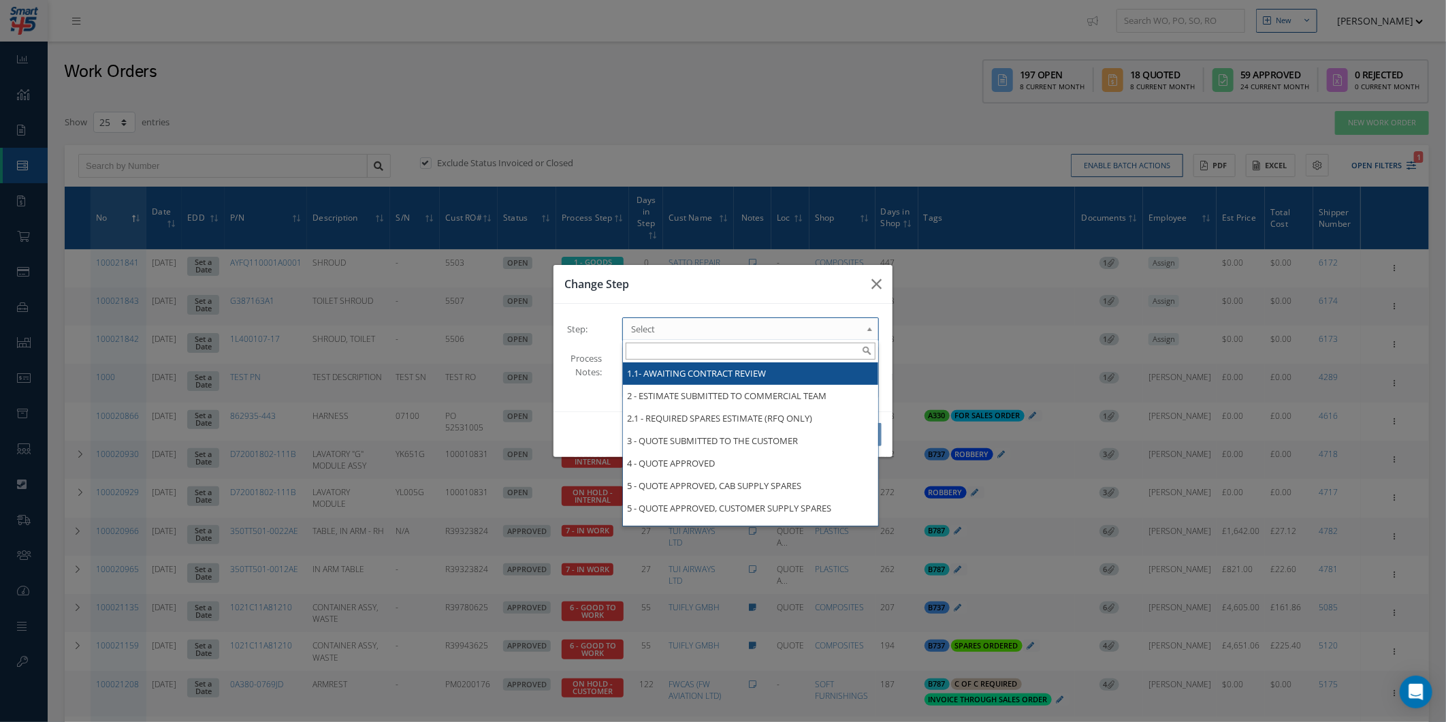
click at [668, 323] on span "Select" at bounding box center [746, 329] width 230 height 16
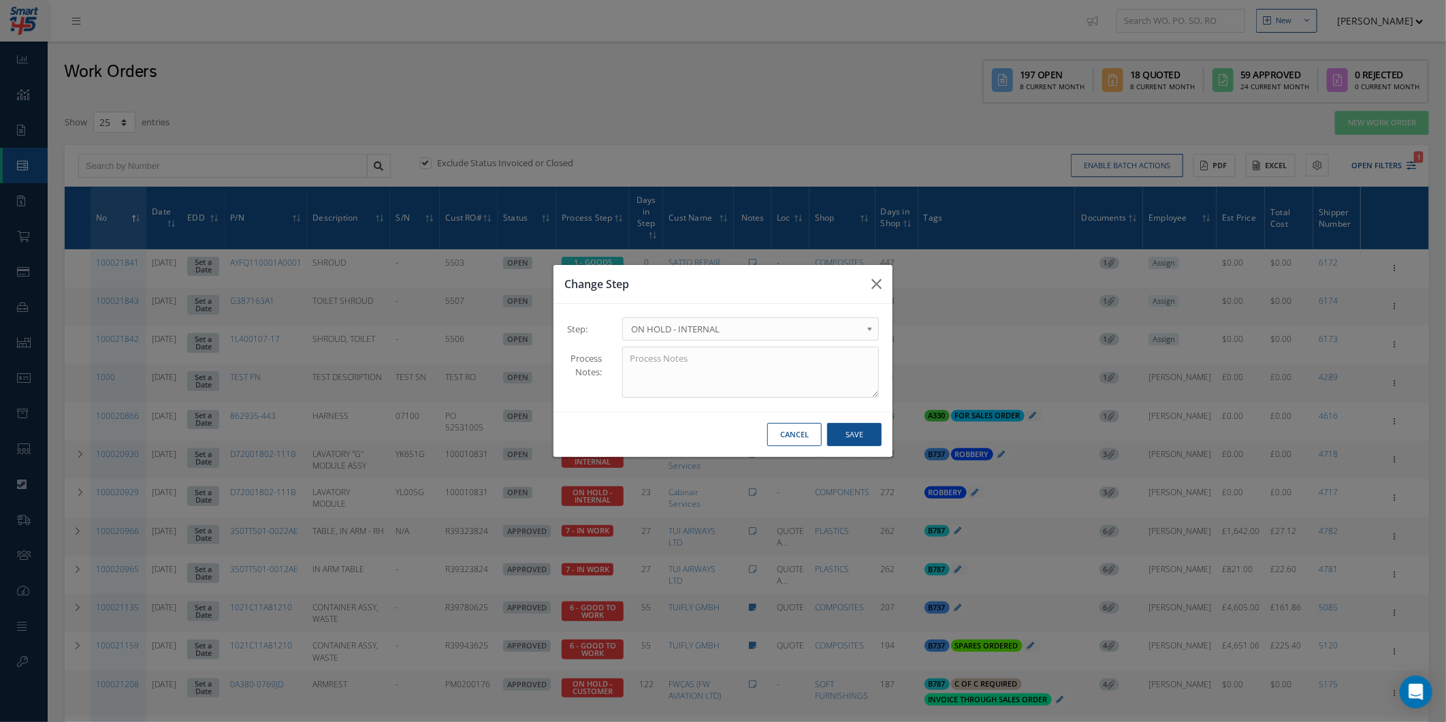
click at [885, 424] on div "Cancel Save" at bounding box center [722, 434] width 339 height 46
click at [856, 431] on button "Save" at bounding box center [854, 435] width 54 height 24
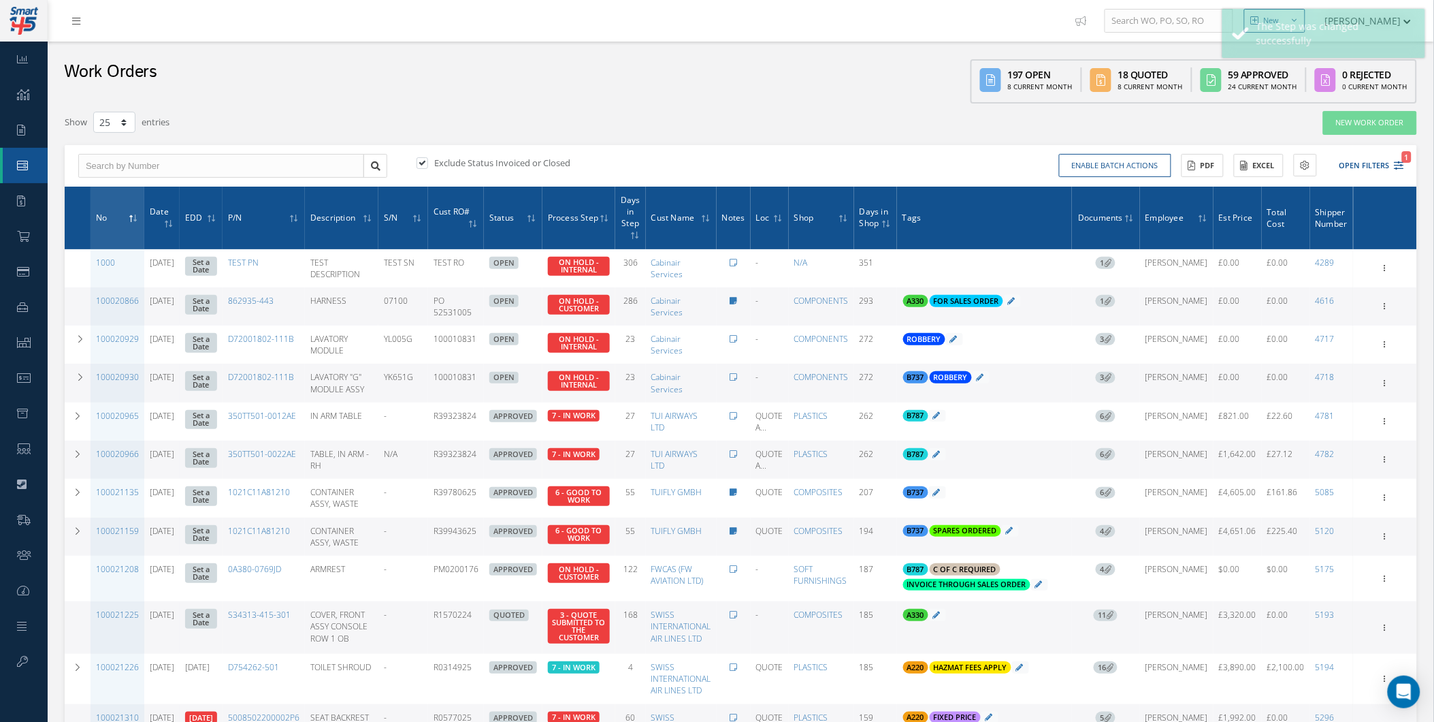
click at [600, 193] on th "Process Step" at bounding box center [579, 218] width 73 height 63
